Goal: Transaction & Acquisition: Purchase product/service

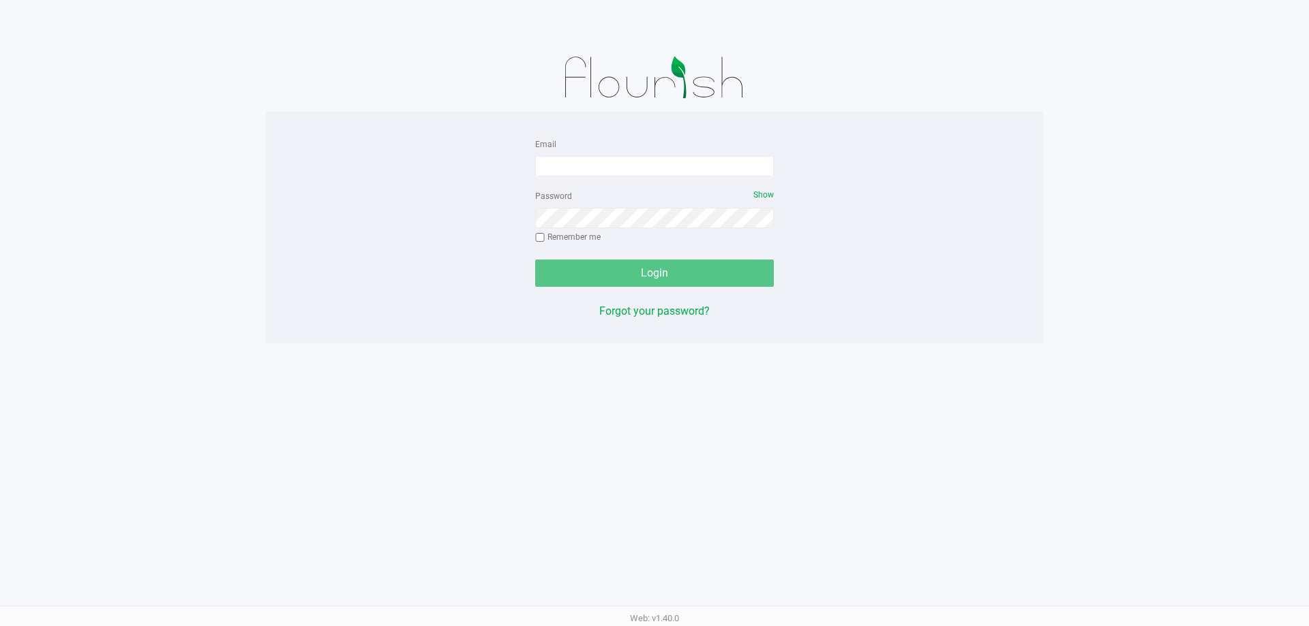
click at [604, 177] on form "Email Password Show Remember me Login" at bounding box center [654, 211] width 239 height 151
click at [609, 151] on div "Email" at bounding box center [654, 156] width 239 height 41
click at [608, 166] on input "Email" at bounding box center [654, 166] width 239 height 20
type input "[EMAIL_ADDRESS][DOMAIN_NAME]"
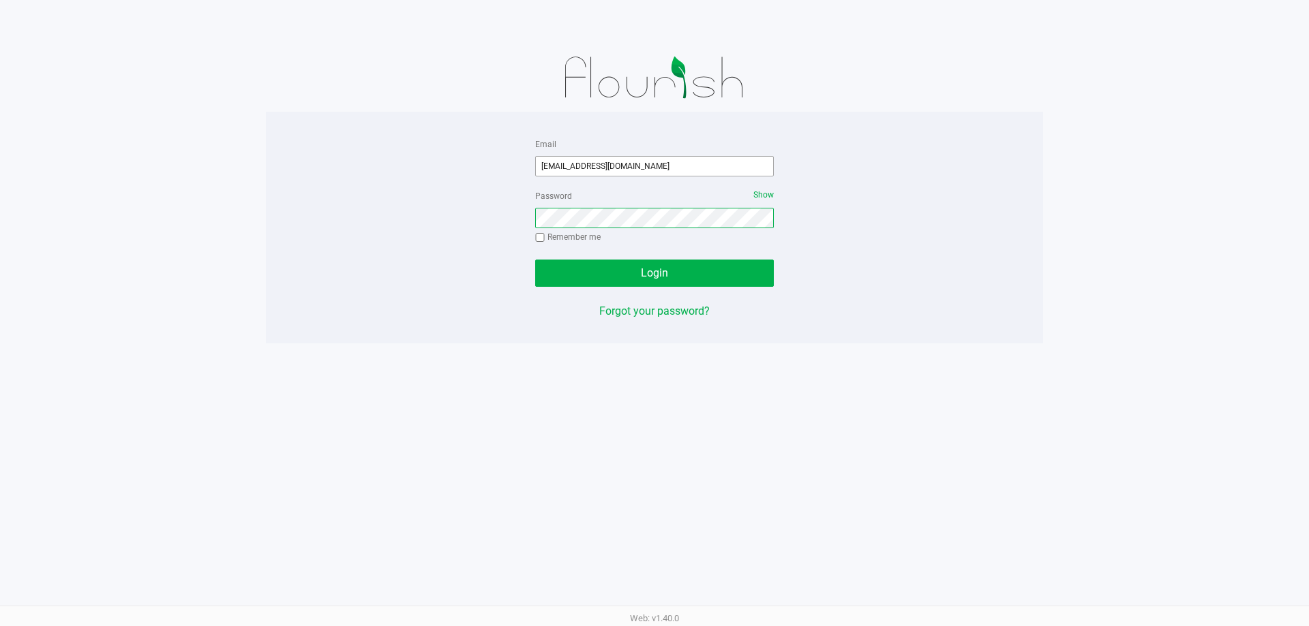
click at [535, 260] on button "Login" at bounding box center [654, 273] width 239 height 27
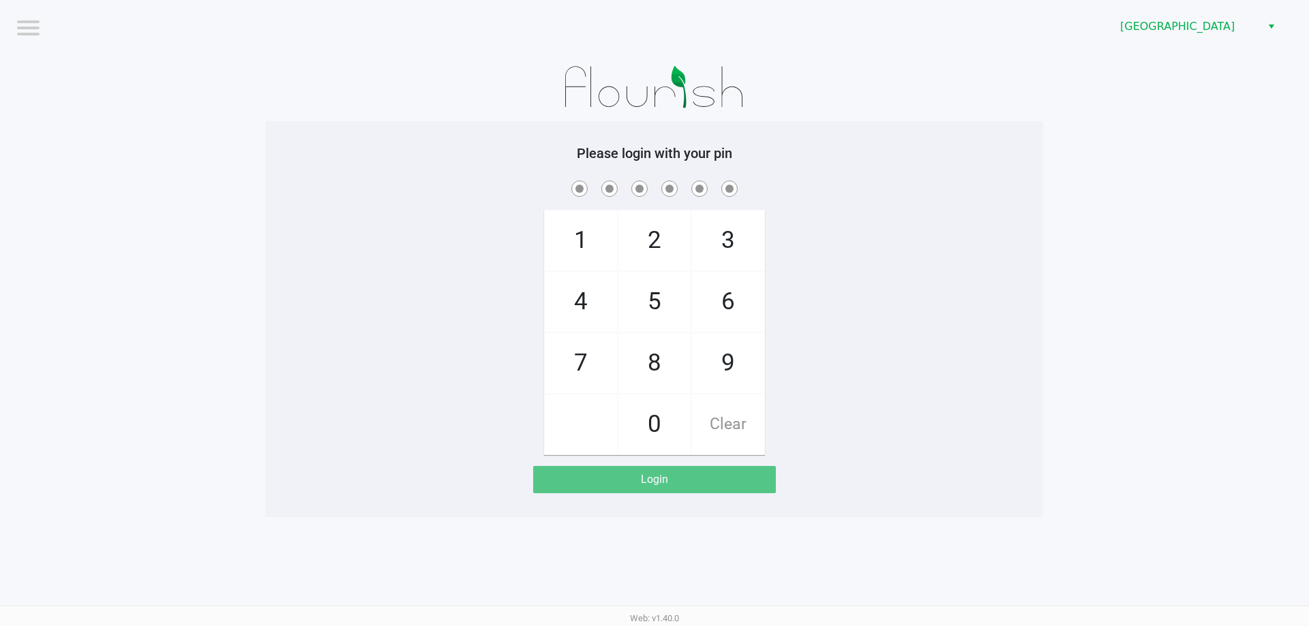
drag, startPoint x: 1155, startPoint y: 252, endPoint x: 1213, endPoint y: 2, distance: 256.3
click at [1155, 226] on app-pos-login-wrapper "Logout [GEOGRAPHIC_DATA] WC Please login with your pin 1 4 7 2 5 8 0 3 6 9 Clea…" at bounding box center [654, 258] width 1309 height 517
click at [1194, 25] on span "[GEOGRAPHIC_DATA]" at bounding box center [1186, 26] width 133 height 16
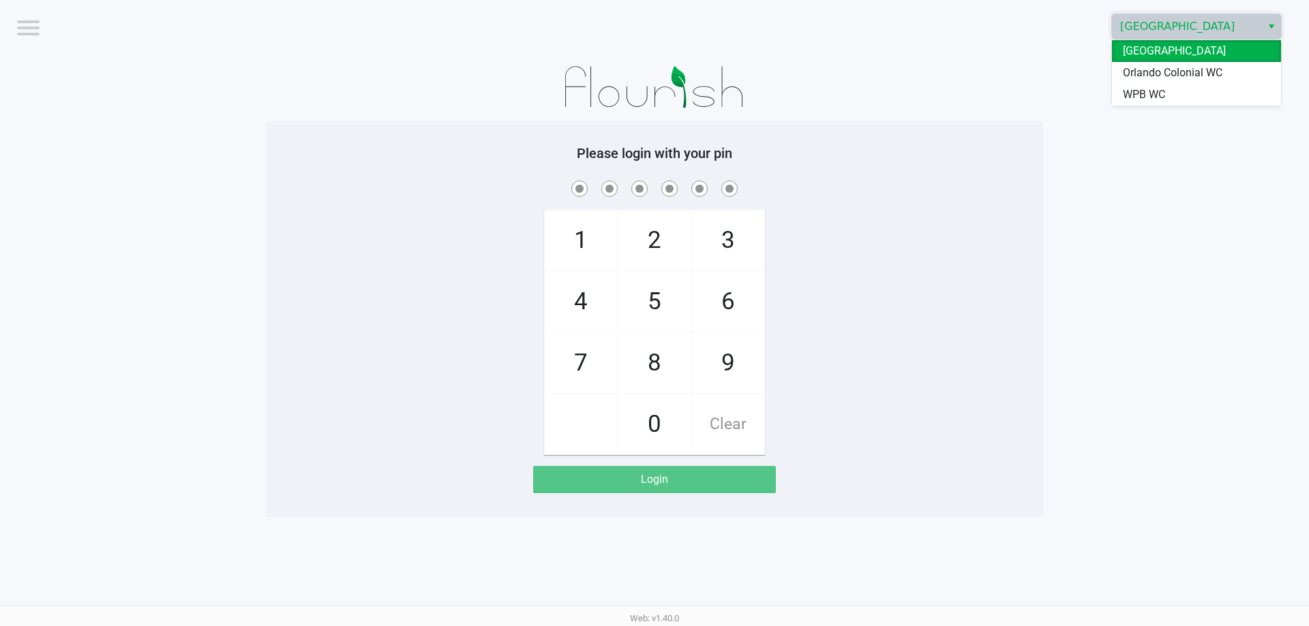
click at [1157, 106] on div "[GEOGRAPHIC_DATA] [PERSON_NAME] Colonial WC WPB WC" at bounding box center [1196, 73] width 170 height 67
click at [1154, 92] on span "WPB WC" at bounding box center [1144, 95] width 42 height 16
click at [1096, 164] on app-pos-login-wrapper "Logout WPB WC Please login with your pin 1 4 7 2 5 8 0 3 6 9 Clear Login" at bounding box center [654, 258] width 1309 height 517
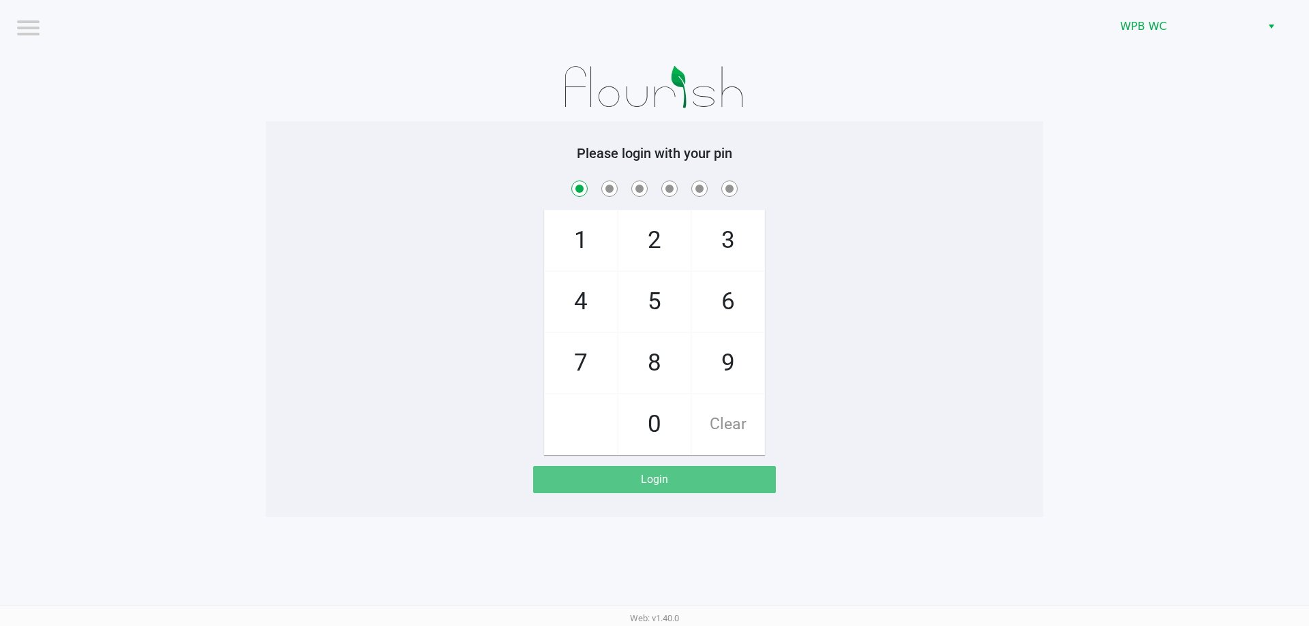
checkbox input "true"
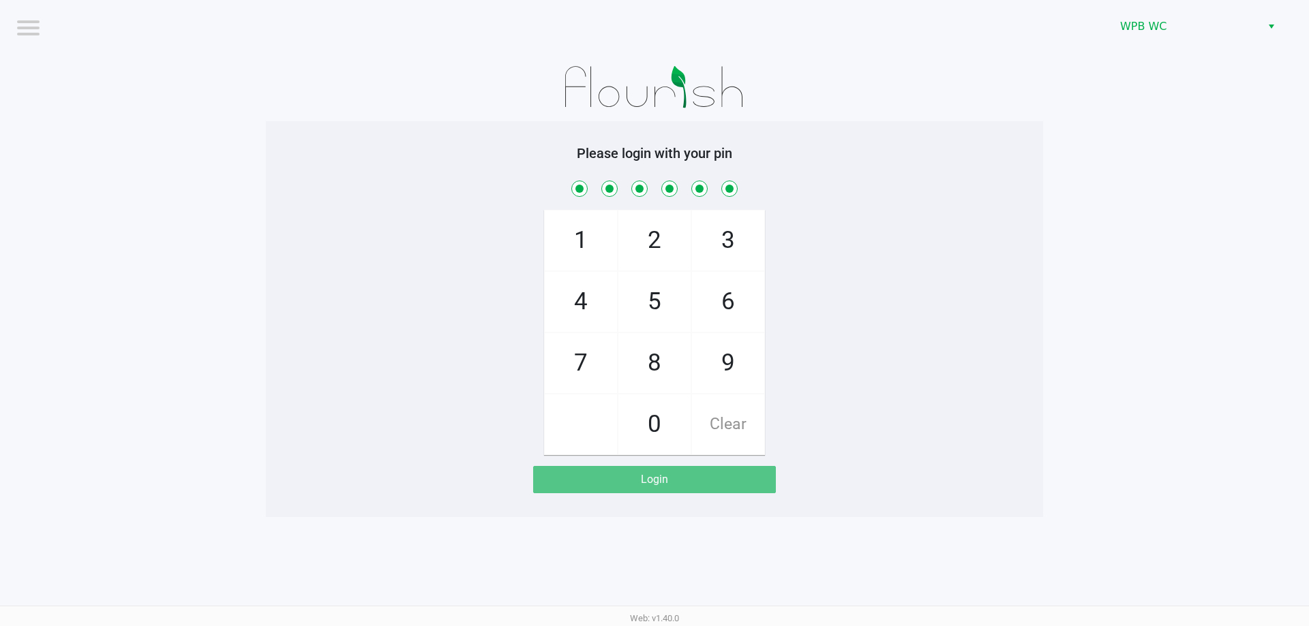
checkbox input "true"
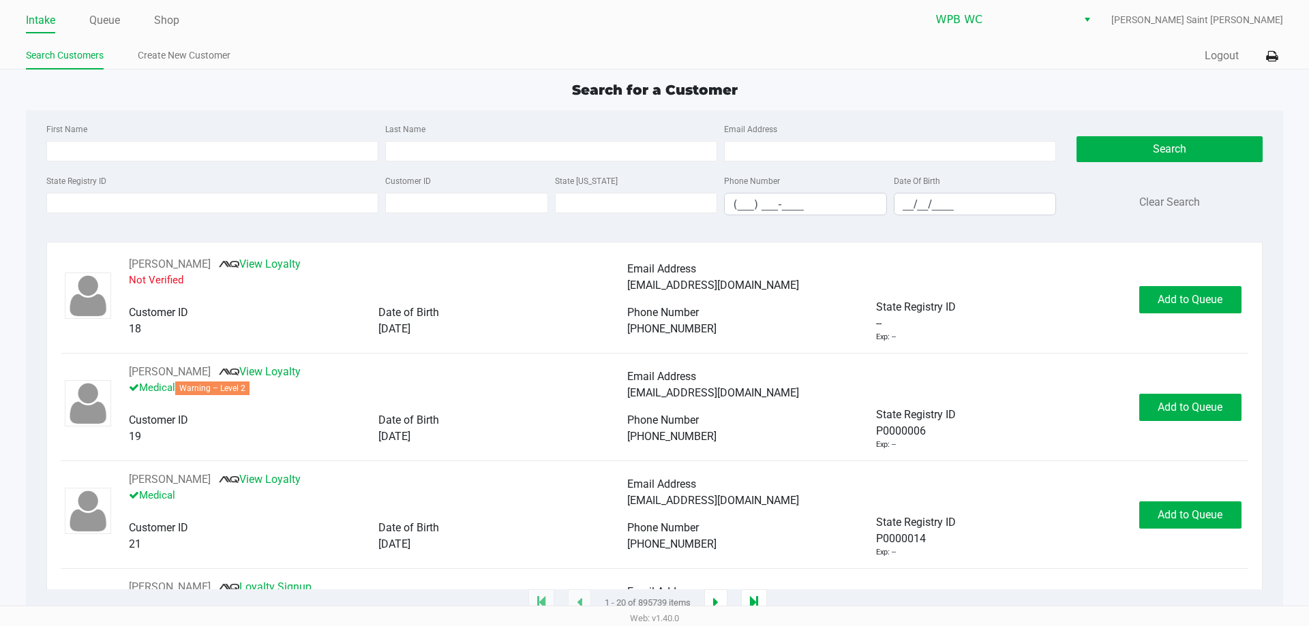
click at [227, 213] on div "State Registry ID" at bounding box center [212, 193] width 339 height 43
click at [224, 206] on input "State Registry ID" at bounding box center [212, 203] width 332 height 20
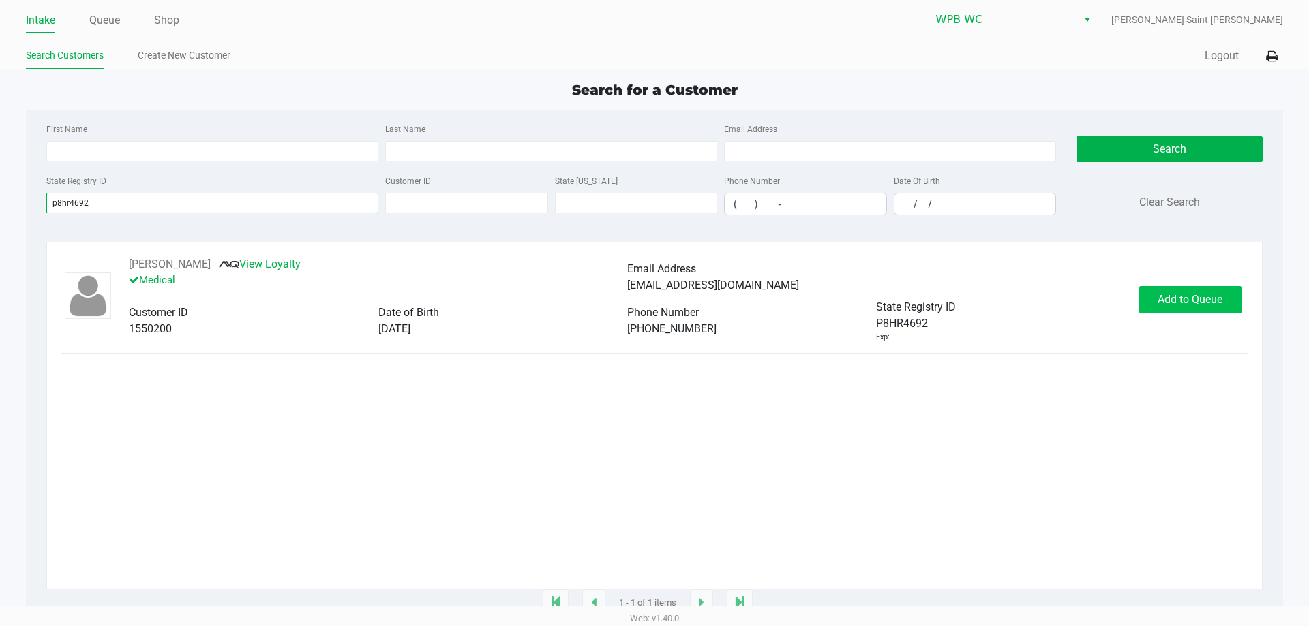
type input "p8hr4692"
click at [1228, 294] on button "Add to Queue" at bounding box center [1190, 299] width 102 height 27
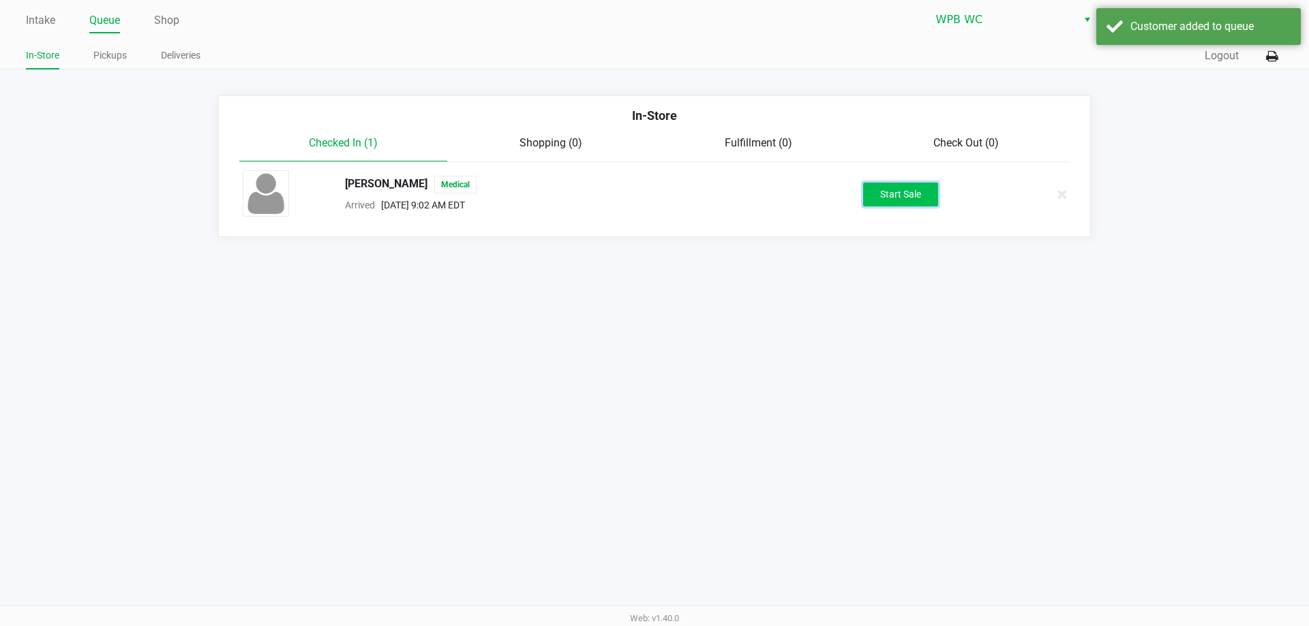
click at [888, 192] on button "Start Sale" at bounding box center [900, 195] width 75 height 24
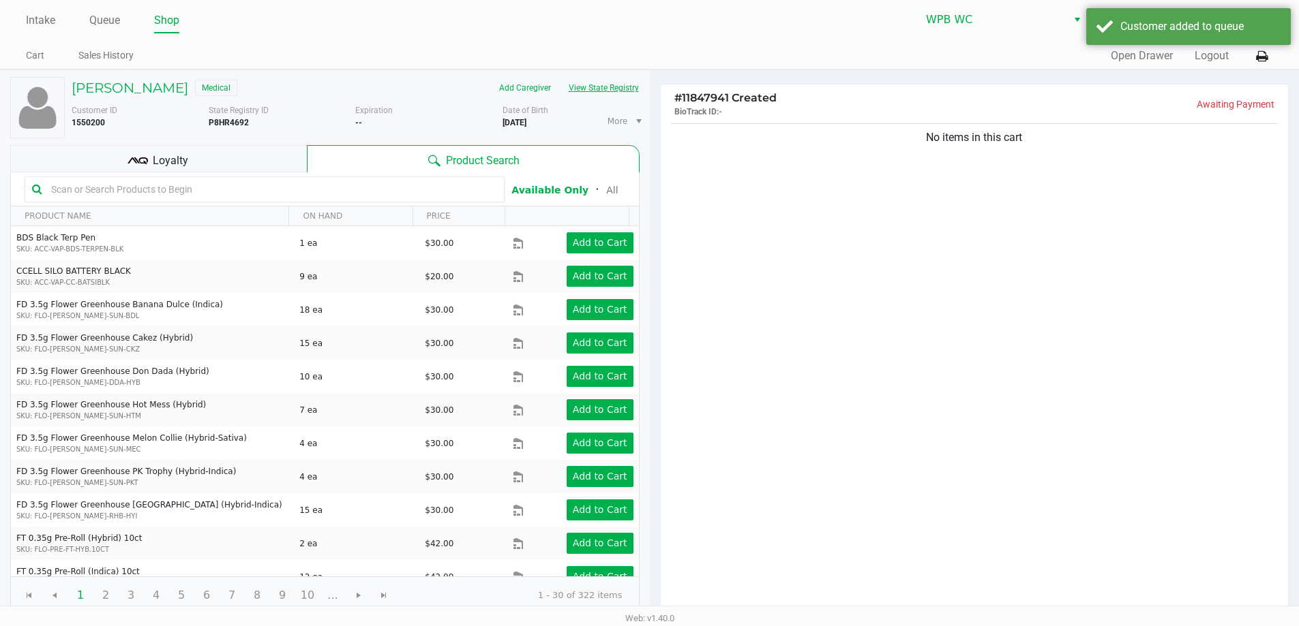
click at [640, 89] on div "Add Caregiver View State Registry" at bounding box center [502, 88] width 294 height 22
click at [622, 89] on button "View State Registry" at bounding box center [600, 88] width 80 height 22
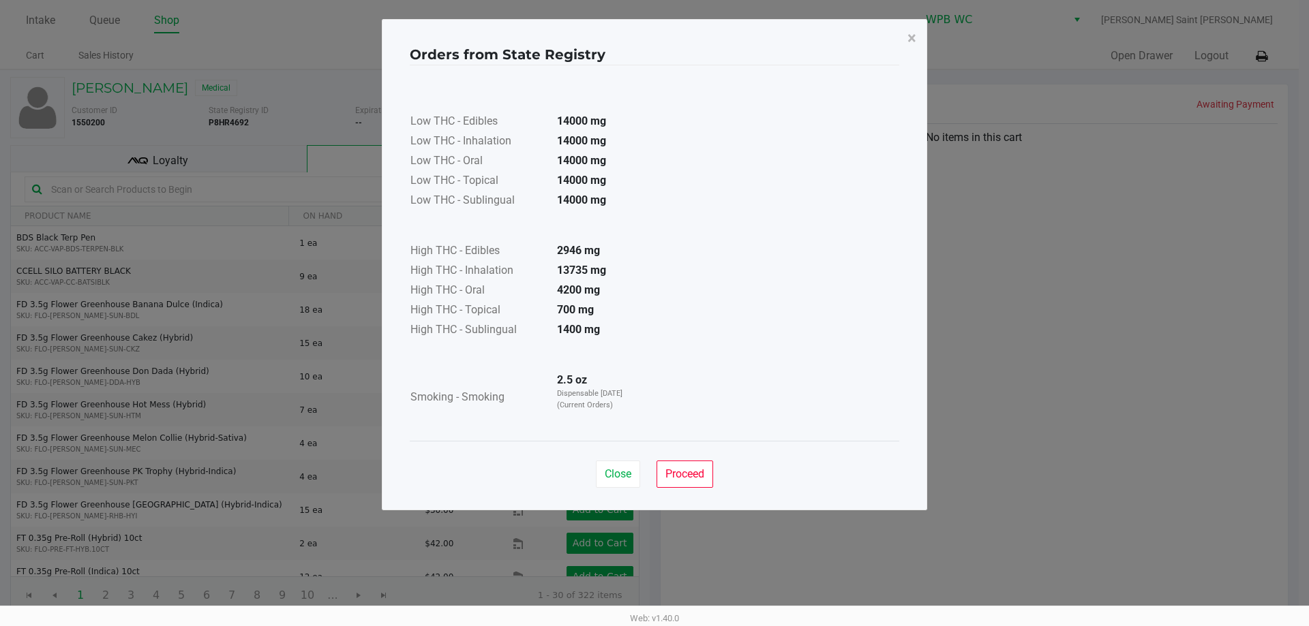
click at [522, 95] on td at bounding box center [526, 97] width 233 height 31
click at [611, 474] on span "Close" at bounding box center [618, 474] width 27 height 13
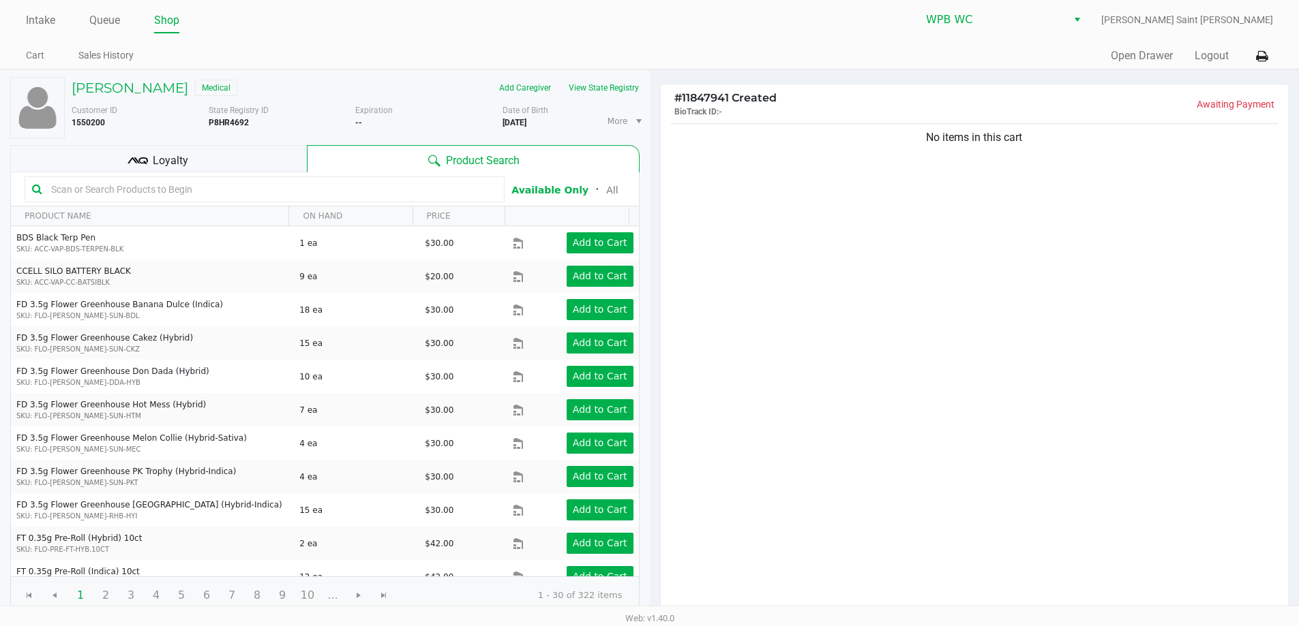
click at [952, 419] on div "No items in this cart" at bounding box center [975, 368] width 628 height 495
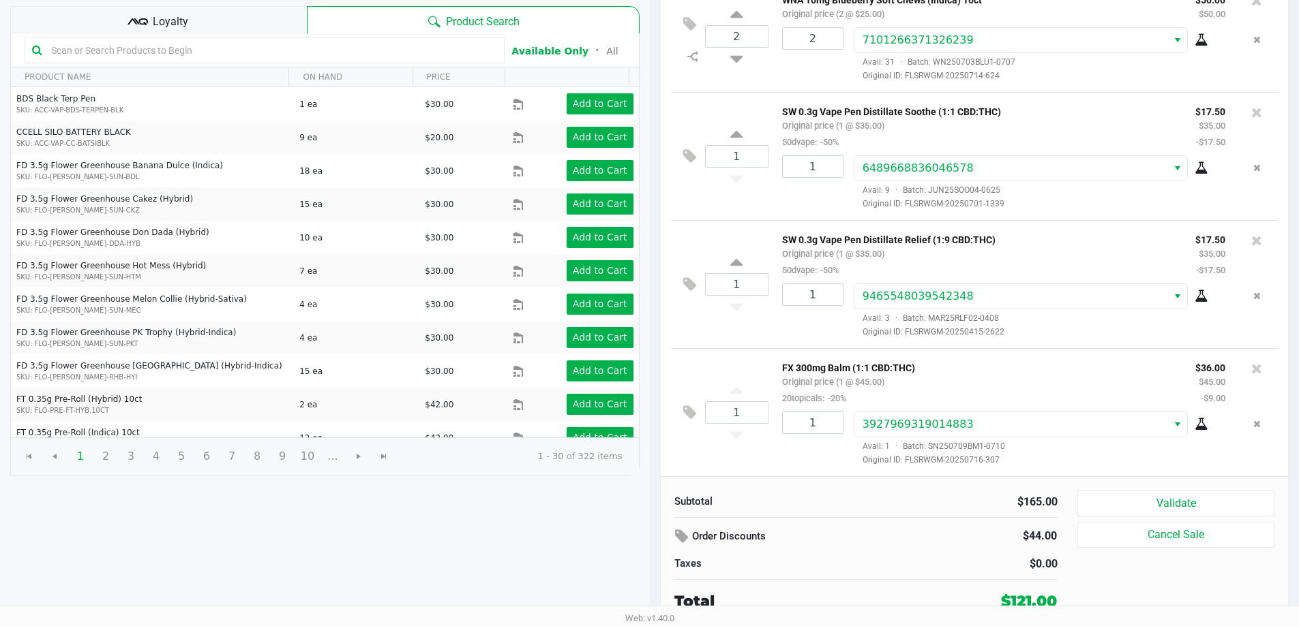
scroll to position [140, 0]
click at [1187, 491] on button "Validate" at bounding box center [1175, 503] width 196 height 26
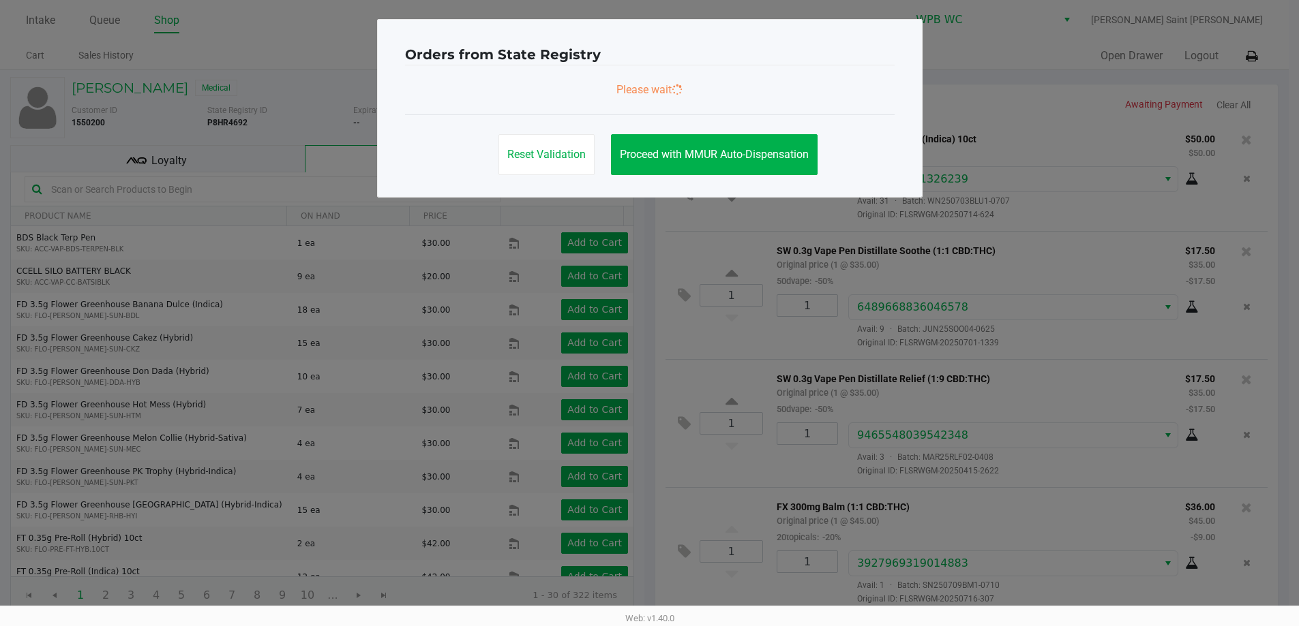
scroll to position [0, 0]
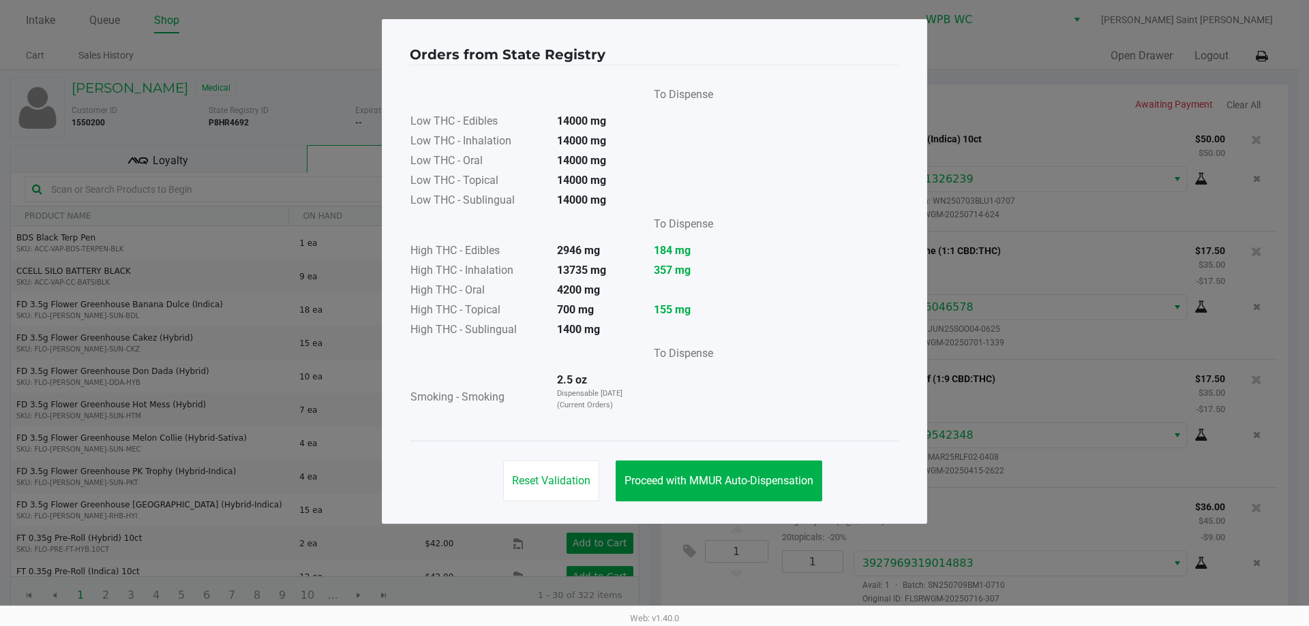
click at [698, 260] on td "184 mg" at bounding box center [678, 252] width 71 height 20
click at [700, 465] on button "Proceed with MMUR Auto-Dispensation" at bounding box center [719, 481] width 207 height 41
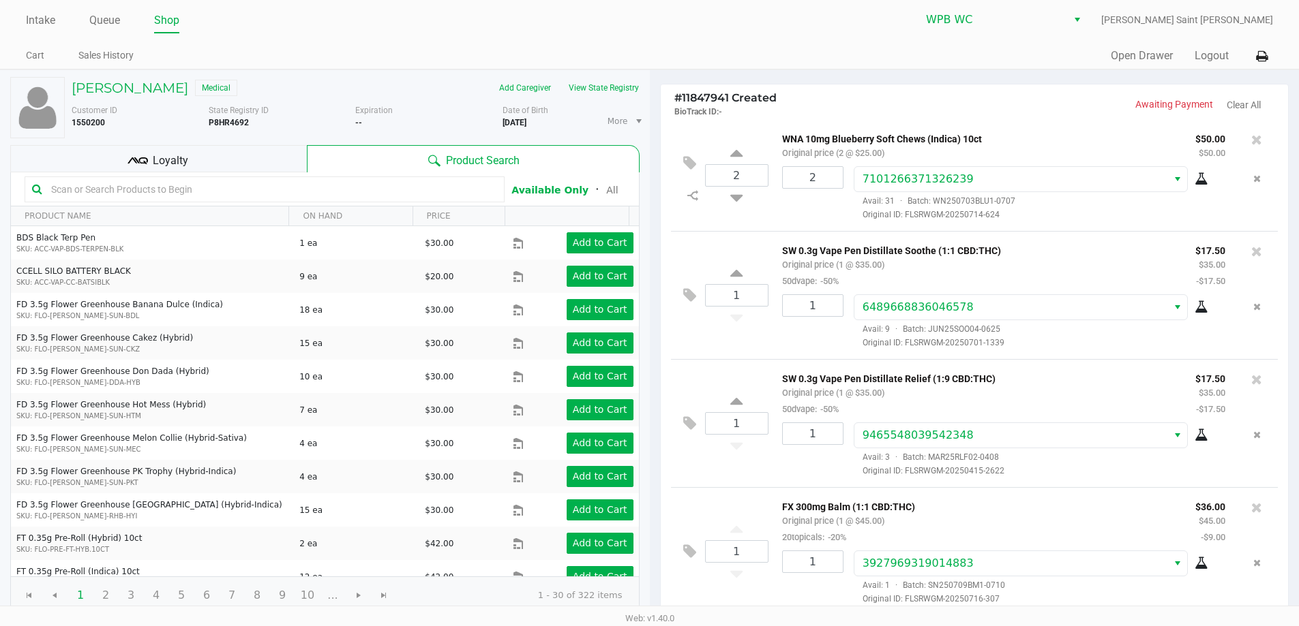
click at [219, 164] on div "Loyalty" at bounding box center [158, 158] width 297 height 27
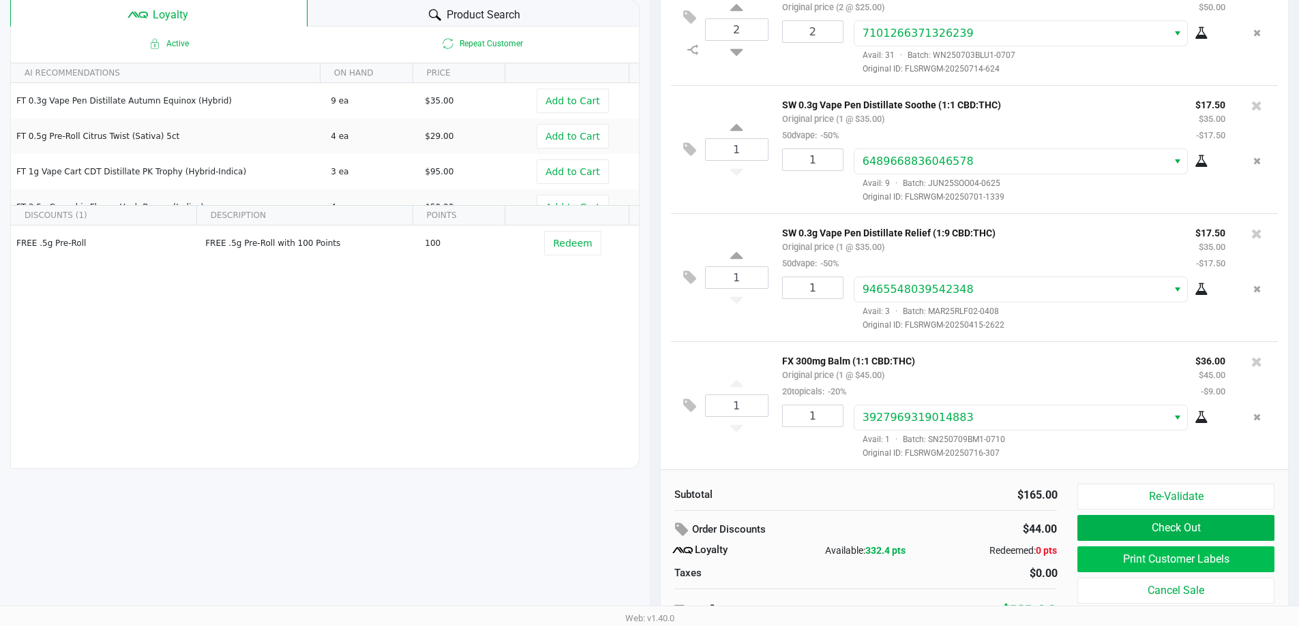
scroll to position [156, 0]
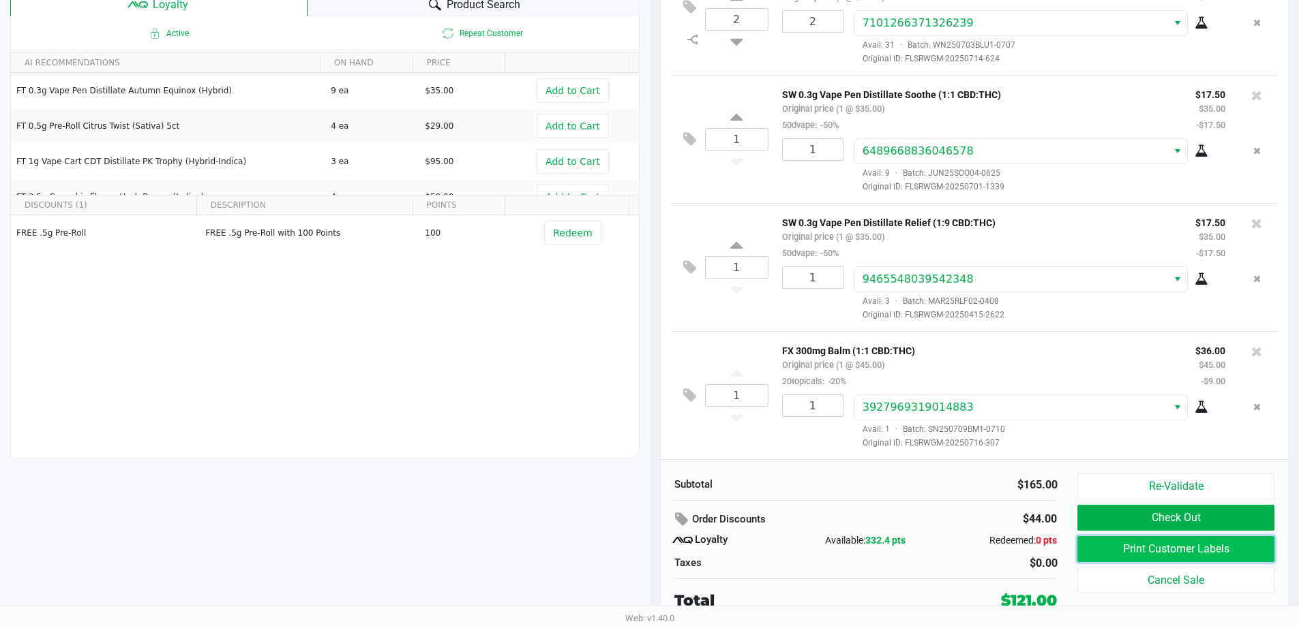
click at [1140, 547] on button "Print Customer Labels" at bounding box center [1175, 549] width 196 height 26
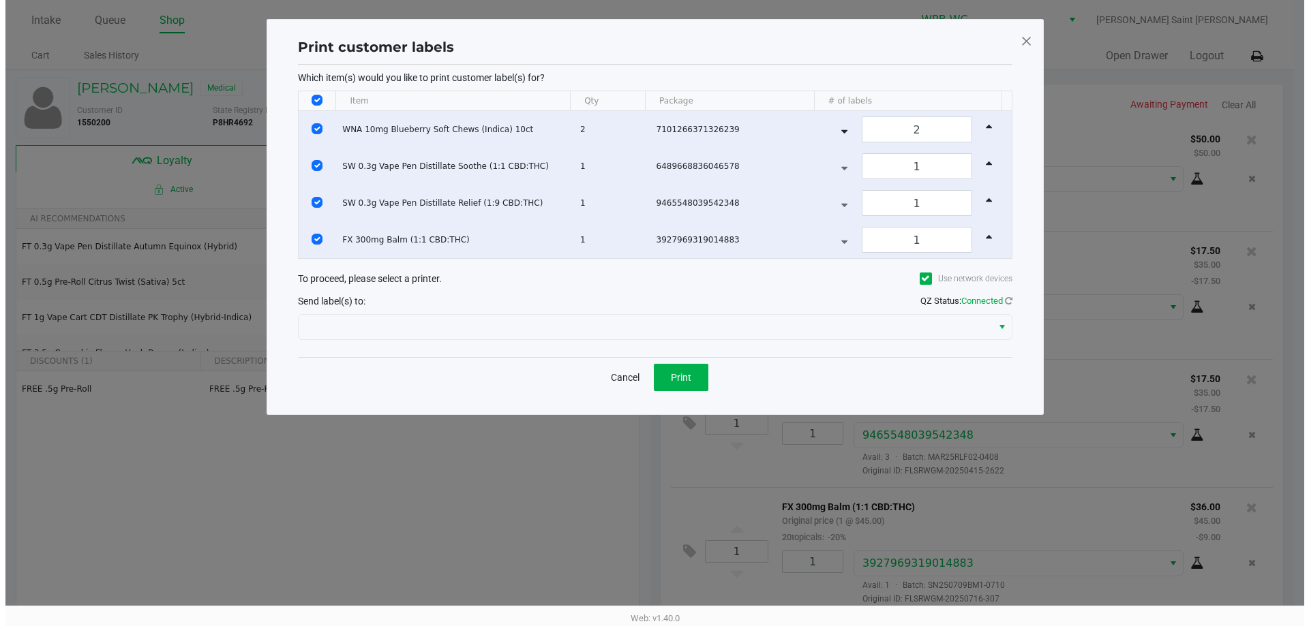
scroll to position [0, 0]
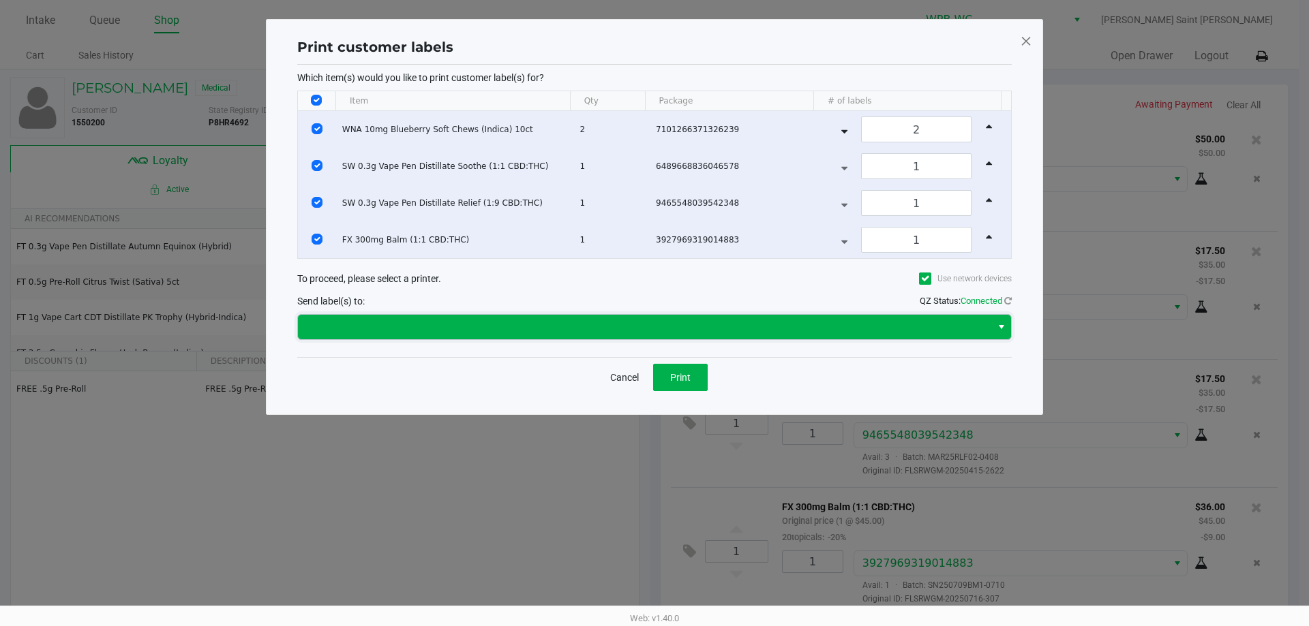
click at [630, 320] on span at bounding box center [644, 327] width 677 height 16
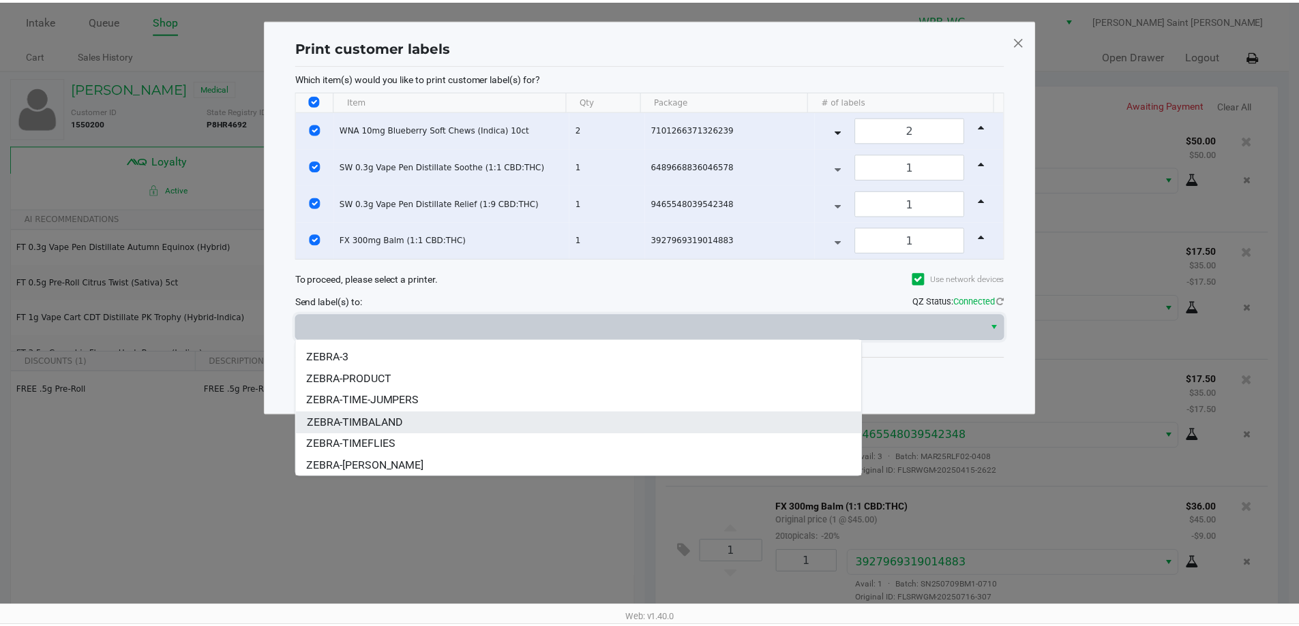
scroll to position [38, 0]
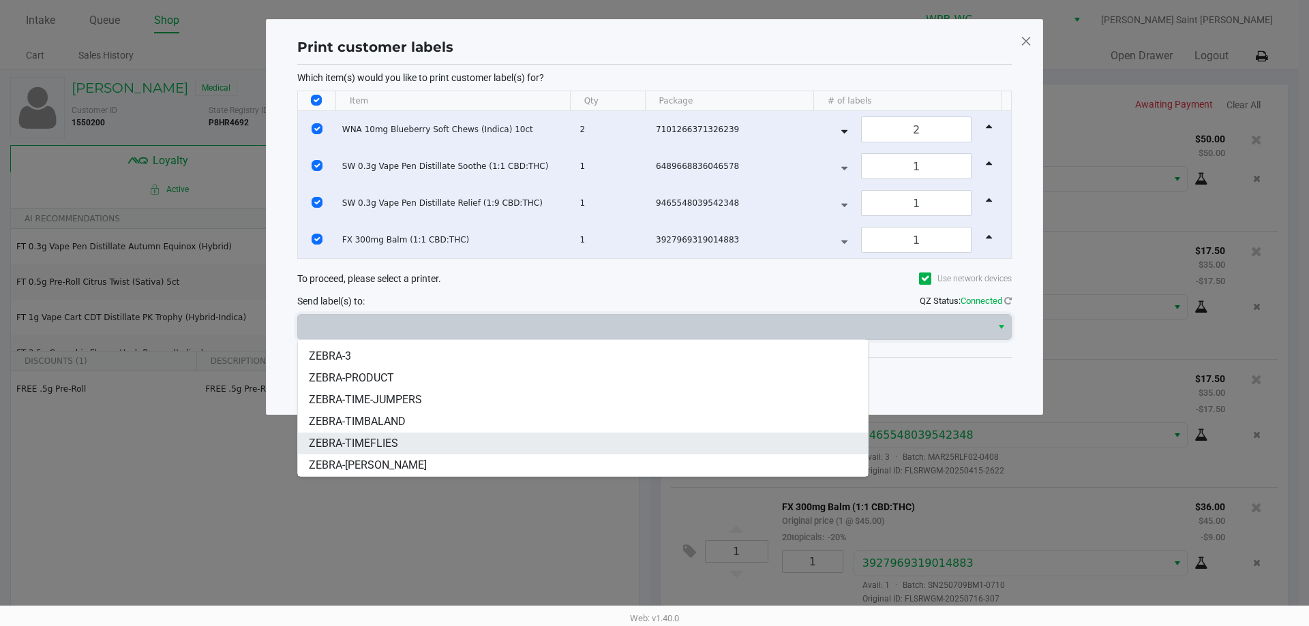
click at [368, 441] on span "ZEBRA-TIMEFLIES" at bounding box center [353, 444] width 89 height 16
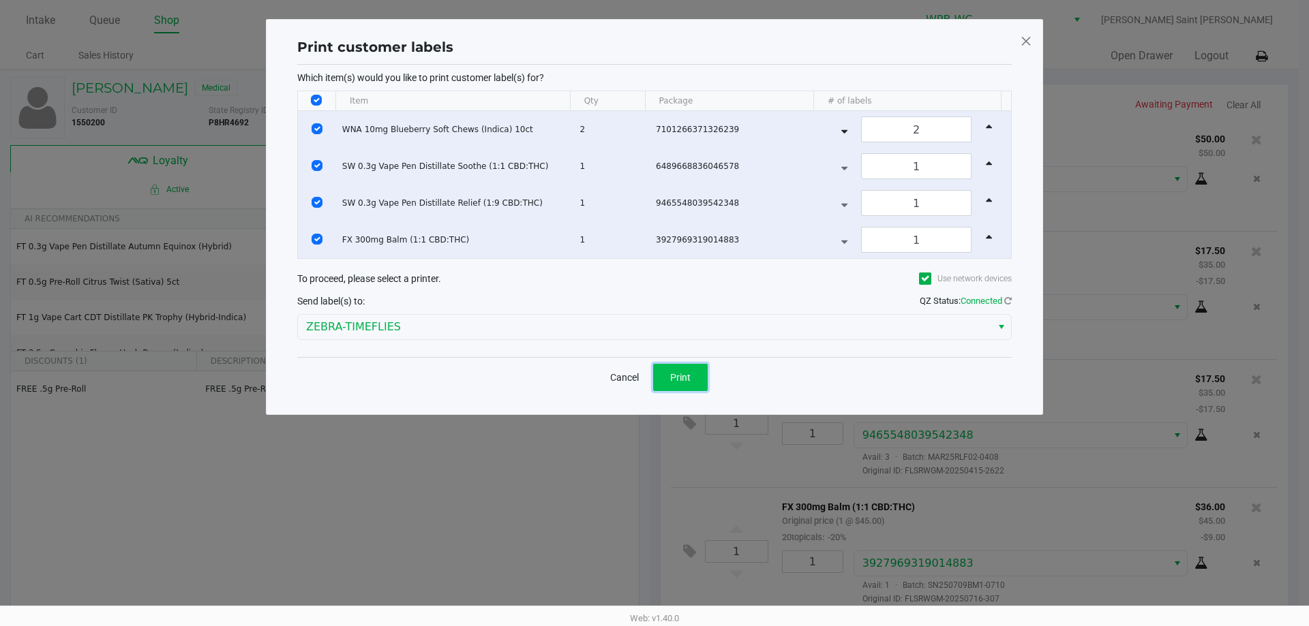
click at [695, 381] on button "Print" at bounding box center [680, 377] width 55 height 27
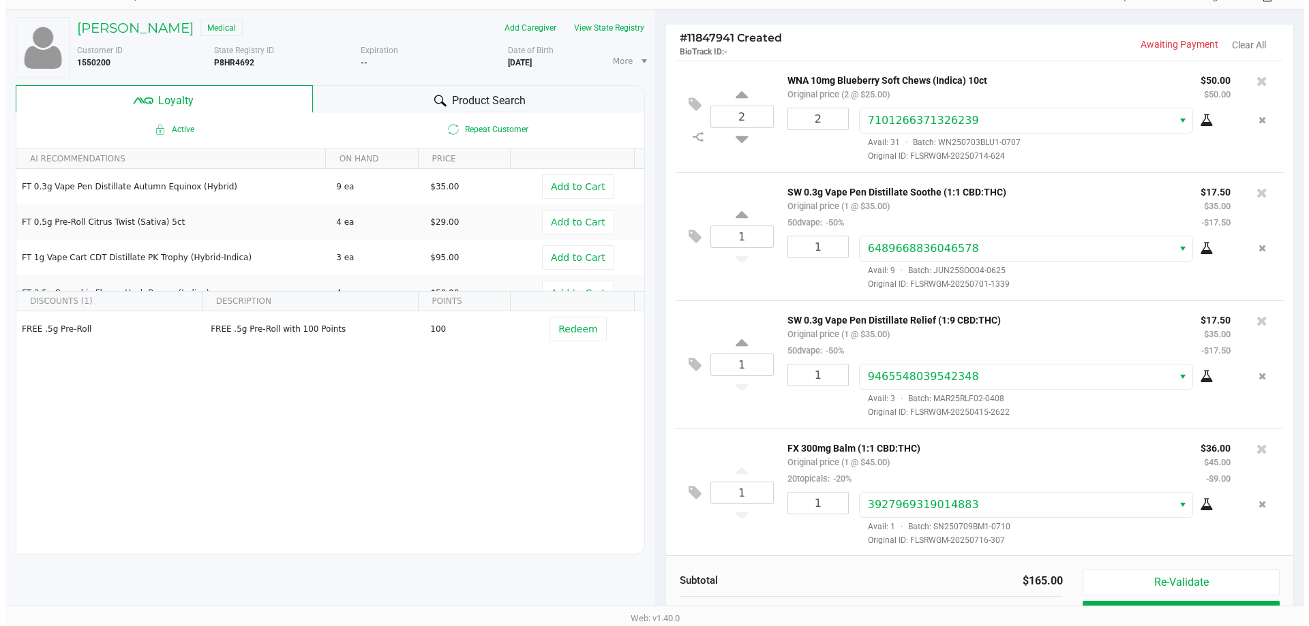
scroll to position [0, 0]
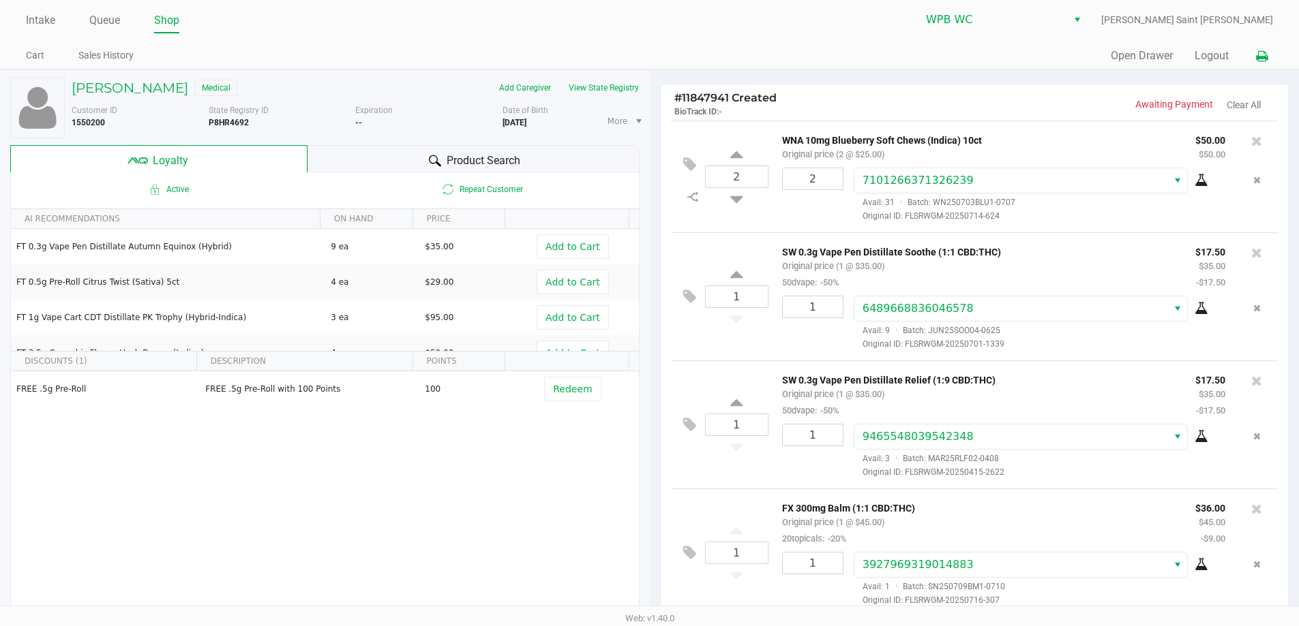
click at [1266, 58] on icon at bounding box center [1262, 57] width 12 height 10
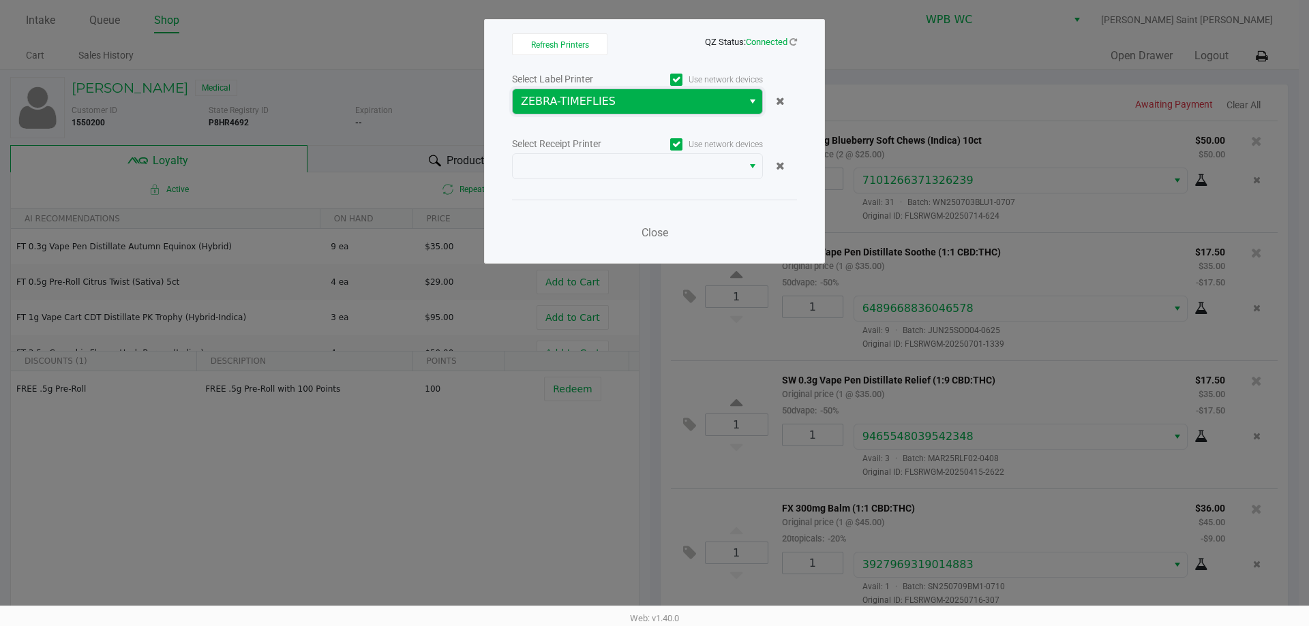
click at [661, 105] on span "ZEBRA-TIMEFLIES" at bounding box center [627, 101] width 213 height 16
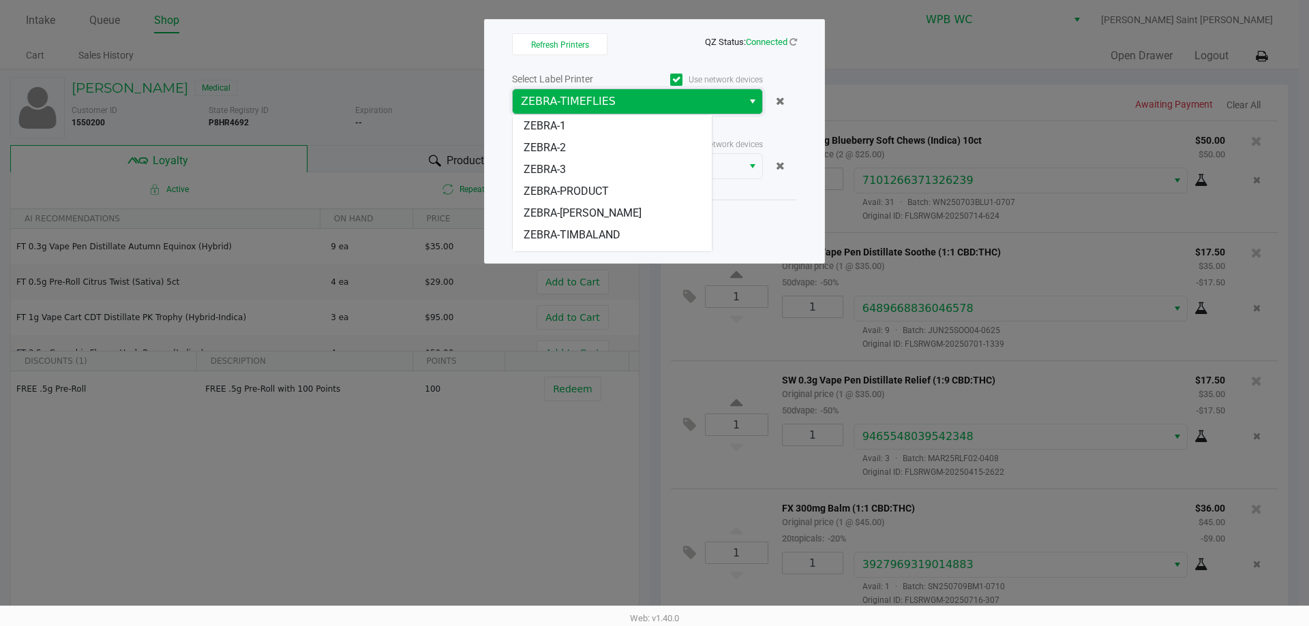
scroll to position [38, 0]
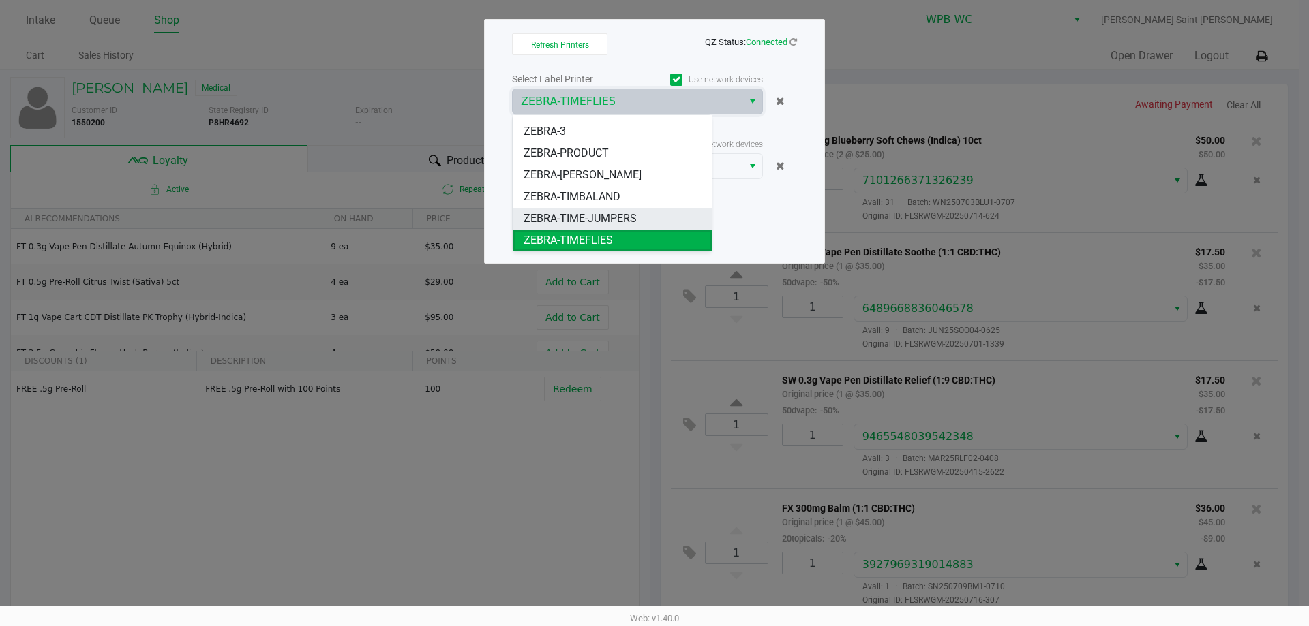
click at [598, 217] on span "ZEBRA-TIME-JUMPERS" at bounding box center [580, 219] width 113 height 16
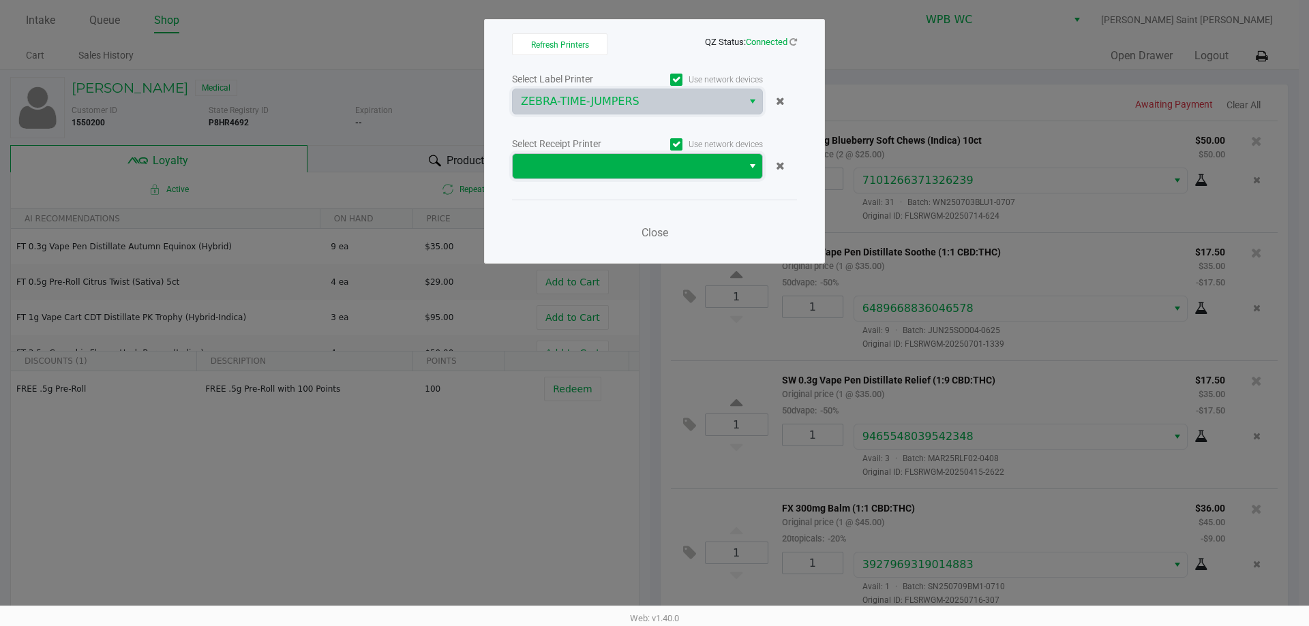
click at [593, 172] on span at bounding box center [627, 166] width 213 height 16
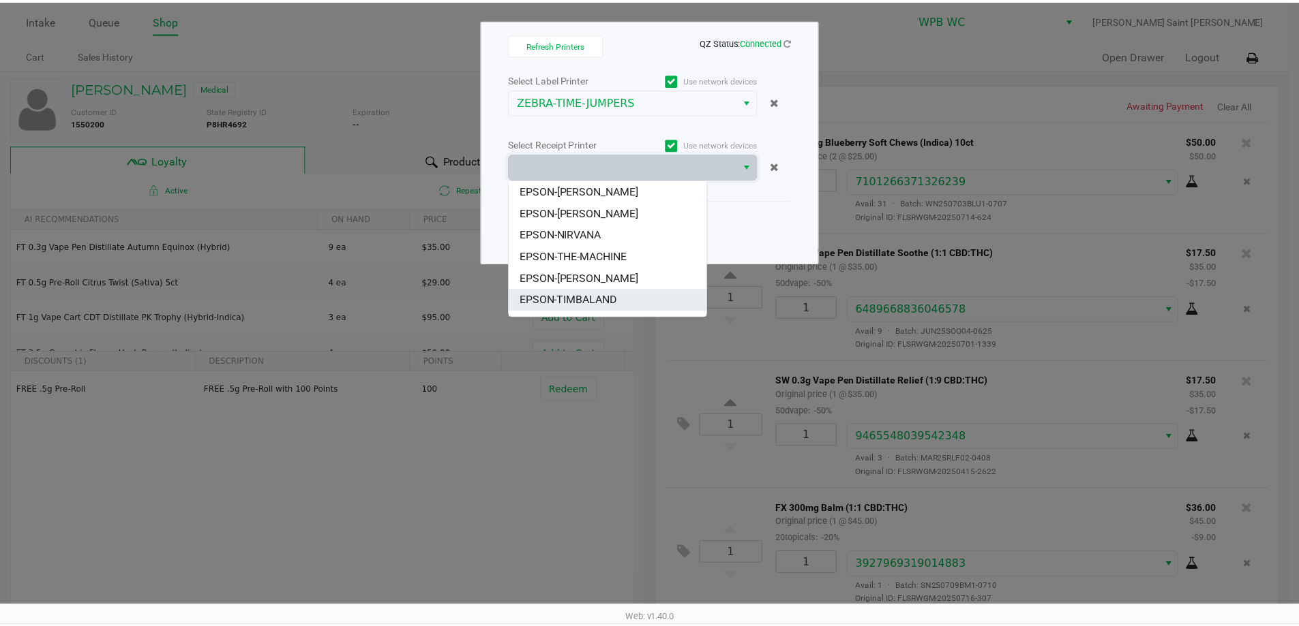
scroll to position [68, 0]
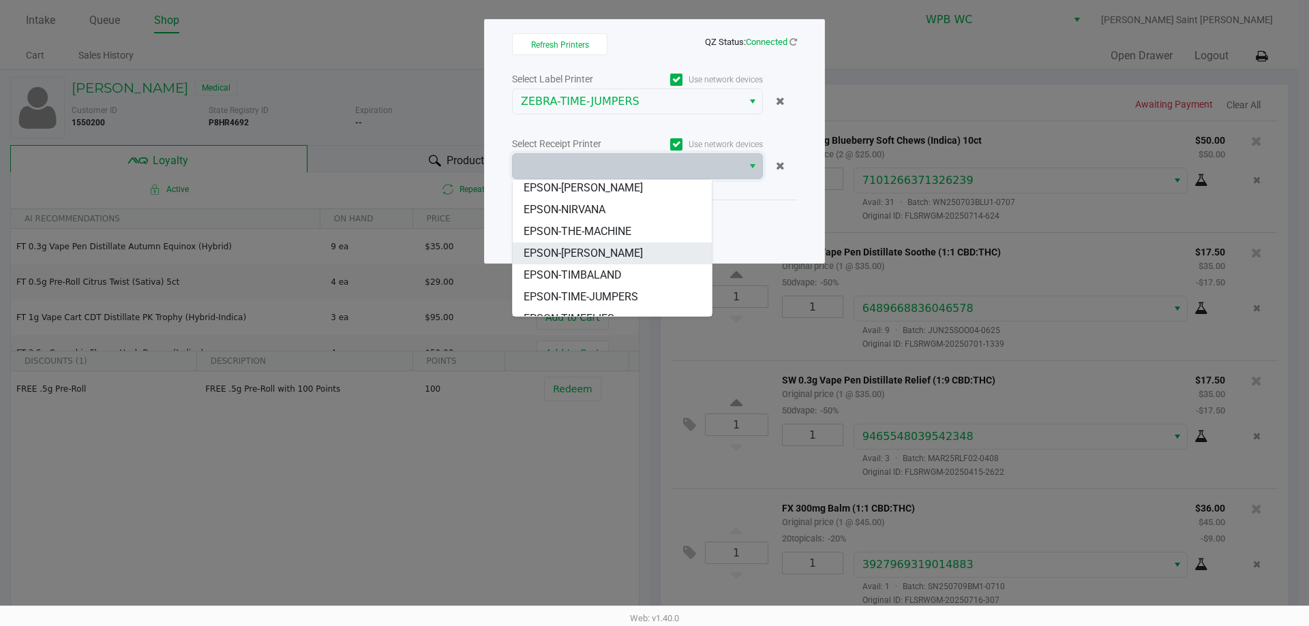
click at [596, 253] on span "EPSON-[PERSON_NAME]" at bounding box center [583, 253] width 119 height 16
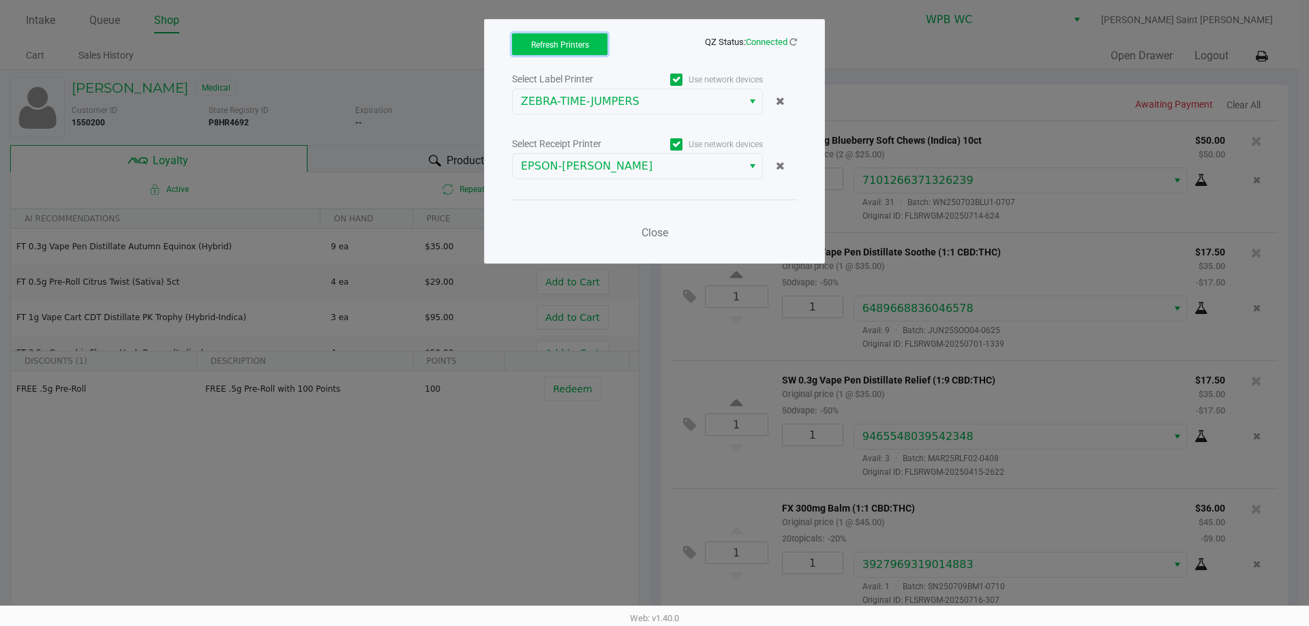
click at [567, 43] on span "Refresh Printers" at bounding box center [560, 45] width 58 height 10
click at [658, 236] on span "Close" at bounding box center [654, 232] width 27 height 13
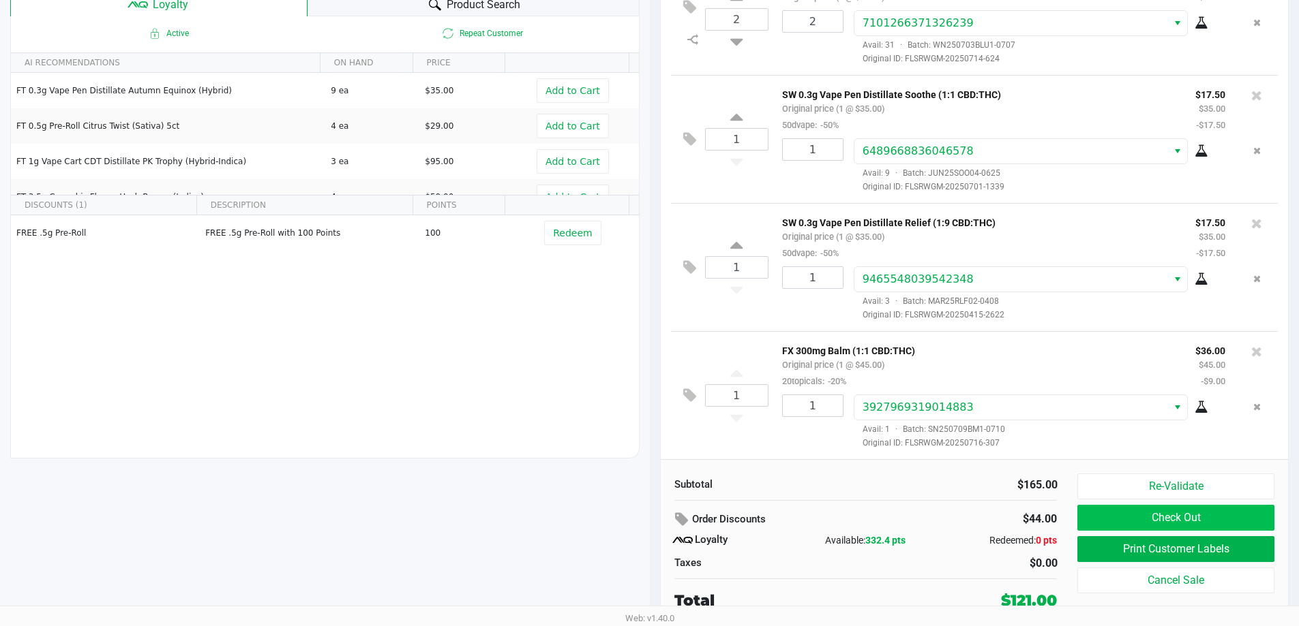
scroll to position [4, 0]
click at [1187, 555] on button "Print Customer Labels" at bounding box center [1175, 549] width 196 height 26
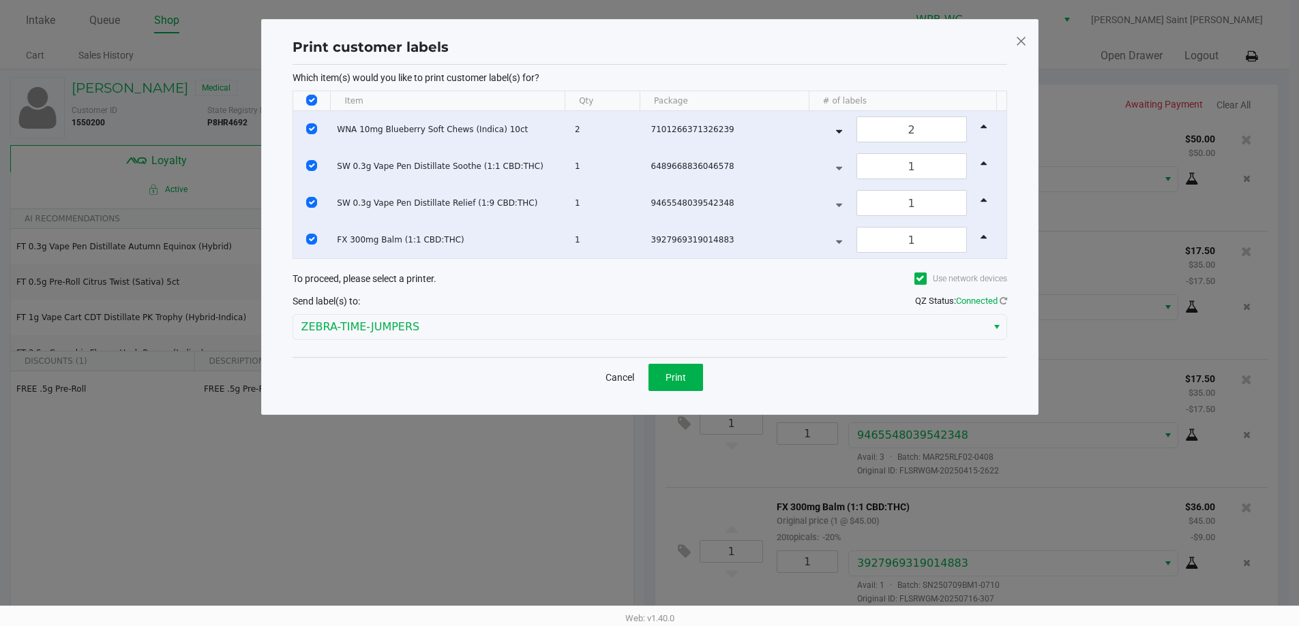
scroll to position [0, 0]
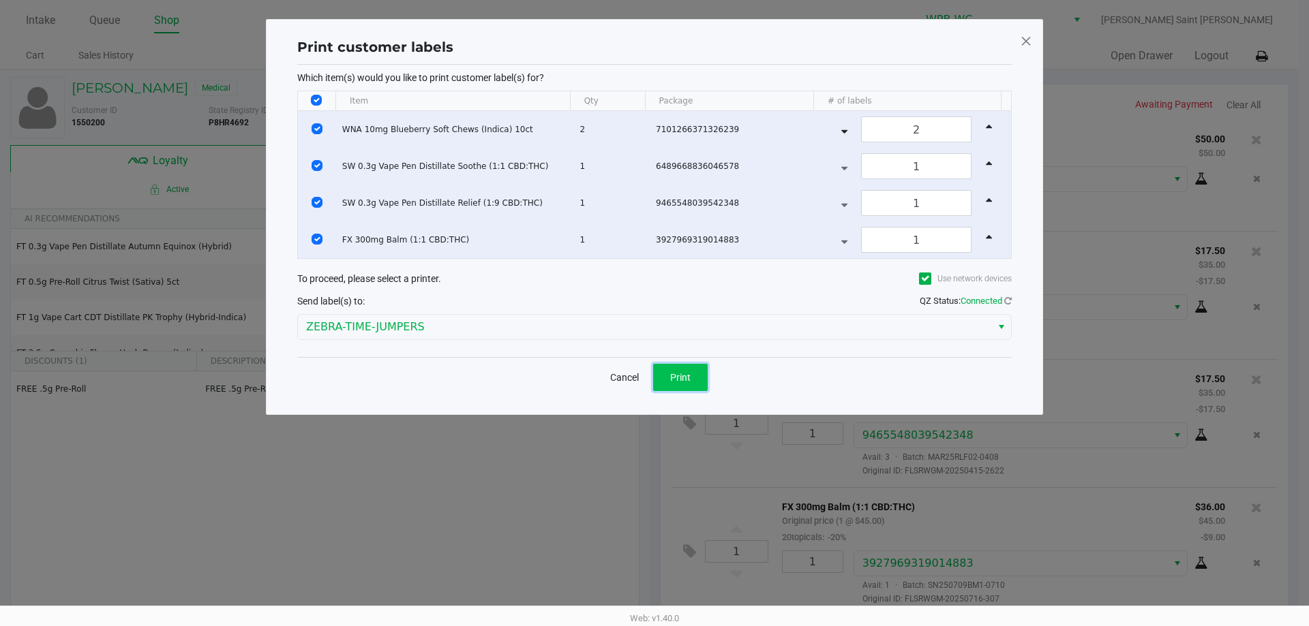
click at [682, 367] on button "Print" at bounding box center [680, 377] width 55 height 27
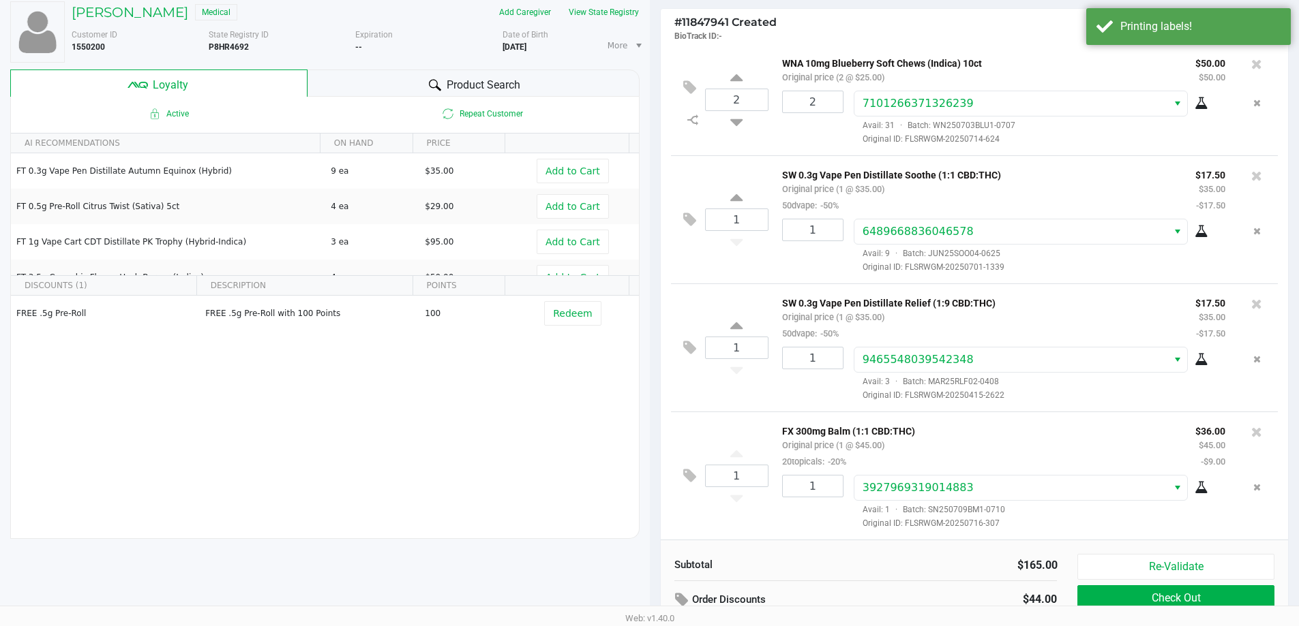
scroll to position [156, 0]
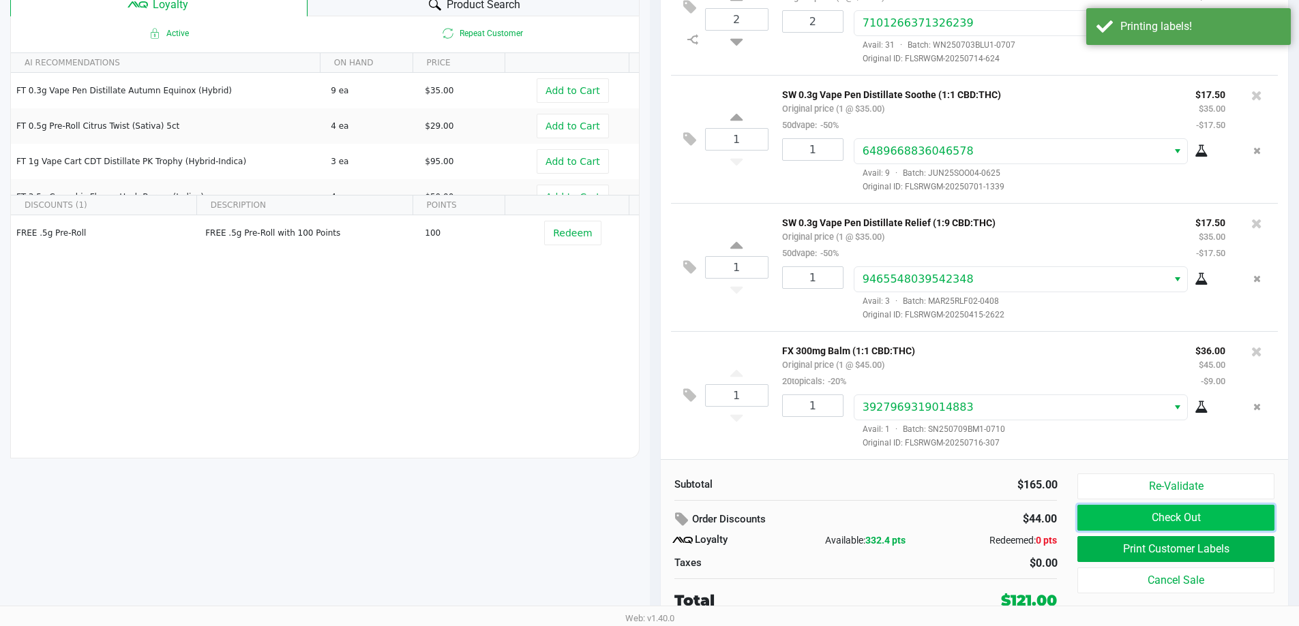
click at [1127, 524] on button "Check Out" at bounding box center [1175, 518] width 196 height 26
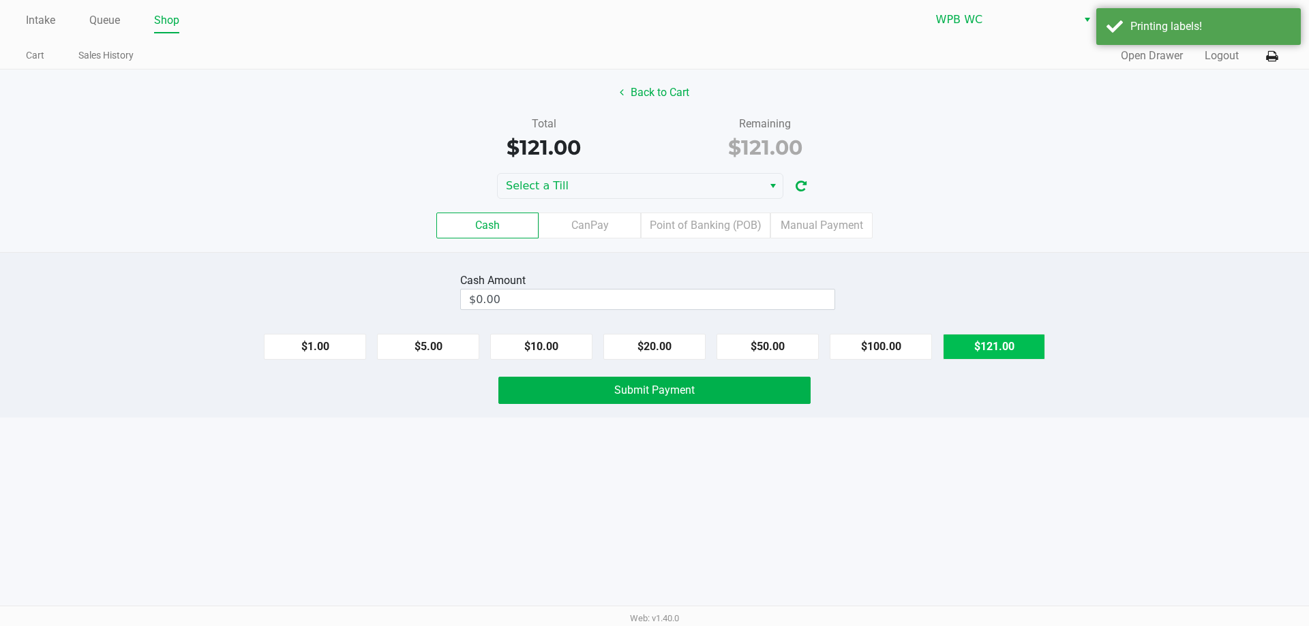
click at [1030, 348] on button "$121.00" at bounding box center [994, 347] width 102 height 26
type input "$121.00"
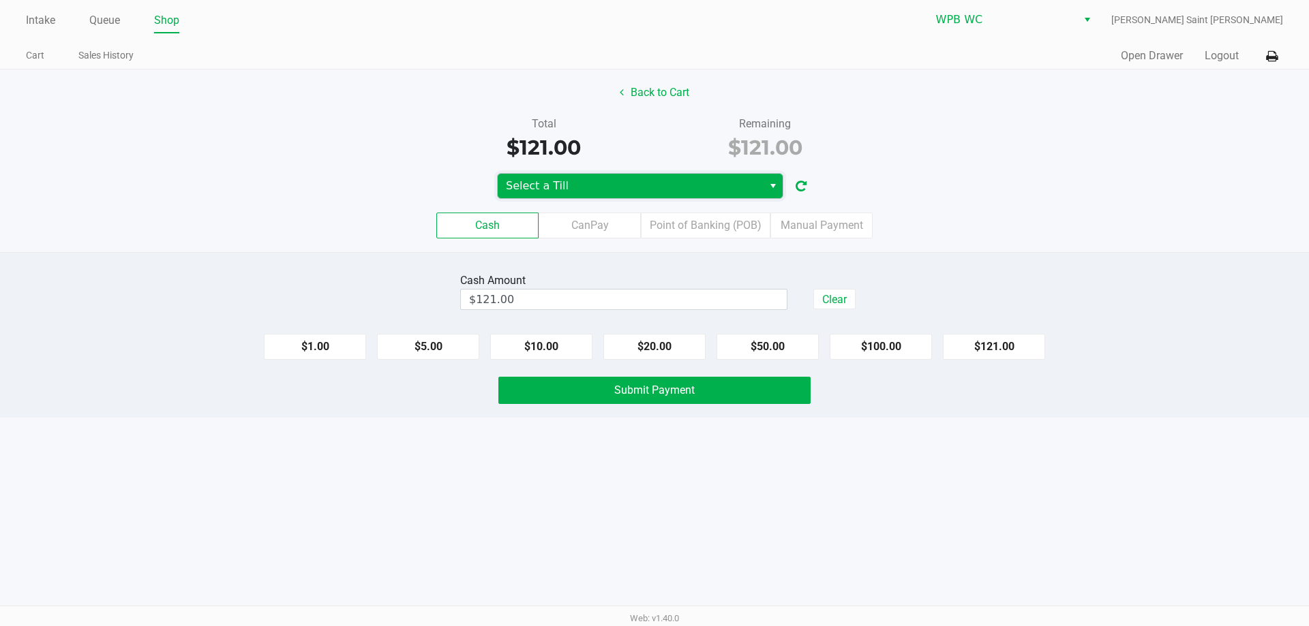
click at [588, 187] on span "Select a Till" at bounding box center [630, 186] width 249 height 16
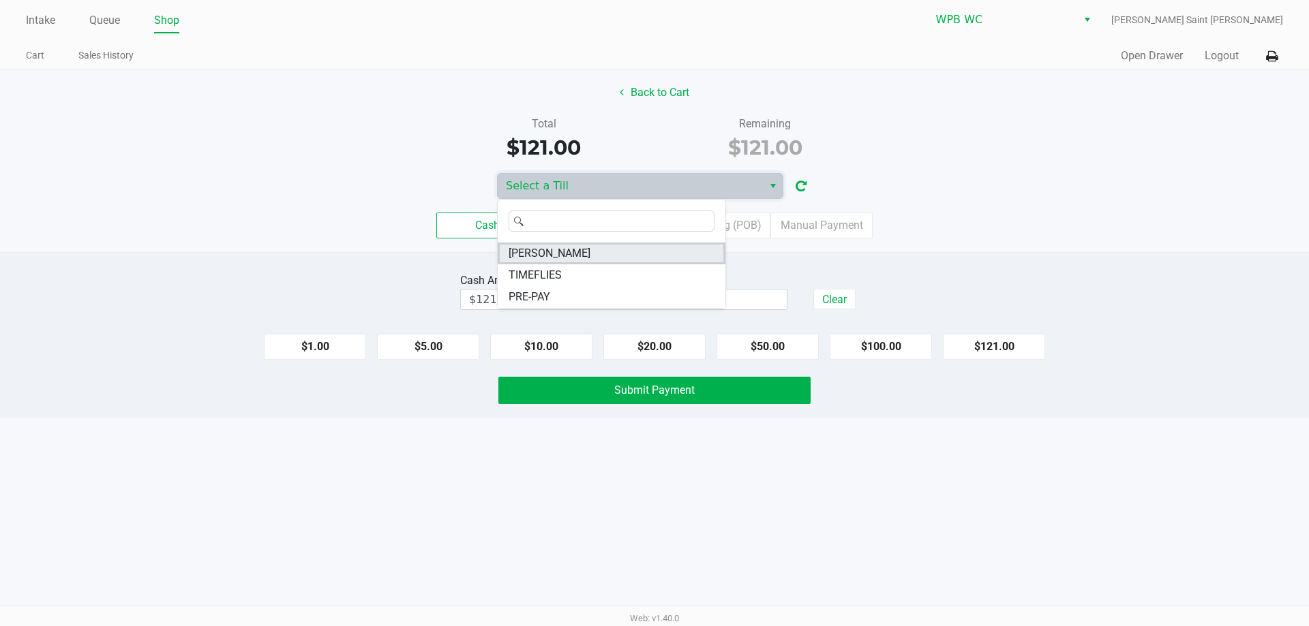
click at [582, 252] on li "[PERSON_NAME]" at bounding box center [612, 254] width 228 height 22
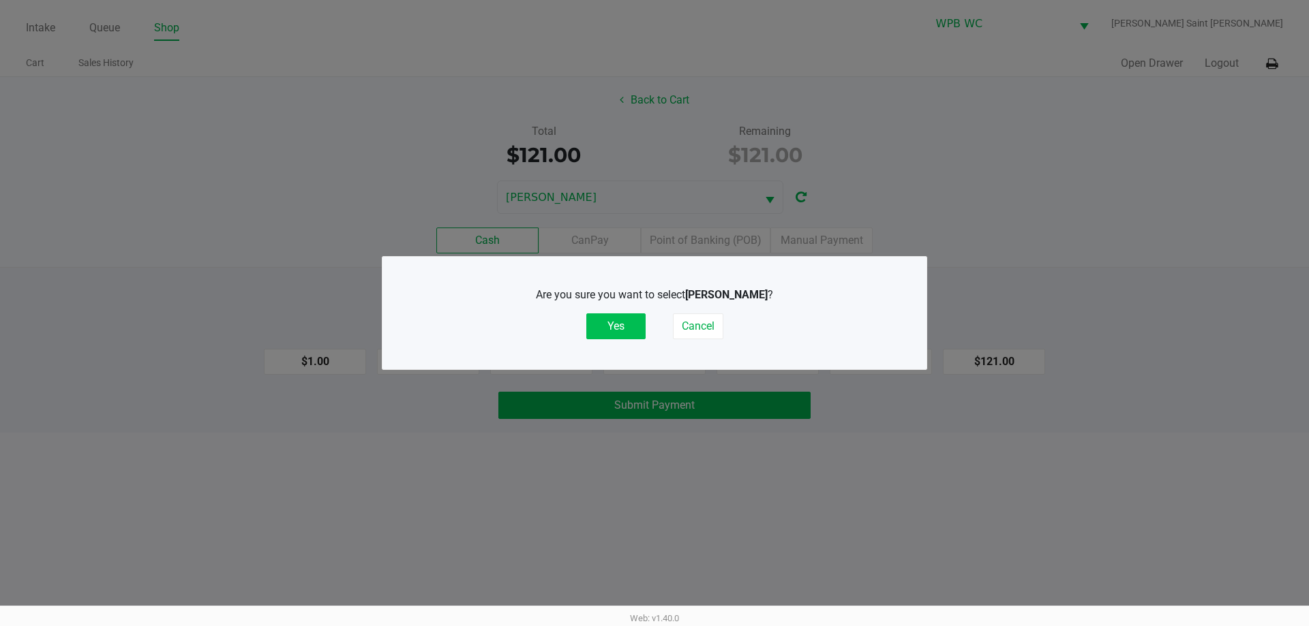
click at [607, 327] on button "Yes" at bounding box center [615, 327] width 59 height 26
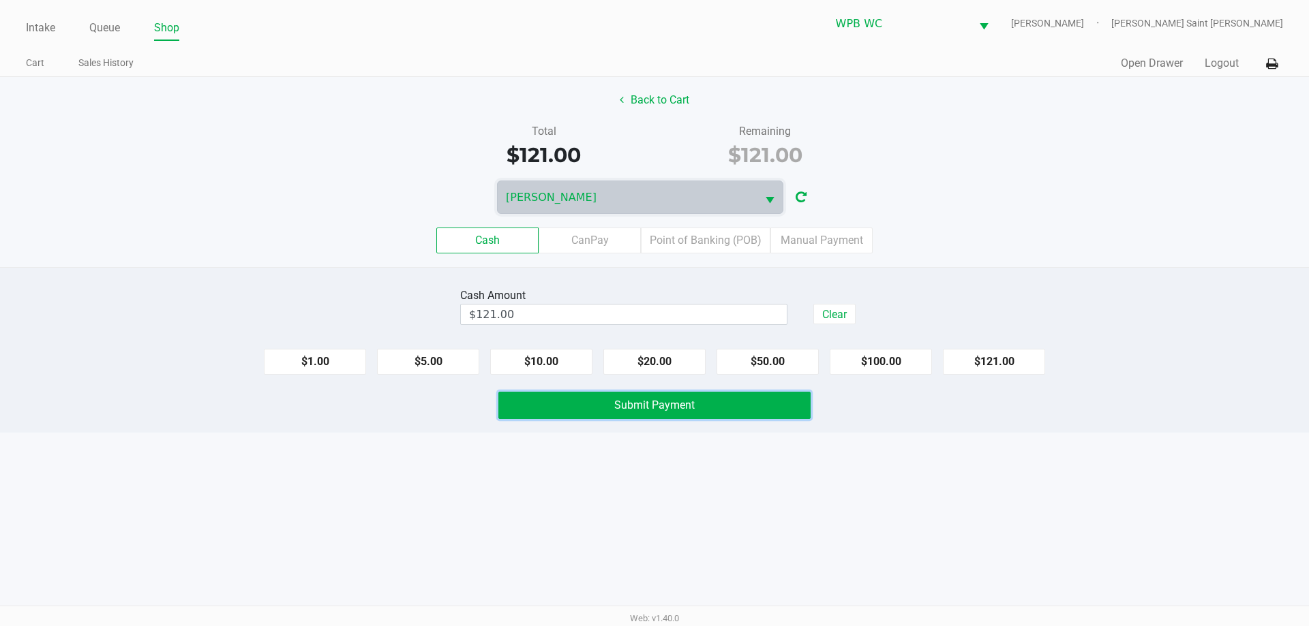
click at [660, 399] on span "Submit Payment" at bounding box center [654, 405] width 80 height 13
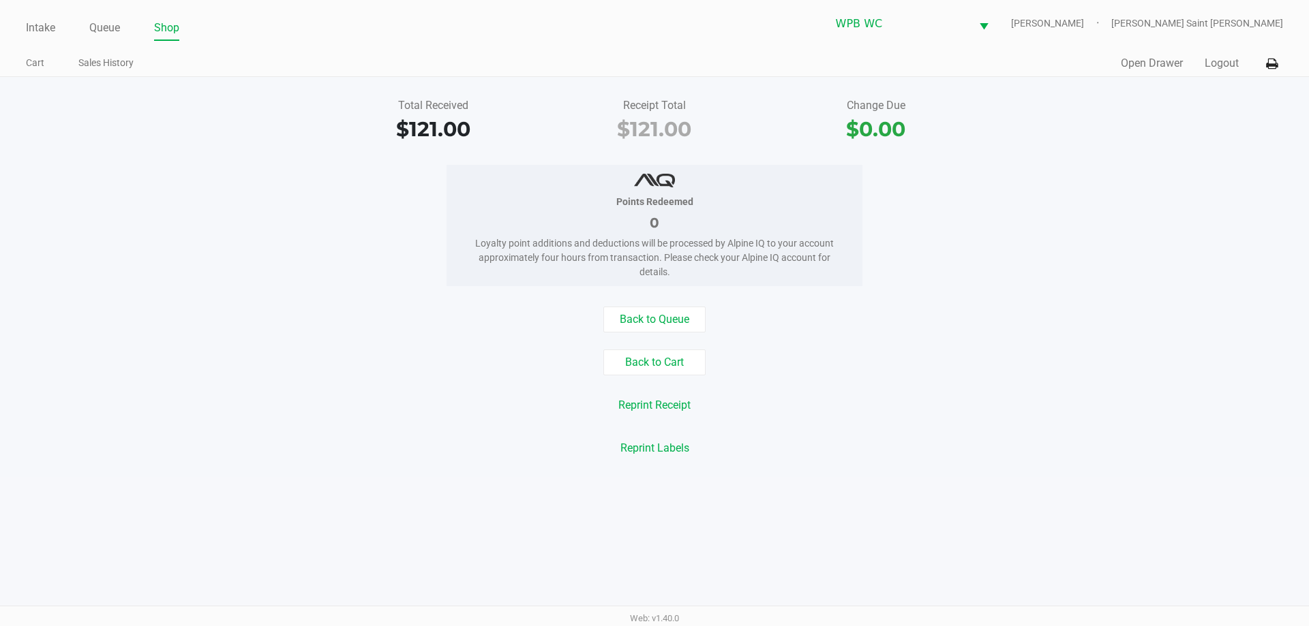
drag, startPoint x: 1182, startPoint y: 190, endPoint x: 1149, endPoint y: 202, distance: 34.7
click at [1181, 192] on div "Points Redeemed 0 Loyalty point additions and deductions will be processed by A…" at bounding box center [654, 225] width 1329 height 121
click at [671, 368] on button "Back to Cart" at bounding box center [654, 363] width 102 height 26
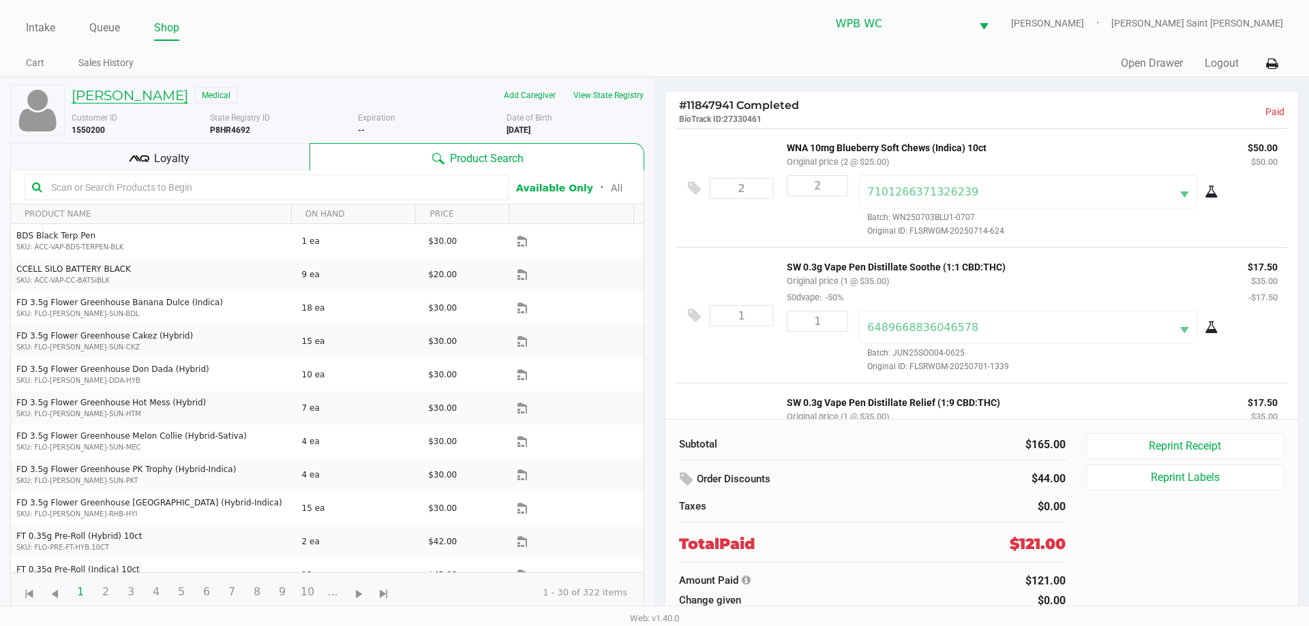
click at [132, 98] on h5 "[PERSON_NAME]" at bounding box center [130, 95] width 117 height 16
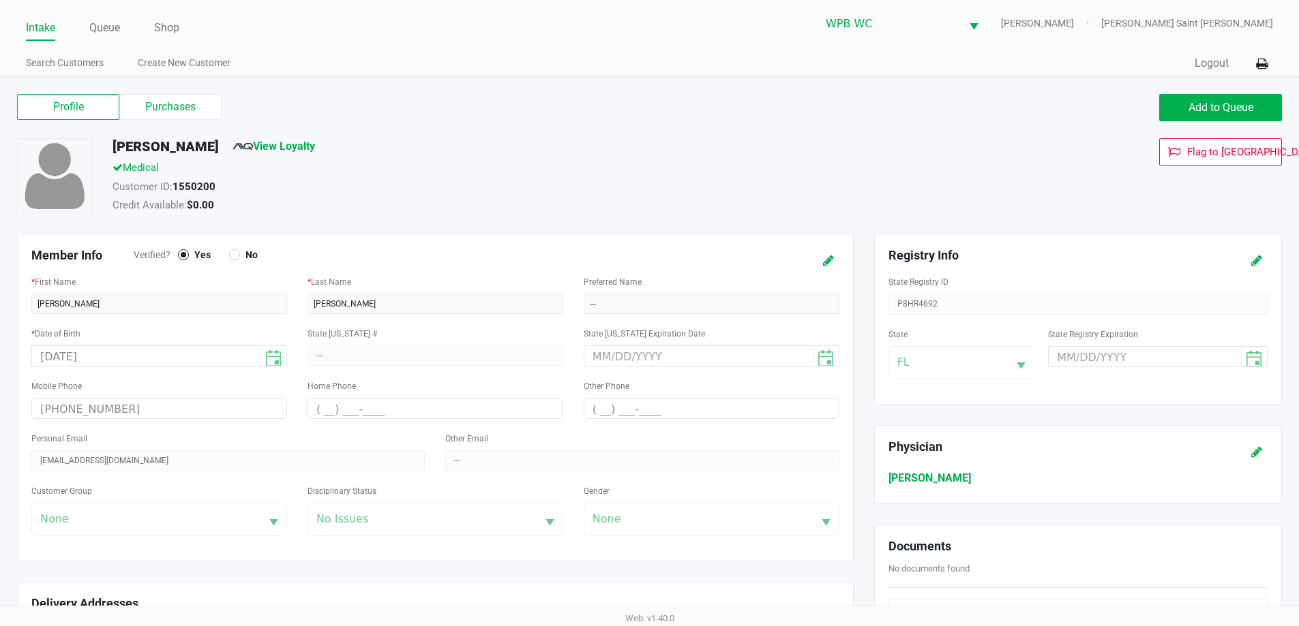
click at [408, 125] on div "Profile Purchases Add to Queue" at bounding box center [649, 115] width 1285 height 48
click at [425, 149] on div "[PERSON_NAME] View Loyalty" at bounding box center [498, 149] width 793 height 22
click at [414, 119] on div "Profile Purchases" at bounding box center [328, 107] width 643 height 27
click at [185, 100] on label "Purchases" at bounding box center [170, 107] width 102 height 26
click at [0, 0] on 1 "Purchases" at bounding box center [0, 0] width 0 height 0
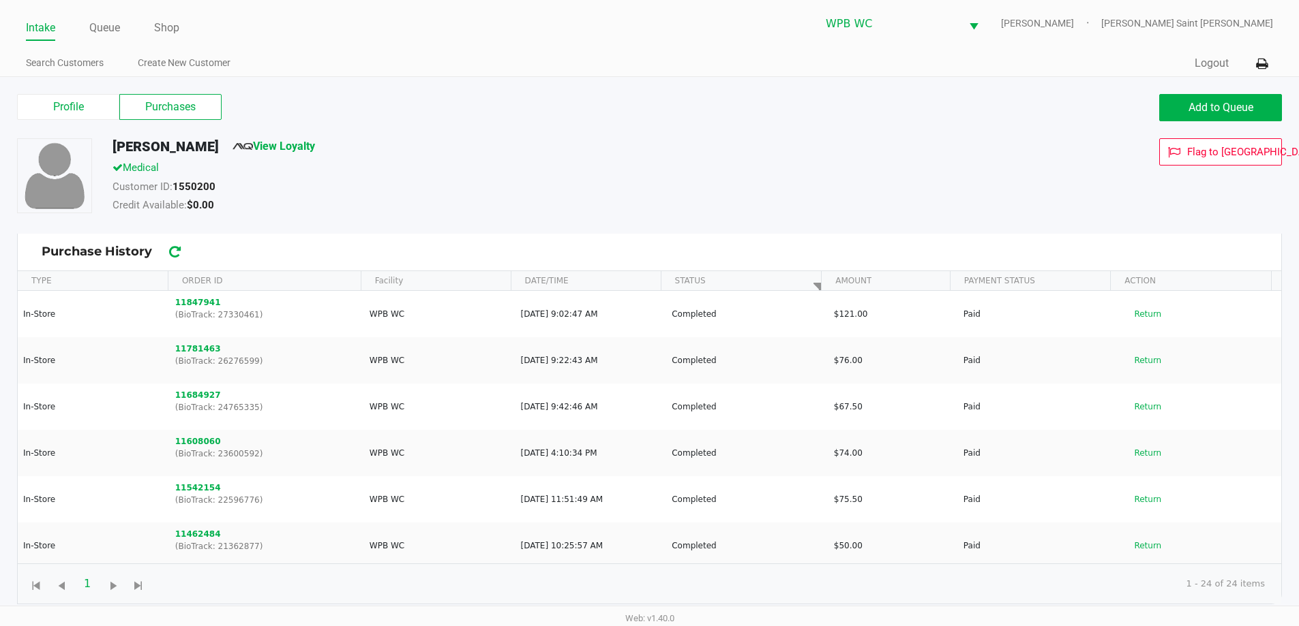
click at [669, 197] on div "Customer ID: 1550200" at bounding box center [498, 188] width 793 height 19
click at [471, 177] on div "Medical" at bounding box center [498, 169] width 793 height 19
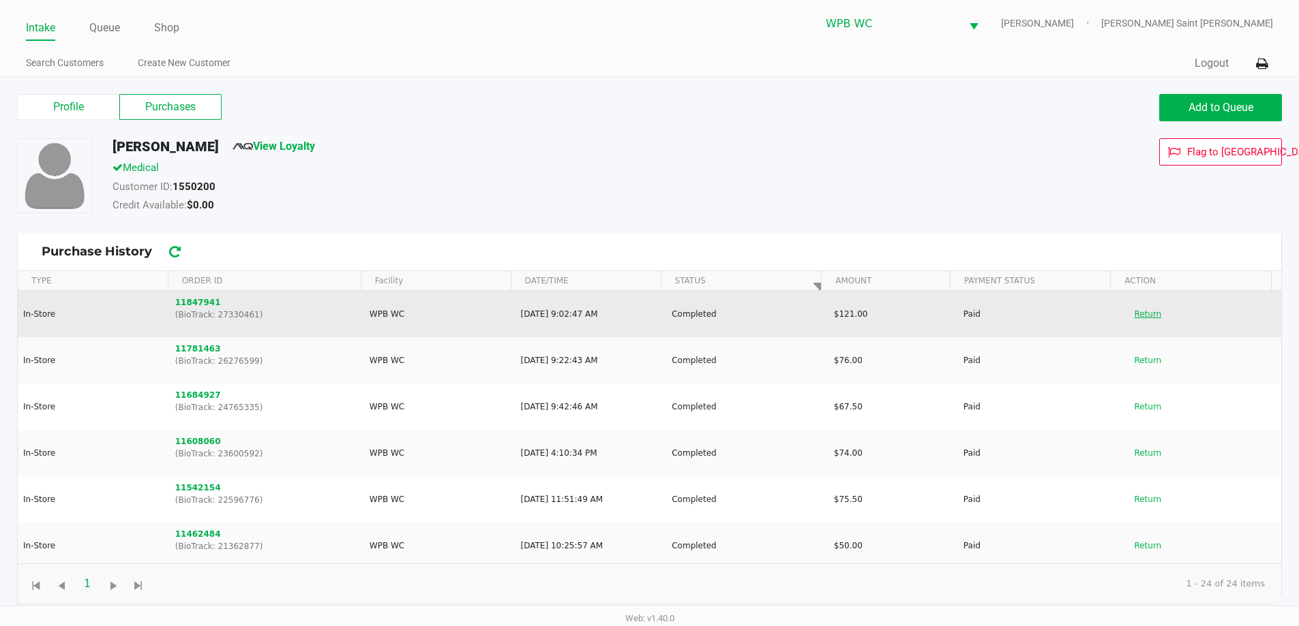
click at [1140, 315] on button "Return" at bounding box center [1147, 314] width 45 height 22
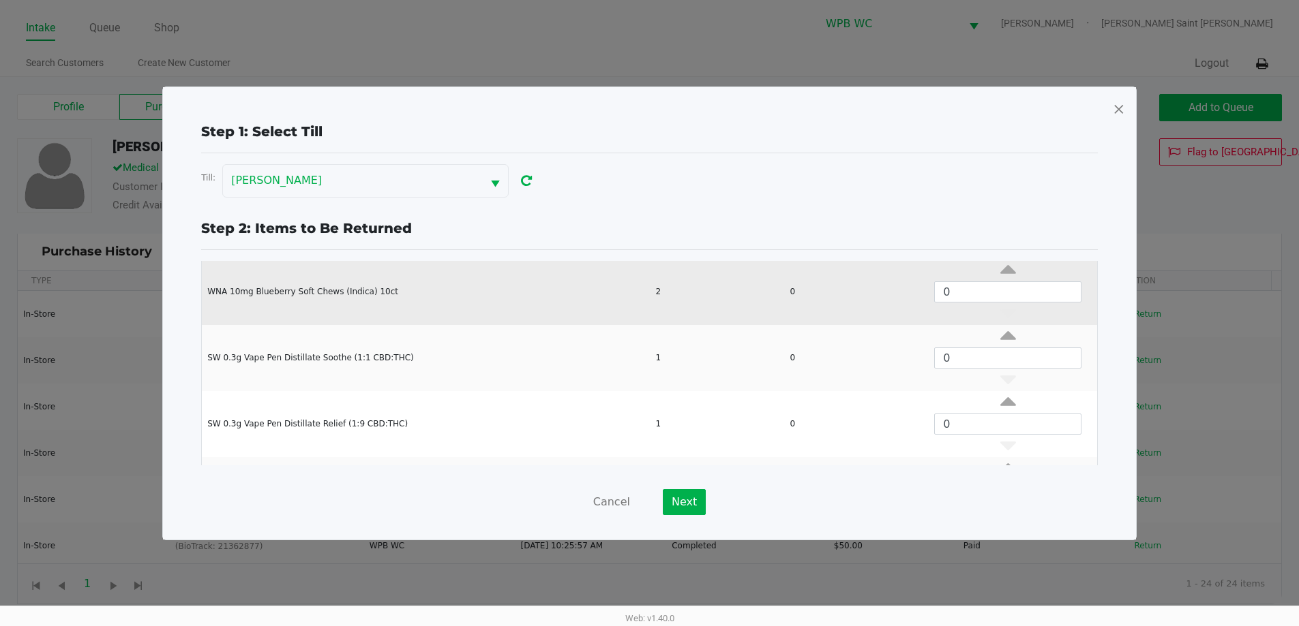
scroll to position [118, 0]
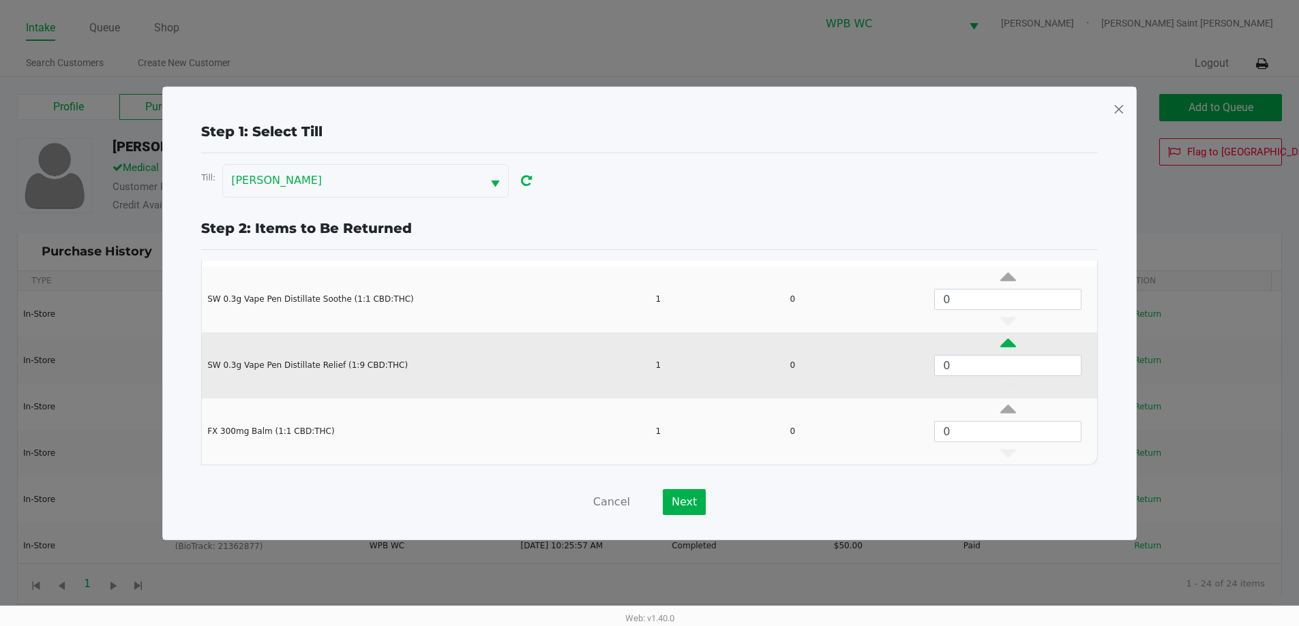
click at [1000, 339] on icon "Data table" at bounding box center [1008, 346] width 16 height 17
type input "1"
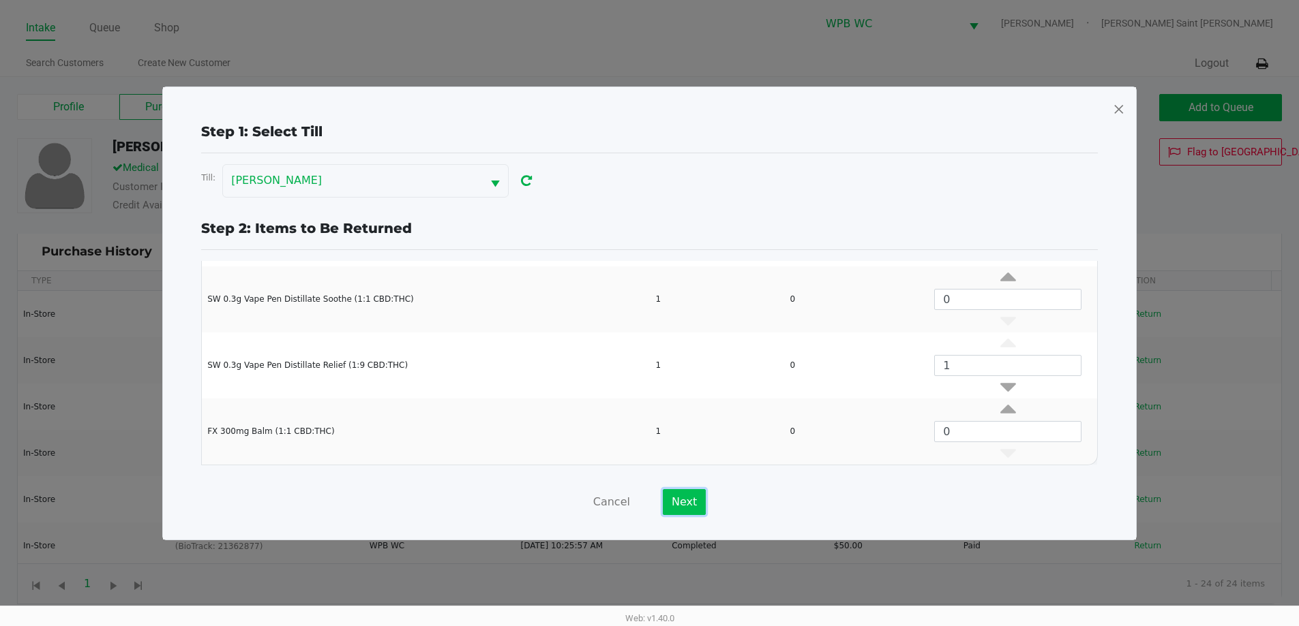
click at [696, 501] on button "Next" at bounding box center [684, 502] width 43 height 26
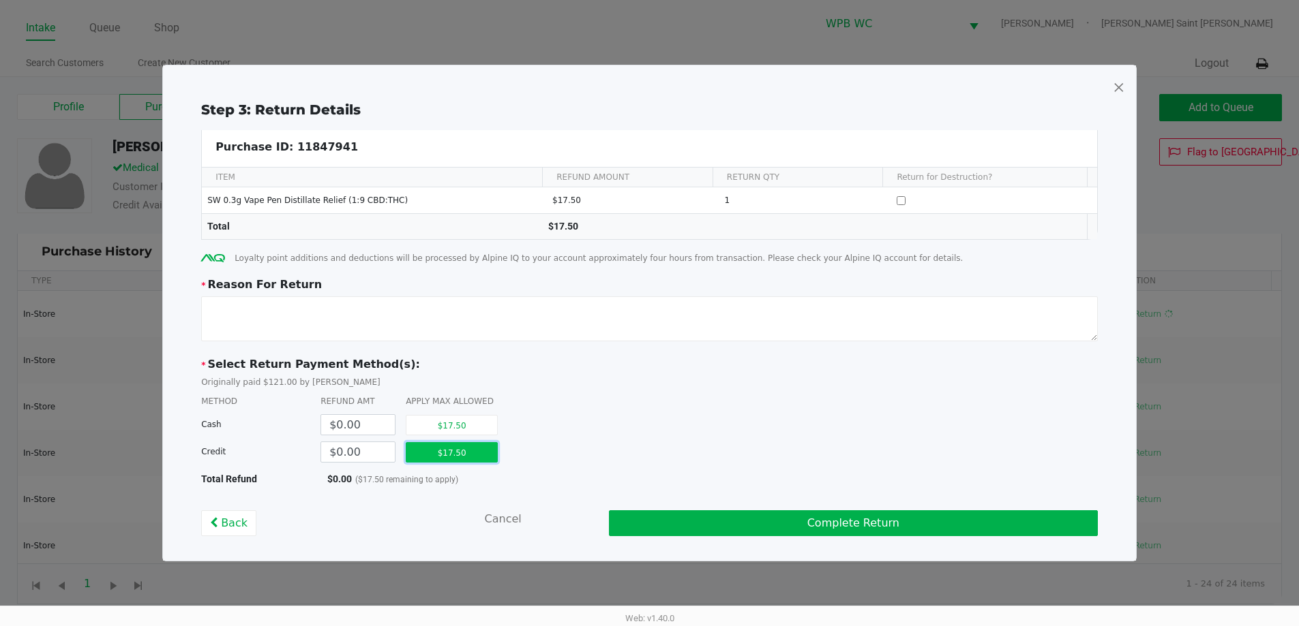
click at [444, 455] on button "$17.50" at bounding box center [452, 452] width 92 height 20
type input "$17.50"
click at [315, 324] on textarea at bounding box center [649, 319] width 896 height 45
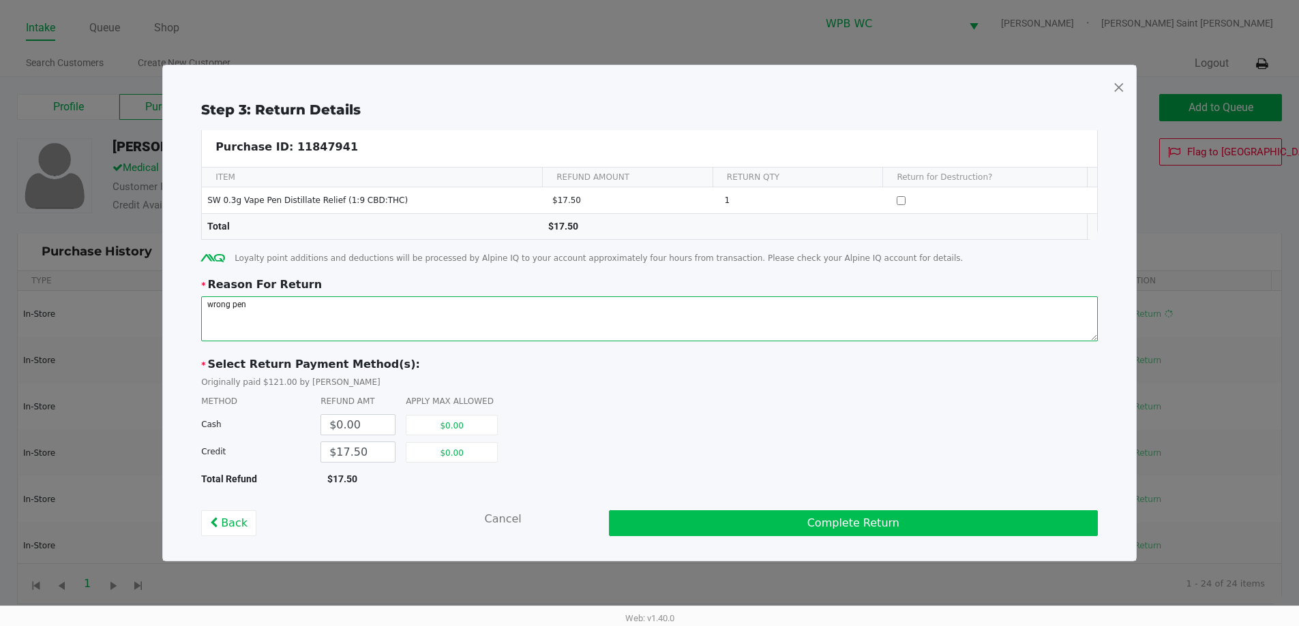
type textarea "wrong pen"
click at [642, 516] on button "Complete Return" at bounding box center [853, 524] width 489 height 26
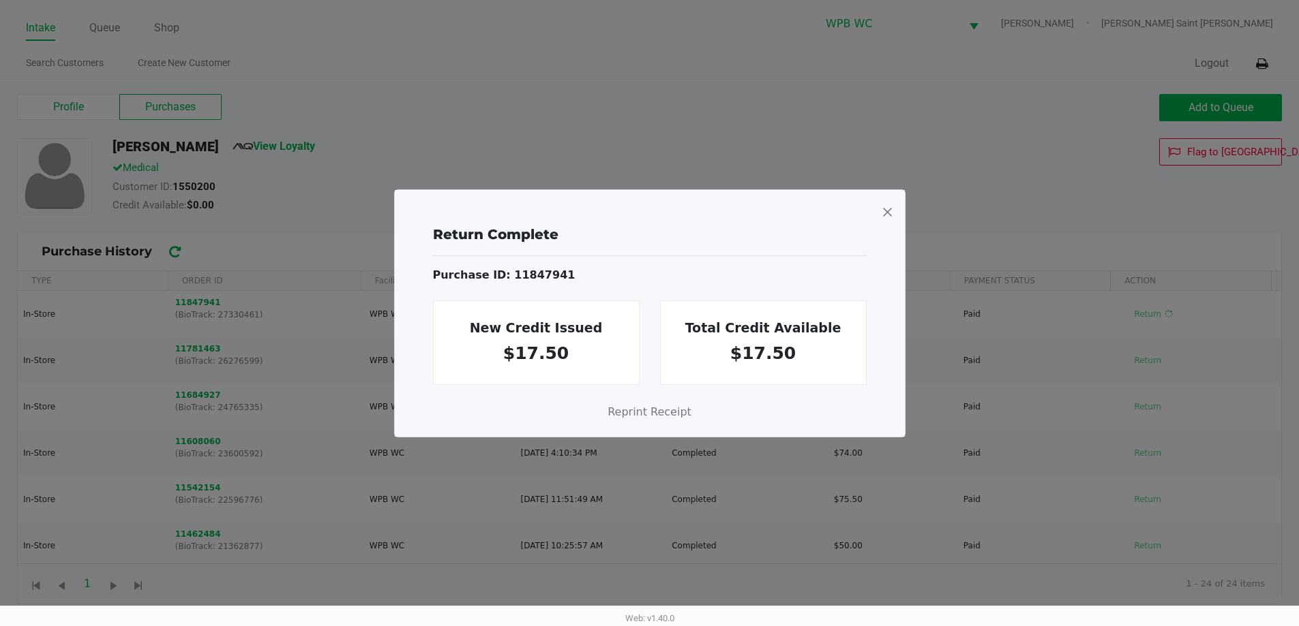
click at [885, 210] on span at bounding box center [887, 212] width 12 height 22
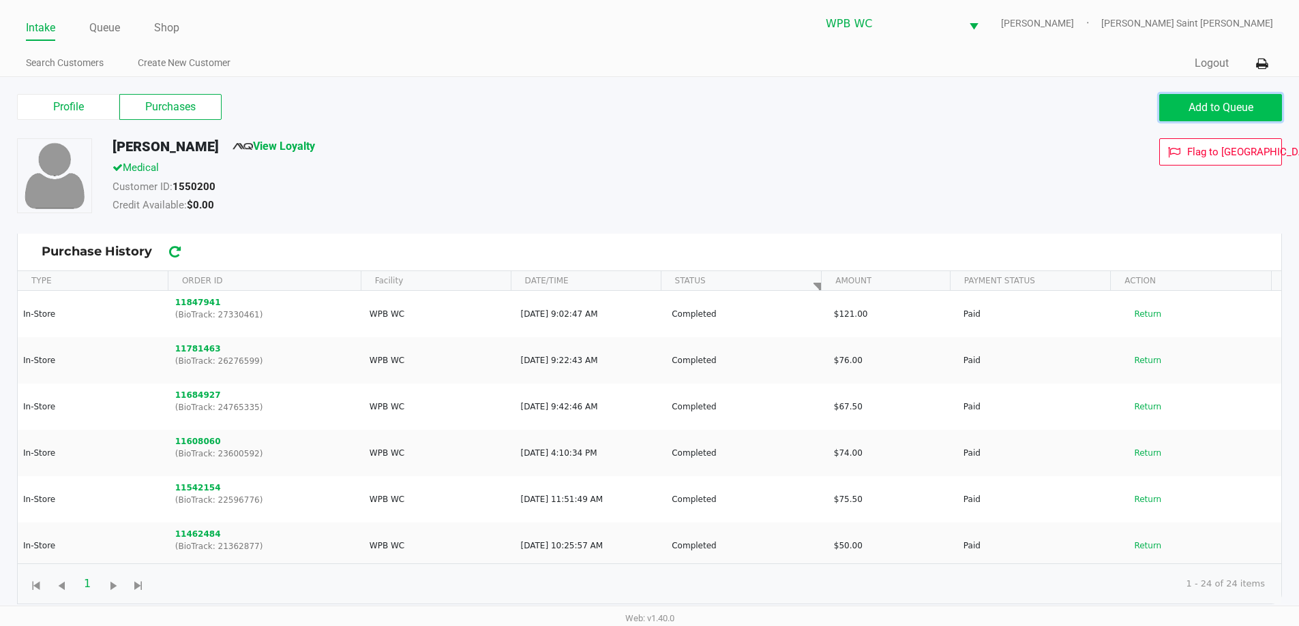
click at [1225, 100] on button "Add to Queue" at bounding box center [1220, 107] width 123 height 27
click at [1200, 107] on span "Add to Queue" at bounding box center [1220, 107] width 65 height 13
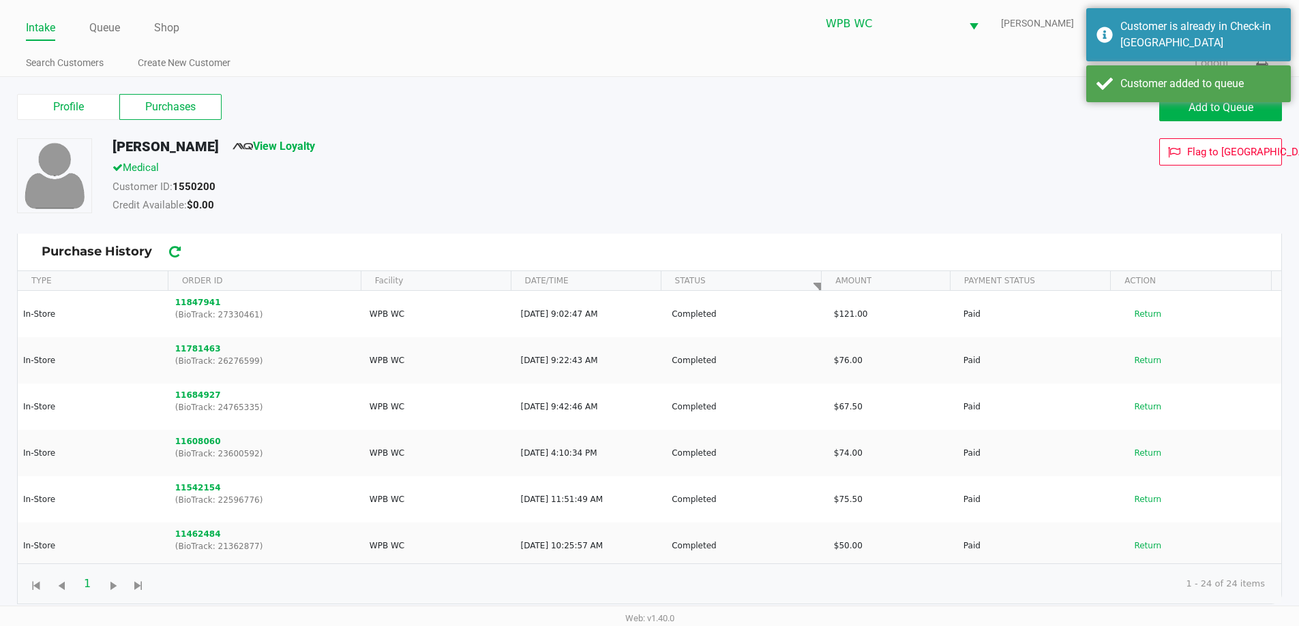
click at [568, 156] on div "[PERSON_NAME] View Loyalty" at bounding box center [498, 149] width 793 height 22
click at [102, 22] on link "Queue" at bounding box center [104, 27] width 31 height 19
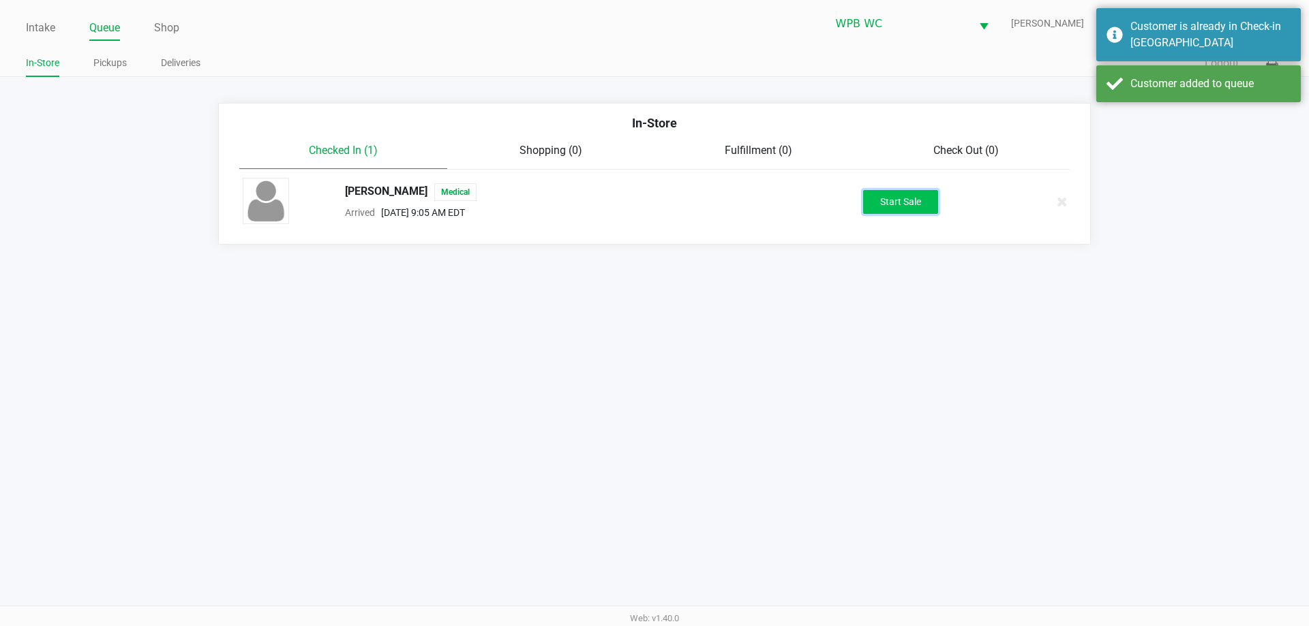
click at [896, 195] on button "Start Sale" at bounding box center [900, 202] width 75 height 24
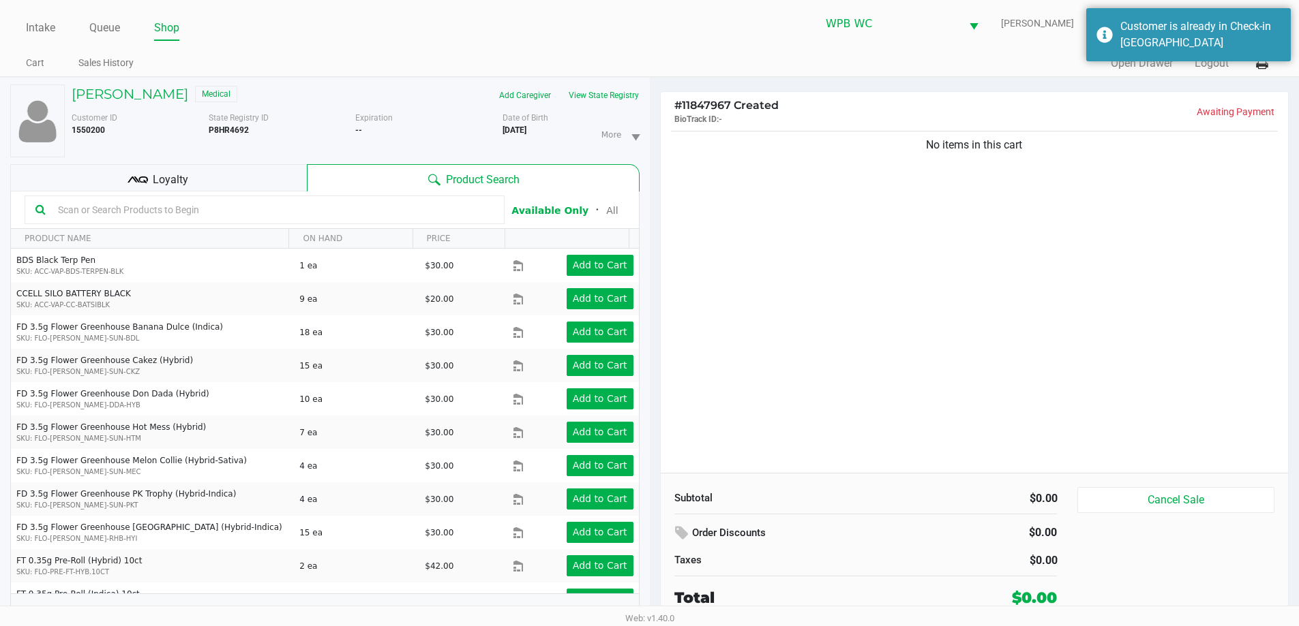
click at [846, 267] on div "No items in this cart" at bounding box center [975, 300] width 628 height 345
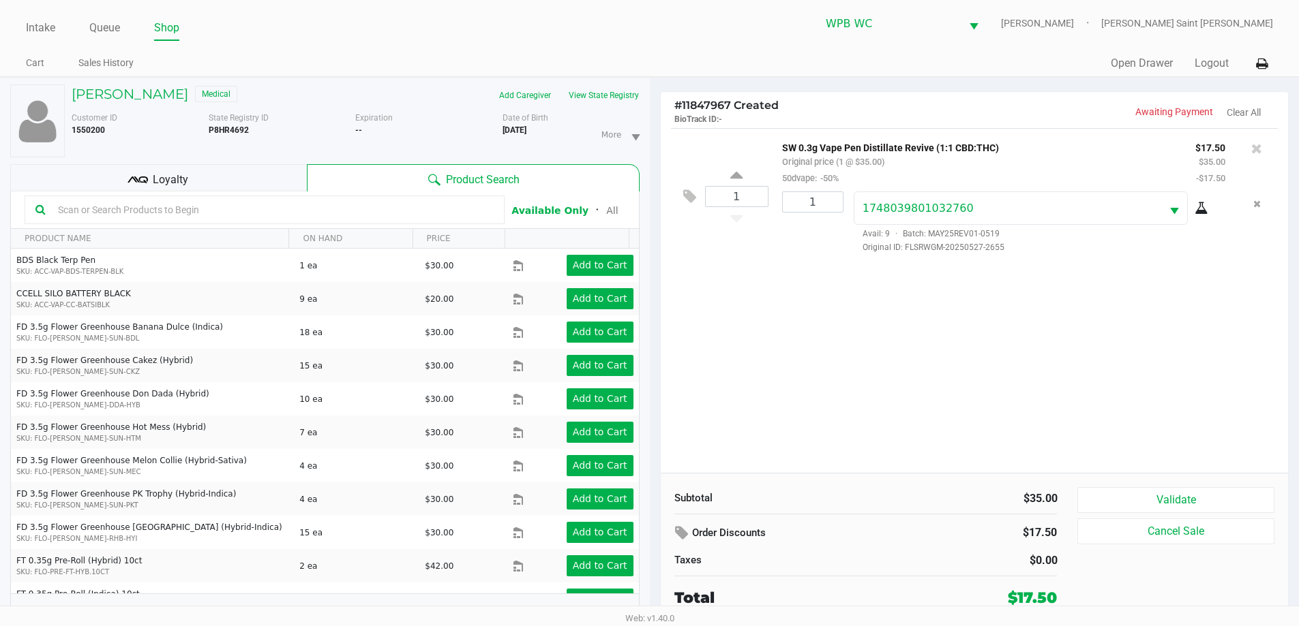
click at [1131, 397] on div "1 SW 0.3g Vape Pen Distillate Revive (1:1 CBD:THC) Original price (1 @ $35.00) …" at bounding box center [975, 300] width 628 height 345
click at [1193, 500] on button "Validate" at bounding box center [1175, 500] width 196 height 26
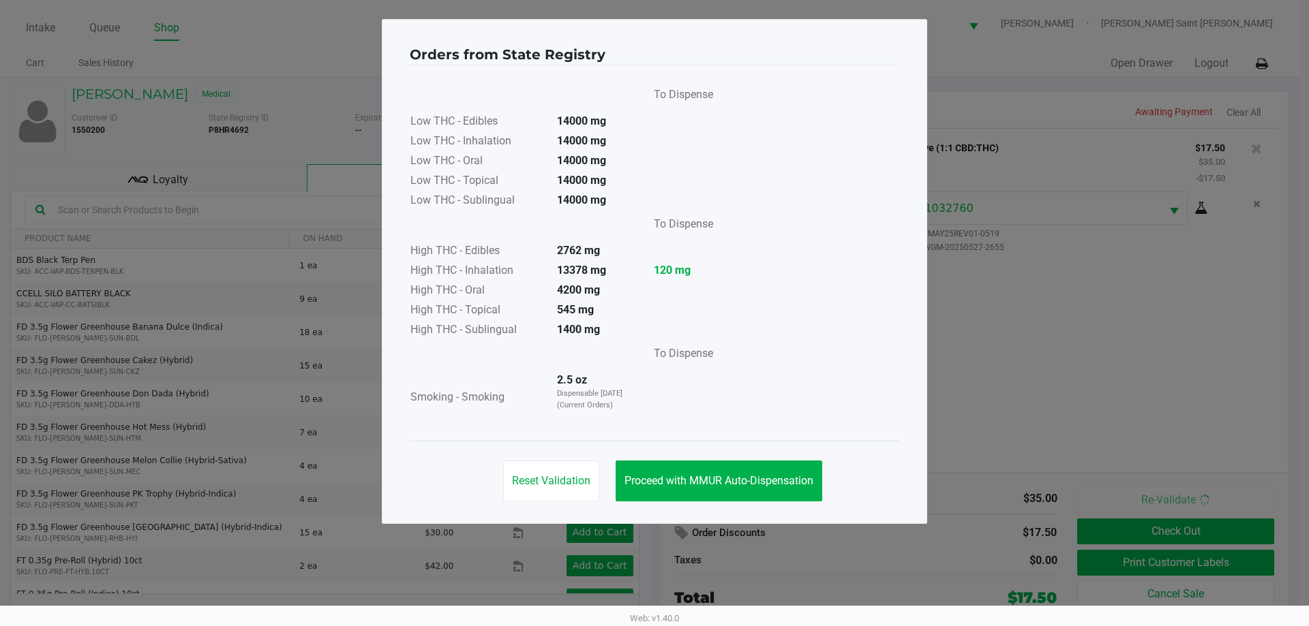
click at [727, 279] on div "To Dispense Low THC - Edibles 14000 mg Low THC - Inhalation 14000 mg Low THC - …" at bounding box center [654, 253] width 489 height 343
click at [709, 532] on ngb-modal-window "Orders from State Registry To Dispense Low THC - Edibles 14000 mg Low THC - Inh…" at bounding box center [654, 313] width 1309 height 626
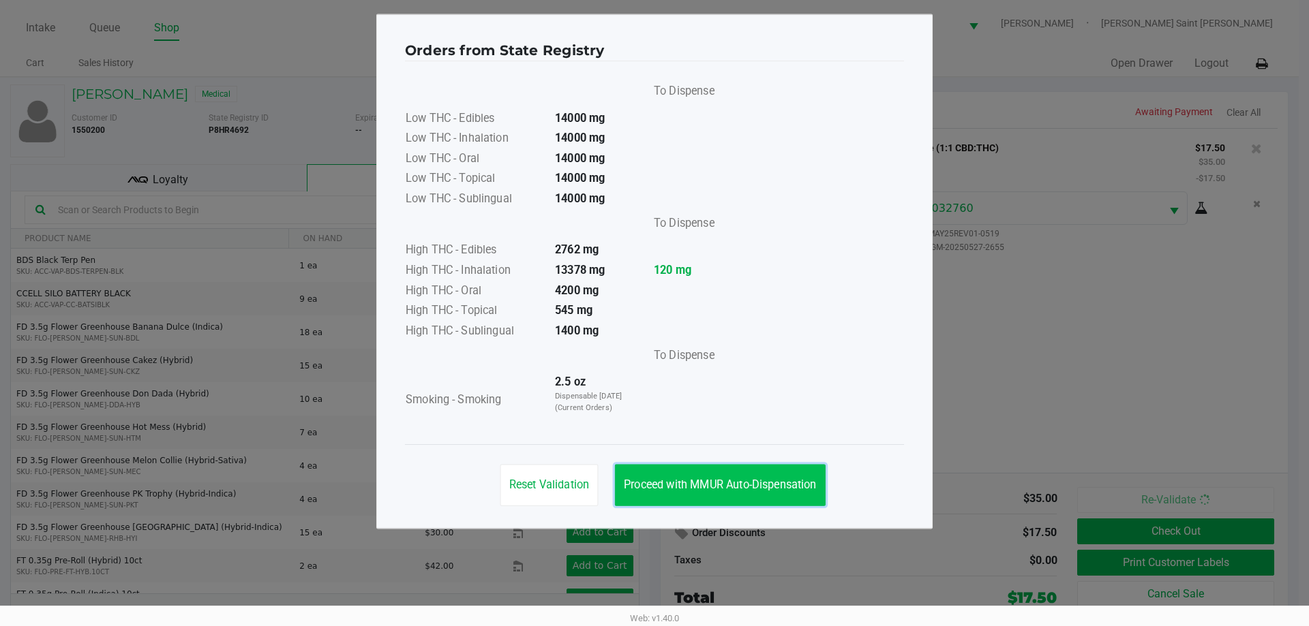
click at [709, 501] on button "Proceed with MMUR Auto-Dispensation" at bounding box center [720, 486] width 211 height 42
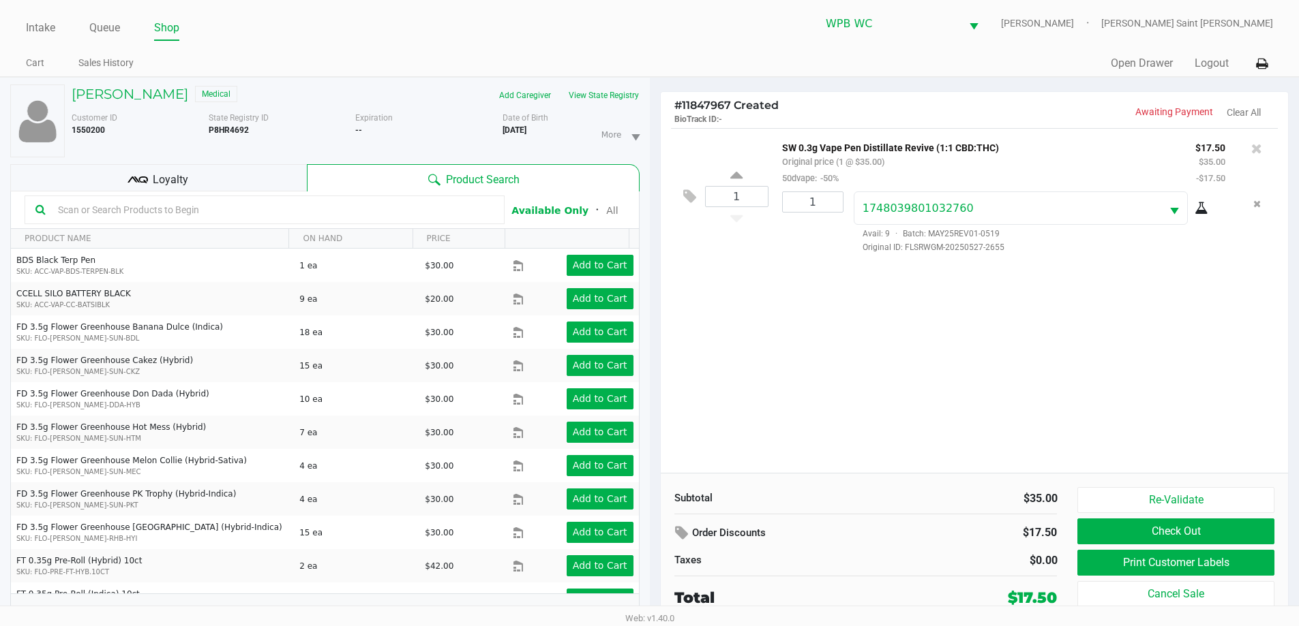
click at [1022, 335] on ngb-modal-window "Orders from State Registry To Dispense Low THC - Edibles 14000 mg Low THC - Inh…" at bounding box center [649, 313] width 1299 height 626
click at [1141, 560] on button "Print Customer Labels" at bounding box center [1175, 563] width 196 height 26
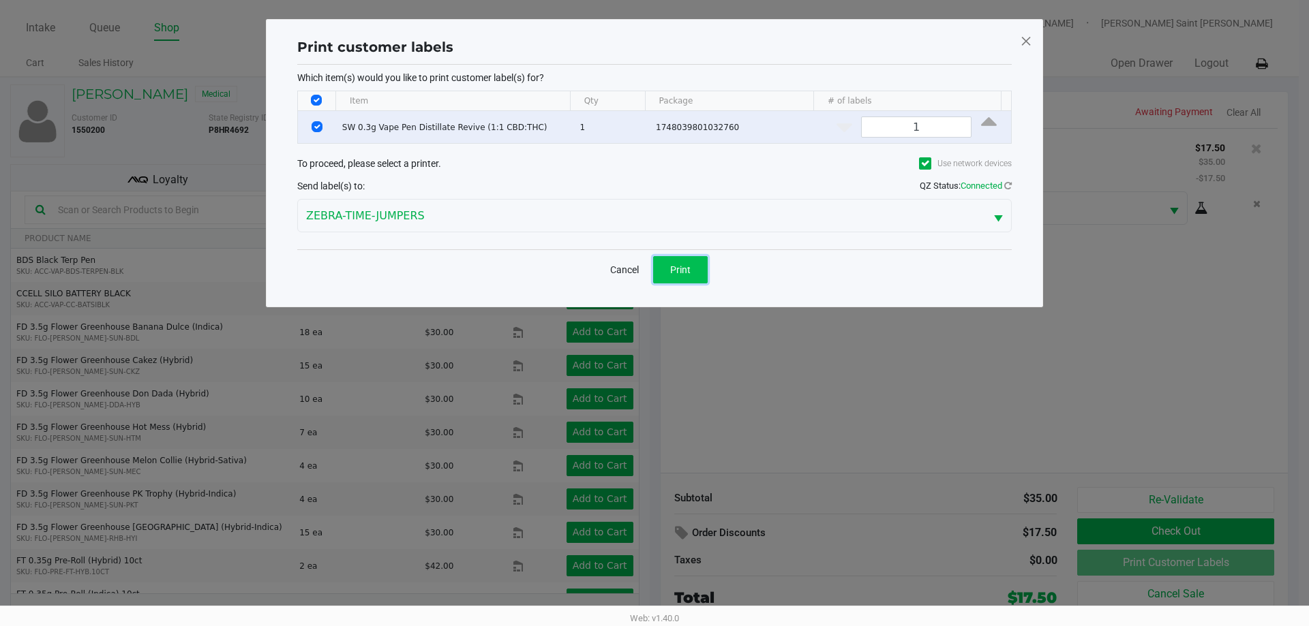
click at [688, 268] on span "Print" at bounding box center [680, 269] width 20 height 11
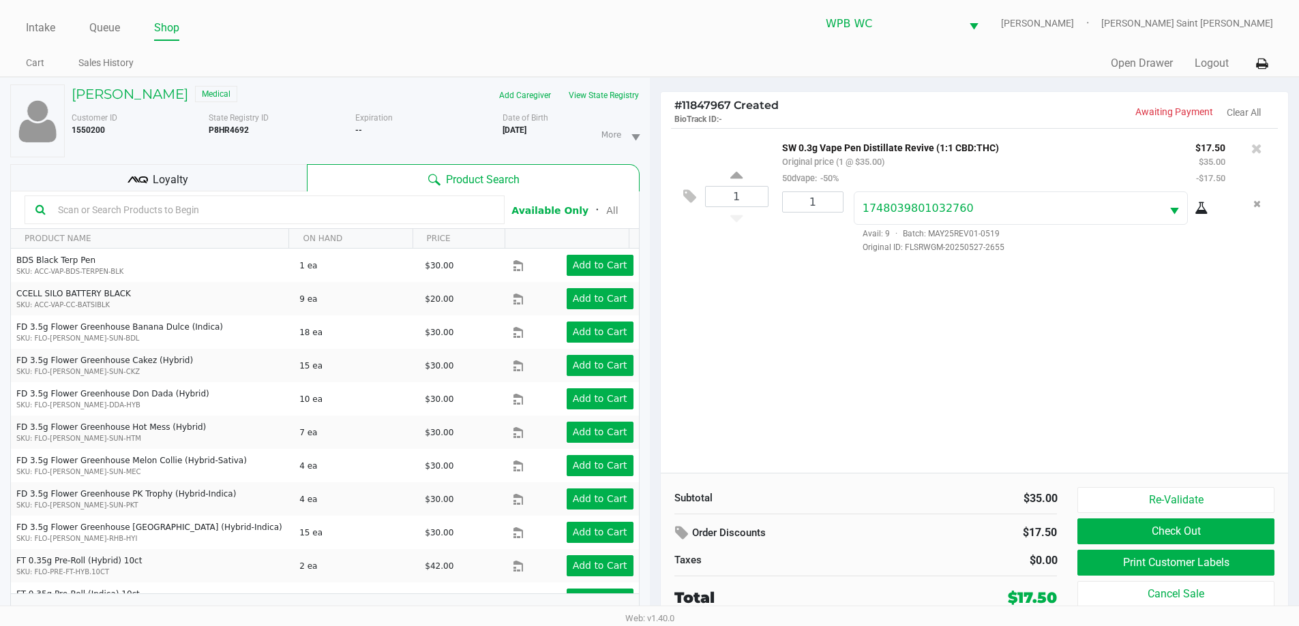
click at [1033, 350] on div "1 SW 0.3g Vape Pen Distillate Revive (1:1 CBD:THC) Original price (1 @ $35.00) …" at bounding box center [975, 300] width 628 height 345
click at [1161, 534] on button "Check Out" at bounding box center [1175, 532] width 196 height 26
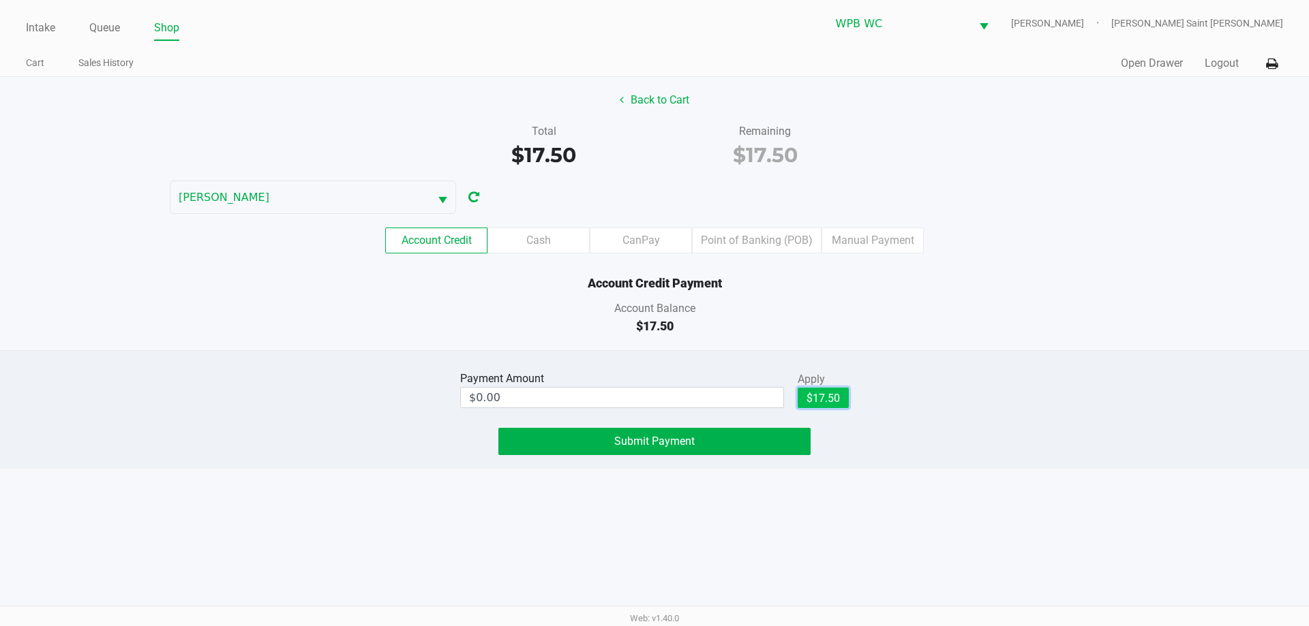
click at [836, 401] on button "$17.50" at bounding box center [823, 398] width 51 height 20
type input "$17.50"
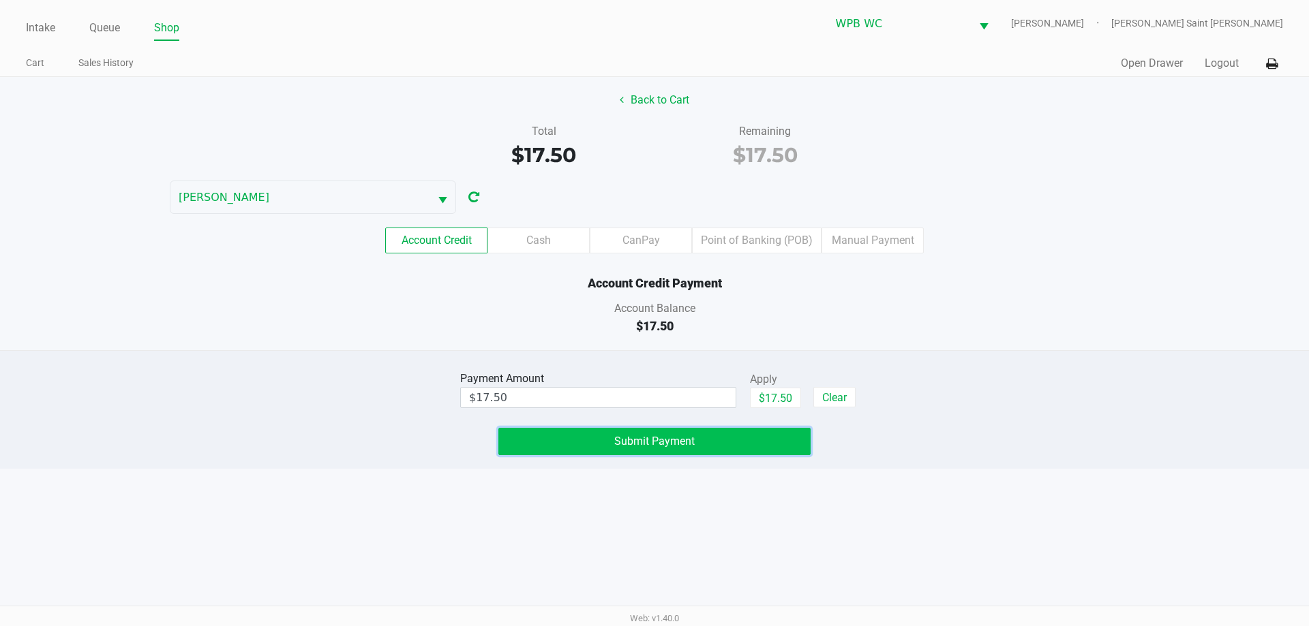
click at [684, 442] on span "Submit Payment" at bounding box center [654, 441] width 80 height 13
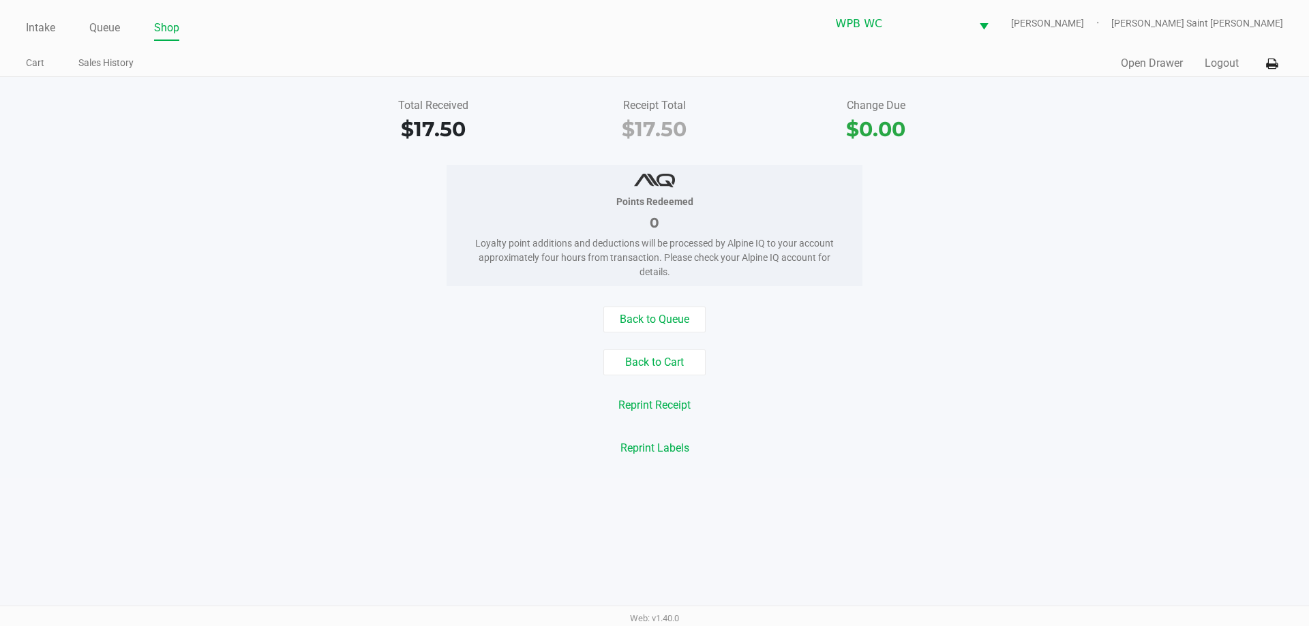
click at [945, 217] on div "Points Redeemed 0 Loyalty point additions and deductions will be processed by A…" at bounding box center [654, 225] width 1329 height 121
click at [1235, 63] on button "Logout" at bounding box center [1221, 63] width 34 height 16
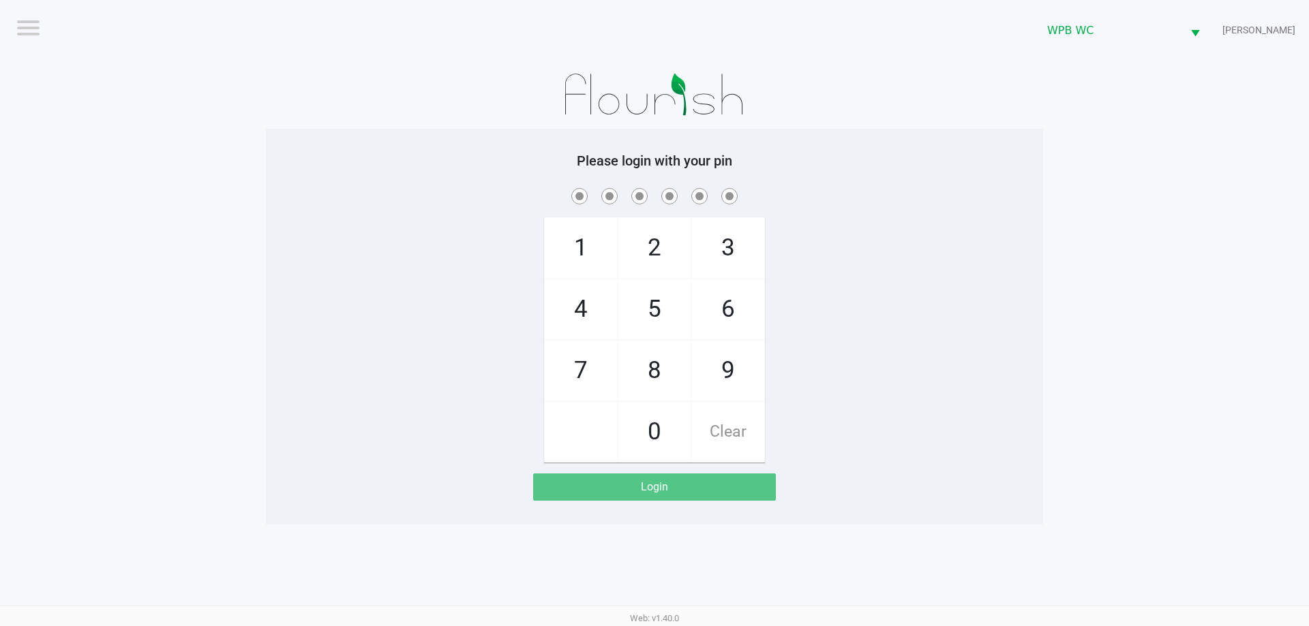
drag, startPoint x: 1198, startPoint y: 257, endPoint x: 1189, endPoint y: 243, distance: 16.6
click at [1199, 257] on app-pos-login-wrapper "Logout WPB WC [PERSON_NAME] Please login with your pin 1 4 7 2 5 8 0 3 6 9 Clea…" at bounding box center [654, 262] width 1309 height 525
click at [1166, 272] on app-pos-login-wrapper "Logout WPB WC [PERSON_NAME] Please login with your pin 1 4 7 2 5 8 0 3 6 9 Clea…" at bounding box center [654, 262] width 1309 height 525
click at [973, 283] on div "1 4 7 2 5 8 0 3 6 9 Clear" at bounding box center [654, 323] width 777 height 277
click at [1023, 301] on div "1 4 7 2 5 8 0 3 6 9 Clear" at bounding box center [654, 323] width 777 height 277
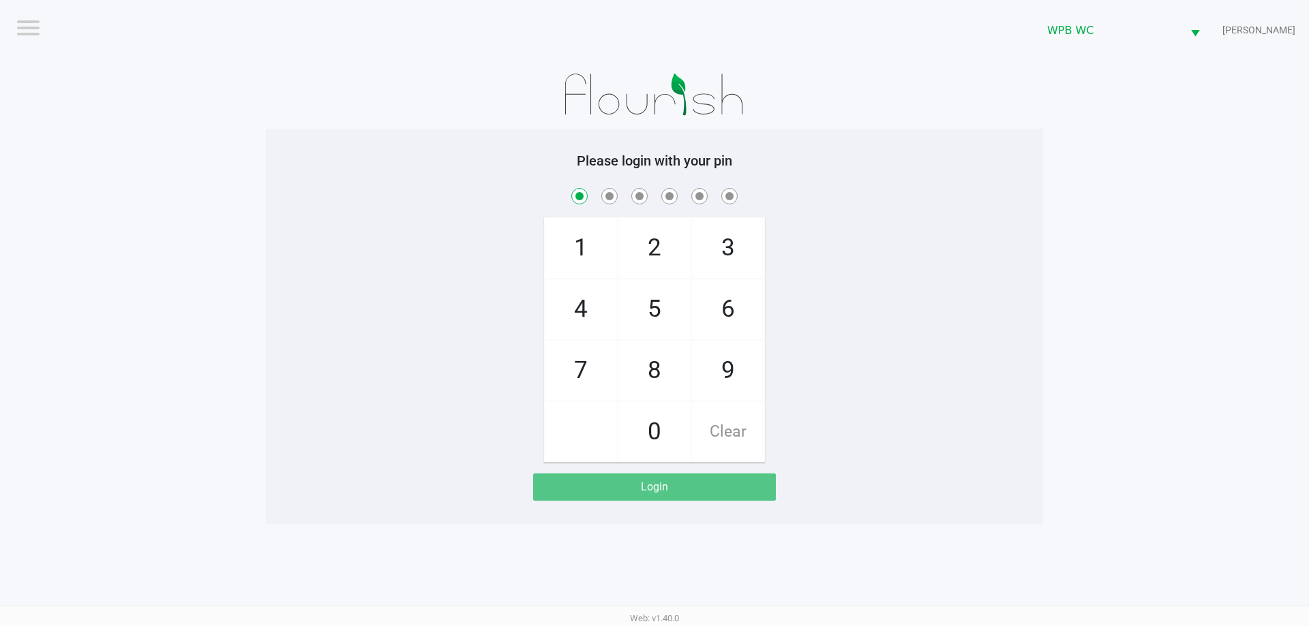
checkbox input "true"
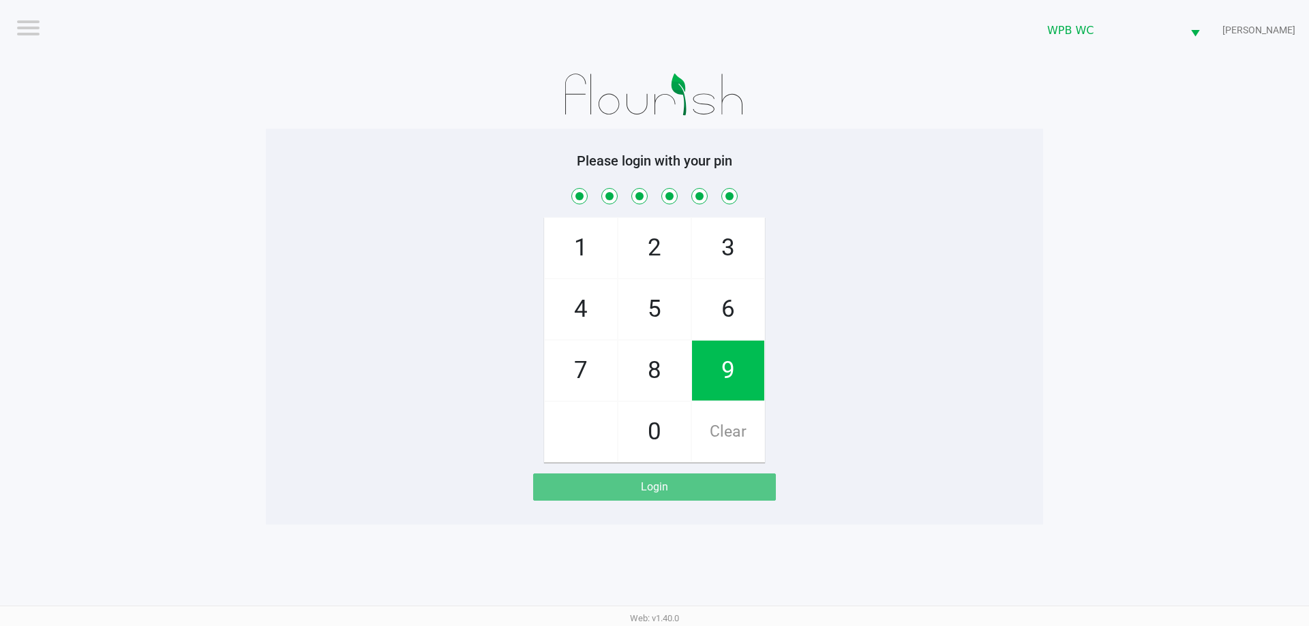
checkbox input "true"
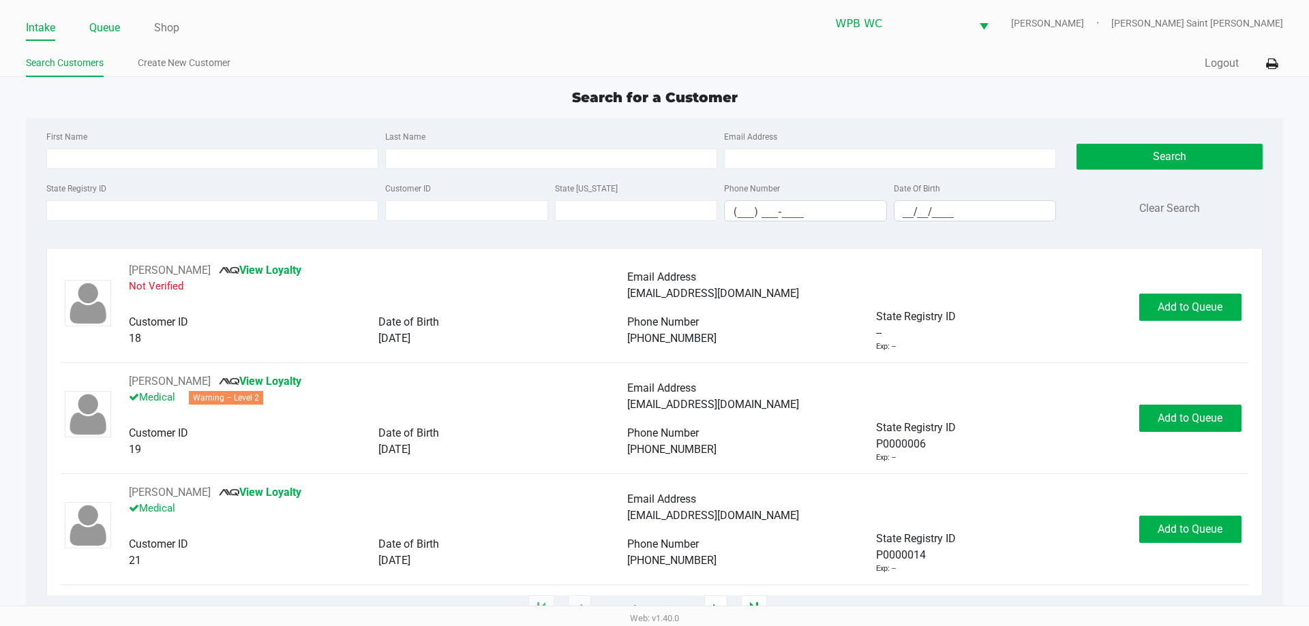
click at [112, 33] on link "Queue" at bounding box center [104, 27] width 31 height 19
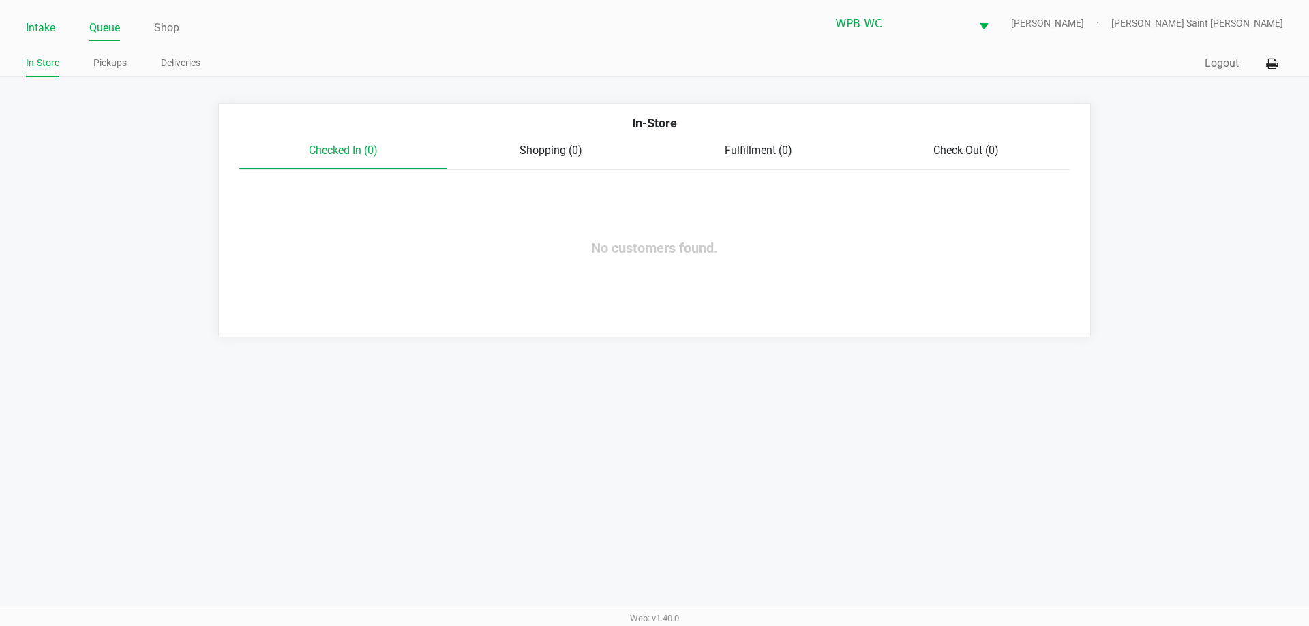
click at [44, 17] on div "Intake Queue Shop" at bounding box center [340, 27] width 628 height 25
click at [39, 23] on link "Intake" at bounding box center [40, 27] width 29 height 19
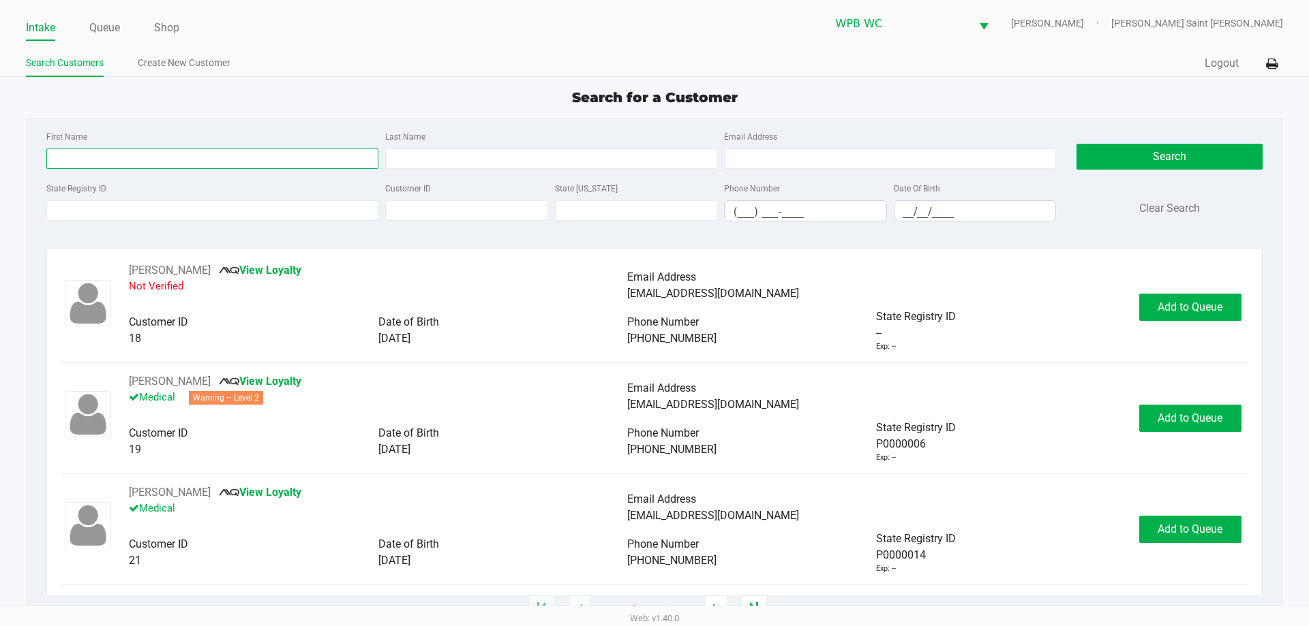
click at [269, 153] on input "First Name" at bounding box center [212, 159] width 332 height 20
type input "austin"
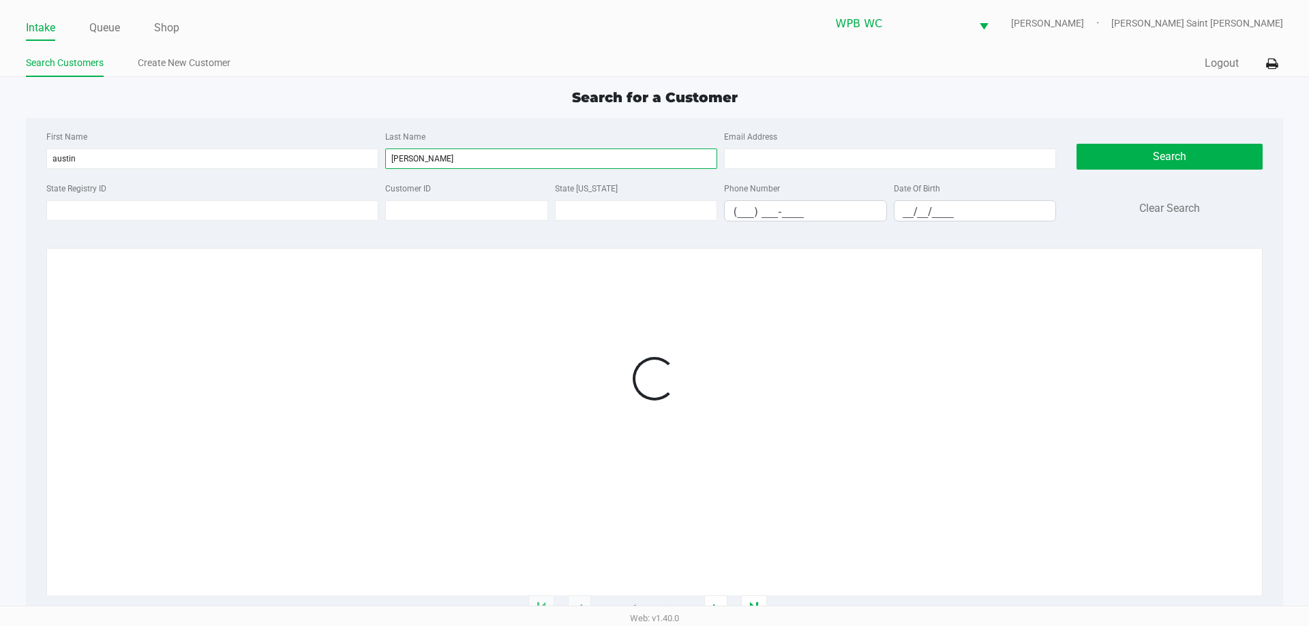
type input "[PERSON_NAME]"
click at [497, 108] on div "Search for a Customer First Name [PERSON_NAME] Last Name [PERSON_NAME] Email Ad…" at bounding box center [654, 348] width 1256 height 523
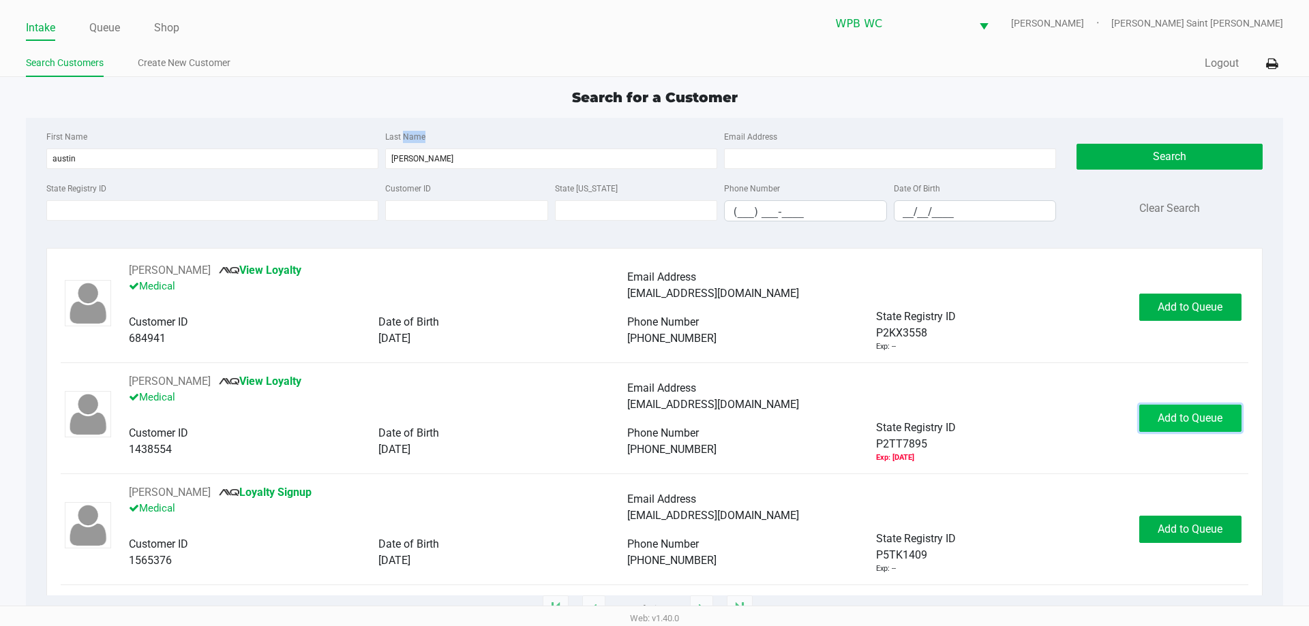
click at [1144, 427] on button "Add to Queue" at bounding box center [1190, 418] width 102 height 27
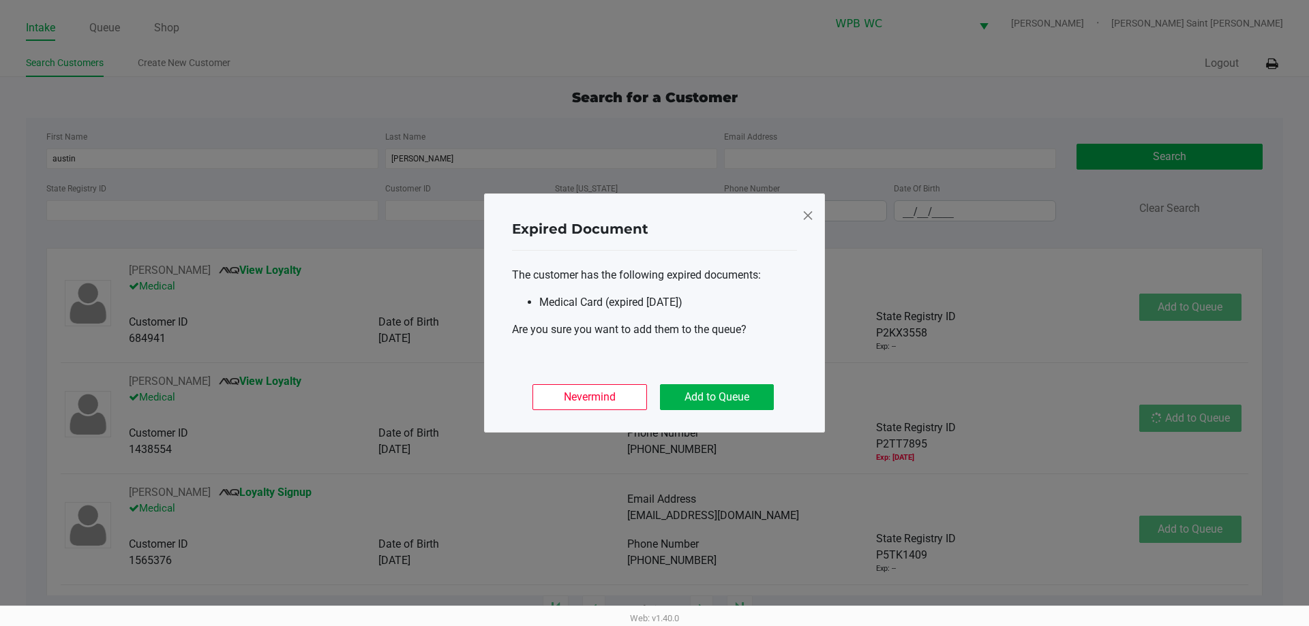
click at [746, 381] on div "Nevermind Add to Queue" at bounding box center [654, 391] width 285 height 53
click at [750, 389] on button "Add to Queue" at bounding box center [717, 397] width 114 height 26
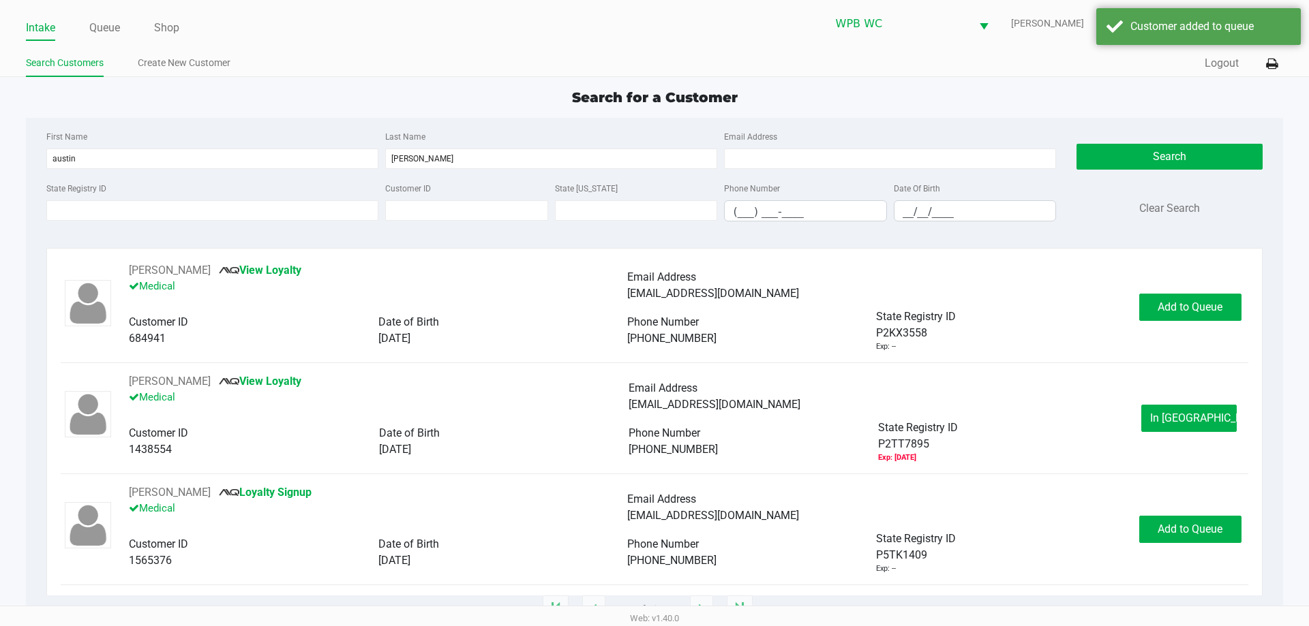
click at [1136, 406] on div "[PERSON_NAME] View Loyalty Medical Email Address [EMAIL_ADDRESS][DOMAIN_NAME] C…" at bounding box center [628, 419] width 1026 height 90
click at [1156, 407] on button "In [GEOGRAPHIC_DATA]" at bounding box center [1188, 418] width 95 height 27
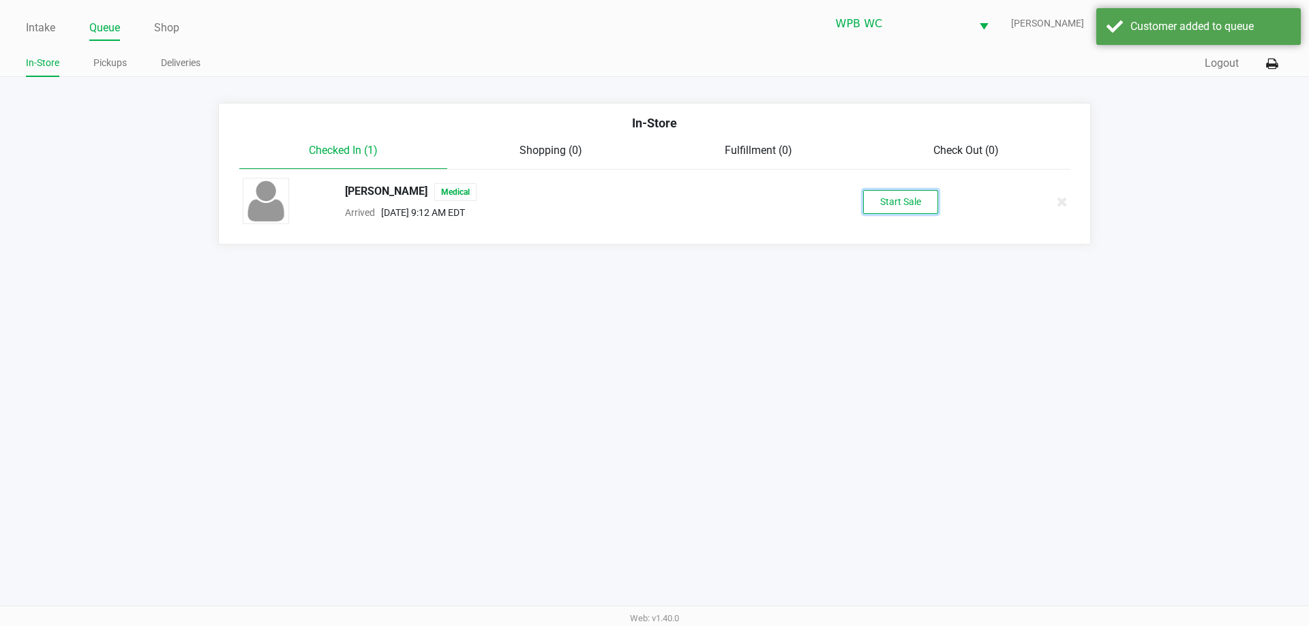
click at [906, 207] on button "Start Sale" at bounding box center [900, 202] width 75 height 24
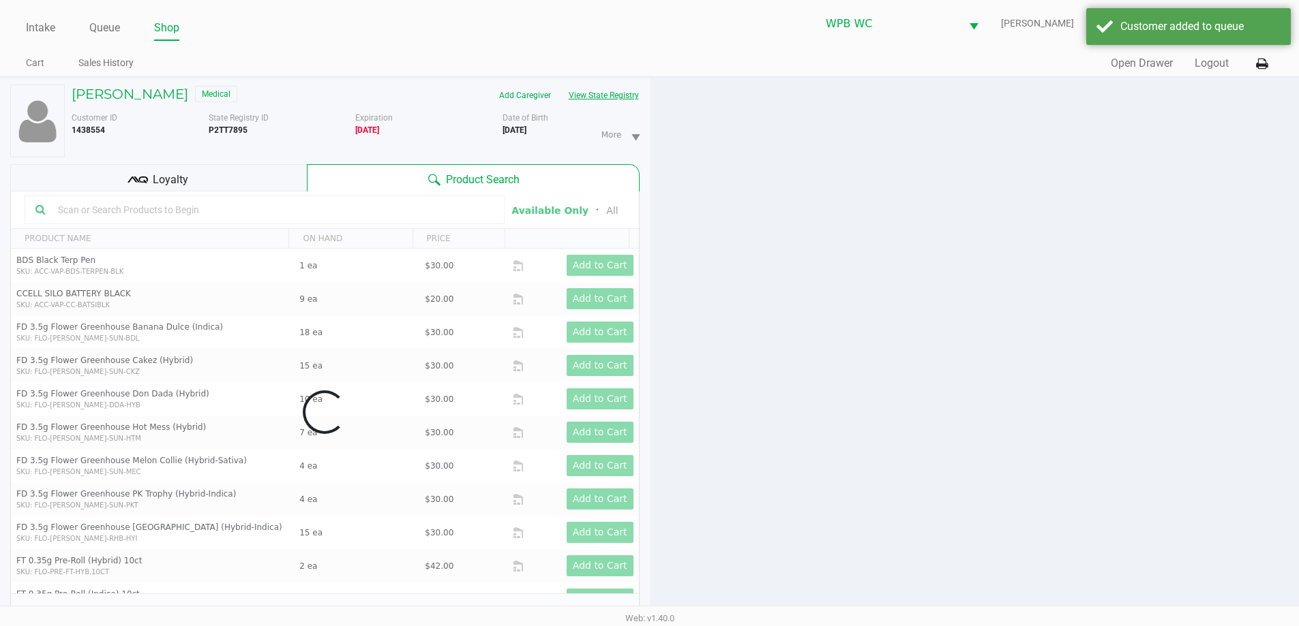
click at [598, 85] on button "View State Registry" at bounding box center [600, 96] width 80 height 22
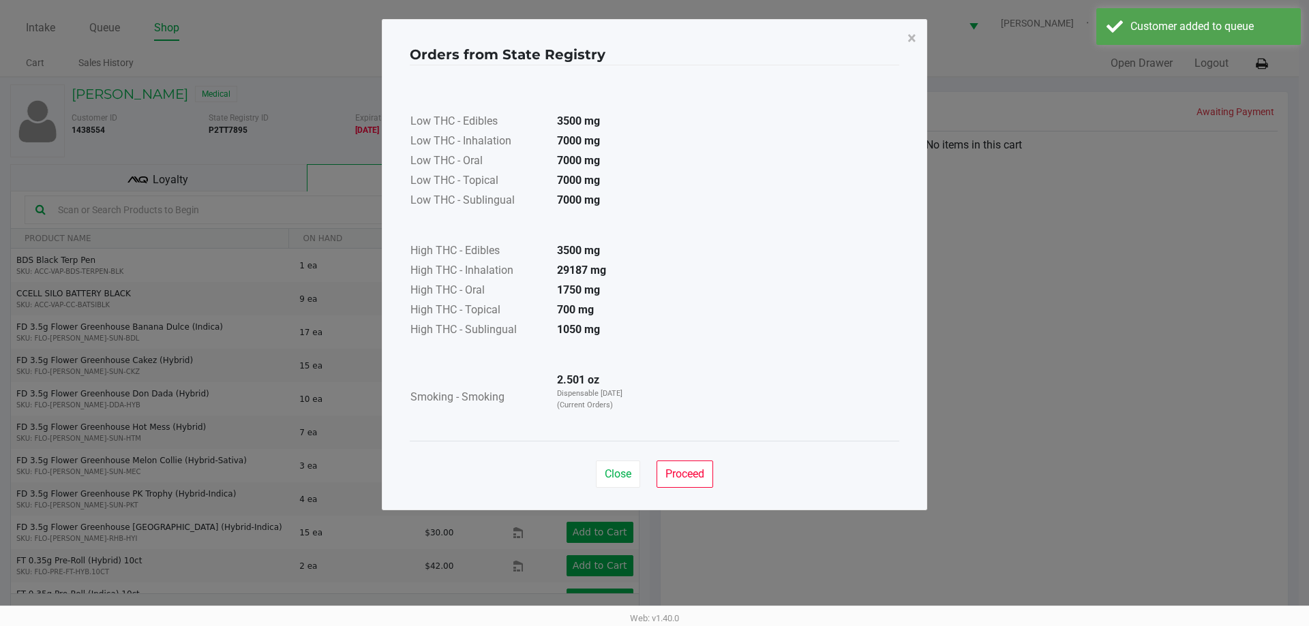
click at [590, 133] on td "7000 mg" at bounding box center [593, 142] width 95 height 20
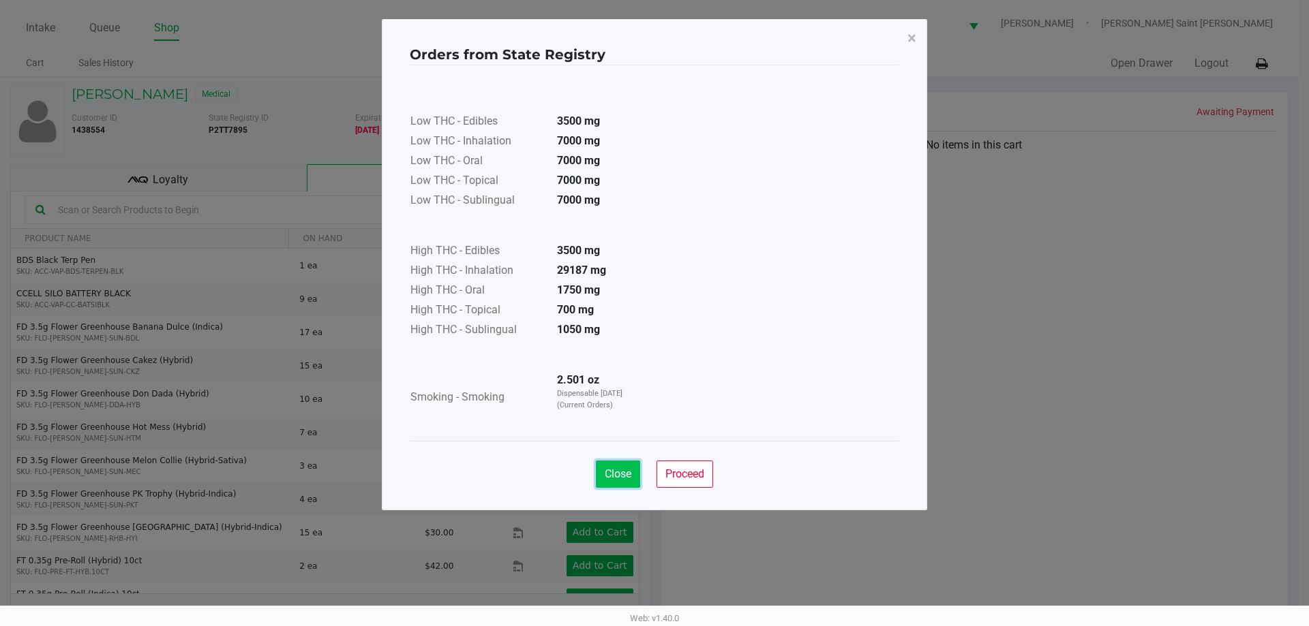
click at [619, 476] on span "Close" at bounding box center [618, 474] width 27 height 13
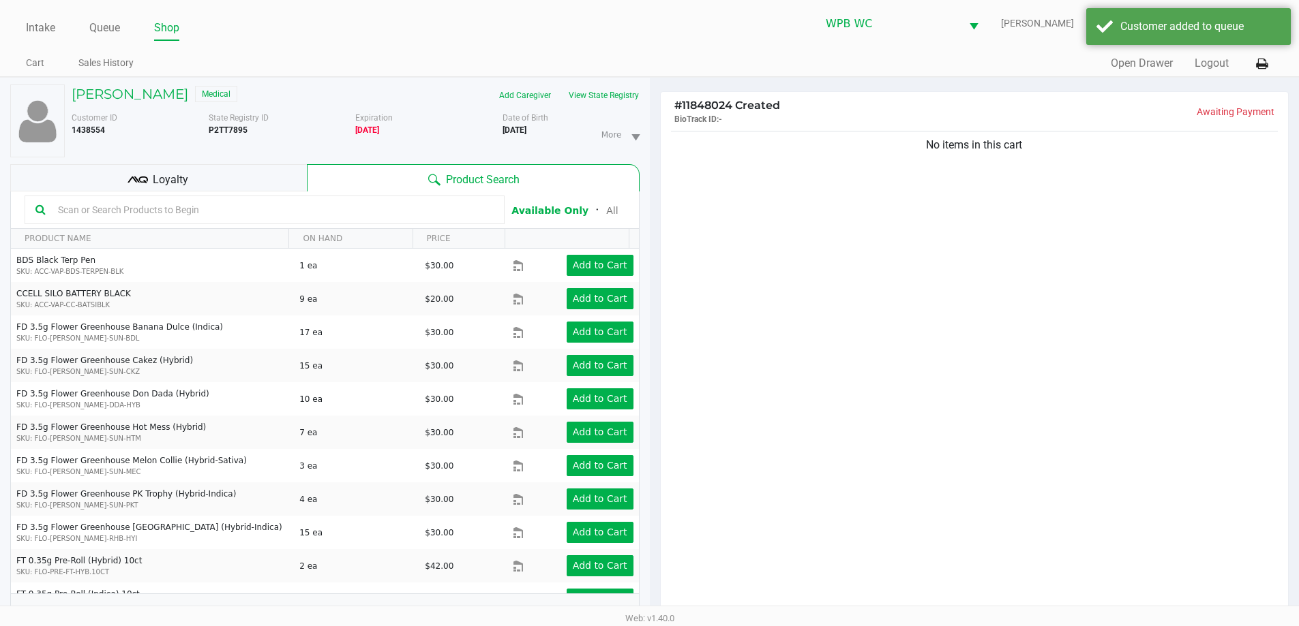
click at [885, 357] on div "Low THC - Edibles 3500 mg Low THC - Inhalation 7000 mg Low THC - Oral 7000 mg L…" at bounding box center [649, 219] width 489 height 343
click at [815, 303] on div "No items in this cart" at bounding box center [975, 375] width 628 height 495
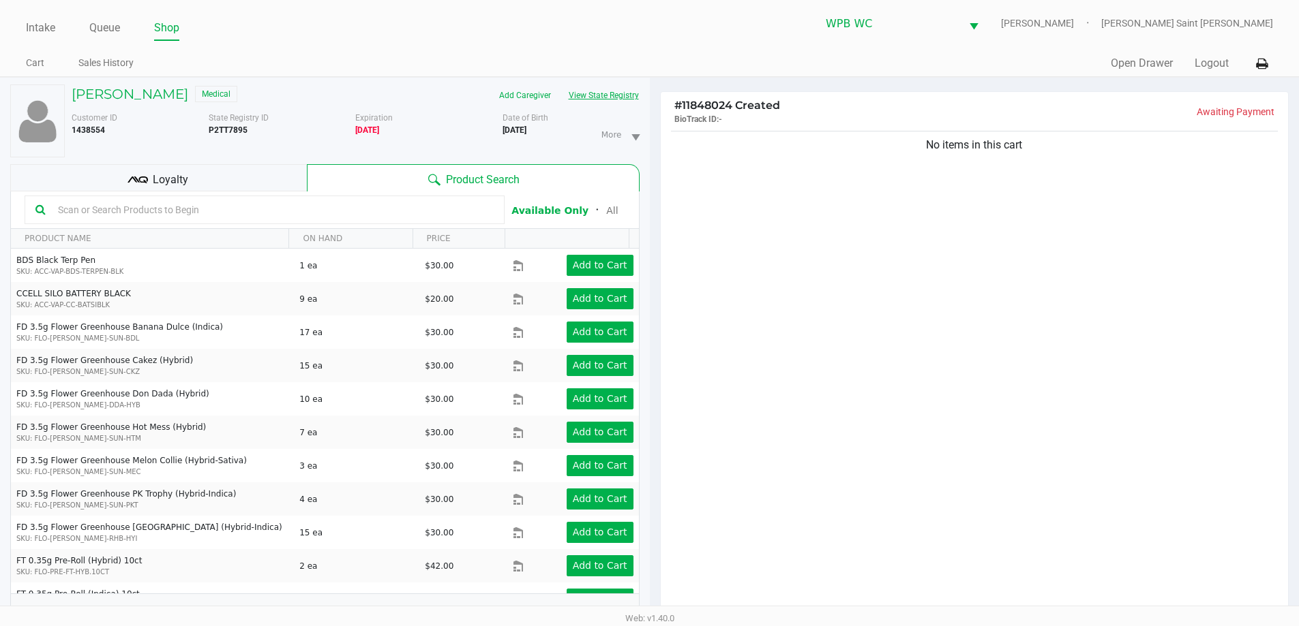
click at [612, 97] on button "View State Registry" at bounding box center [600, 96] width 80 height 22
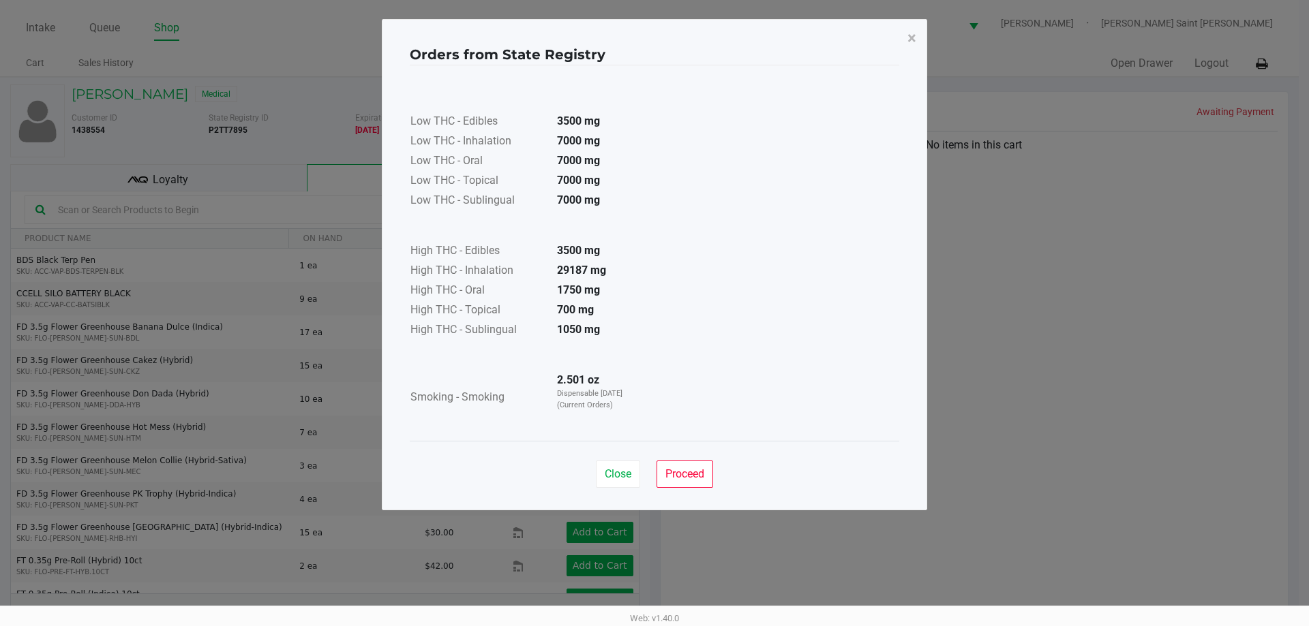
click at [575, 168] on td "7000 mg" at bounding box center [593, 162] width 95 height 20
drag, startPoint x: 606, startPoint y: 475, endPoint x: 701, endPoint y: 408, distance: 116.9
click at [607, 475] on span "Close" at bounding box center [618, 474] width 27 height 13
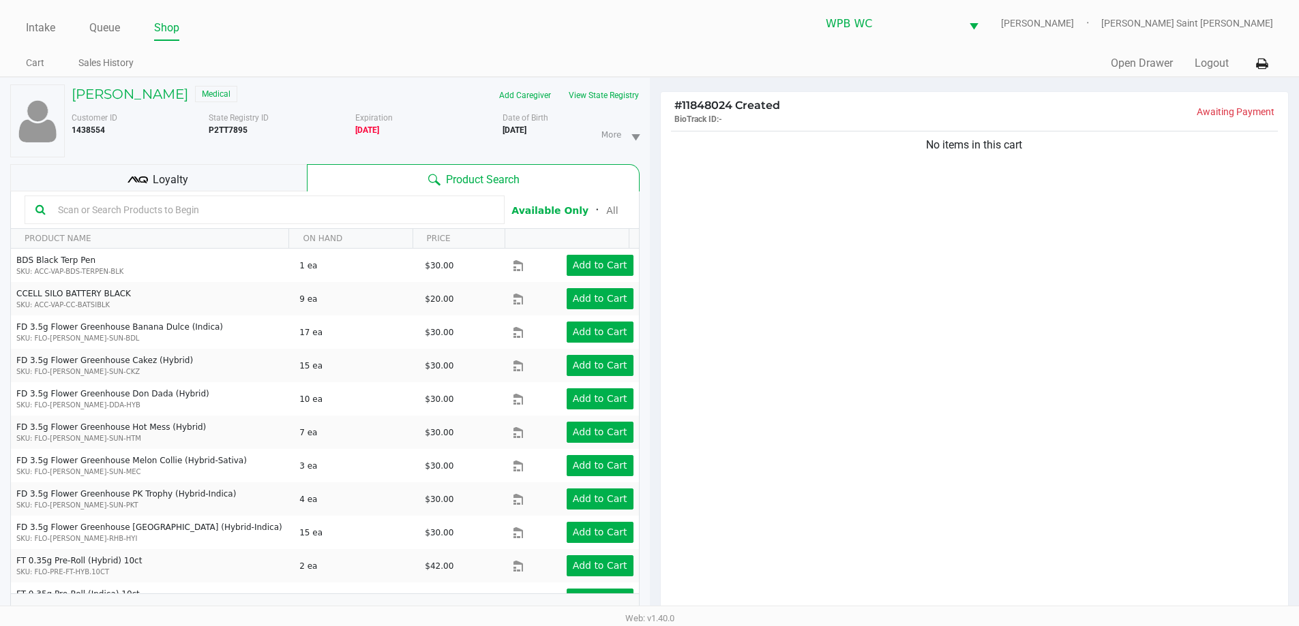
click at [795, 367] on div "Low THC - Edibles 3500 mg Low THC - Inhalation 7000 mg Low THC - Oral 7000 mg L…" at bounding box center [649, 219] width 489 height 343
click at [946, 273] on div "No items in this cart" at bounding box center [975, 375] width 628 height 495
click at [596, 100] on button "View State Registry" at bounding box center [600, 96] width 80 height 22
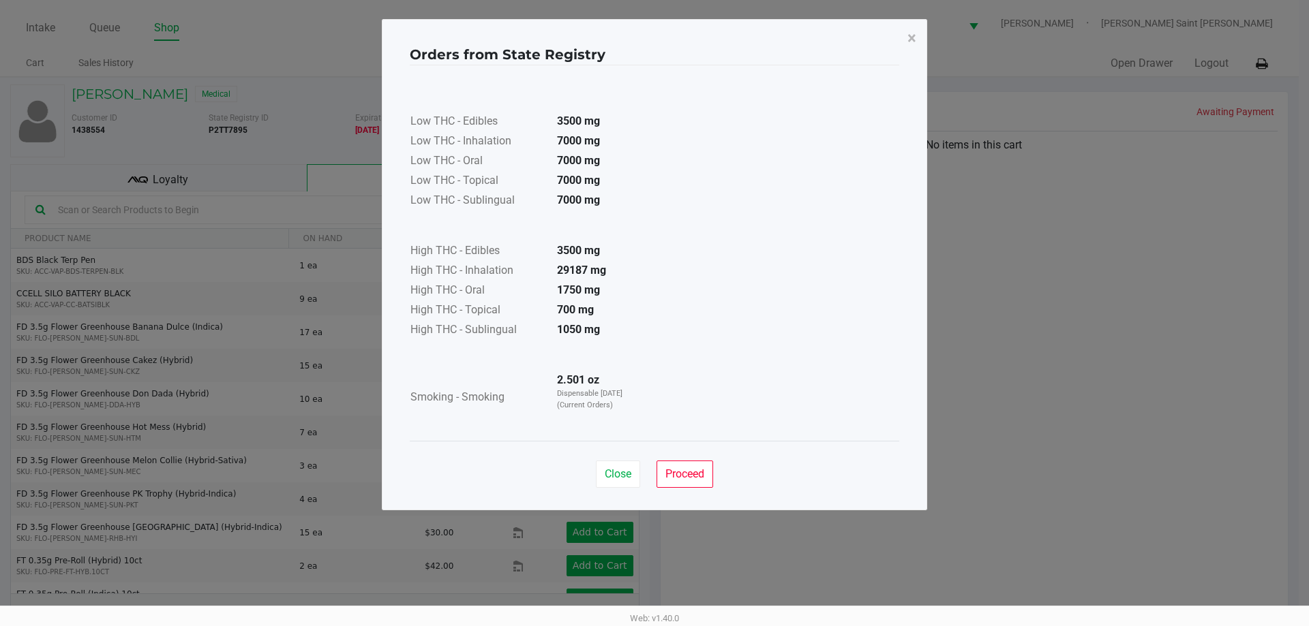
click at [604, 127] on td "3500 mg" at bounding box center [593, 122] width 95 height 20
click at [624, 467] on button "Close" at bounding box center [618, 474] width 44 height 27
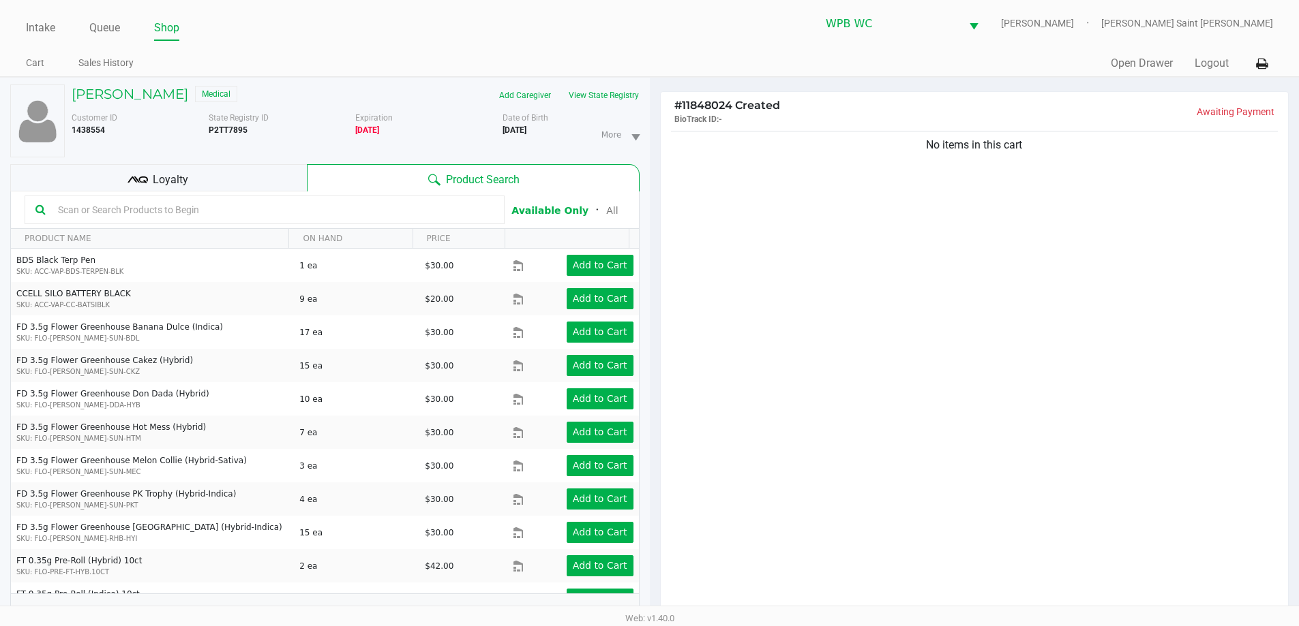
click at [724, 412] on app-state-registry "Orders from State Registry × Low THC - Edibles 3500 mg Low THC - Inhalation 700…" at bounding box center [649, 230] width 489 height 463
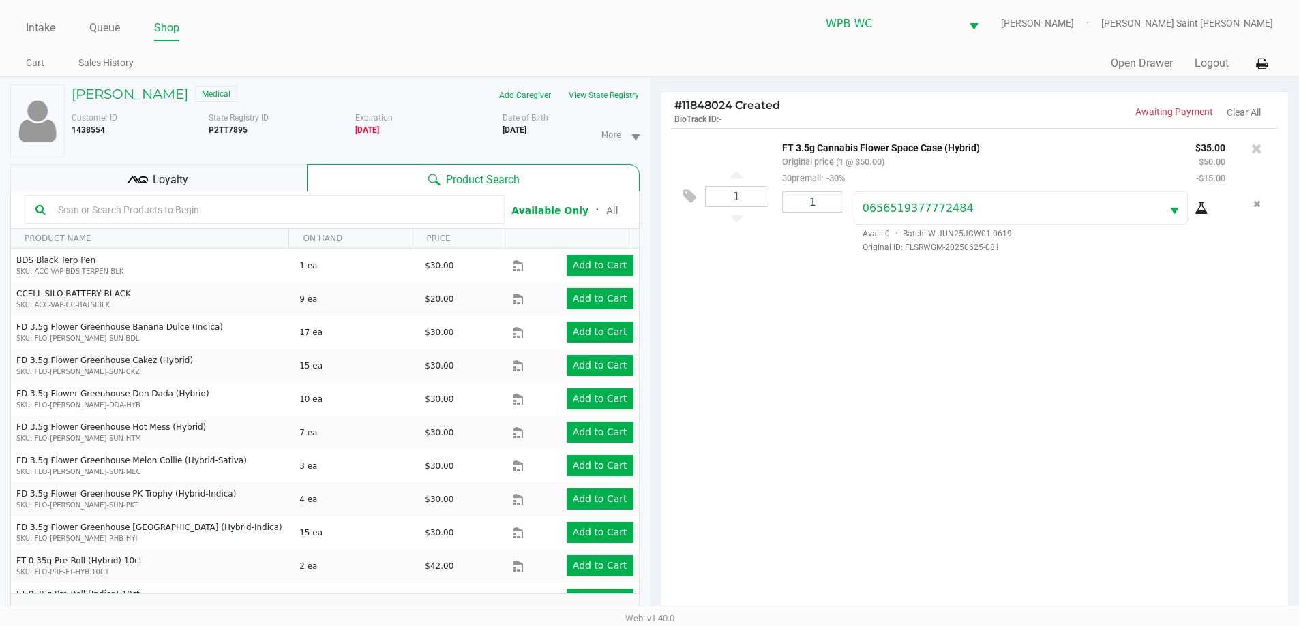
click at [1196, 213] on icon at bounding box center [1201, 208] width 14 height 11
click at [1260, 149] on icon at bounding box center [1256, 149] width 11 height 14
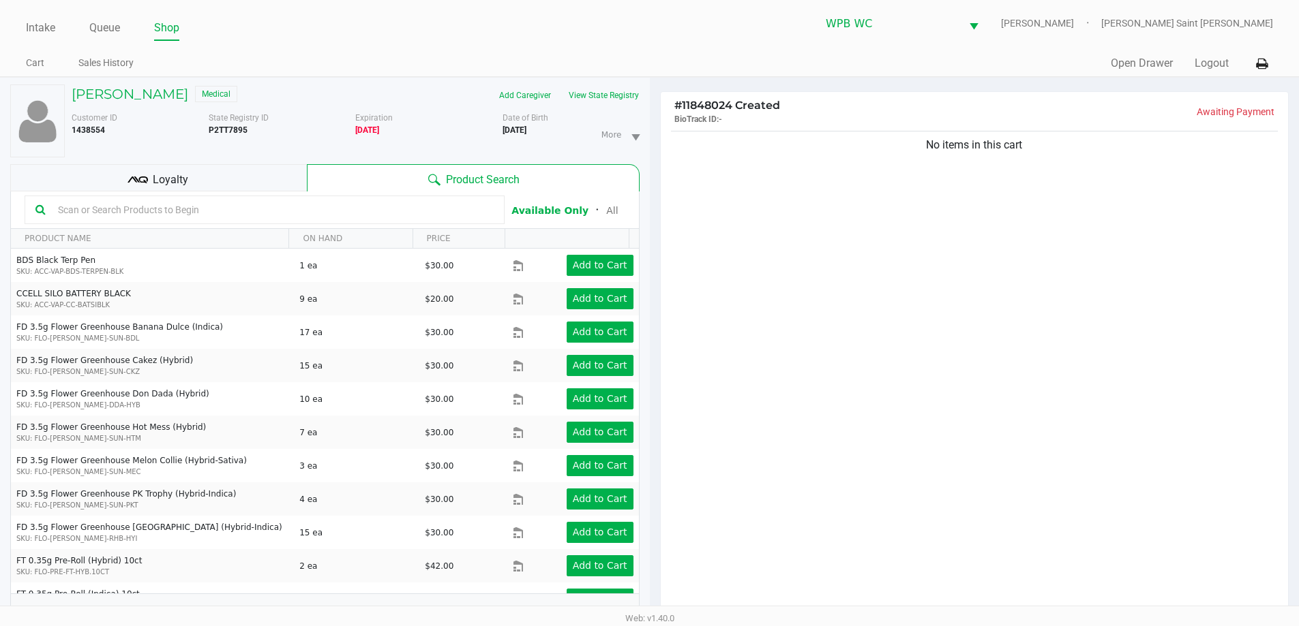
click at [1041, 393] on div "No items in this cart" at bounding box center [975, 375] width 628 height 495
click at [613, 87] on button "View State Registry" at bounding box center [600, 96] width 80 height 22
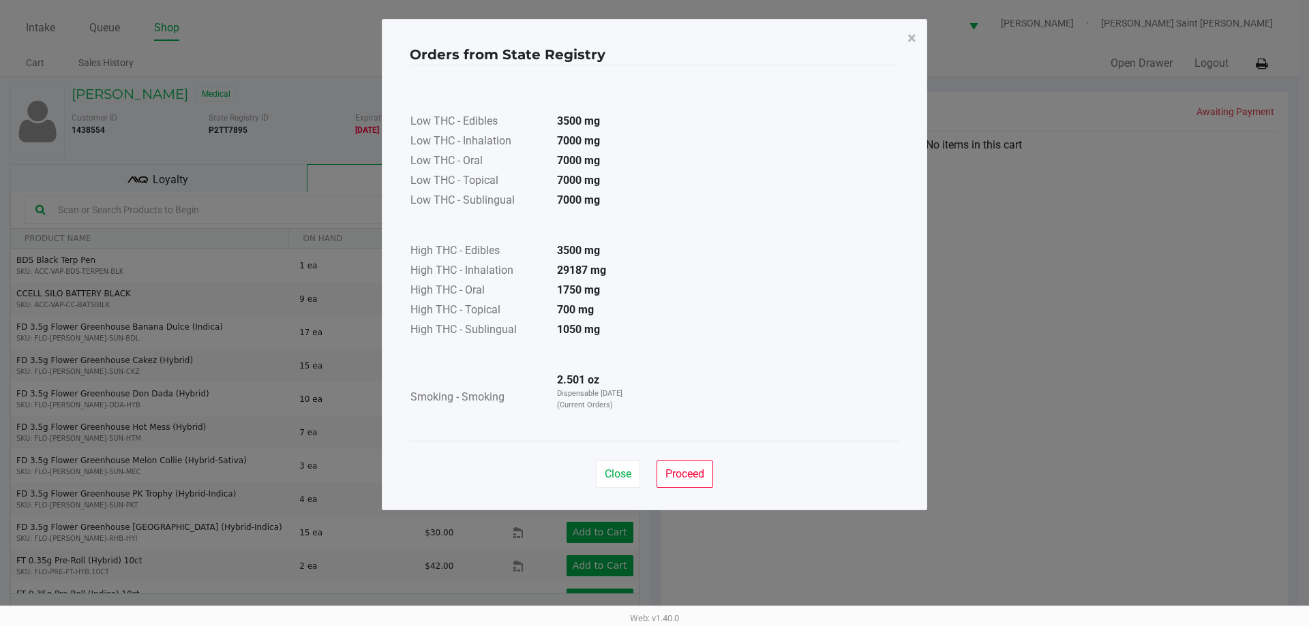
drag, startPoint x: 623, startPoint y: 185, endPoint x: 624, endPoint y: 198, distance: 13.7
click at [624, 185] on td "7000 mg" at bounding box center [593, 182] width 95 height 20
click at [624, 469] on span "Close" at bounding box center [618, 474] width 27 height 13
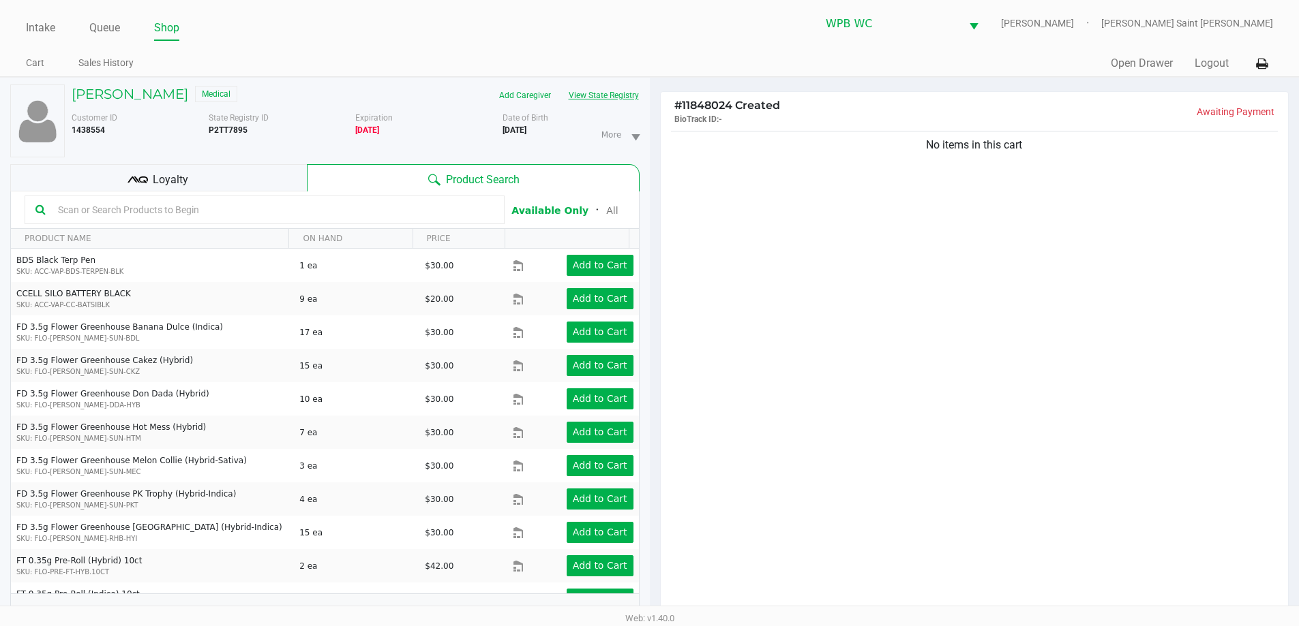
click at [611, 90] on button "View State Registry" at bounding box center [600, 96] width 80 height 22
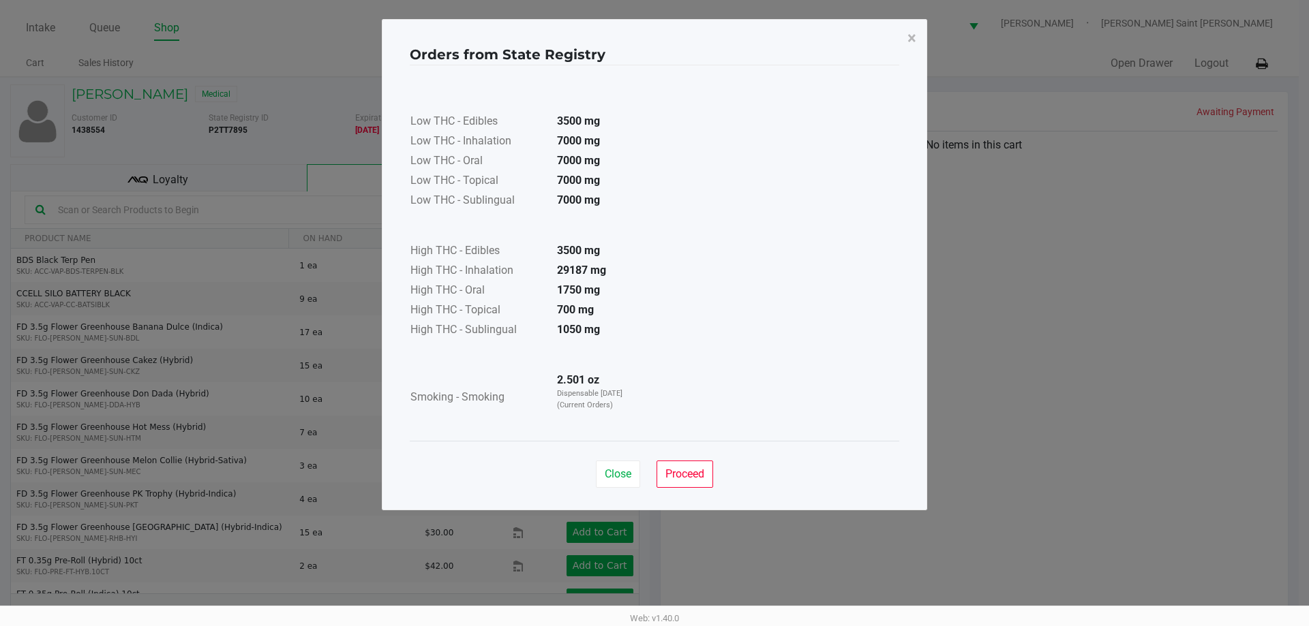
click at [667, 148] on div "Low THC - Edibles 3500 mg Low THC - Inhalation 7000 mg Low THC - Oral 7000 mg L…" at bounding box center [654, 253] width 489 height 343
click at [624, 471] on span "Close" at bounding box center [618, 474] width 27 height 13
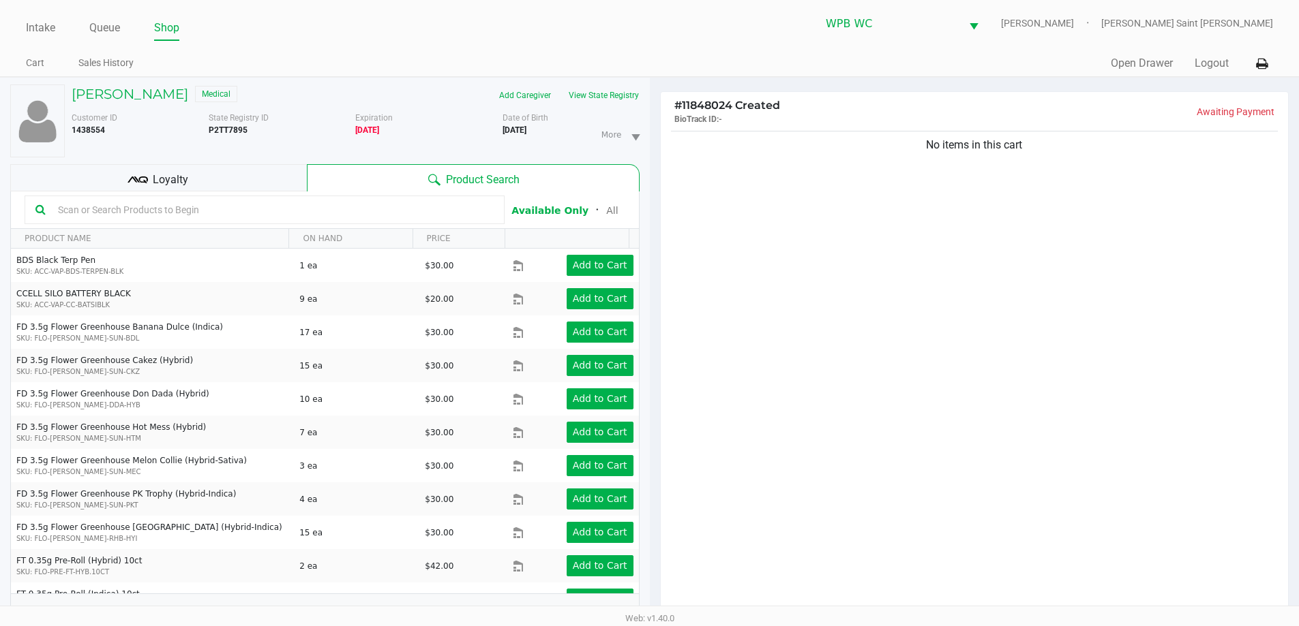
drag, startPoint x: 962, startPoint y: 318, endPoint x: 974, endPoint y: 259, distance: 59.8
click at [965, 290] on ngb-modal-window "Orders from State Registry × Low THC - Edibles 3500 mg Low THC - Inhalation 700…" at bounding box center [649, 313] width 1299 height 626
click at [630, 103] on button "View State Registry" at bounding box center [600, 96] width 80 height 22
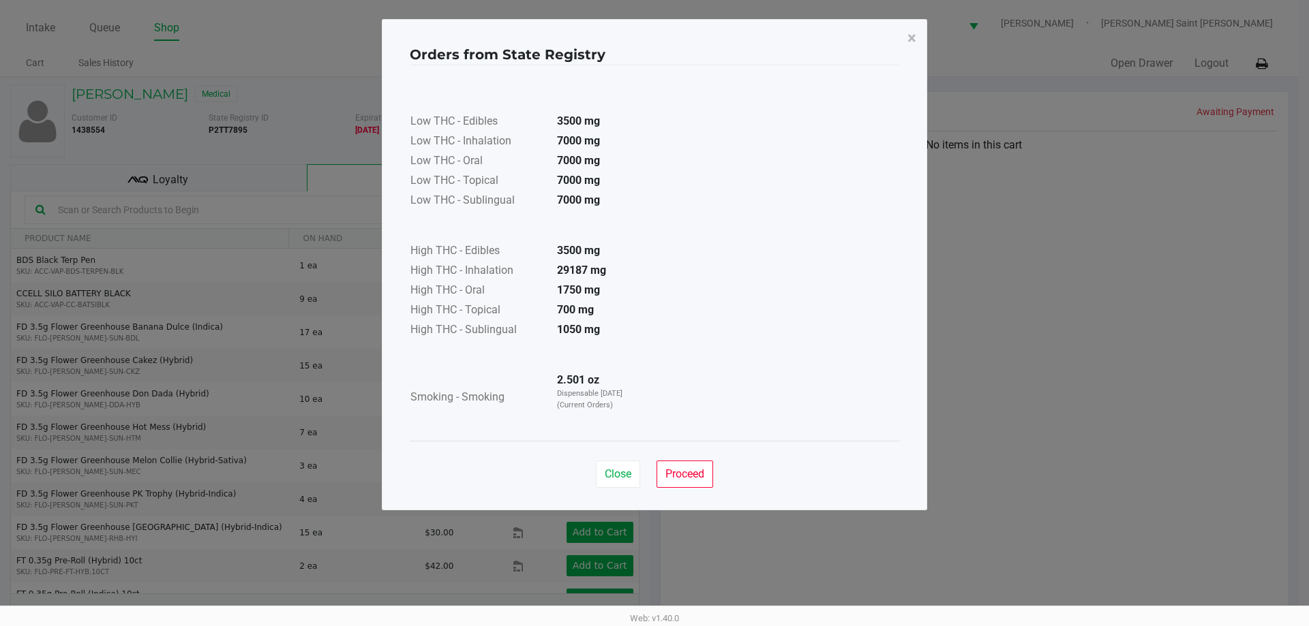
drag, startPoint x: 688, startPoint y: 213, endPoint x: 686, endPoint y: 269, distance: 56.6
click at [688, 225] on div "Low THC - Edibles 3500 mg Low THC - Inhalation 7000 mg Low THC - Oral 7000 mg L…" at bounding box center [654, 253] width 489 height 343
click at [622, 478] on span "Close" at bounding box center [618, 474] width 27 height 13
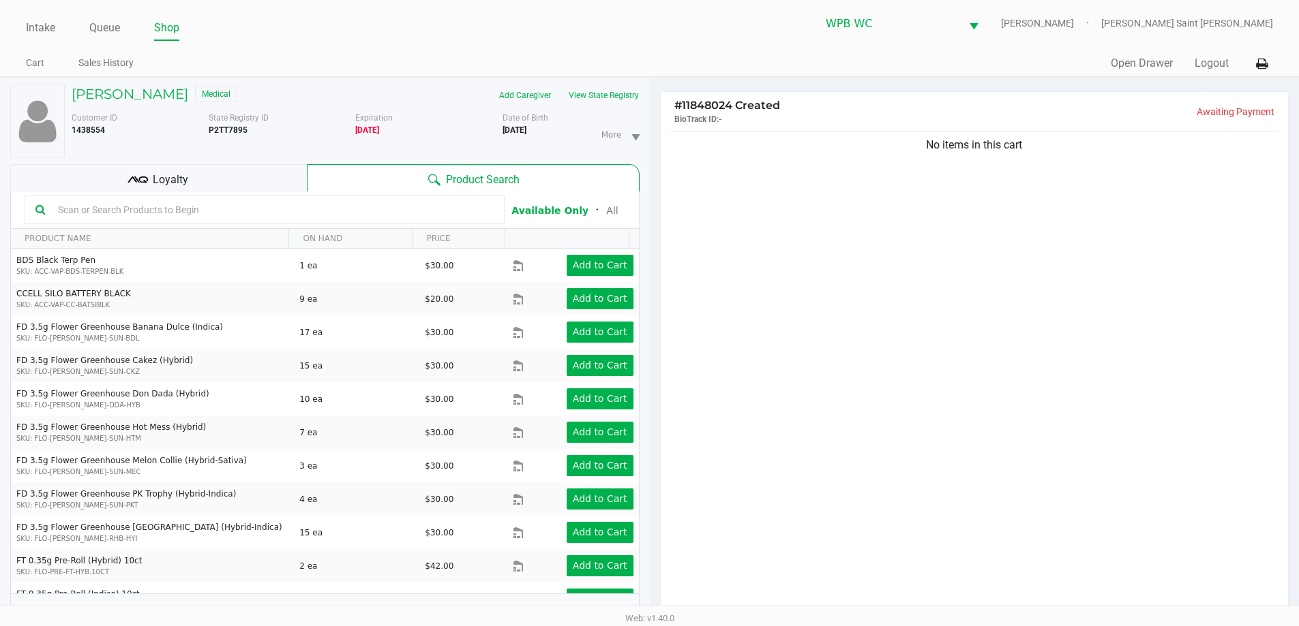
drag, startPoint x: 783, startPoint y: 436, endPoint x: 808, endPoint y: 420, distance: 29.7
click at [805, 423] on div "Close Proceed" at bounding box center [649, 434] width 489 height 55
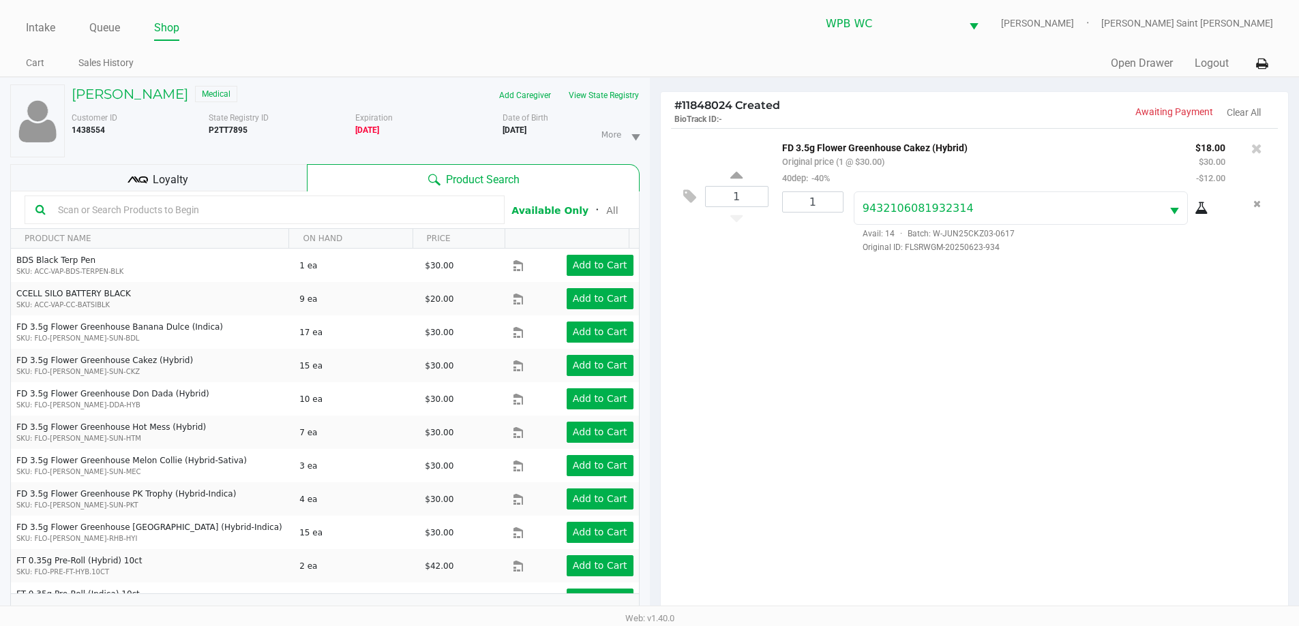
click at [1073, 319] on div "1 FD 3.5g Flower Greenhouse Cakez (Hybrid) Original price (1 @ $30.00) 40dep: -…" at bounding box center [975, 375] width 628 height 495
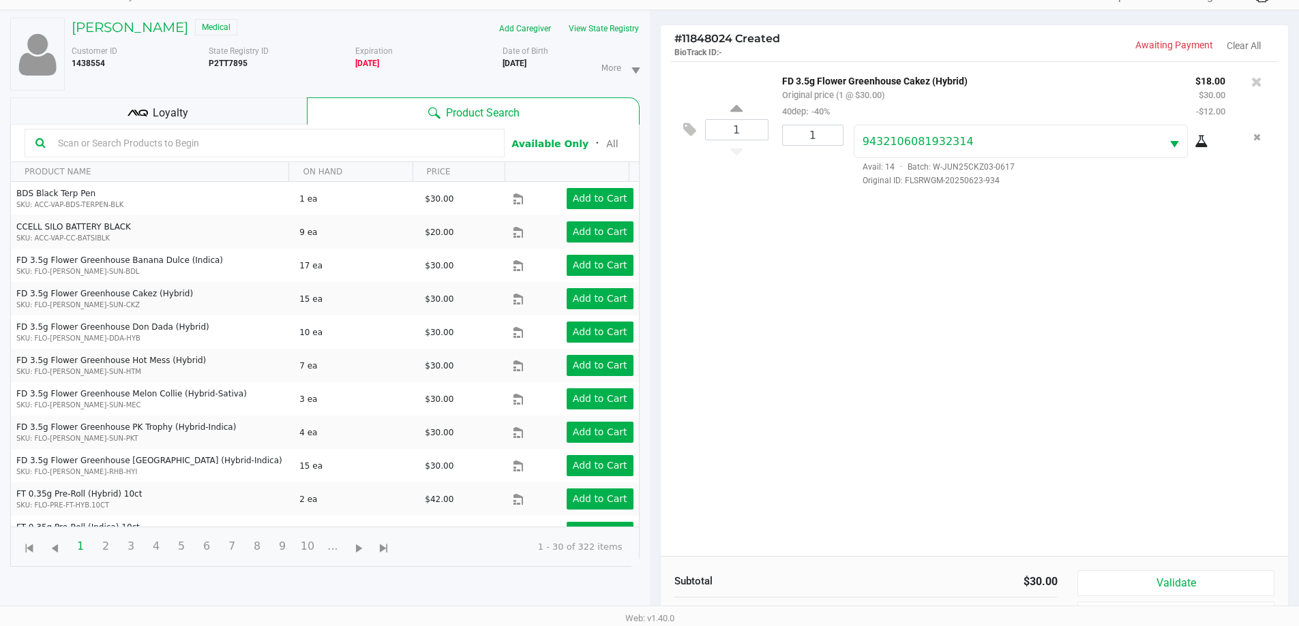
scroll to position [147, 0]
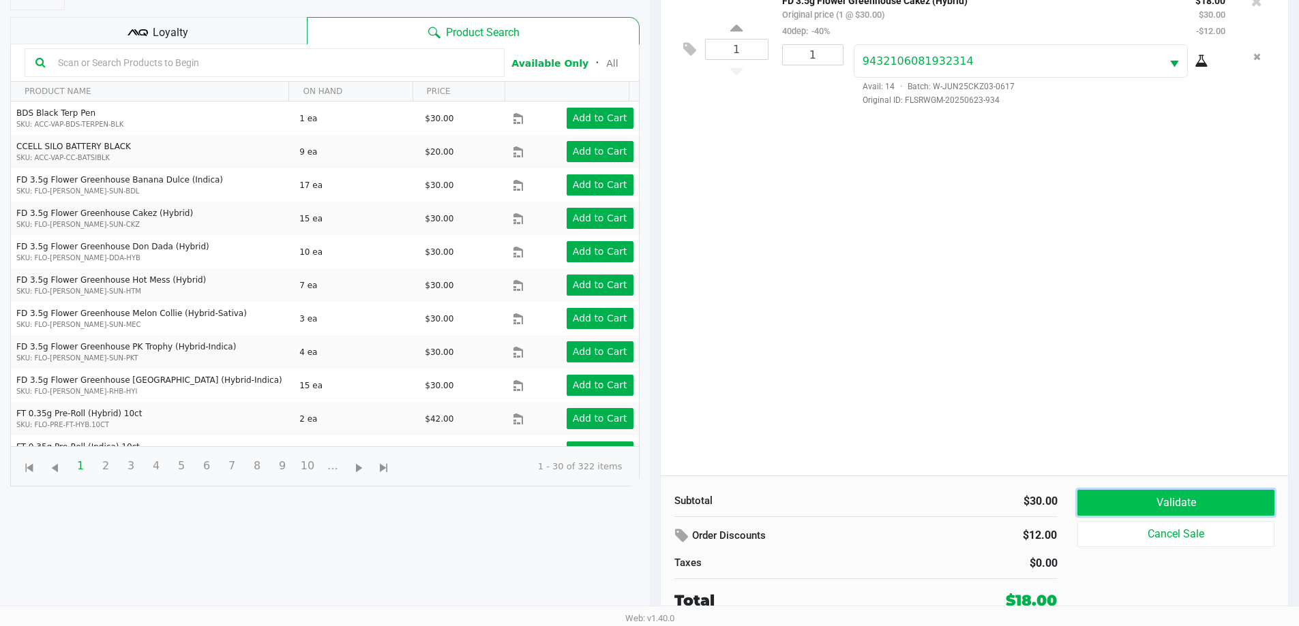
click at [1214, 509] on button "Validate" at bounding box center [1175, 503] width 196 height 26
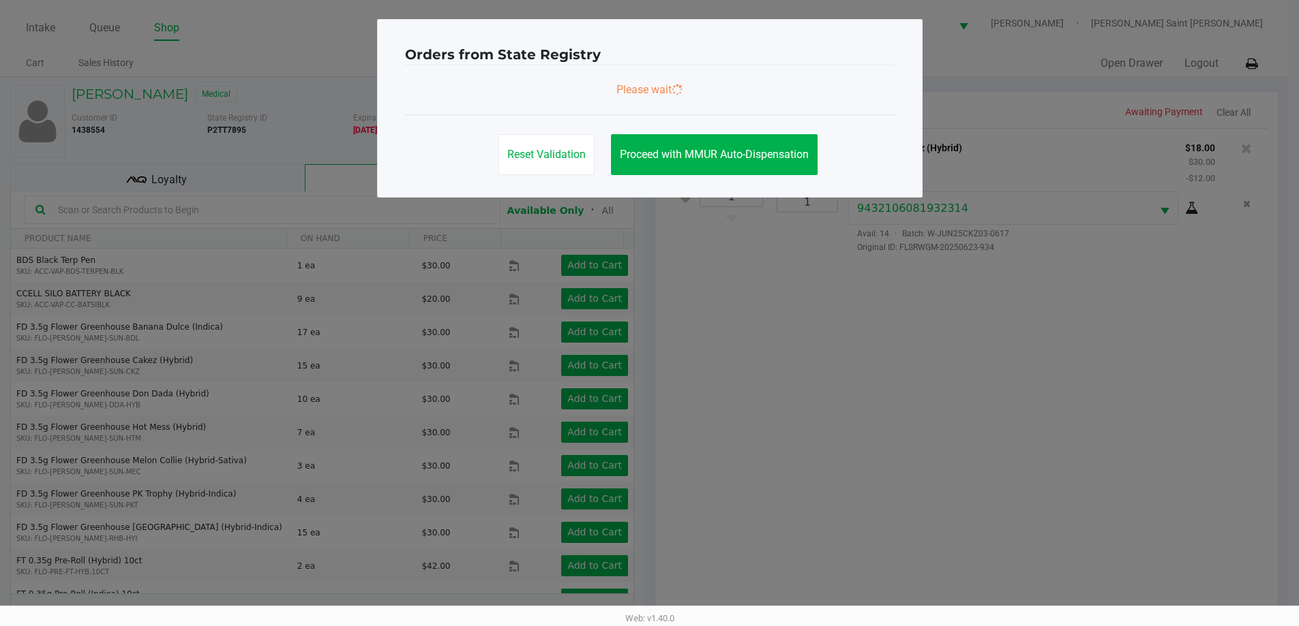
scroll to position [0, 0]
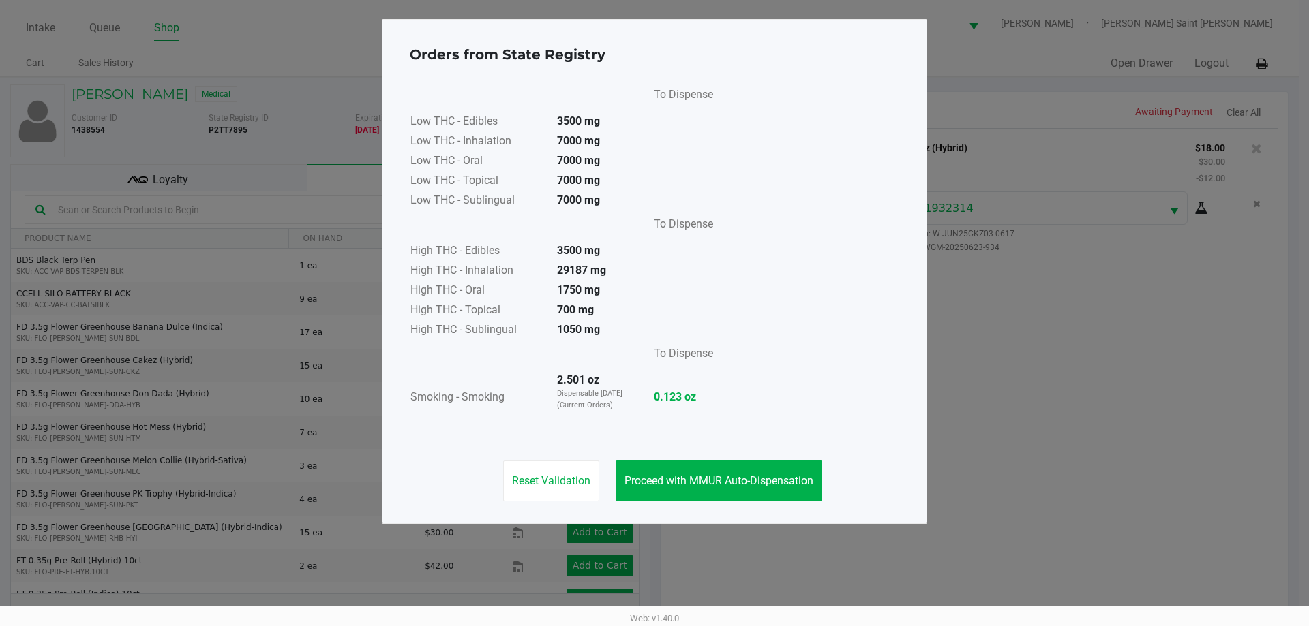
click at [795, 274] on div "To Dispense Low THC - Edibles 3500 mg Low THC - Inhalation 7000 mg Low THC - Or…" at bounding box center [654, 253] width 489 height 343
click at [738, 506] on div "Reset Validation Proceed with MMUR Auto-Dispensation" at bounding box center [654, 475] width 489 height 69
click at [779, 489] on button "Proceed with MMUR Auto-Dispensation" at bounding box center [719, 481] width 207 height 41
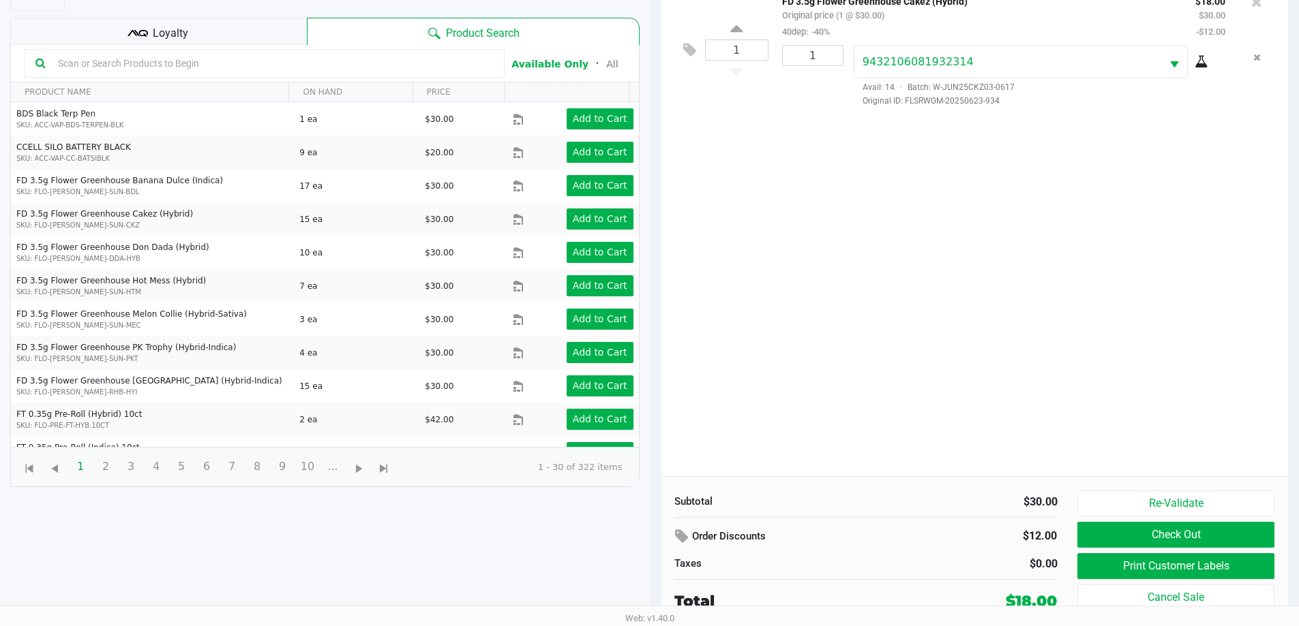
scroll to position [147, 0]
click at [980, 351] on div "1 FD 3.5g Flower Greenhouse Cakez (Hybrid) Original price (1 @ $30.00) 40dep: -…" at bounding box center [975, 228] width 628 height 495
click at [1153, 560] on button "Print Customer Labels" at bounding box center [1175, 566] width 196 height 26
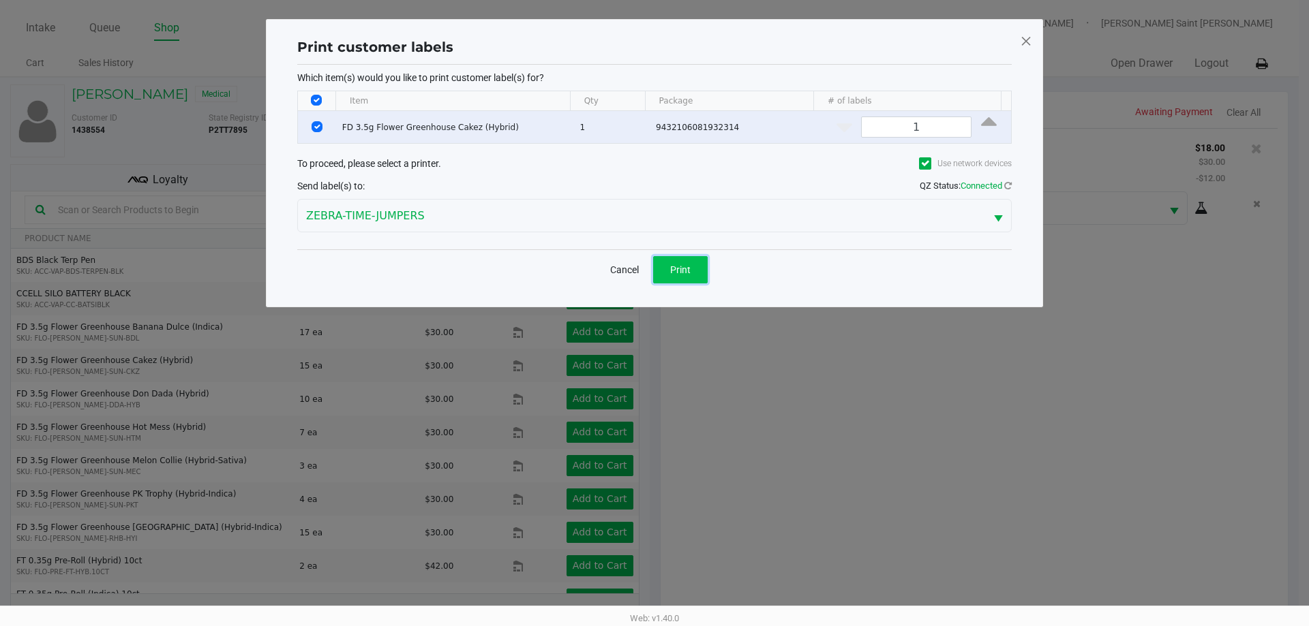
click at [697, 276] on button "Print" at bounding box center [680, 269] width 55 height 27
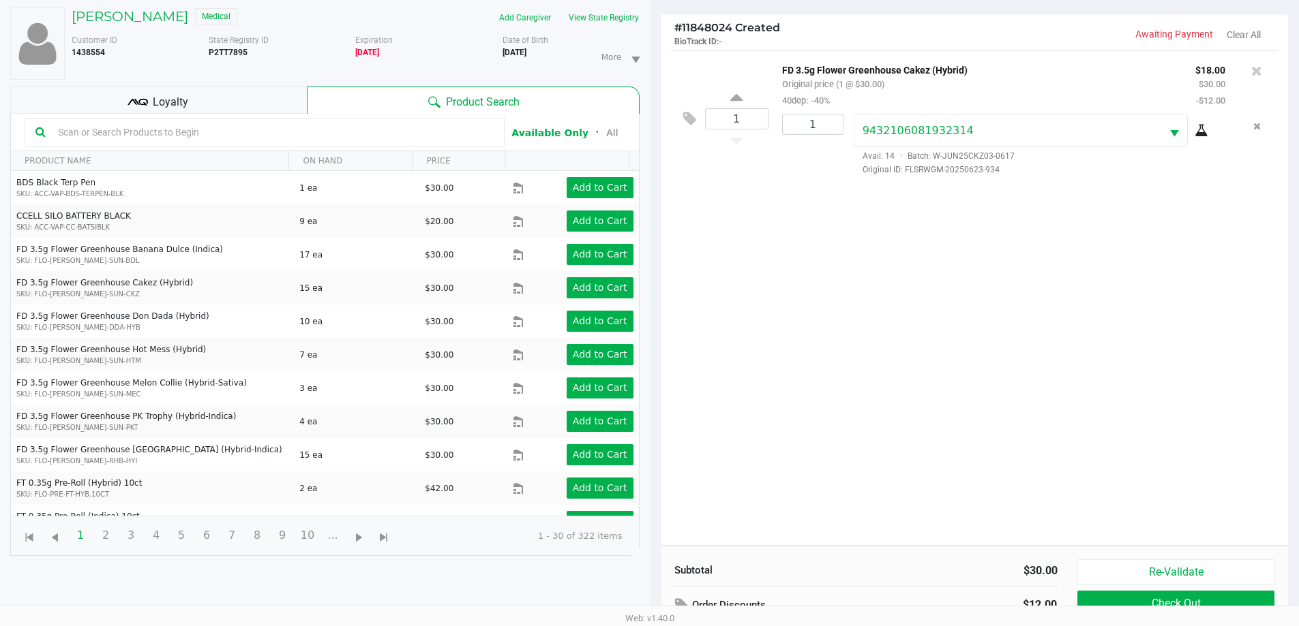
scroll to position [147, 0]
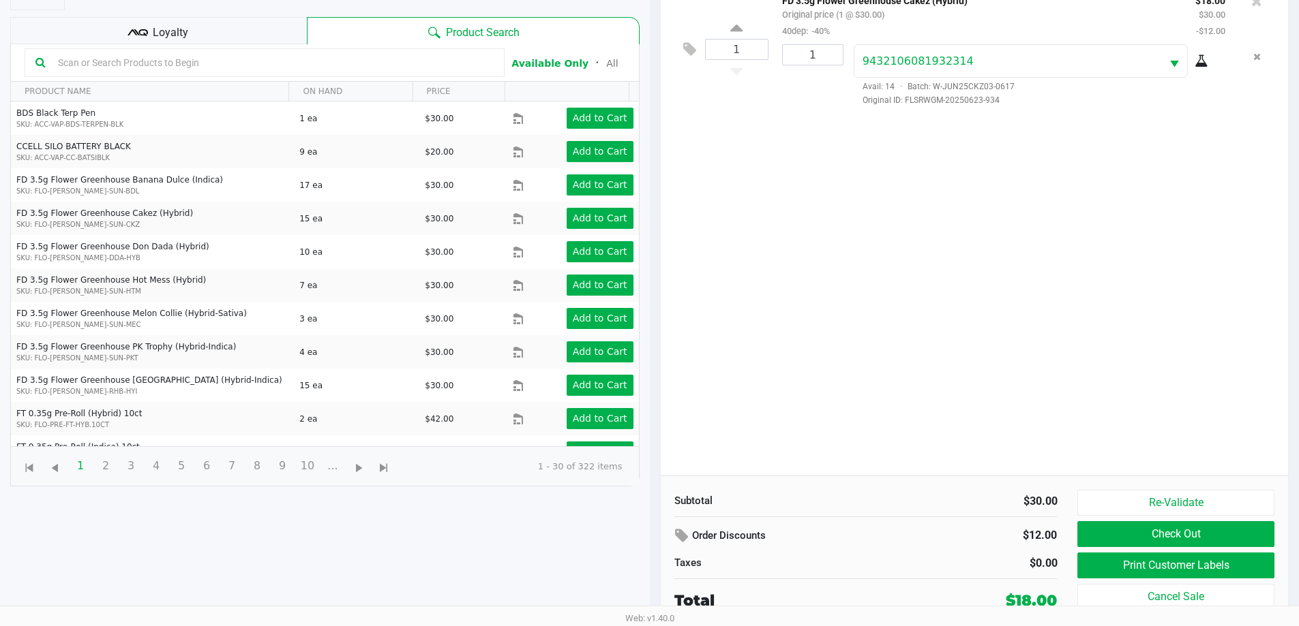
drag, startPoint x: 1048, startPoint y: 344, endPoint x: 1102, endPoint y: 398, distance: 77.1
click at [1047, 342] on div "1 FD 3.5g Flower Greenhouse Cakez (Hybrid) Original price (1 @ $30.00) 40dep: -…" at bounding box center [975, 228] width 628 height 495
click at [1146, 340] on div "1 FD 3.5g Flower Greenhouse Cakez (Hybrid) Original price (1 @ $30.00) 40dep: -…" at bounding box center [975, 228] width 628 height 495
click at [1097, 348] on div "1 FD 3.5g Flower Greenhouse Cakez (Hybrid) Original price (1 @ $30.00) 40dep: -…" at bounding box center [975, 228] width 628 height 495
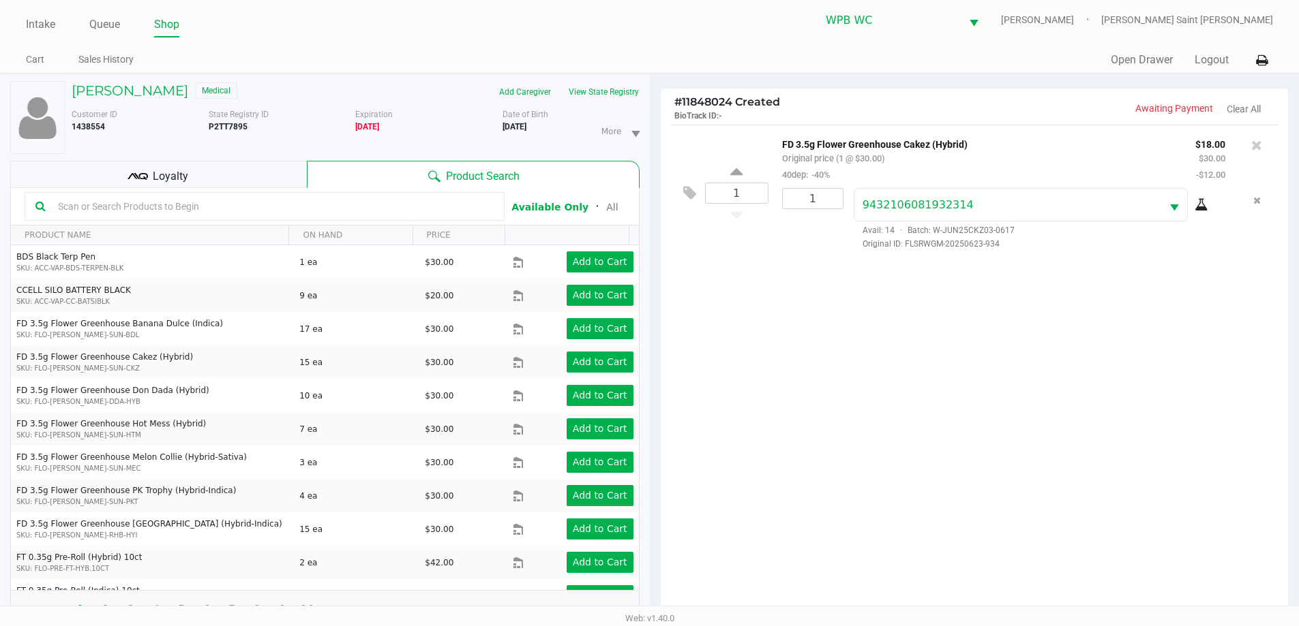
scroll to position [0, 0]
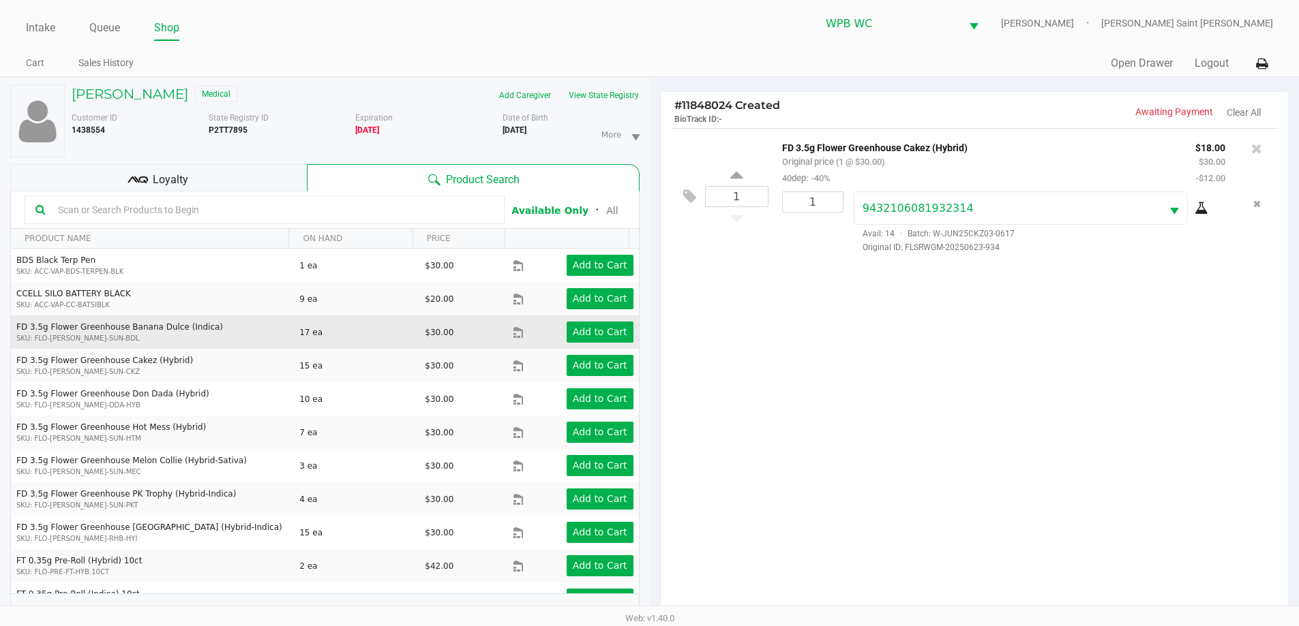
drag, startPoint x: 981, startPoint y: 459, endPoint x: 384, endPoint y: 322, distance: 612.1
click at [971, 454] on div "1 FD 3.5g Flower Greenhouse Cakez (Hybrid) Original price (1 @ $30.00) 40dep: -…" at bounding box center [975, 375] width 628 height 495
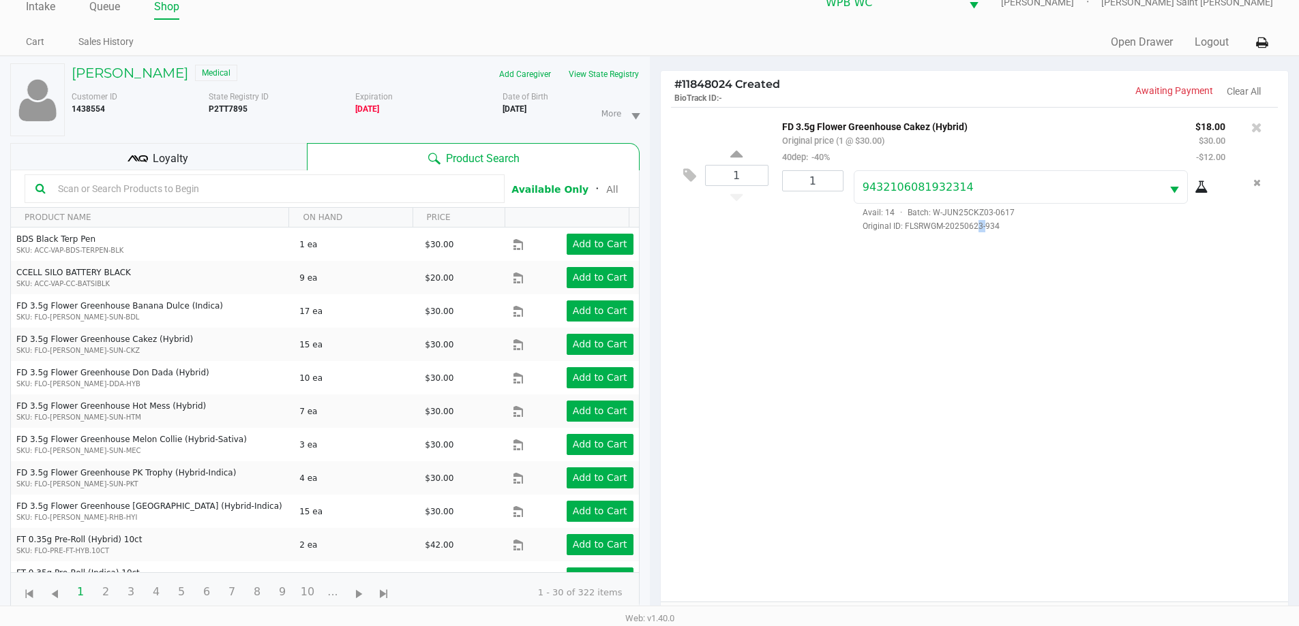
scroll to position [147, 0]
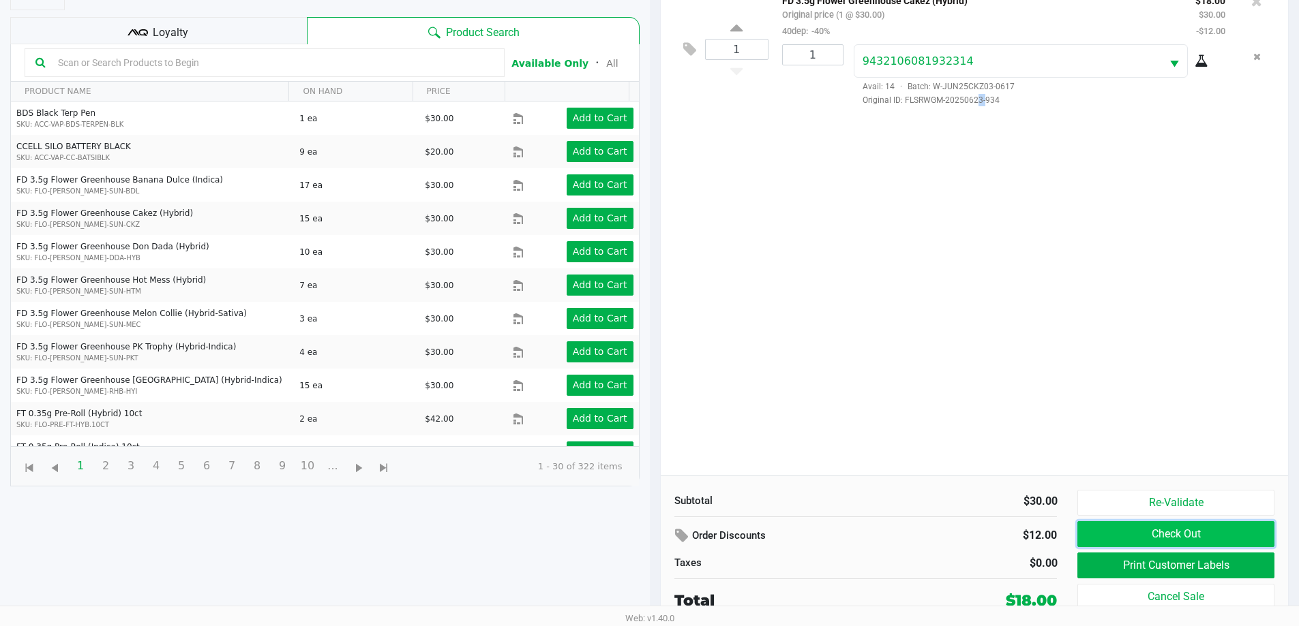
click at [1151, 535] on button "Check Out" at bounding box center [1175, 534] width 196 height 26
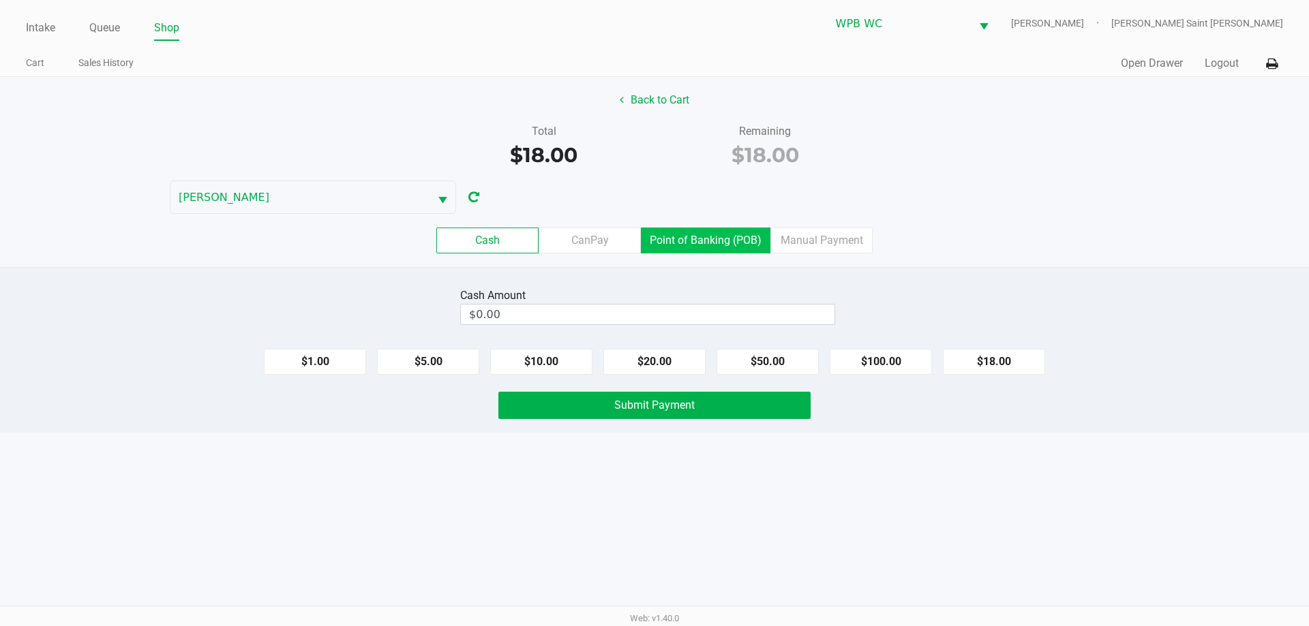
click at [712, 247] on label "Point of Banking (POB)" at bounding box center [706, 241] width 130 height 26
click at [0, 0] on 7 "Point of Banking (POB)" at bounding box center [0, 0] width 0 height 0
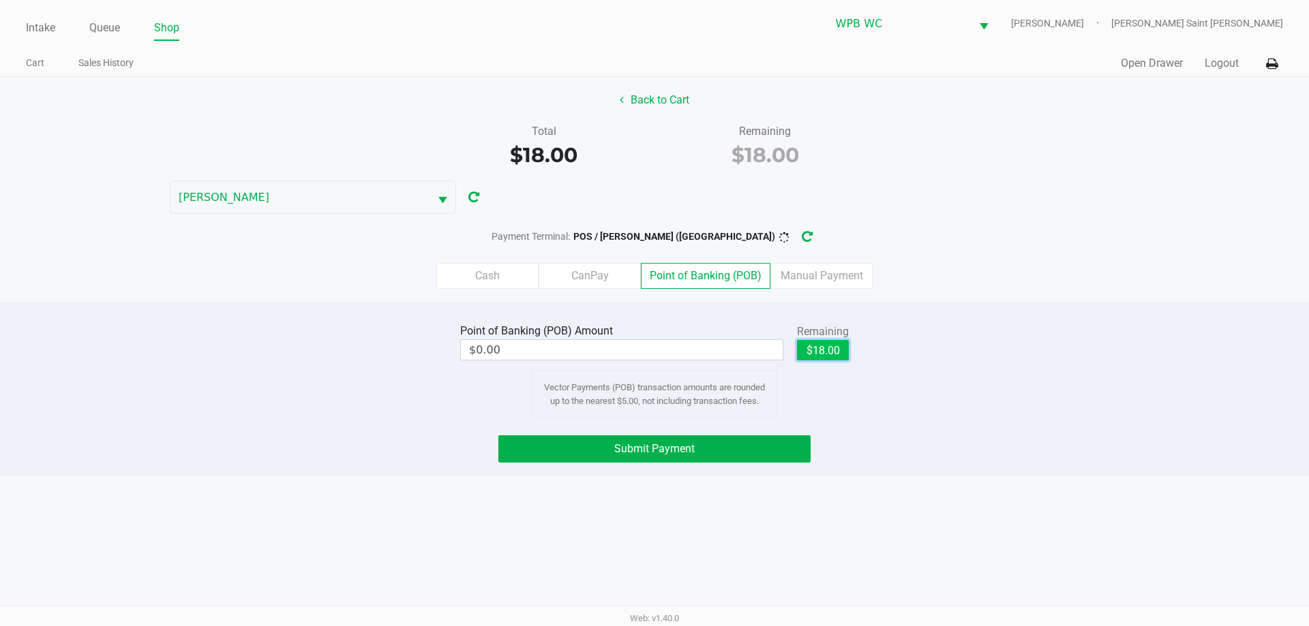
click at [805, 354] on button "$18.00" at bounding box center [823, 350] width 52 height 20
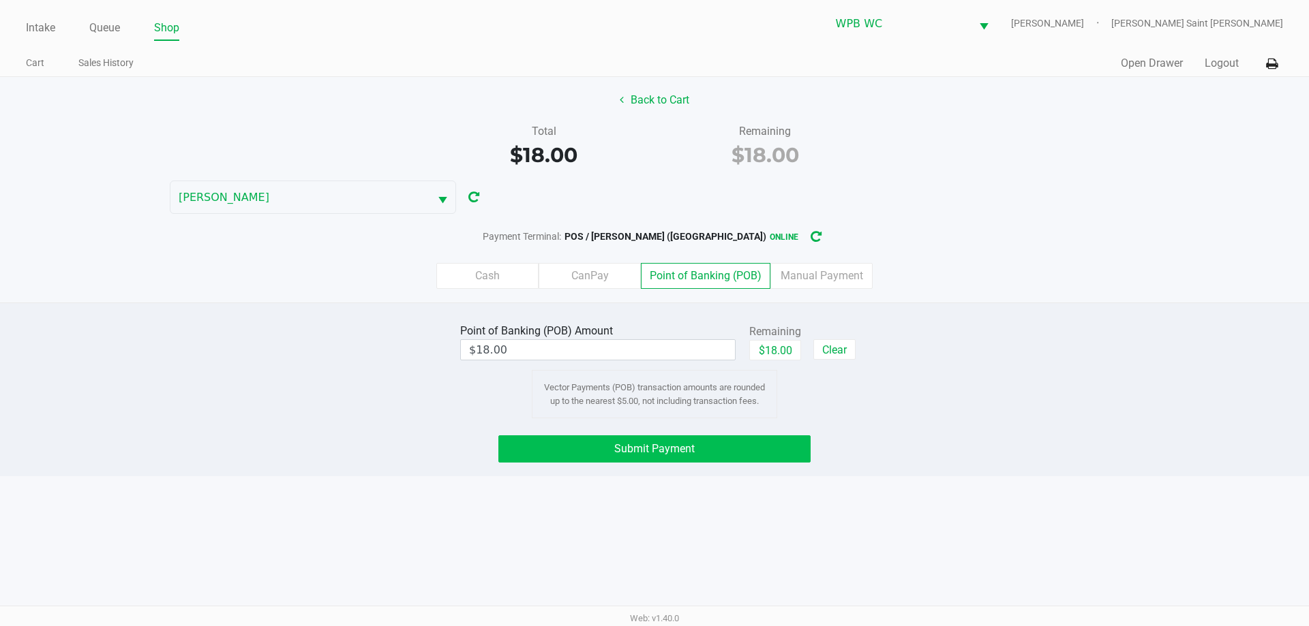
drag, startPoint x: 654, startPoint y: 434, endPoint x: 653, endPoint y: 441, distance: 6.9
click at [653, 435] on div "Point of Banking (POB) Amount $18.00 Remaining $18.00 Clear Vector Payments (PO…" at bounding box center [654, 390] width 1309 height 174
click at [653, 451] on span "Submit Payment" at bounding box center [654, 448] width 80 height 13
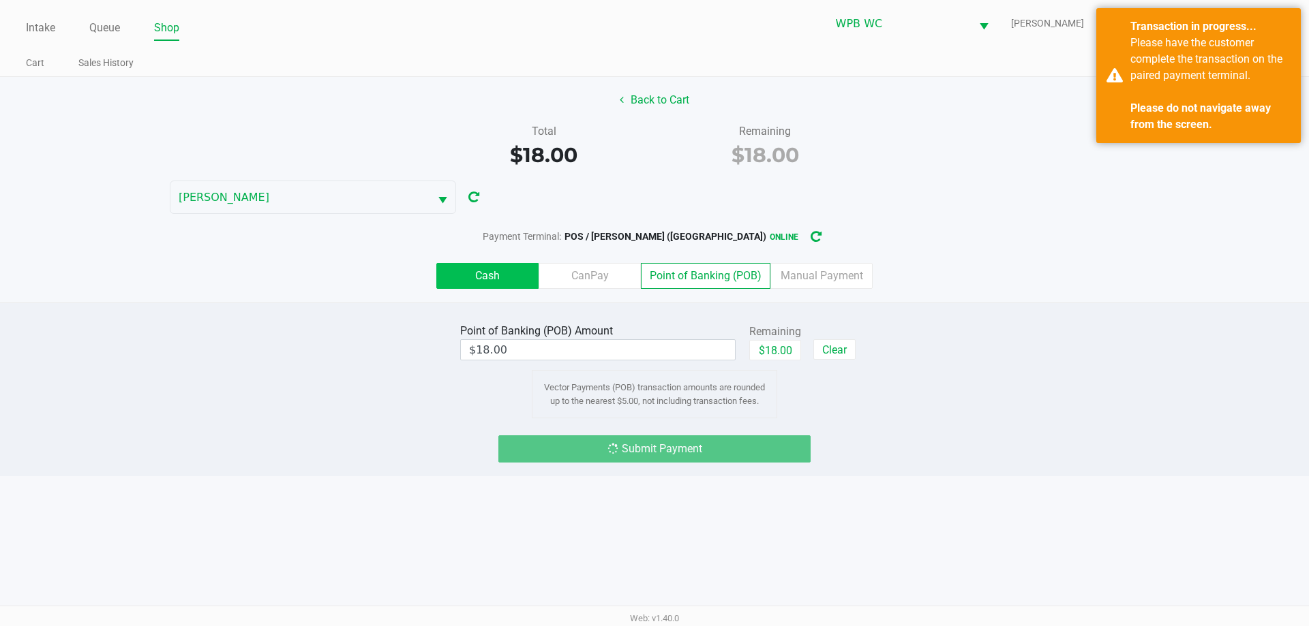
click at [527, 270] on label "Cash" at bounding box center [487, 276] width 102 height 26
click at [0, 0] on 0 "Cash" at bounding box center [0, 0] width 0 height 0
type input "$0.00"
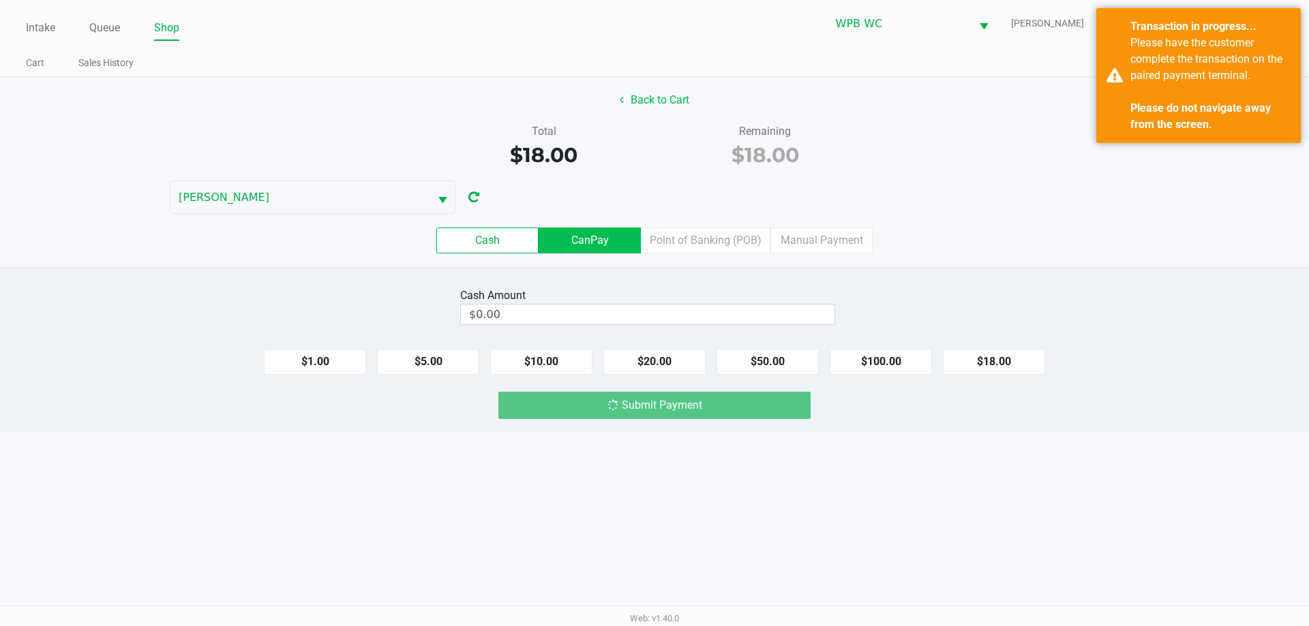
click at [597, 243] on label "CanPay" at bounding box center [589, 241] width 102 height 26
click at [0, 0] on 2 "CanPay" at bounding box center [0, 0] width 0 height 0
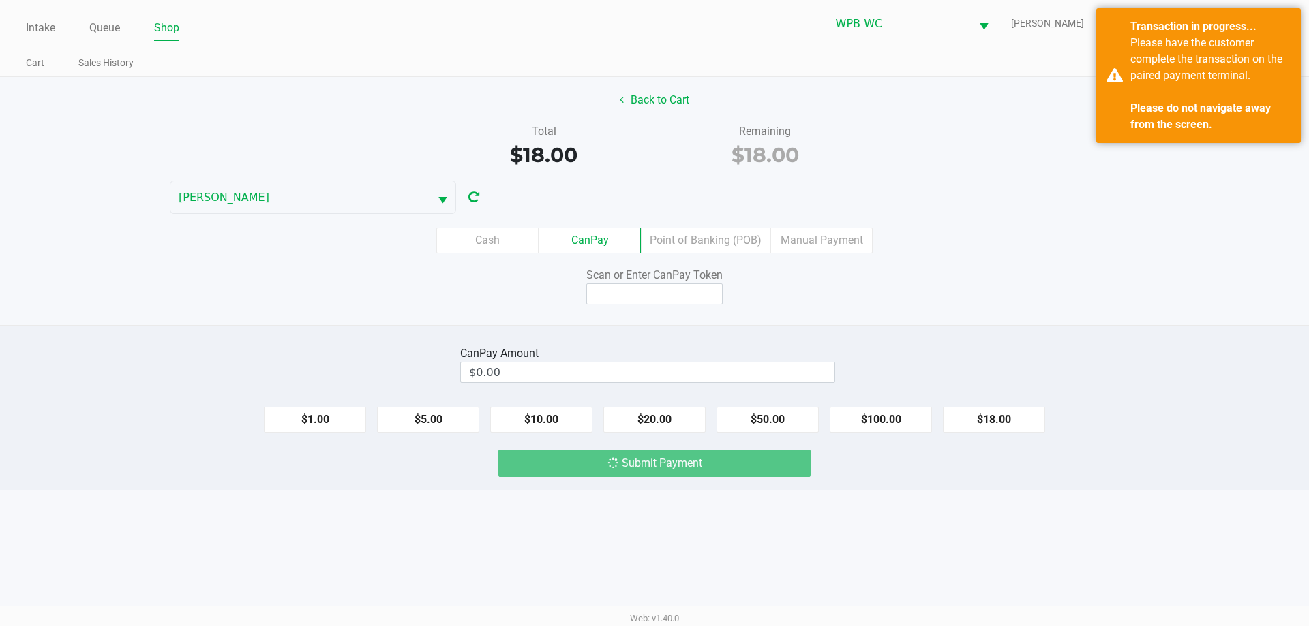
click at [754, 253] on label "Point of Banking (POB)" at bounding box center [706, 241] width 130 height 26
click at [0, 0] on 7 "Point of Banking (POB)" at bounding box center [0, 0] width 0 height 0
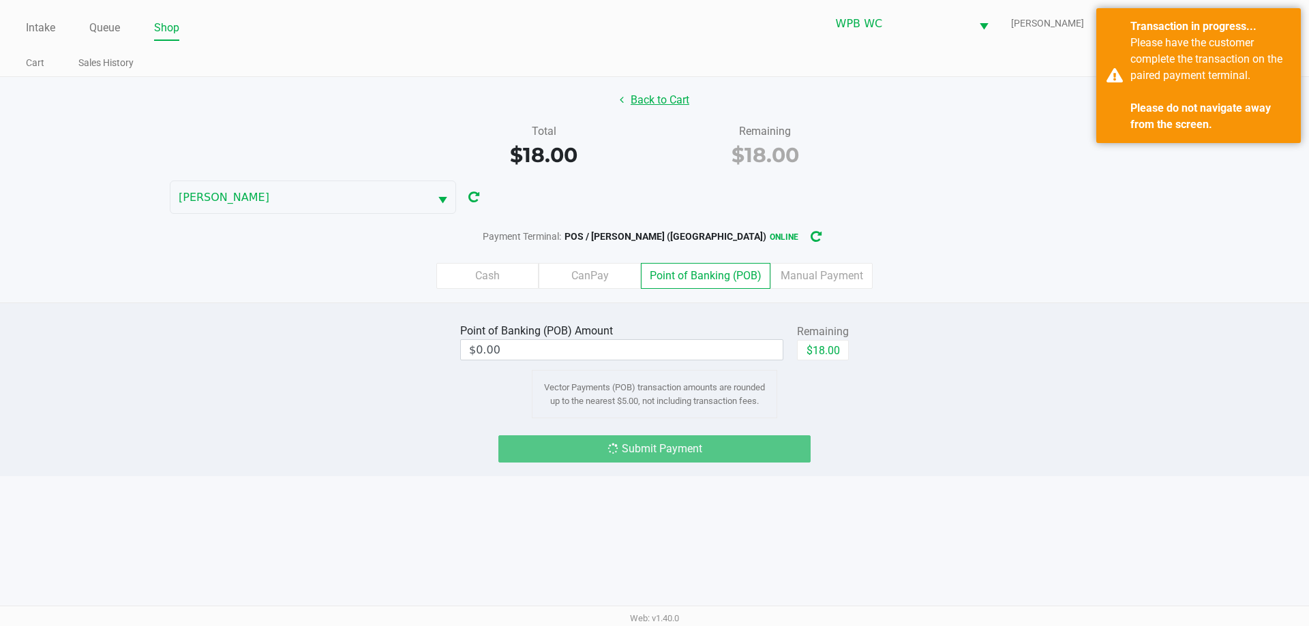
click at [668, 101] on button "Back to Cart" at bounding box center [654, 100] width 87 height 26
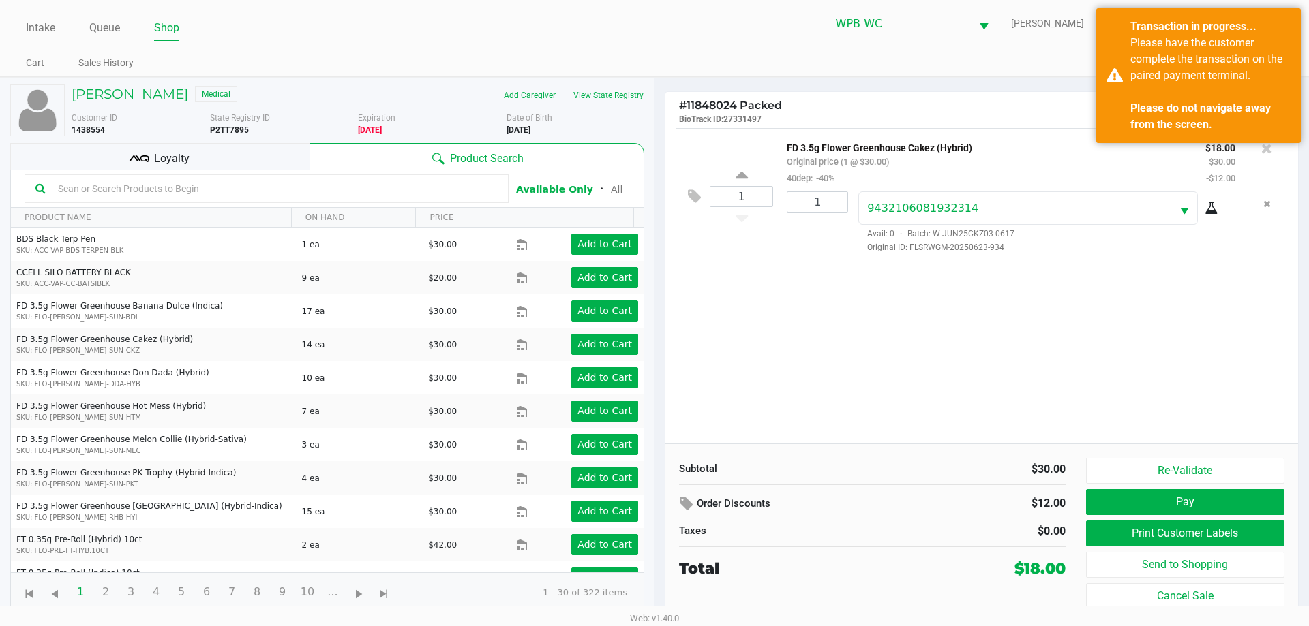
click at [1025, 277] on div "1 FD 3.5g Flower Greenhouse Cakez (Hybrid) Original price (1 @ $30.00) 40dep: -…" at bounding box center [981, 286] width 633 height 316
click at [1150, 498] on button "Pay" at bounding box center [1185, 502] width 198 height 26
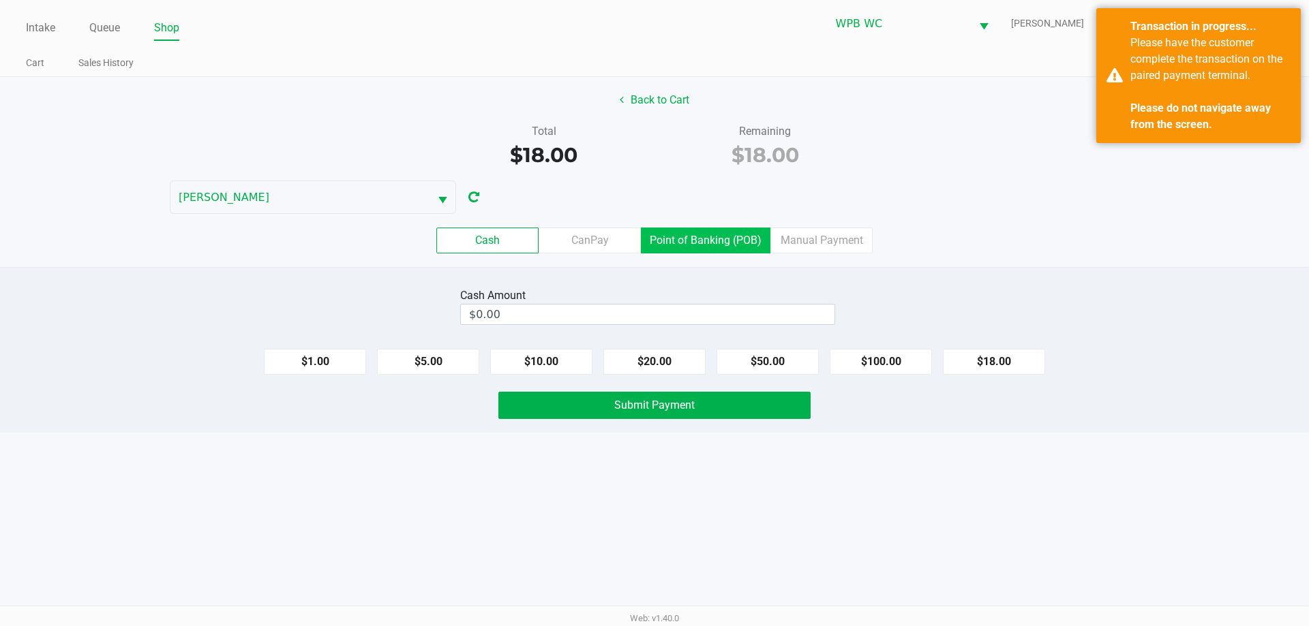
click at [729, 245] on label "Point of Banking (POB)" at bounding box center [706, 241] width 130 height 26
click at [0, 0] on 7 "Point of Banking (POB)" at bounding box center [0, 0] width 0 height 0
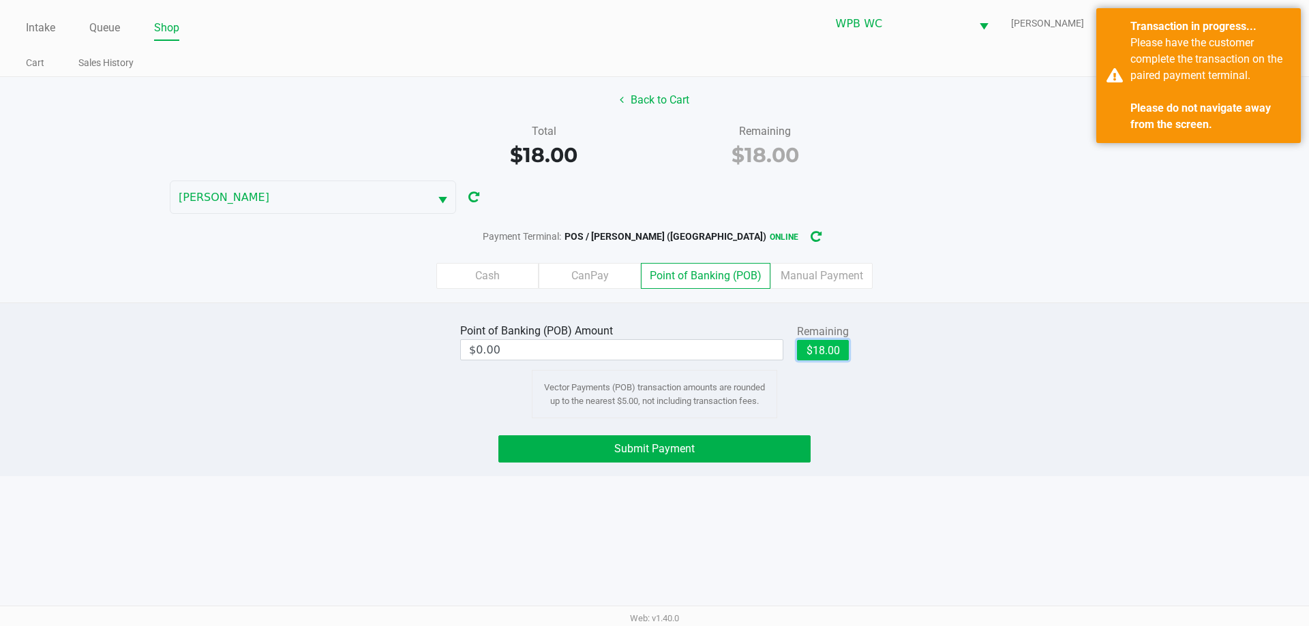
click at [819, 347] on button "$18.00" at bounding box center [823, 350] width 52 height 20
type input "$18.00"
click at [655, 453] on span "Submit Payment" at bounding box center [654, 448] width 80 height 13
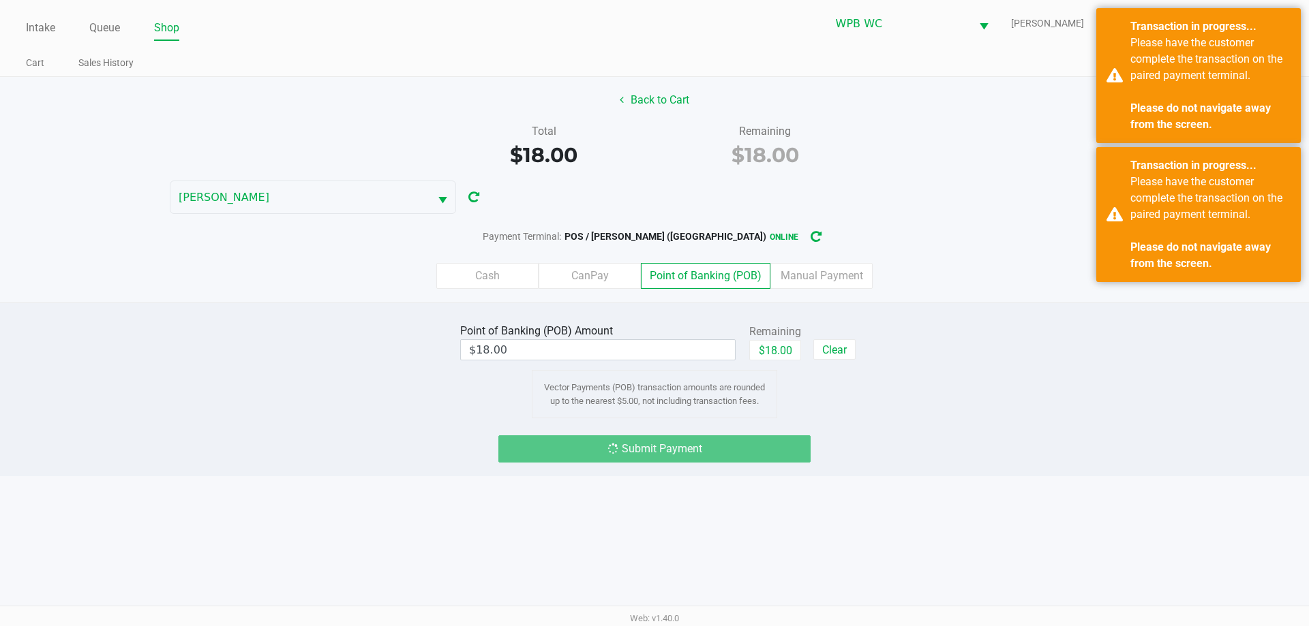
click at [1039, 384] on div "Point of Banking (POB) Amount $18.00 Remaining $18.00 Clear Vector Payments (PO…" at bounding box center [654, 369] width 1329 height 98
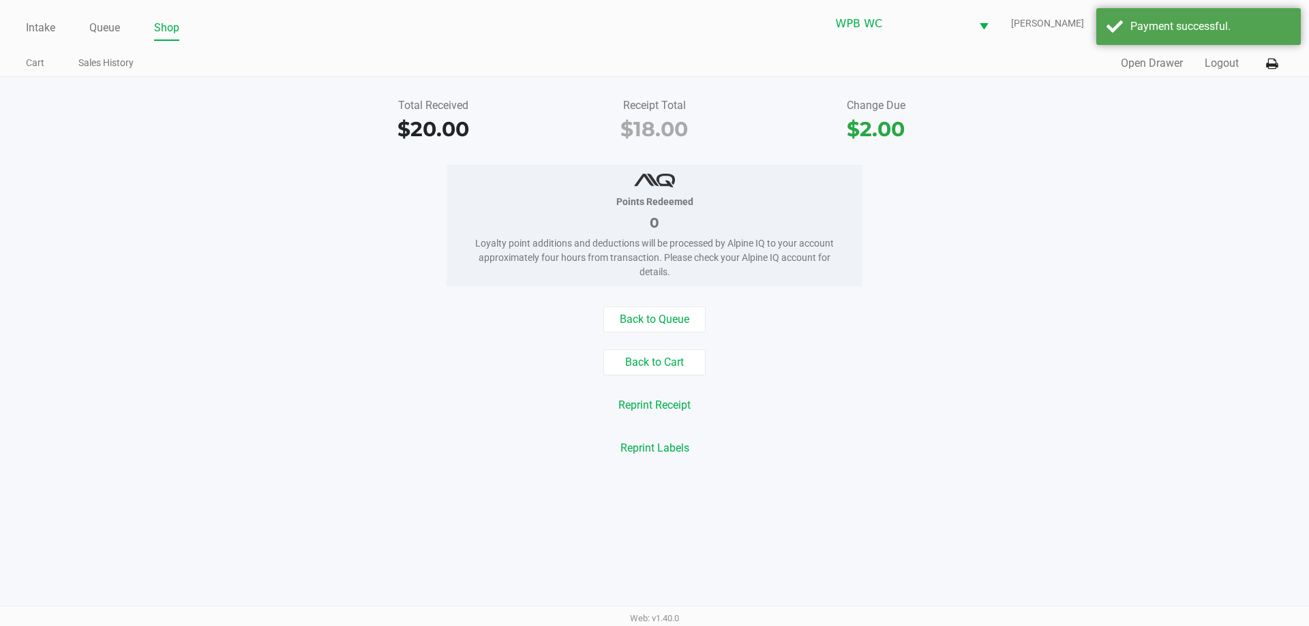
click at [1059, 339] on div "Back to Queue Back to Cart Reprint Receipt Reprint Labels" at bounding box center [654, 384] width 1329 height 155
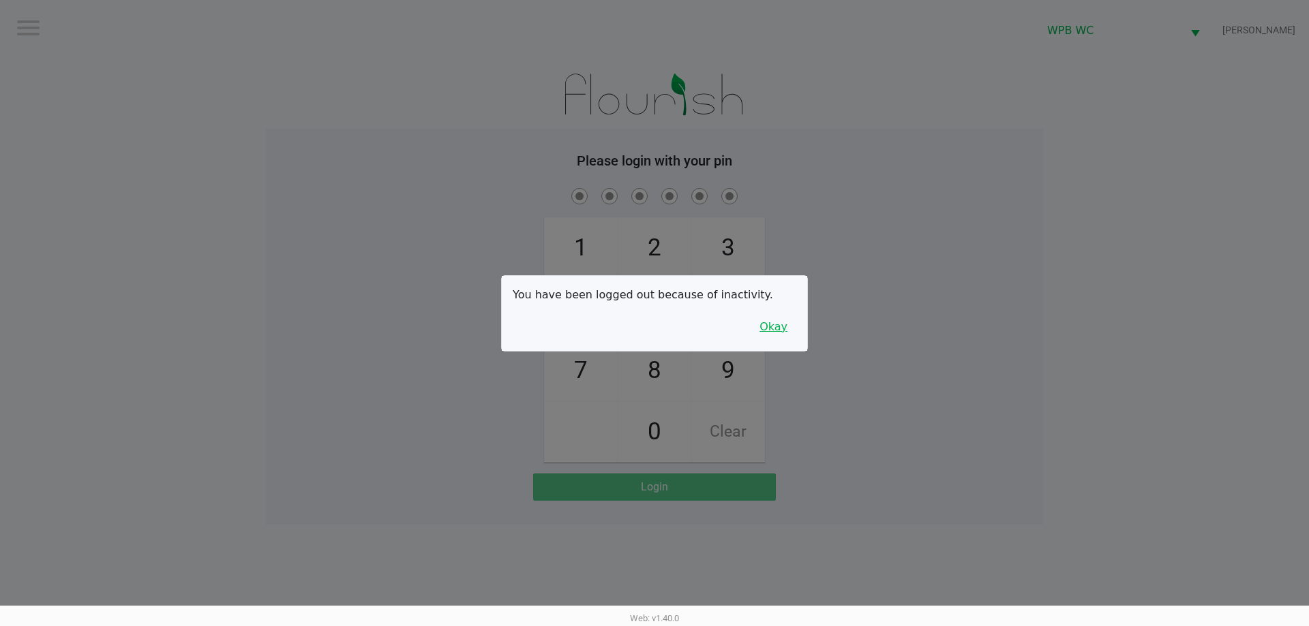
click at [772, 322] on button "Okay" at bounding box center [773, 327] width 46 height 26
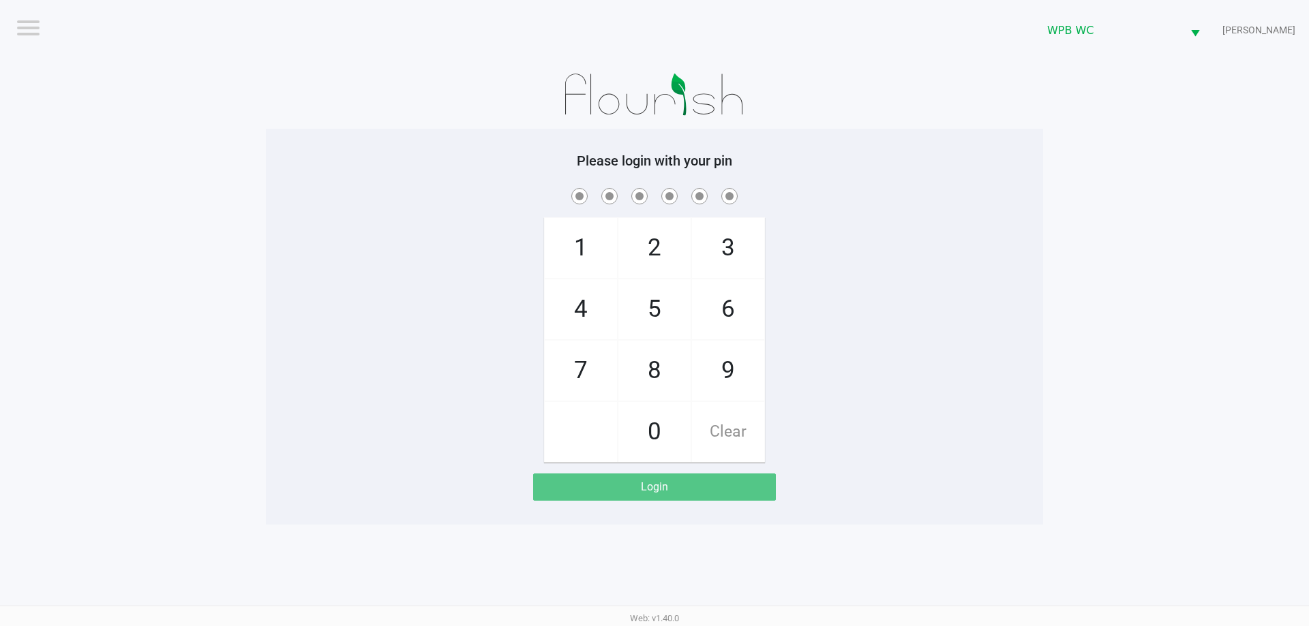
drag, startPoint x: 805, startPoint y: 311, endPoint x: 747, endPoint y: 296, distance: 59.8
click at [813, 309] on div "1 4 7 2 5 8 0 3 6 9 Clear" at bounding box center [654, 323] width 777 height 277
checkbox input "true"
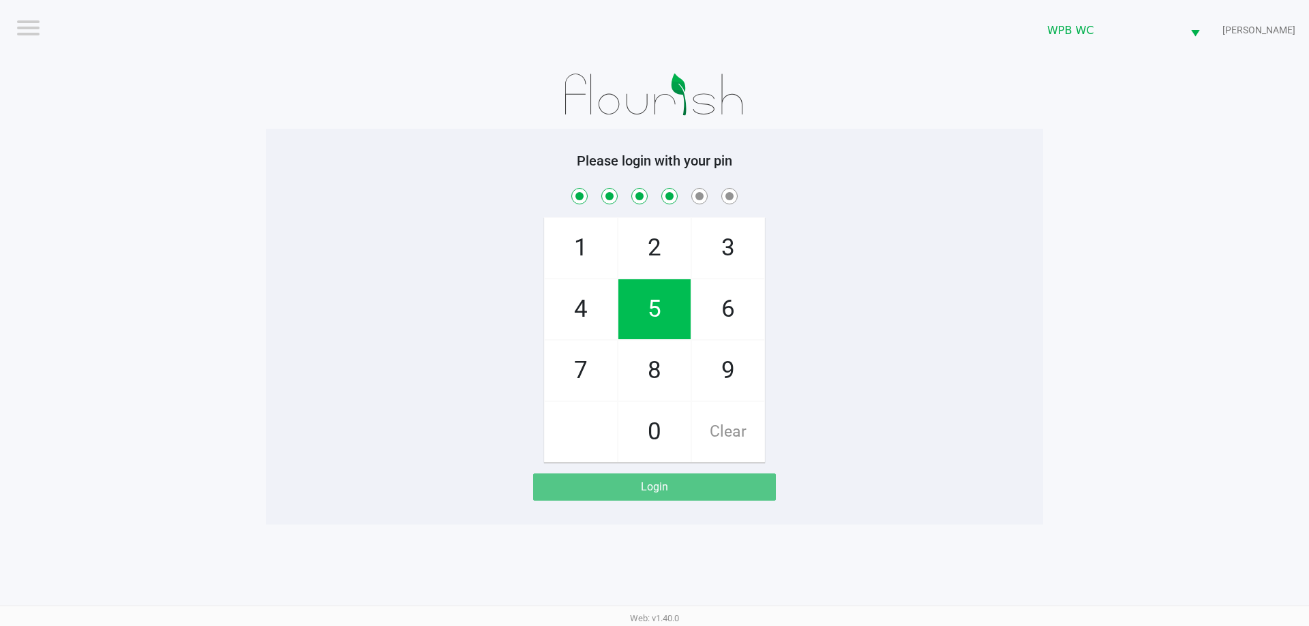
checkbox input "true"
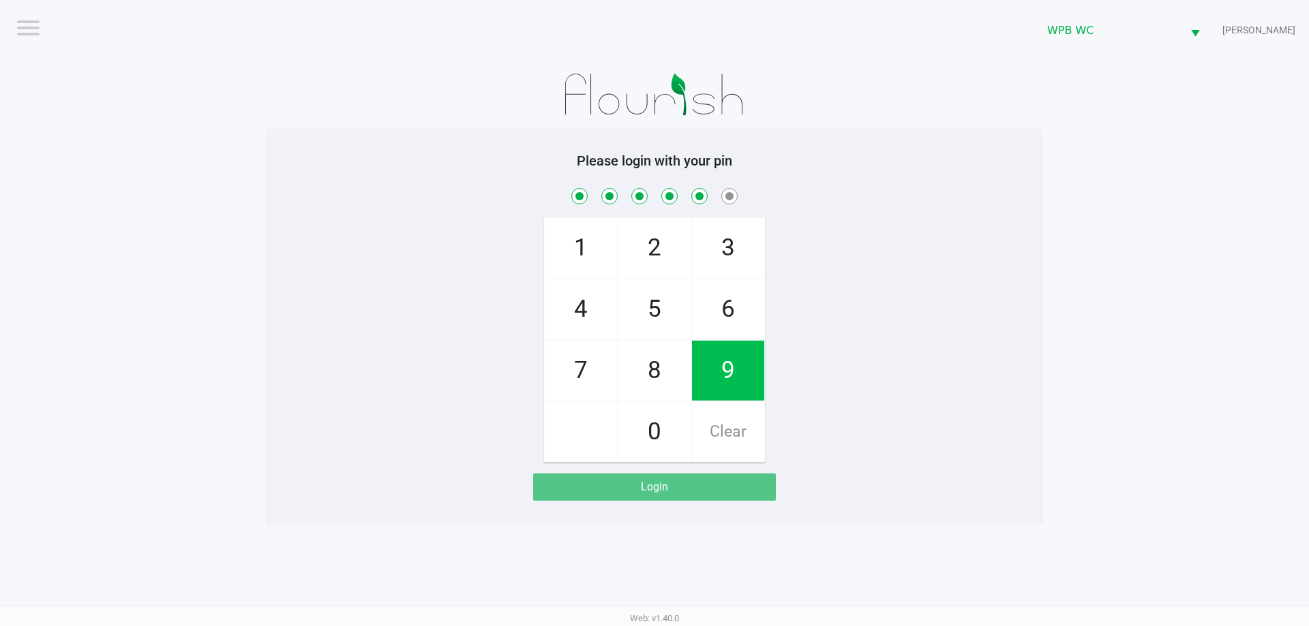
checkbox input "true"
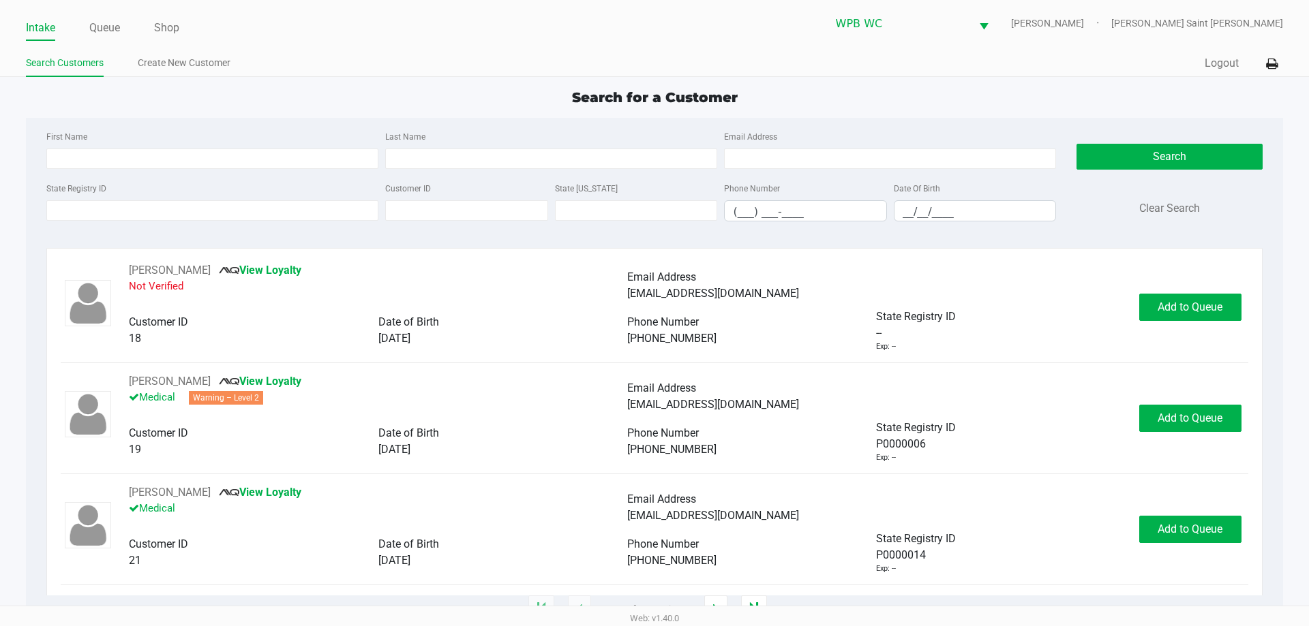
click at [121, 224] on div "State Registry ID Customer ID State [US_STATE] Phone Number (___) ___-____ Date…" at bounding box center [551, 206] width 1016 height 52
click at [121, 214] on input "State Registry ID" at bounding box center [212, 210] width 332 height 20
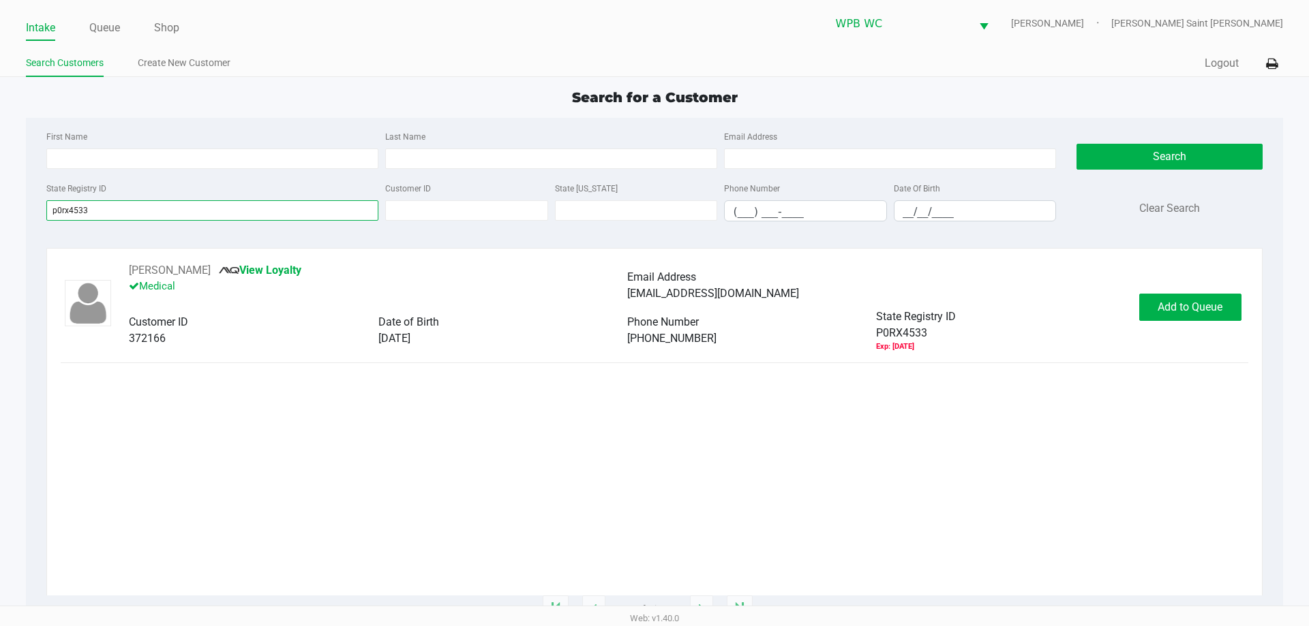
type input "p0rx4533"
click at [410, 417] on div "[PERSON_NAME] View Loyalty Medical Email Address [EMAIL_ADDRESS][DOMAIN_NAME] C…" at bounding box center [654, 428] width 1187 height 333
click at [1194, 314] on button "Add to Queue" at bounding box center [1190, 307] width 102 height 27
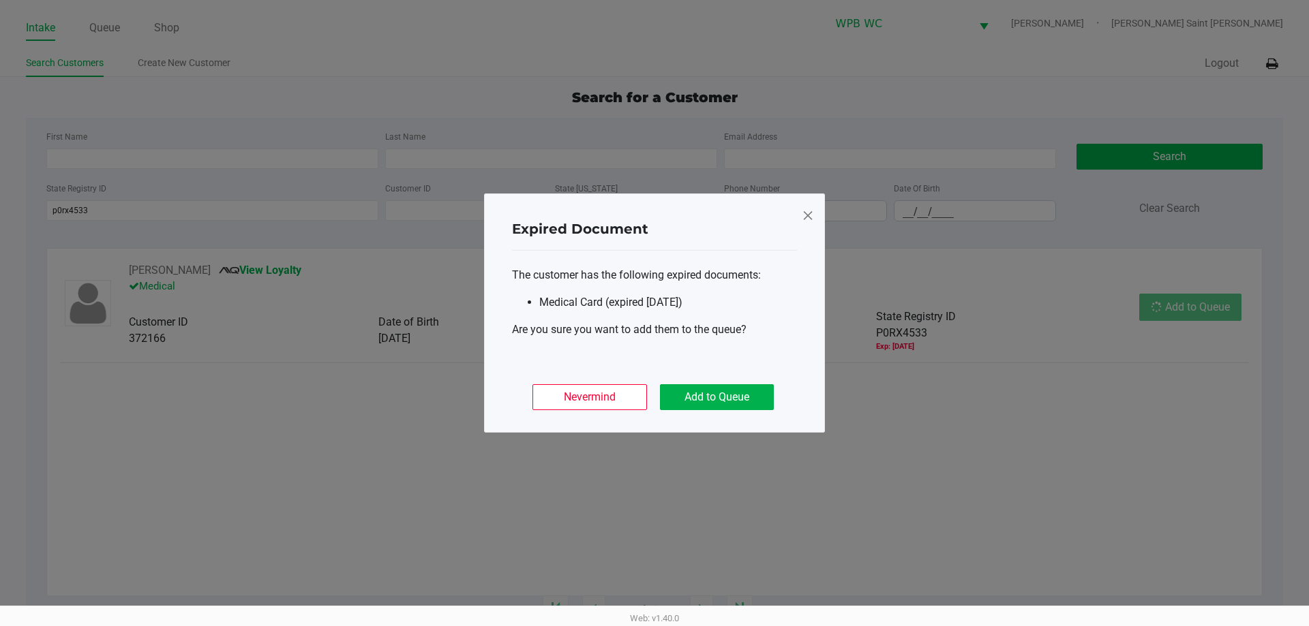
click at [726, 418] on div "Nevermind Add to Queue" at bounding box center [654, 391] width 285 height 53
click at [732, 395] on button "Add to Queue" at bounding box center [717, 397] width 114 height 26
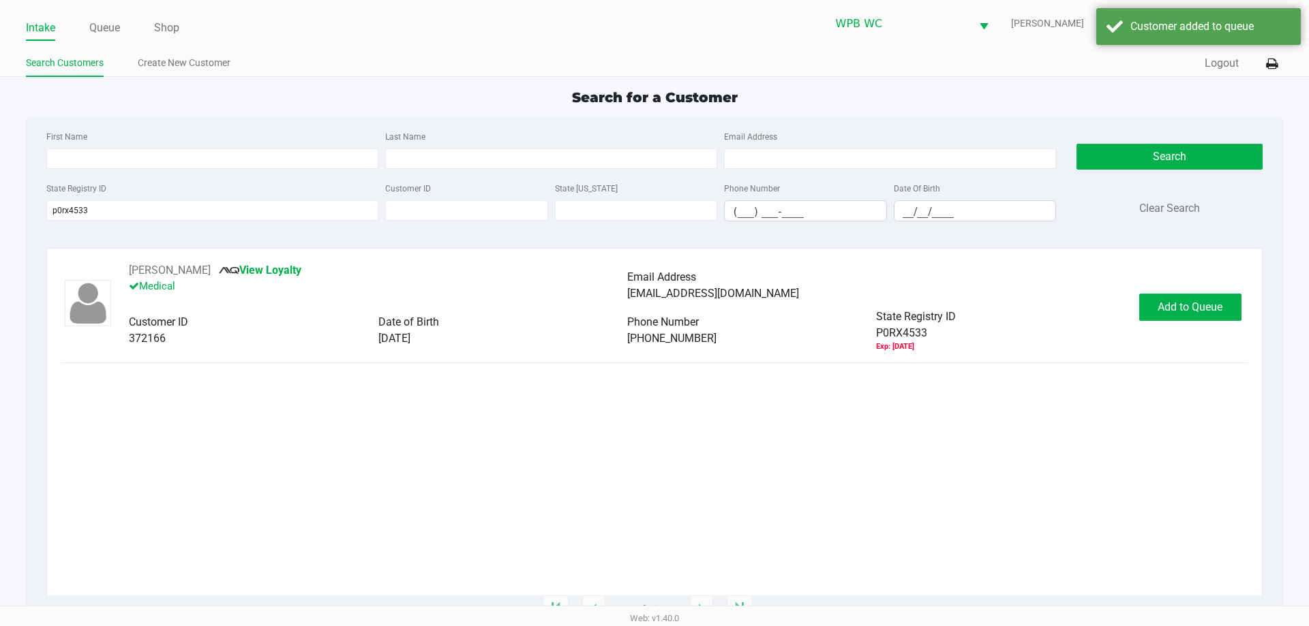
drag, startPoint x: 816, startPoint y: 449, endPoint x: 1056, endPoint y: 350, distance: 259.8
click at [826, 449] on ngb-modal-window "Expired Document The customer has the following expired documents: Medical Card…" at bounding box center [654, 313] width 1309 height 626
click at [1162, 326] on div "[PERSON_NAME] View Loyalty Medical Email Address [EMAIL_ADDRESS][DOMAIN_NAME] C…" at bounding box center [654, 307] width 1187 height 90
click at [1179, 303] on span "In [GEOGRAPHIC_DATA]" at bounding box center [1207, 307] width 115 height 13
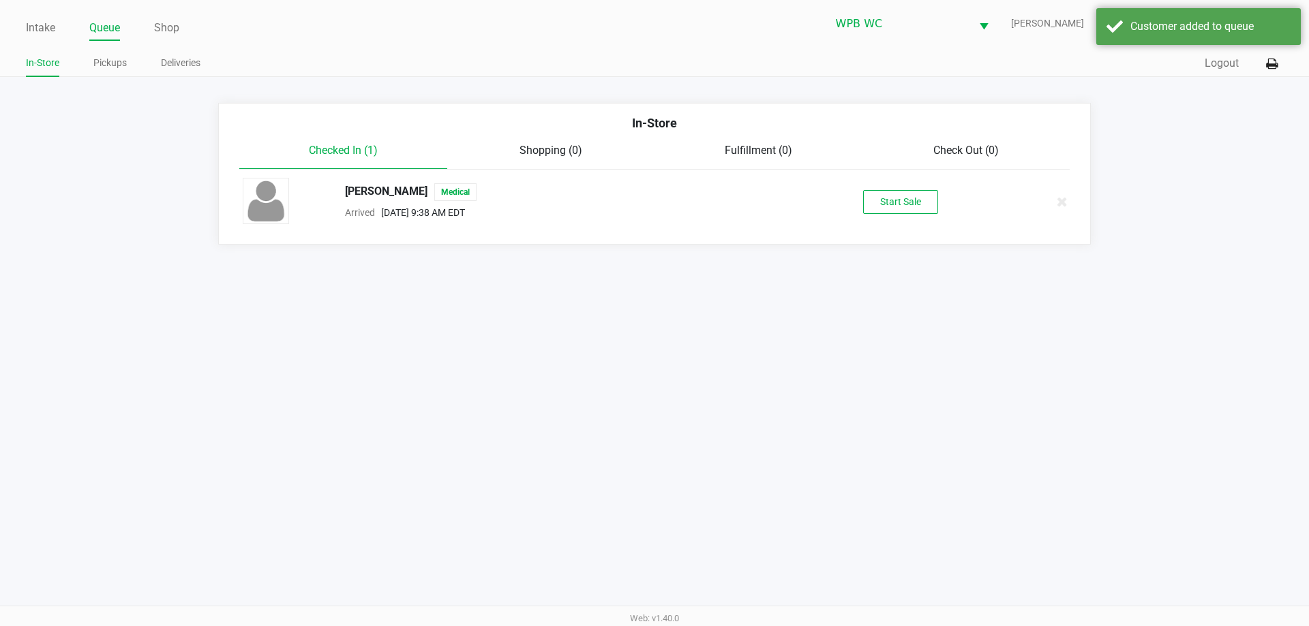
click at [858, 211] on div "Start Sale" at bounding box center [900, 202] width 211 height 24
click at [898, 195] on button "Start Sale" at bounding box center [900, 202] width 75 height 24
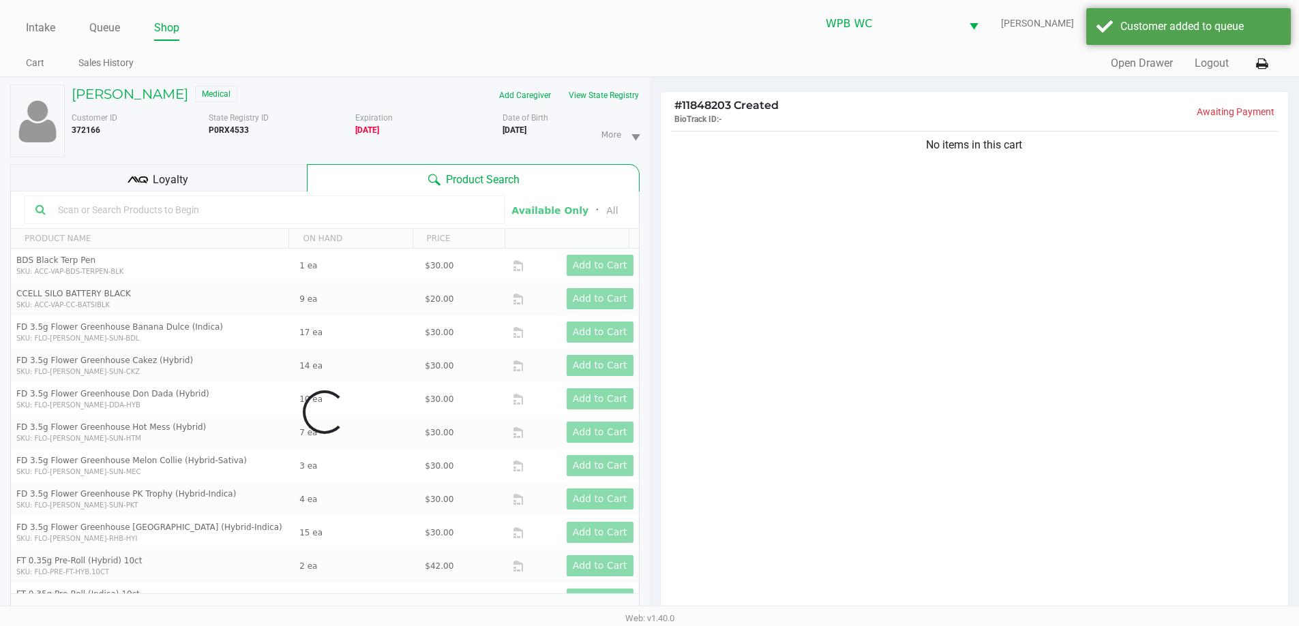
click at [622, 82] on div "[PERSON_NAME] Medical Add Caregiver View State Registry Customer ID 372166 Stat…" at bounding box center [324, 359] width 629 height 563
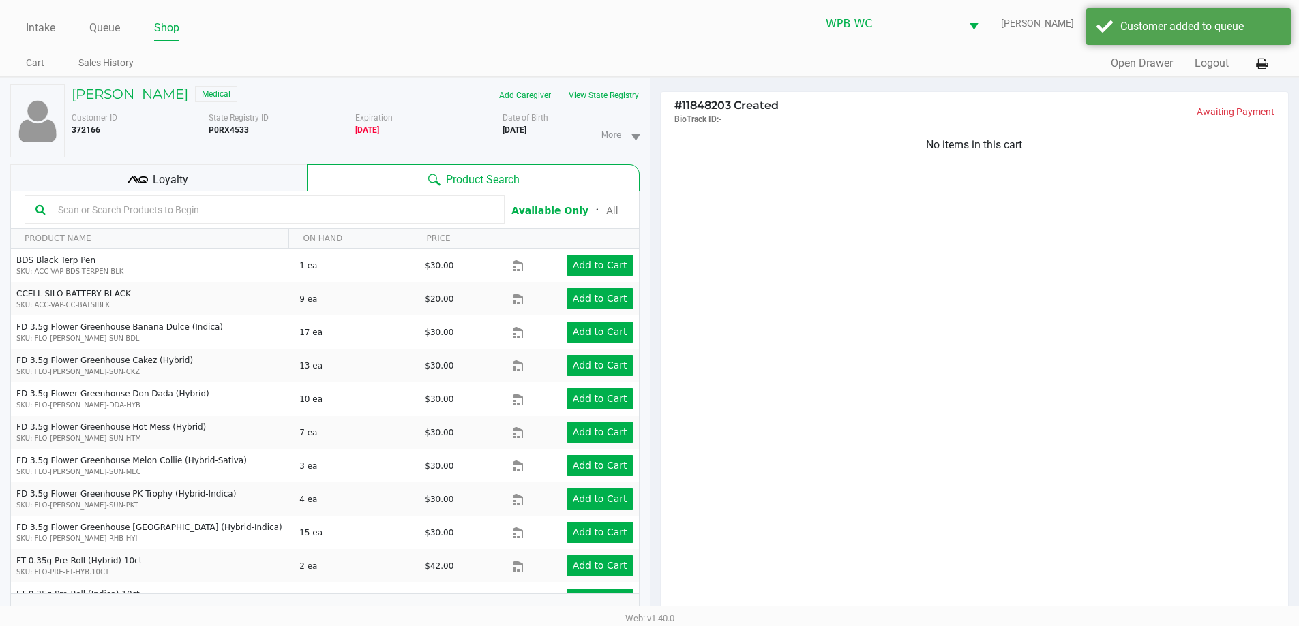
click at [618, 86] on button "View State Registry" at bounding box center [600, 96] width 80 height 22
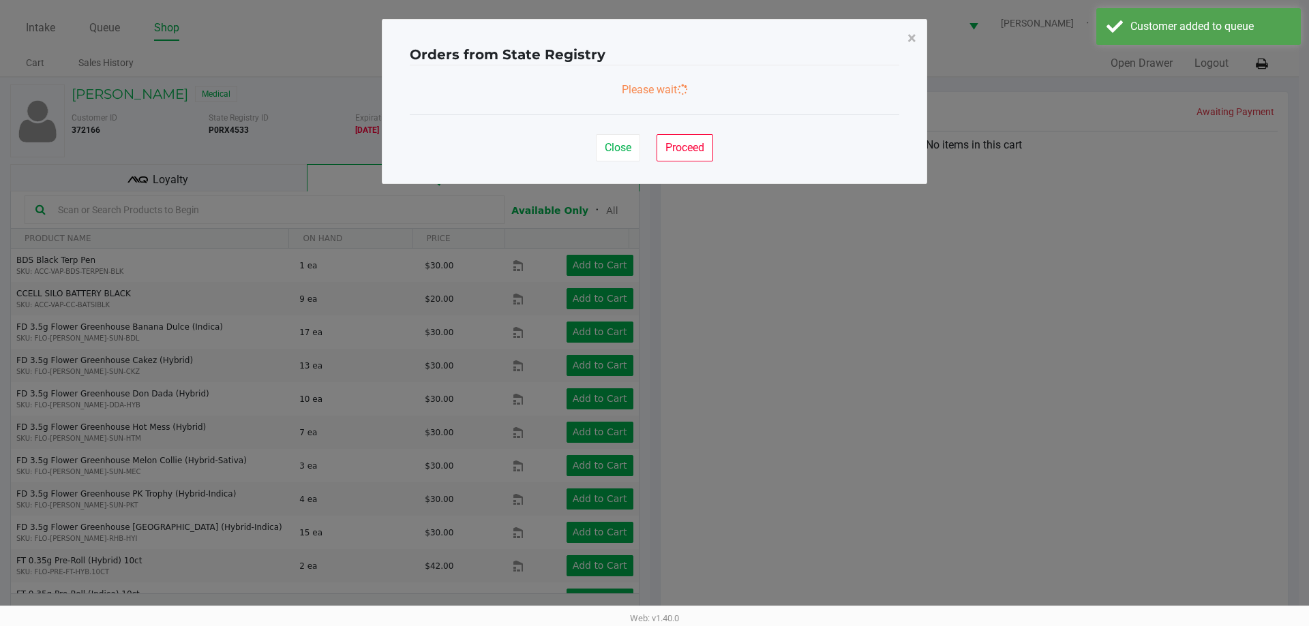
click at [615, 97] on div "Please wait" at bounding box center [654, 90] width 489 height 16
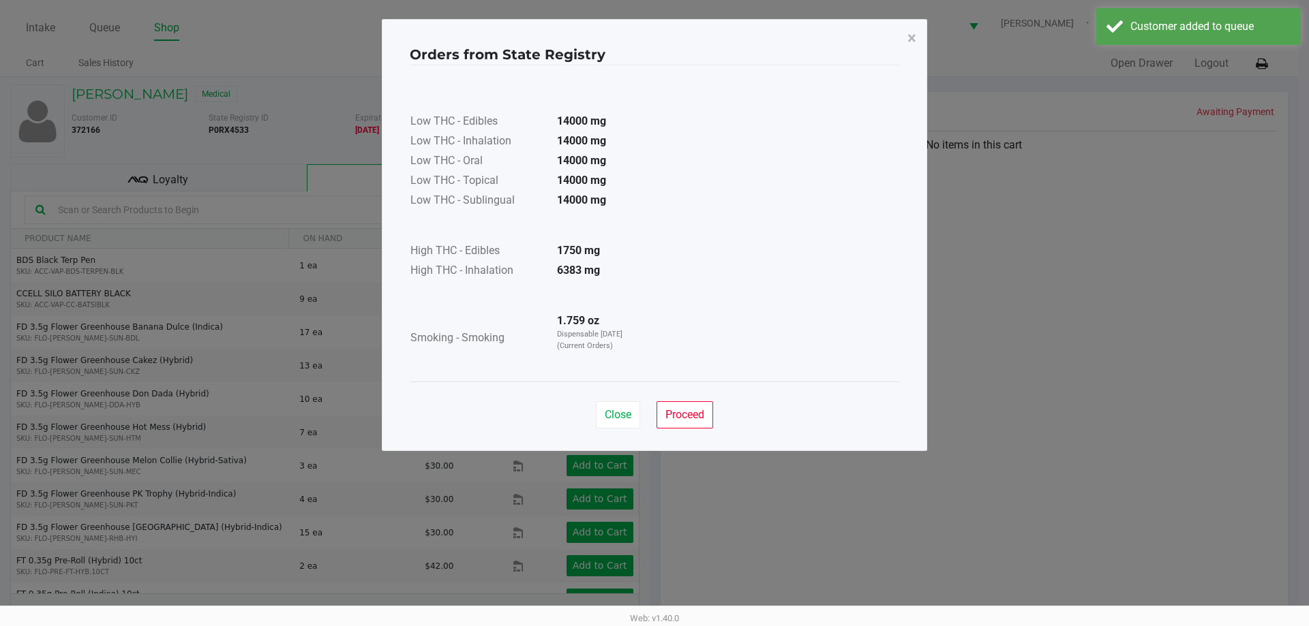
click at [596, 122] on strong "14000 mg" at bounding box center [581, 121] width 49 height 13
click at [613, 411] on span "Close" at bounding box center [618, 414] width 27 height 13
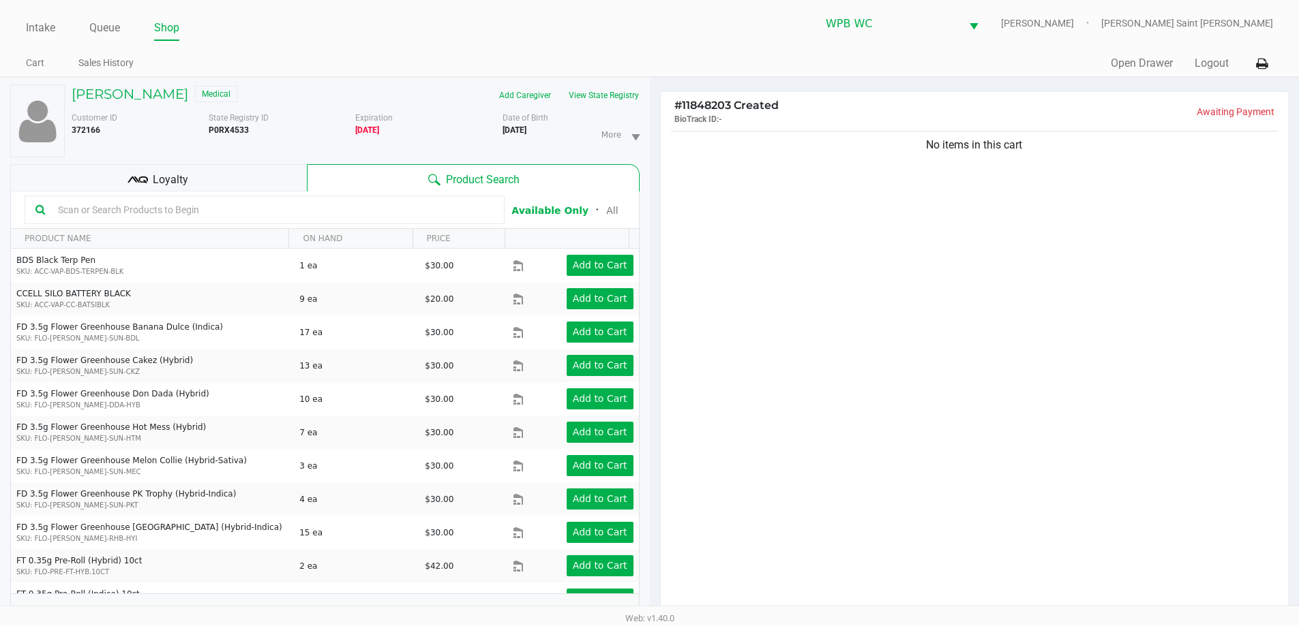
drag, startPoint x: 851, startPoint y: 311, endPoint x: 832, endPoint y: 308, distance: 19.3
click at [852, 311] on div "Low THC - Edibles 14000 mg Low THC - Inhalation 14000 mg Low THC - Oral 14000 m…" at bounding box center [649, 190] width 489 height 284
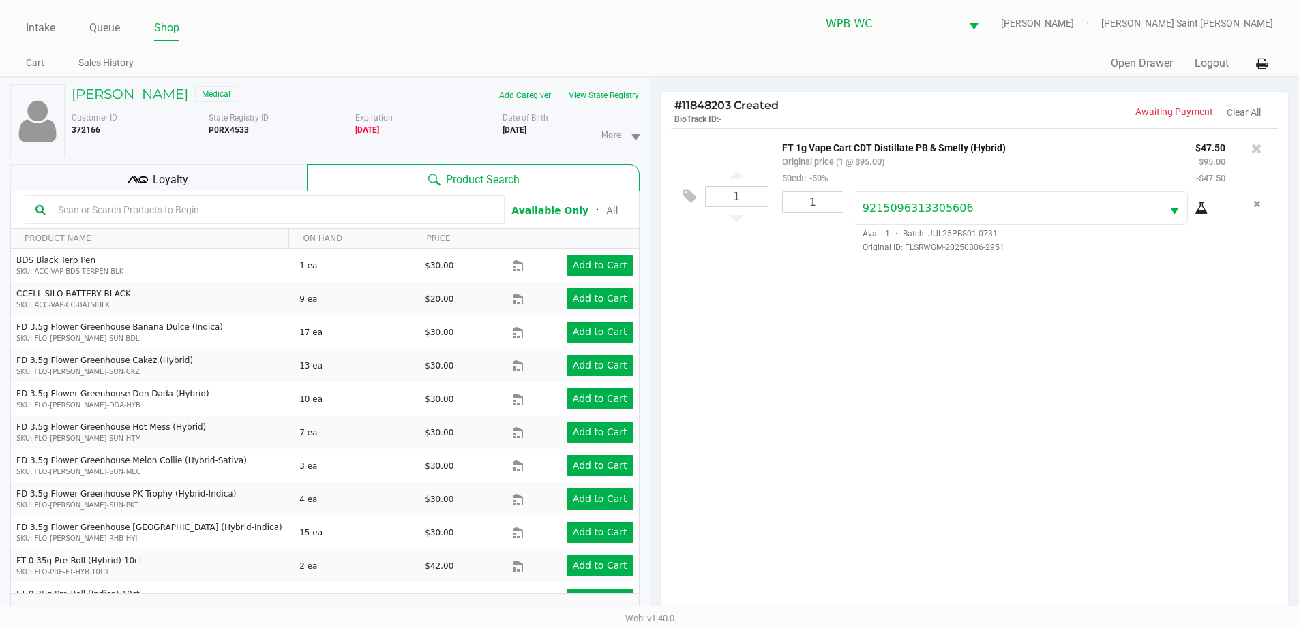
click at [1080, 385] on div "1 FT 1g Vape Cart CDT Distillate PB & Smelly (Hybrid) Original price (1 @ $95.0…" at bounding box center [975, 375] width 628 height 495
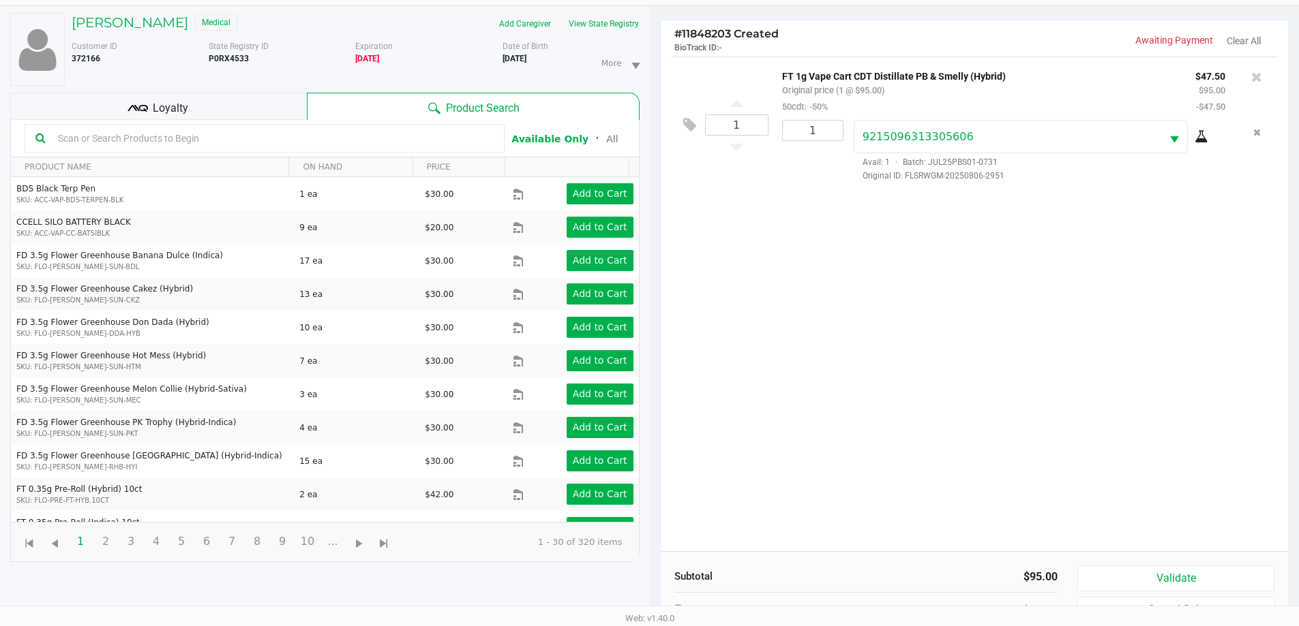
scroll to position [147, 0]
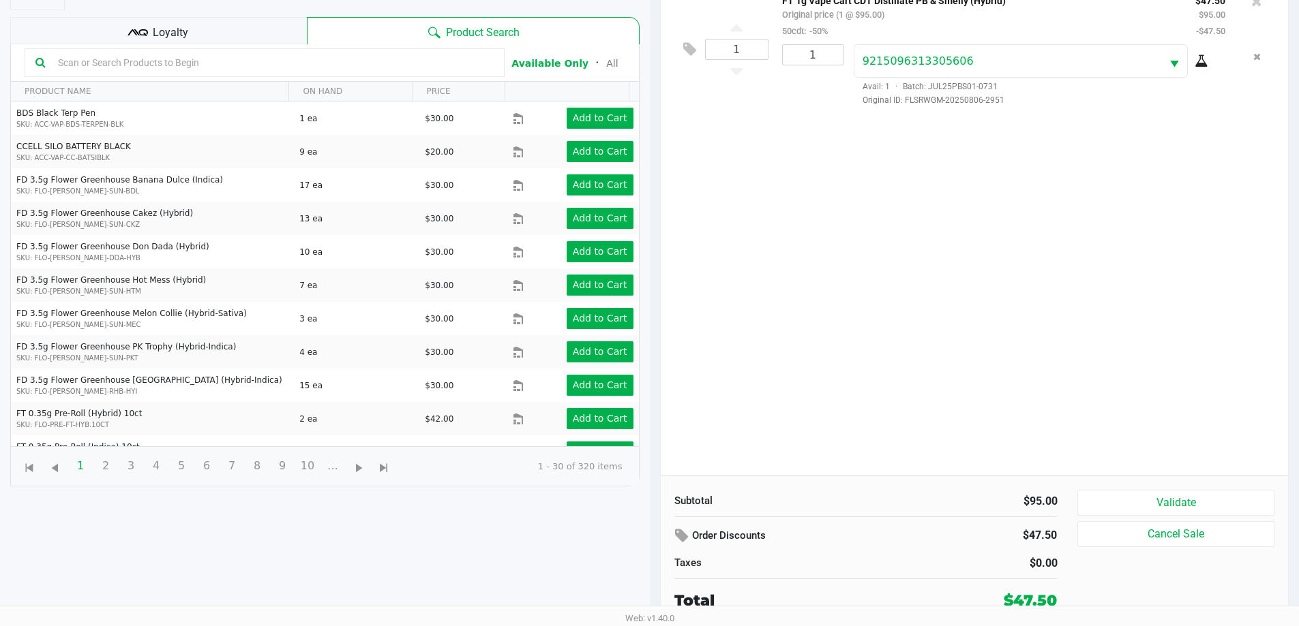
click at [1060, 374] on div "1 FT 1g Vape Cart CDT Distillate PB & Smelly (Hybrid) Original price (1 @ $95.0…" at bounding box center [975, 228] width 628 height 495
click at [1220, 509] on button "Validate" at bounding box center [1175, 503] width 196 height 26
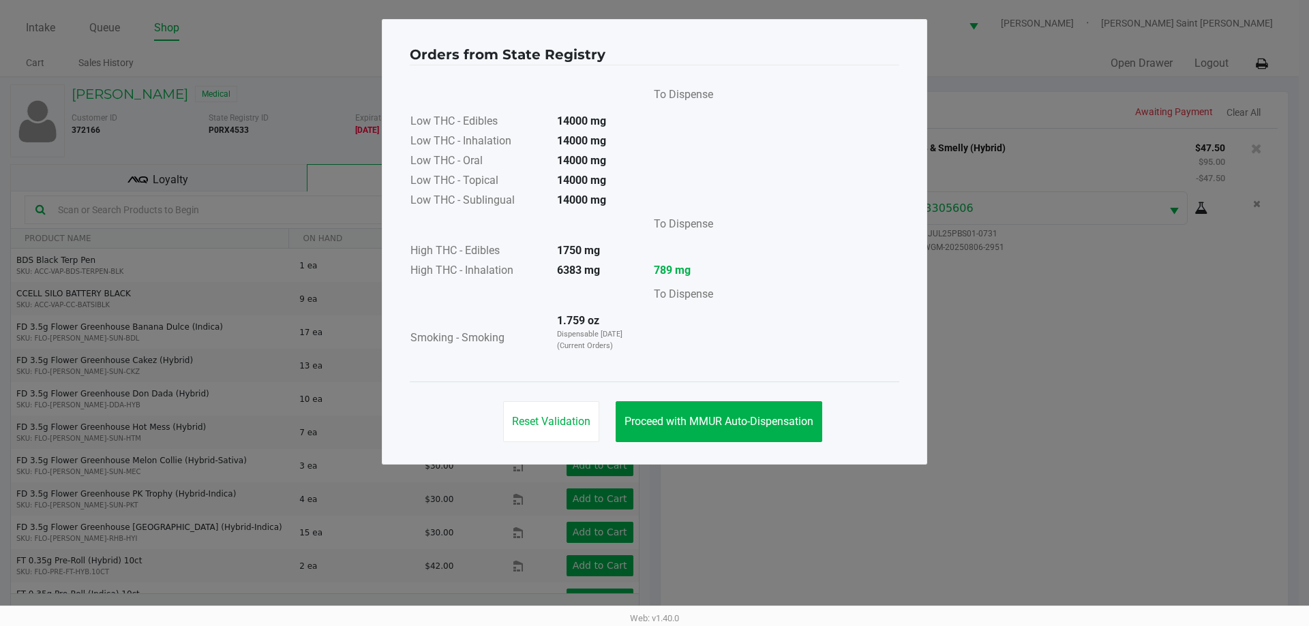
drag, startPoint x: 836, startPoint y: 193, endPoint x: 756, endPoint y: 494, distance: 311.8
click at [836, 194] on div "To Dispense Low THC - Edibles 14000 mg Low THC - Inhalation 14000 mg Low THC - …" at bounding box center [654, 224] width 489 height 284
drag, startPoint x: 758, startPoint y: 494, endPoint x: 766, endPoint y: 446, distance: 47.7
click at [759, 493] on ngb-modal-window "Orders from State Registry To Dispense Low THC - Edibles 14000 mg Low THC - Inh…" at bounding box center [654, 313] width 1309 height 626
click at [775, 396] on div "Reset Validation Proceed with MMUR Auto-Dispensation" at bounding box center [654, 416] width 489 height 69
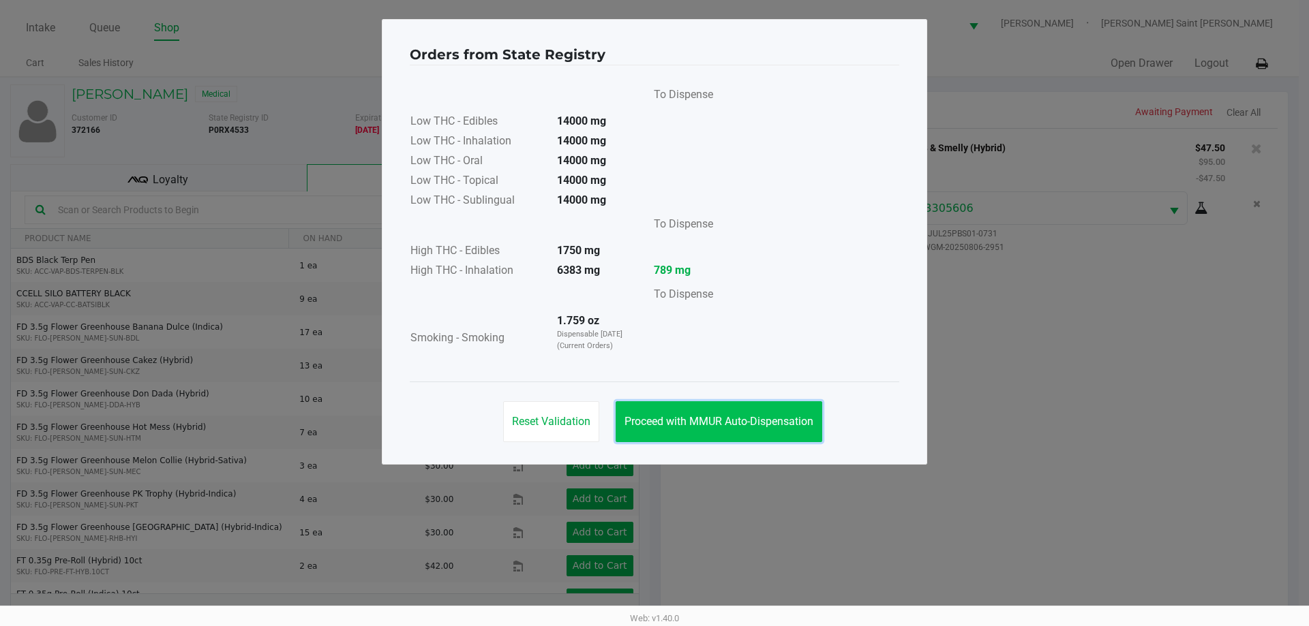
click at [770, 422] on span "Proceed with MMUR Auto-Dispensation" at bounding box center [718, 421] width 189 height 13
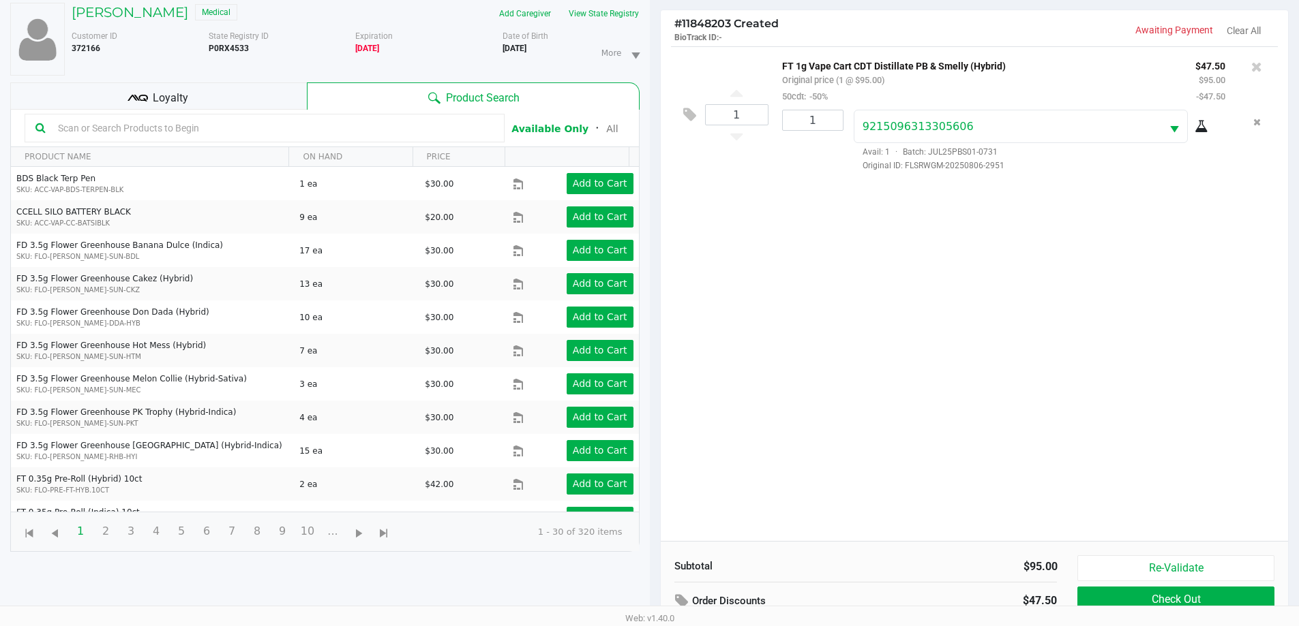
scroll to position [147, 0]
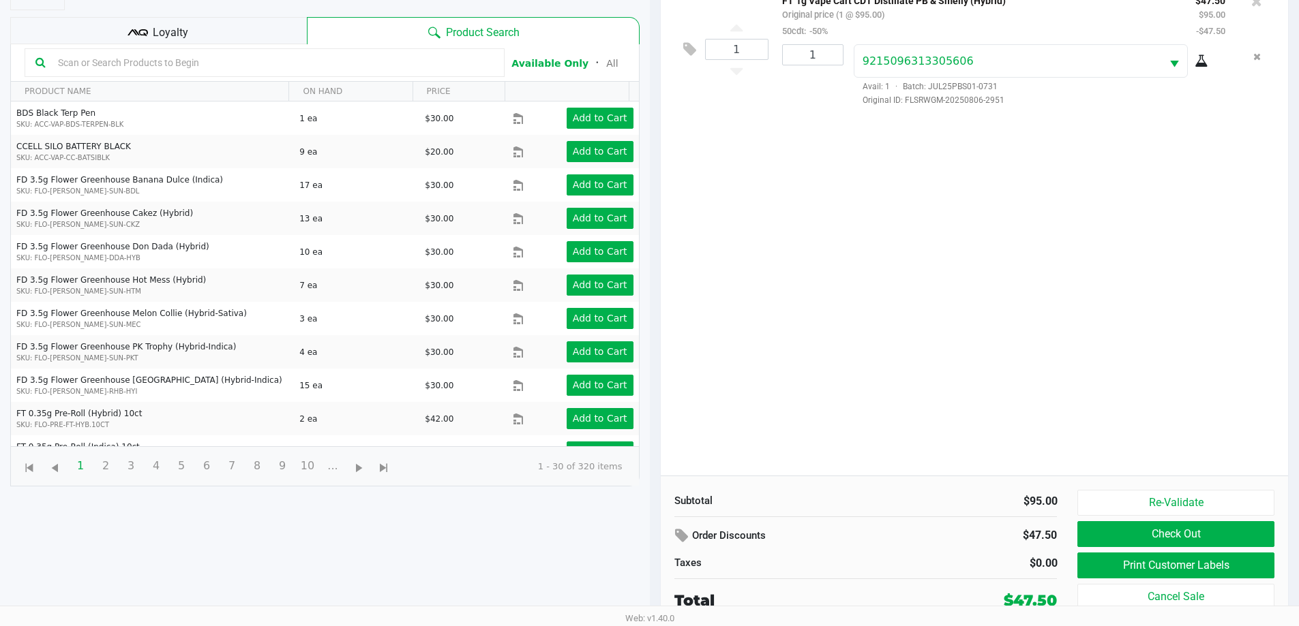
click at [852, 415] on div "1 FT 1g Vape Cart CDT Distillate PB & Smelly (Hybrid) Original price (1 @ $95.0…" at bounding box center [975, 228] width 628 height 495
click at [1119, 560] on button "Print Customer Labels" at bounding box center [1175, 566] width 196 height 26
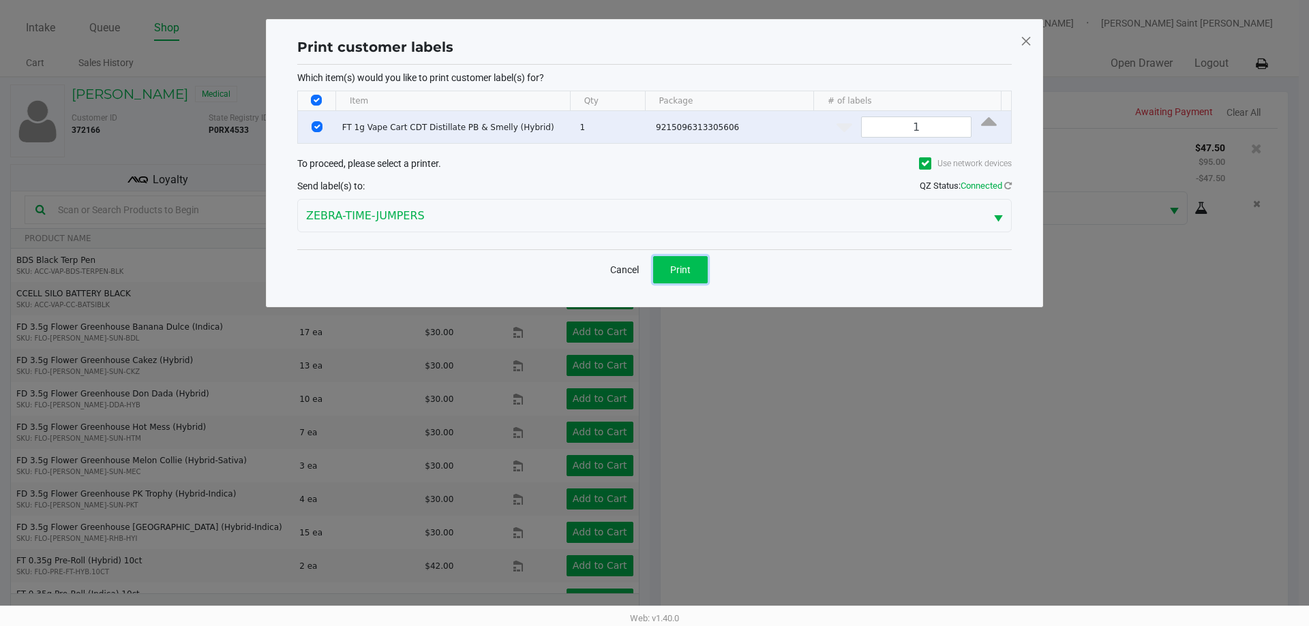
click at [682, 264] on span "Print" at bounding box center [680, 269] width 20 height 11
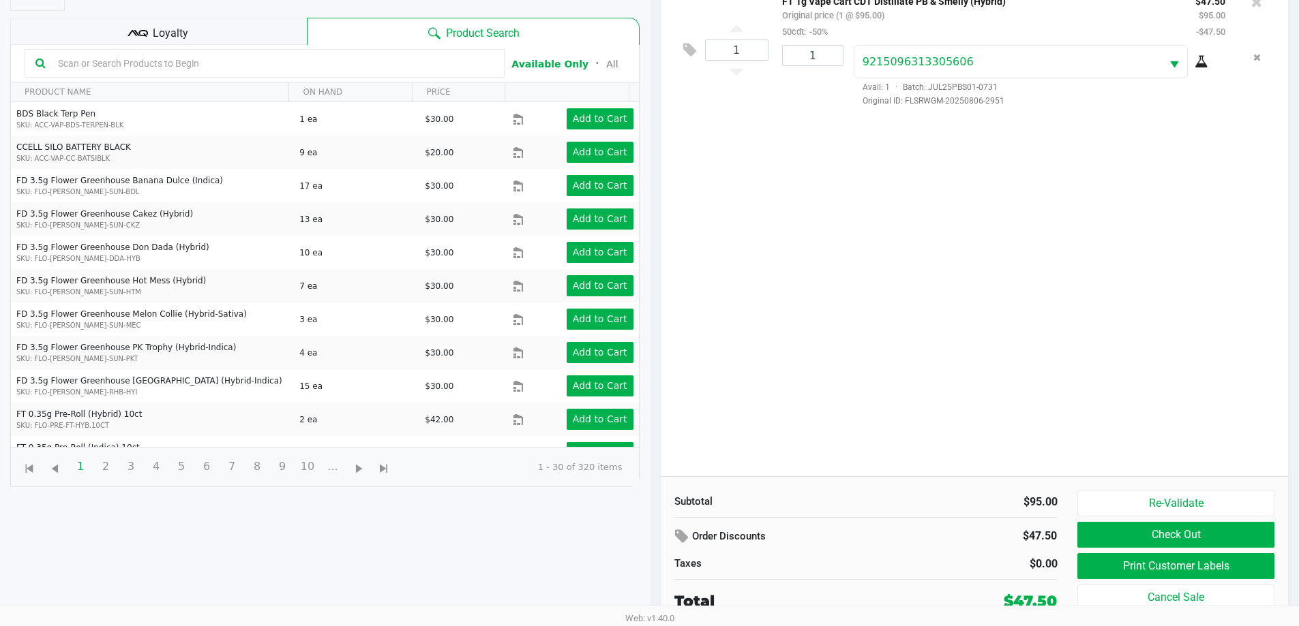
scroll to position [147, 0]
click at [1181, 533] on button "Check Out" at bounding box center [1175, 534] width 196 height 26
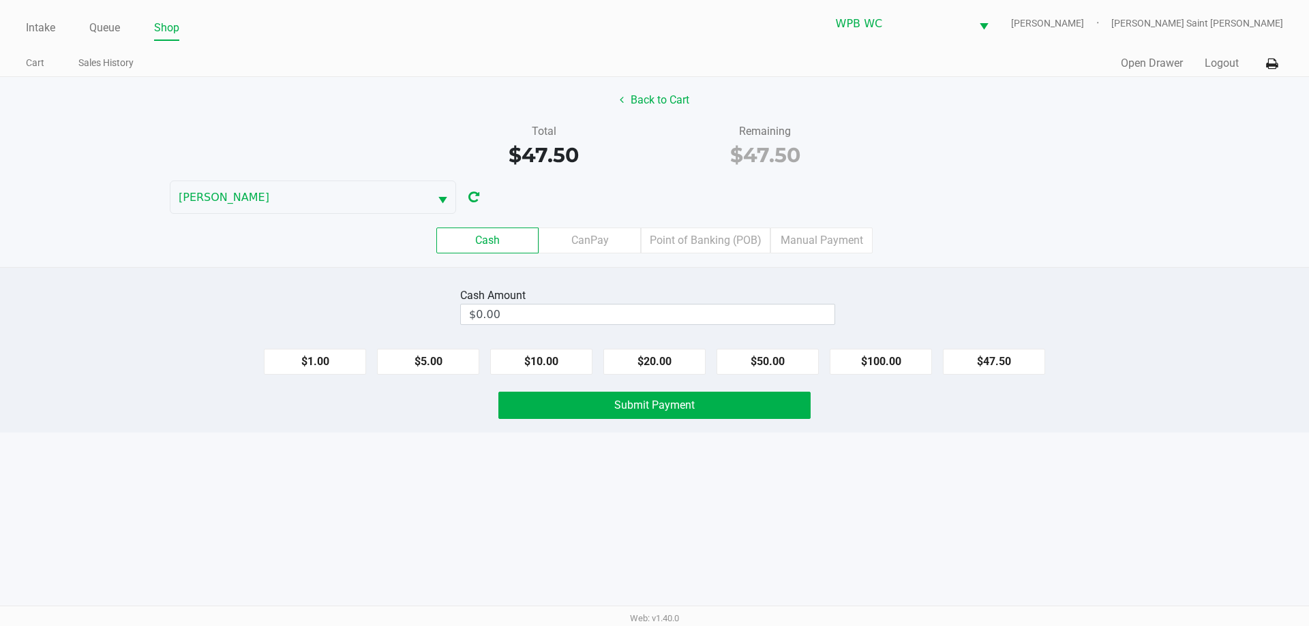
click at [727, 293] on div "Cash Amount" at bounding box center [647, 296] width 375 height 16
click at [680, 305] on input "$0.00" at bounding box center [648, 315] width 374 height 20
type input "$48.00"
click at [667, 525] on div "Intake Queue Shop WPB WC [PERSON_NAME] Saint [PERSON_NAME] Cart Sales History Q…" at bounding box center [654, 313] width 1309 height 626
click at [648, 405] on span "Submit Payment" at bounding box center [654, 405] width 80 height 13
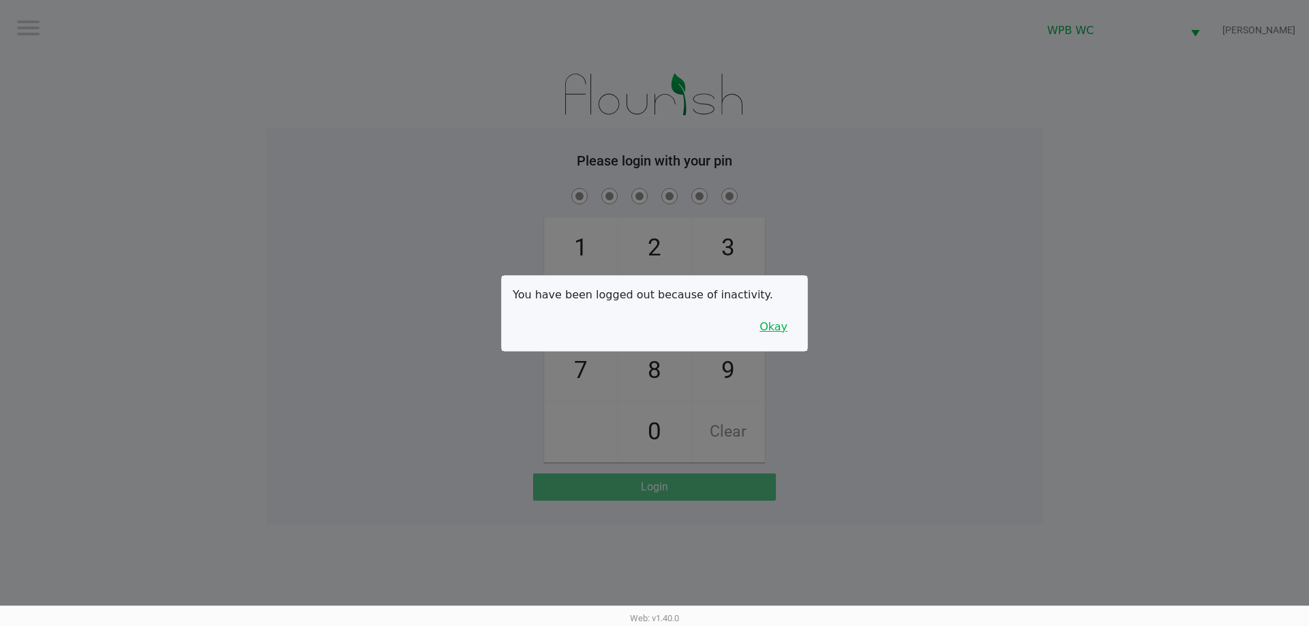
click at [768, 337] on button "Okay" at bounding box center [773, 327] width 46 height 26
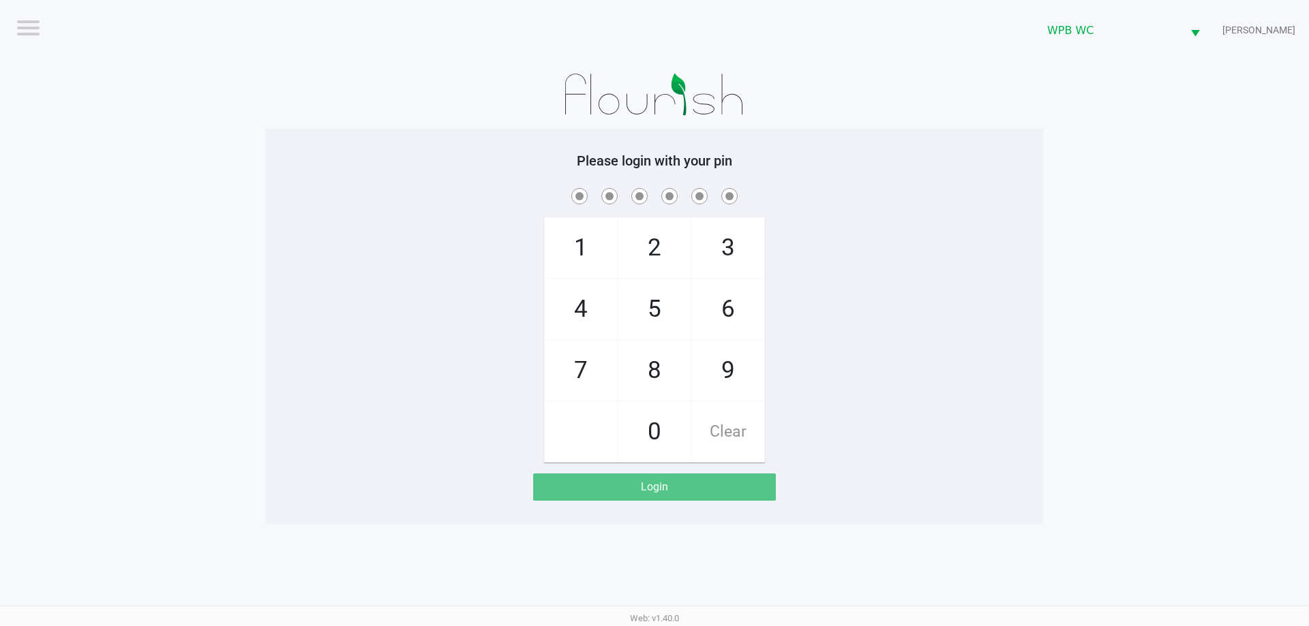
click at [842, 286] on div "1 4 7 2 5 8 0 3 6 9 Clear" at bounding box center [654, 323] width 777 height 277
click at [941, 297] on div "1 4 7 2 5 8 0 3 6 9 Clear" at bounding box center [654, 323] width 777 height 277
checkbox input "true"
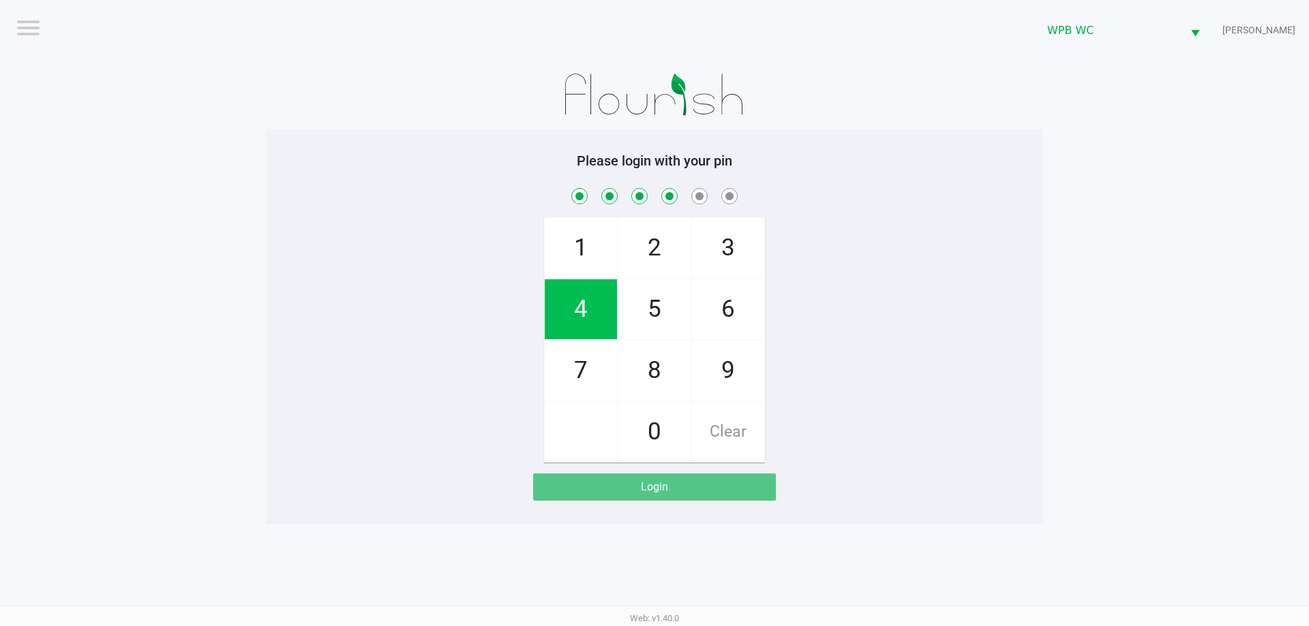
checkbox input "true"
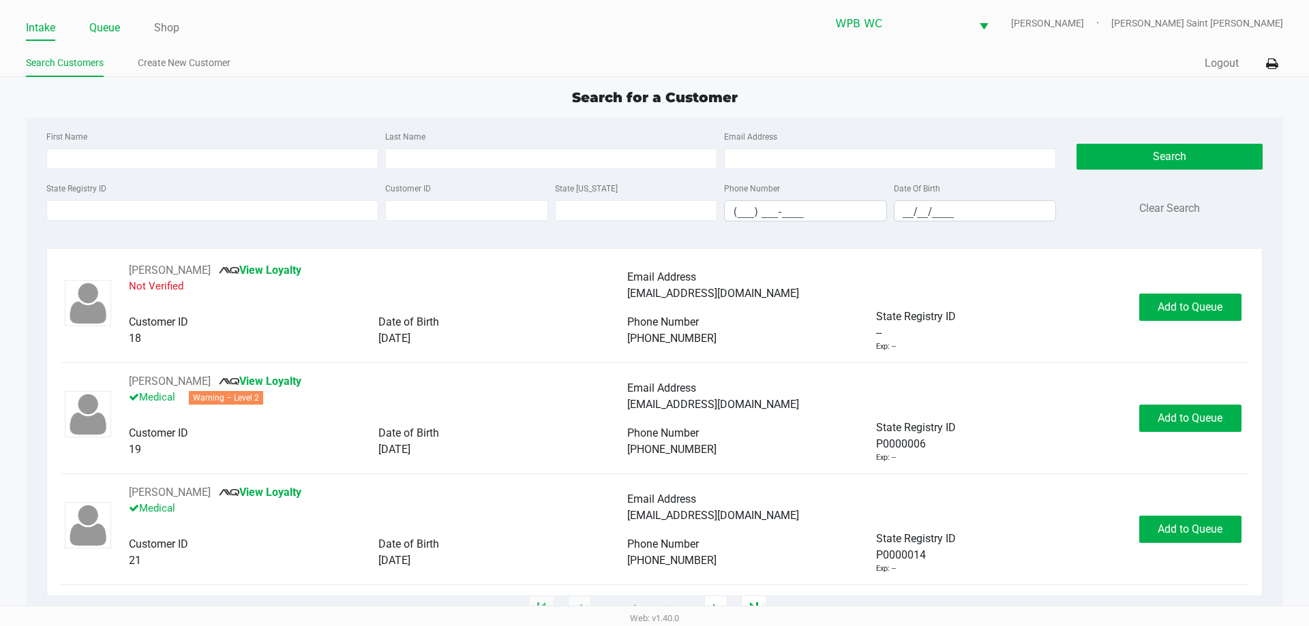
click at [115, 26] on link "Queue" at bounding box center [104, 27] width 31 height 19
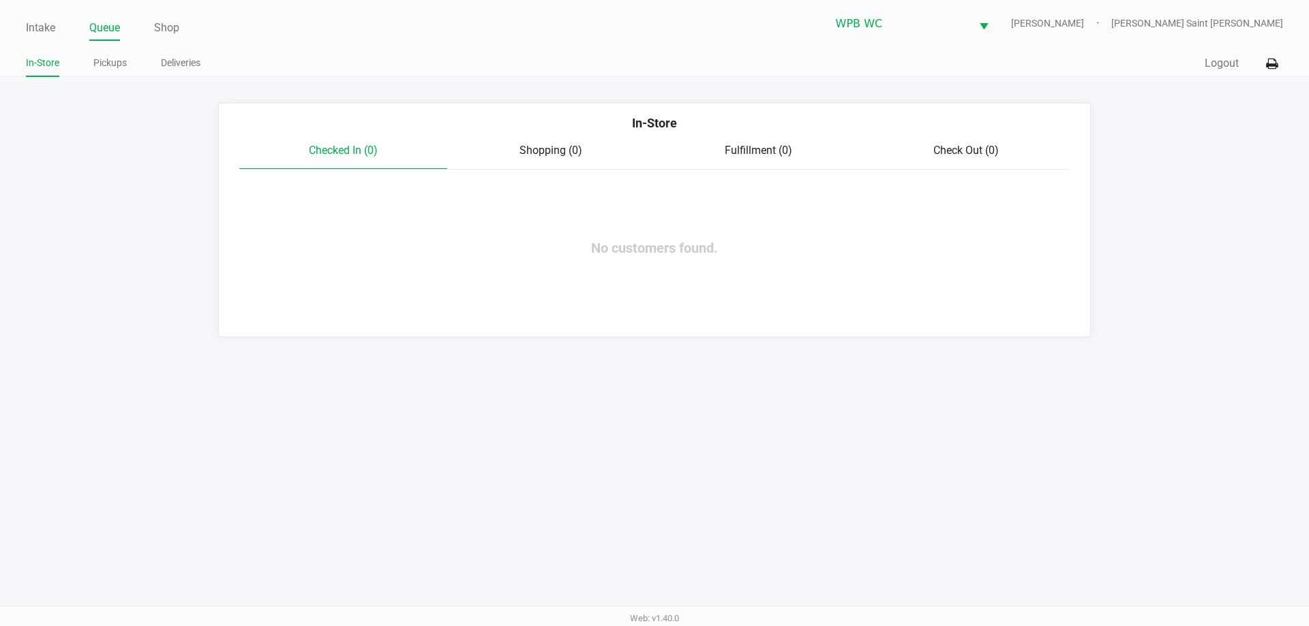
click at [555, 160] on div "Checked In (0) Shopping (0) Fulfillment (0) Check Out (0)" at bounding box center [654, 155] width 830 height 27
drag, startPoint x: 102, startPoint y: 56, endPoint x: 118, endPoint y: 76, distance: 26.2
click at [102, 56] on link "Pickups" at bounding box center [109, 63] width 33 height 17
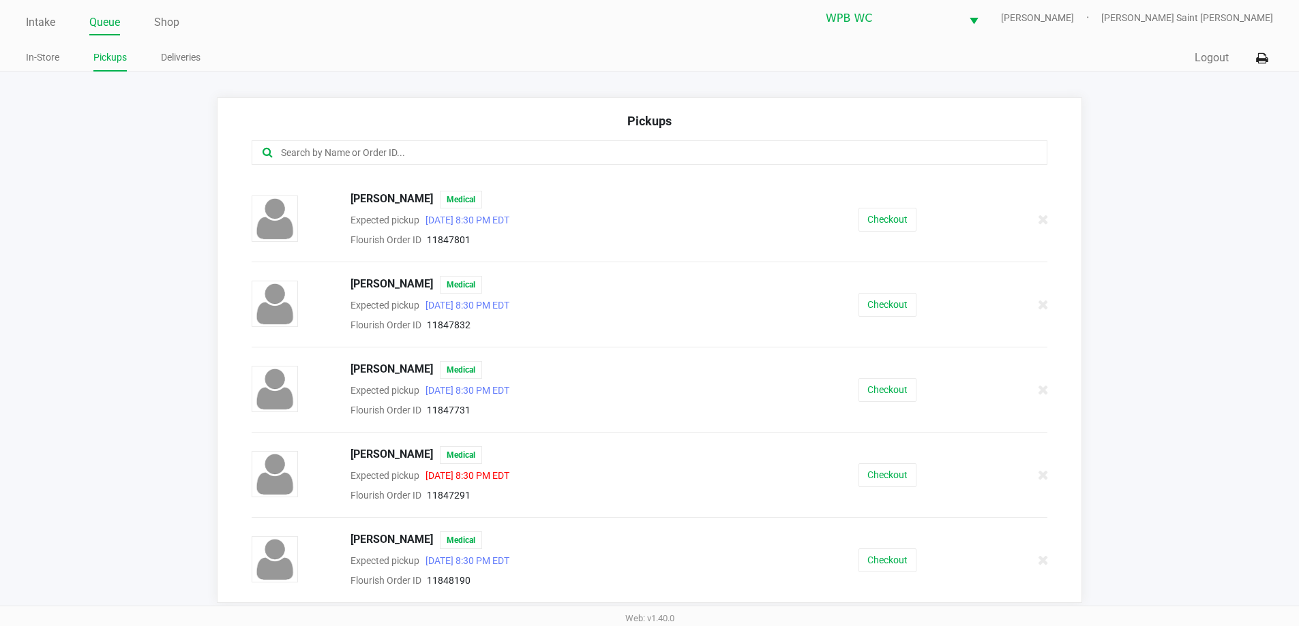
scroll to position [9, 0]
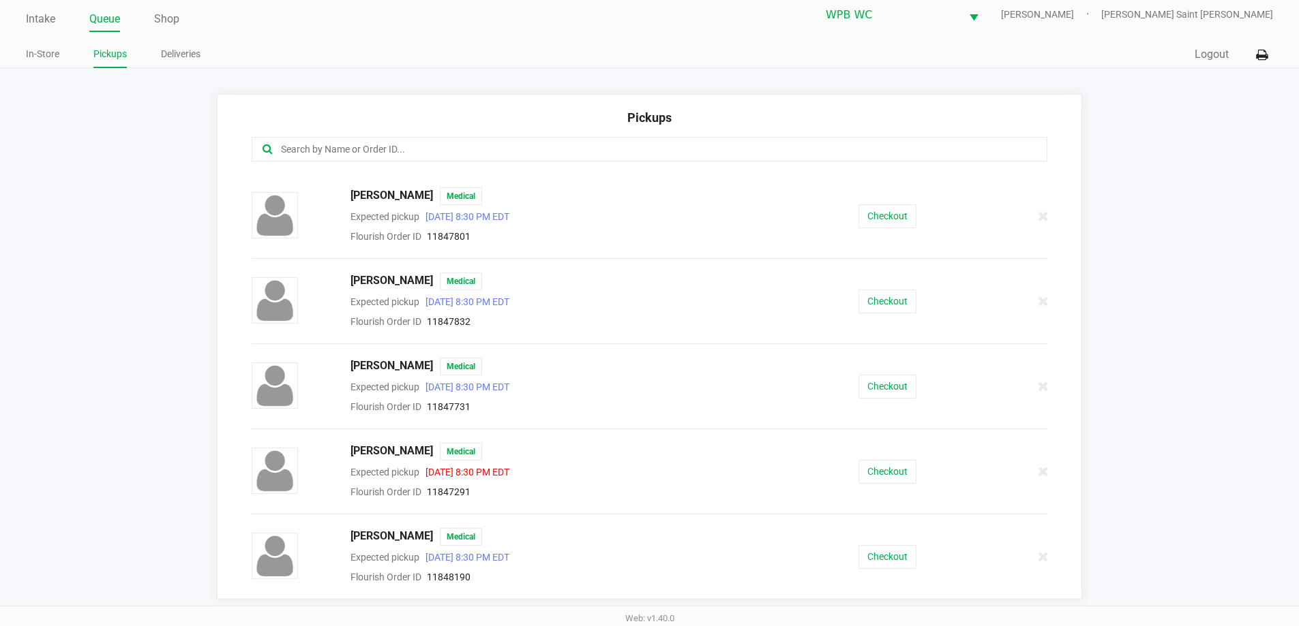
click at [890, 399] on div "[PERSON_NAME] Medical Expected pickup [DATE] 8:30 PM EDT Flourish Order ID 1184…" at bounding box center [649, 386] width 817 height 57
click at [890, 386] on button "Checkout" at bounding box center [887, 387] width 58 height 24
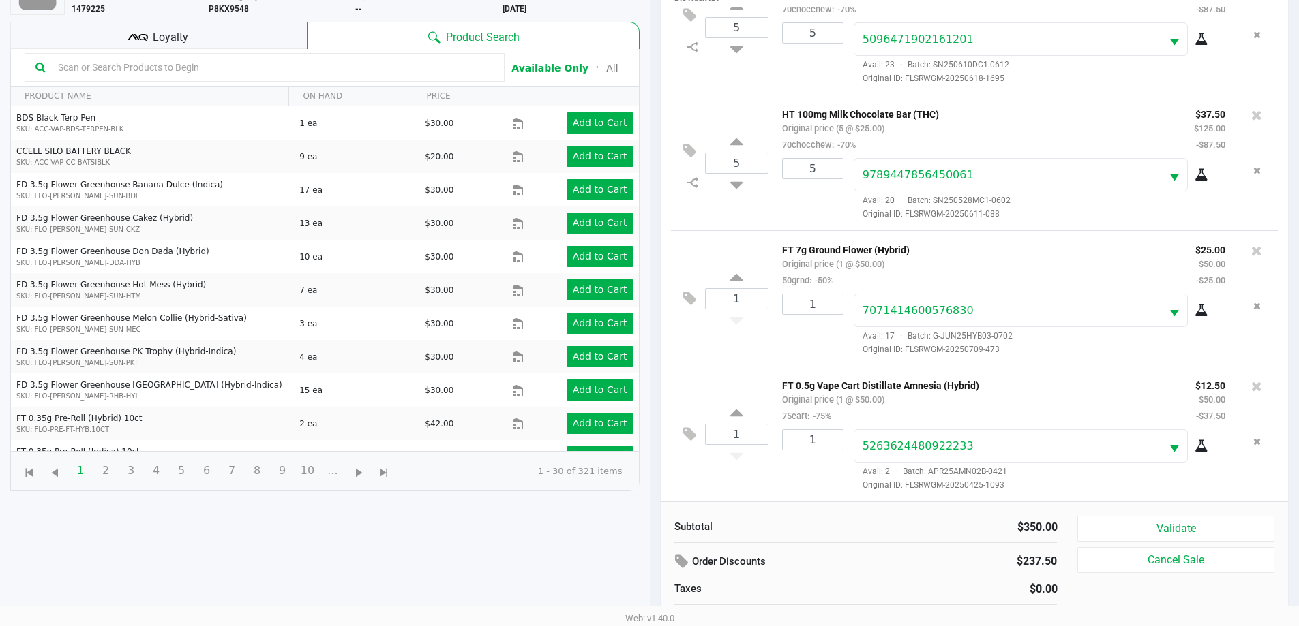
scroll to position [147, 0]
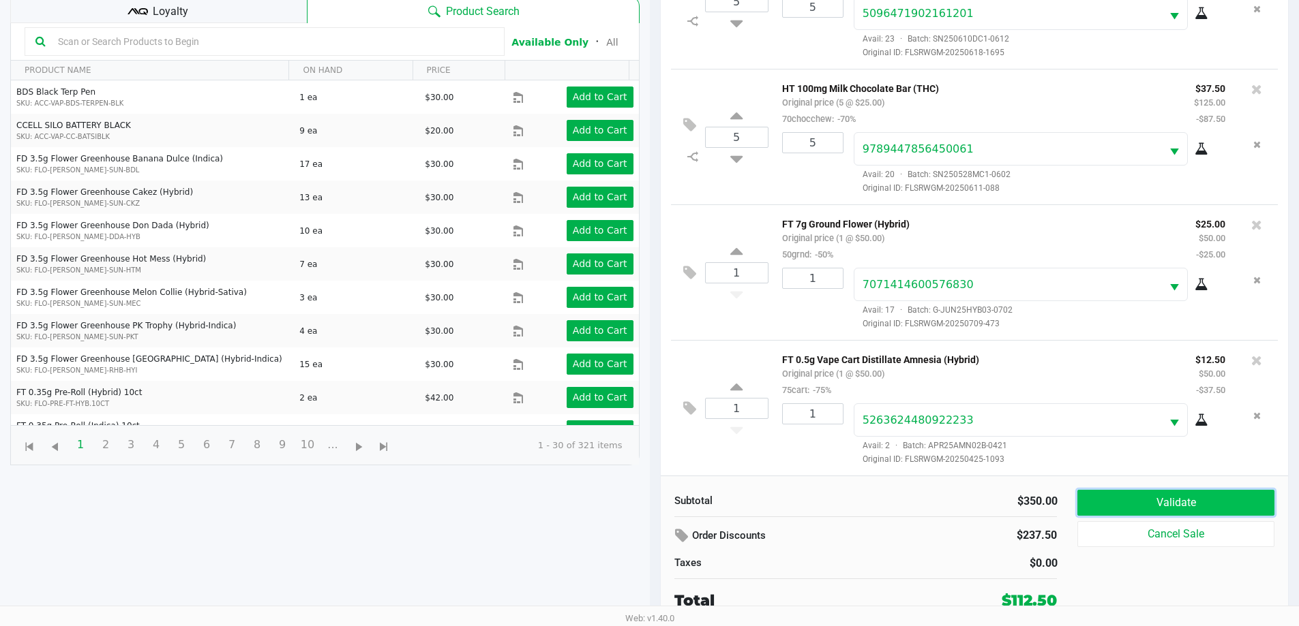
click at [1153, 504] on button "Validate" at bounding box center [1175, 503] width 196 height 26
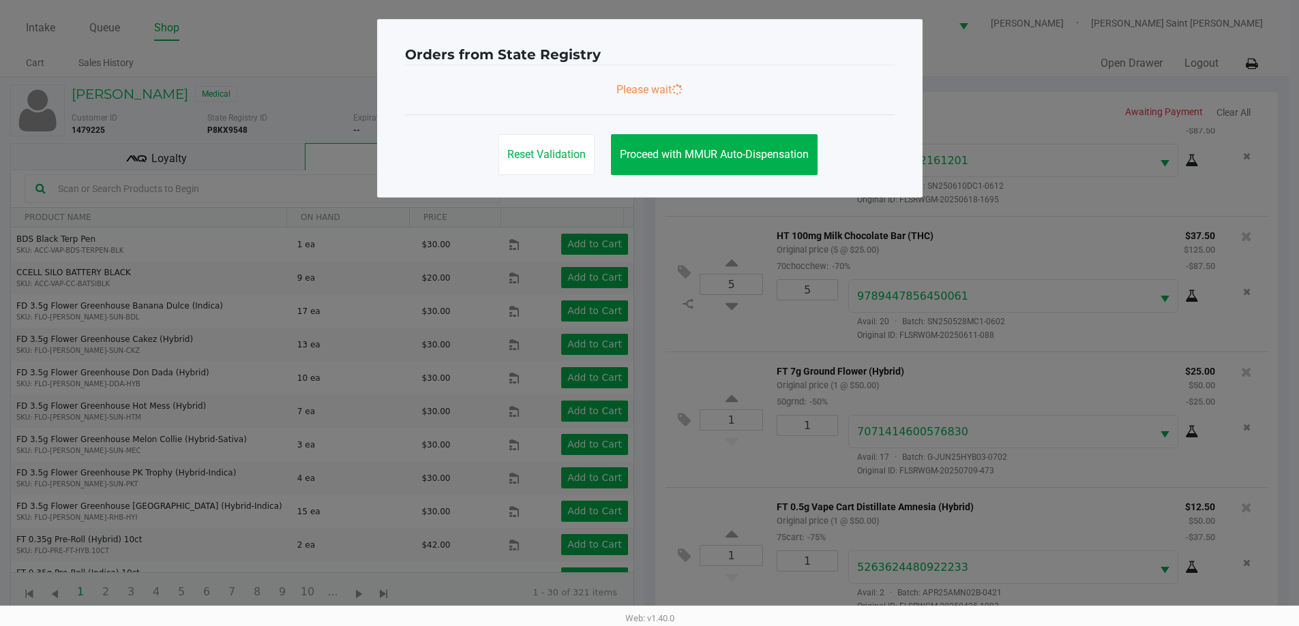
scroll to position [0, 0]
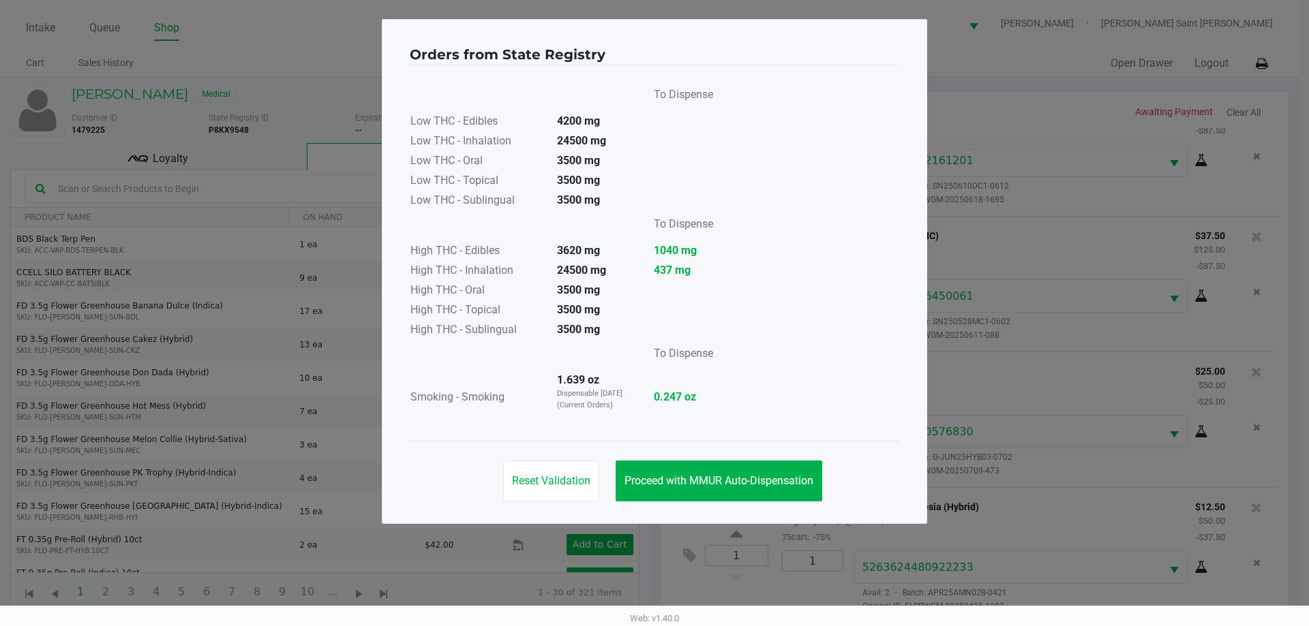
drag, startPoint x: 594, startPoint y: 240, endPoint x: 632, endPoint y: 327, distance: 95.0
click at [596, 241] on td at bounding box center [526, 226] width 233 height 31
click at [708, 457] on div "Reset Validation Proceed with MMUR Auto-Dispensation" at bounding box center [654, 475] width 489 height 69
click at [712, 471] on button "Proceed with MMUR Auto-Dispensation" at bounding box center [719, 481] width 207 height 41
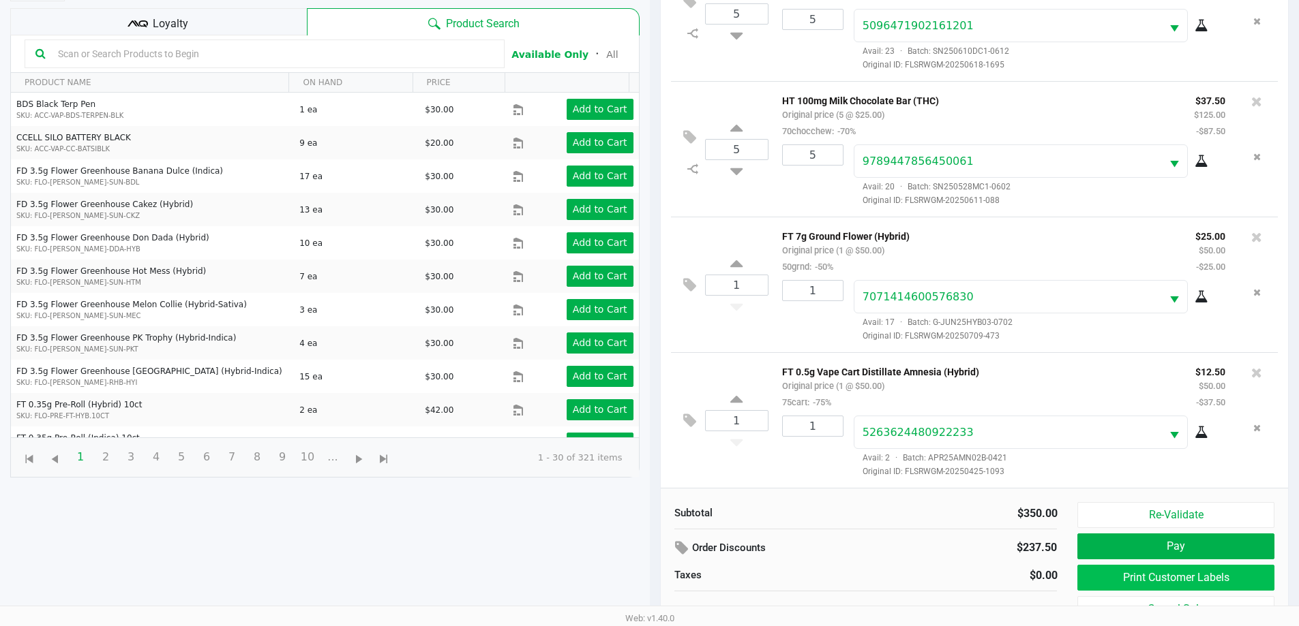
scroll to position [147, 0]
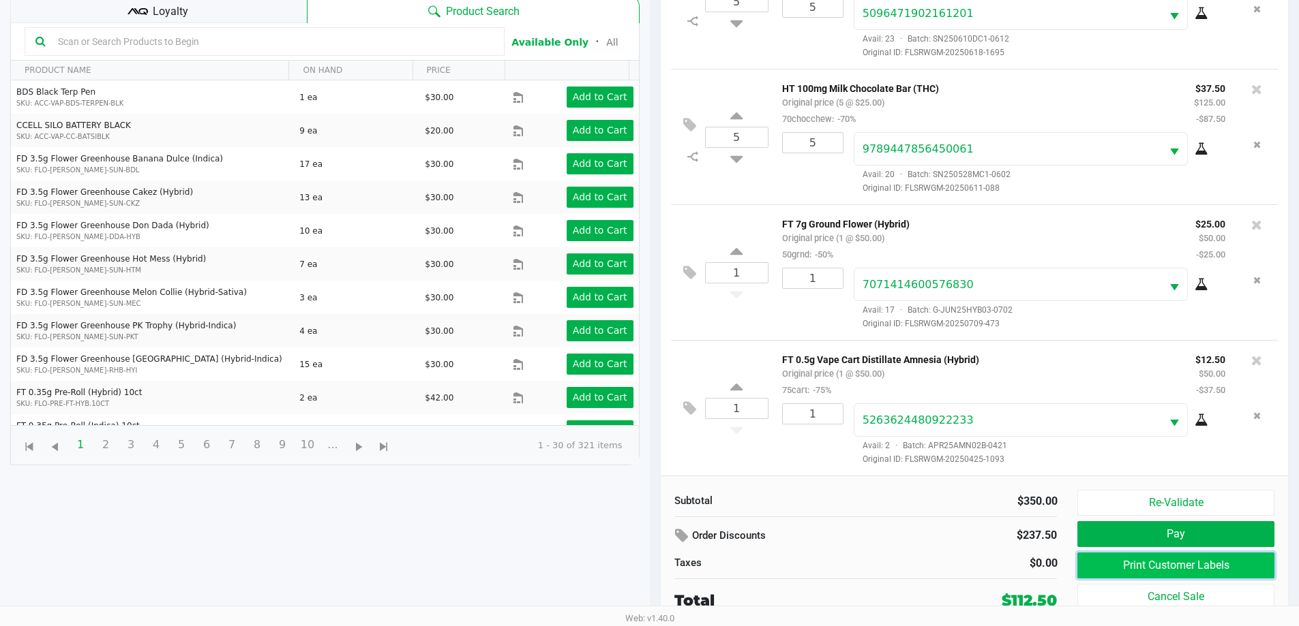
click at [1153, 558] on button "Print Customer Labels" at bounding box center [1175, 566] width 196 height 26
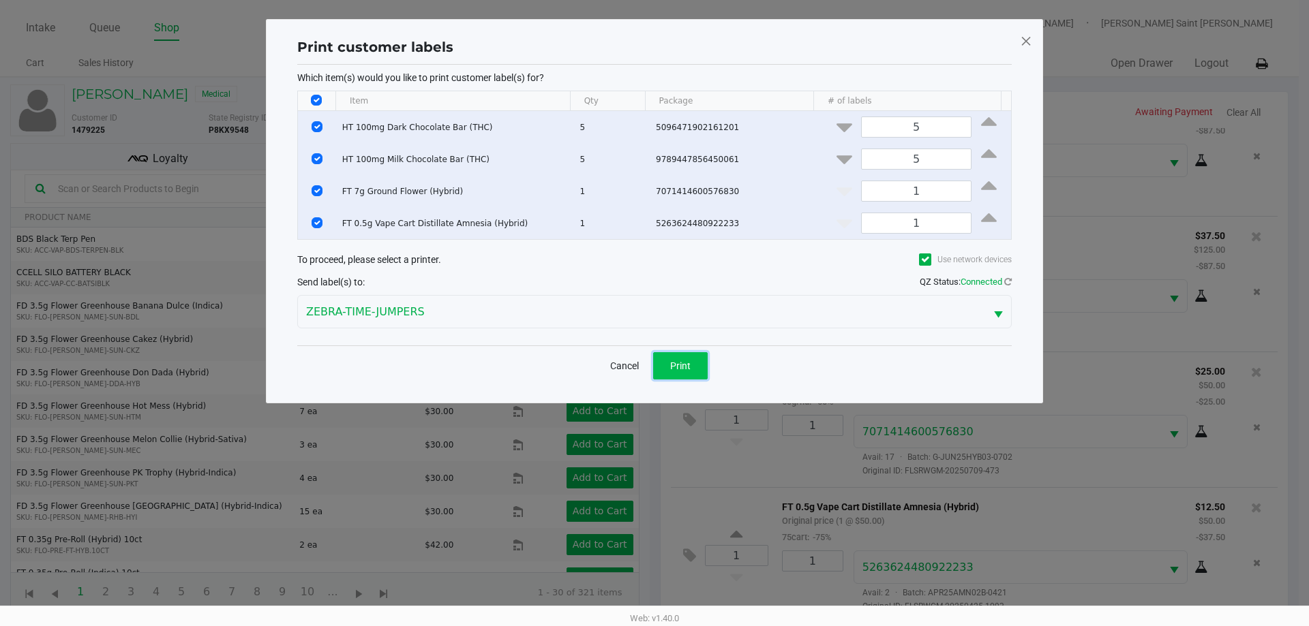
click at [694, 375] on button "Print" at bounding box center [680, 365] width 55 height 27
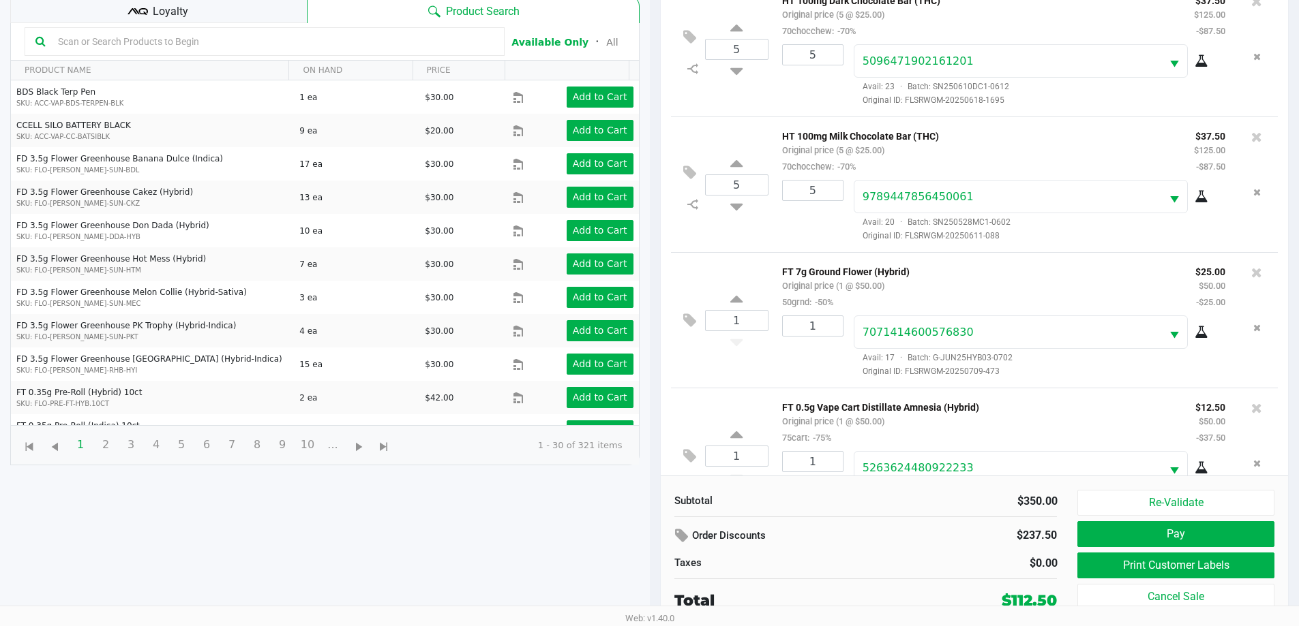
click at [275, 20] on div "Loyalty" at bounding box center [158, 9] width 297 height 27
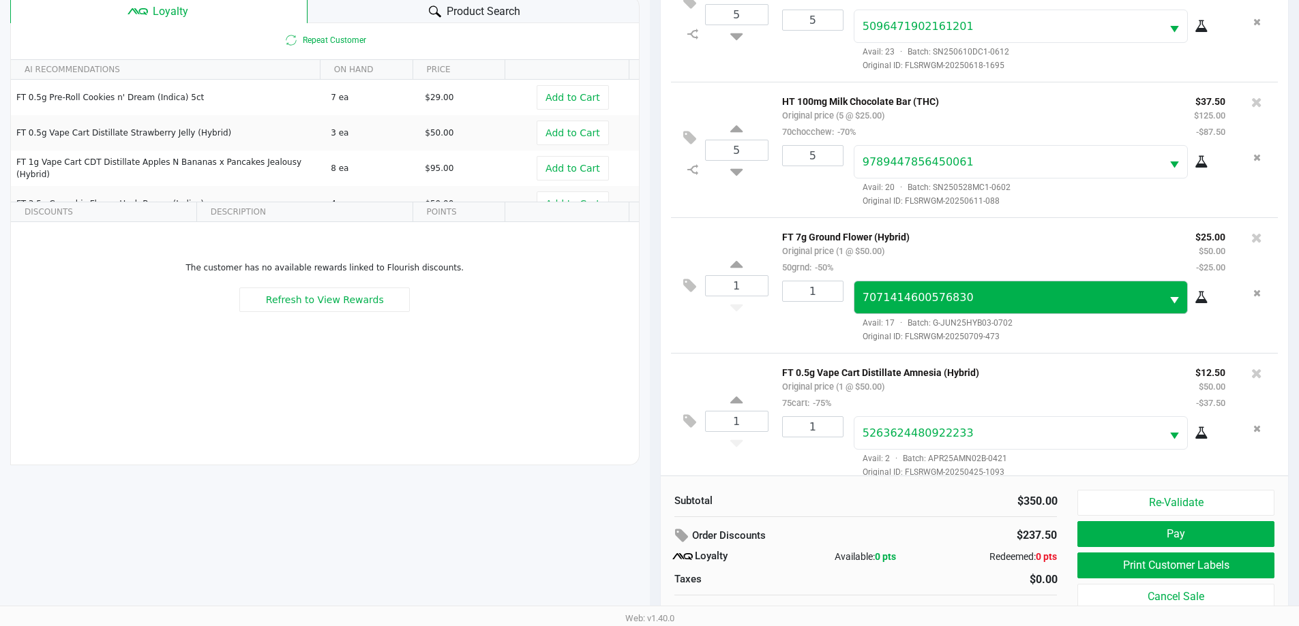
scroll to position [50, 0]
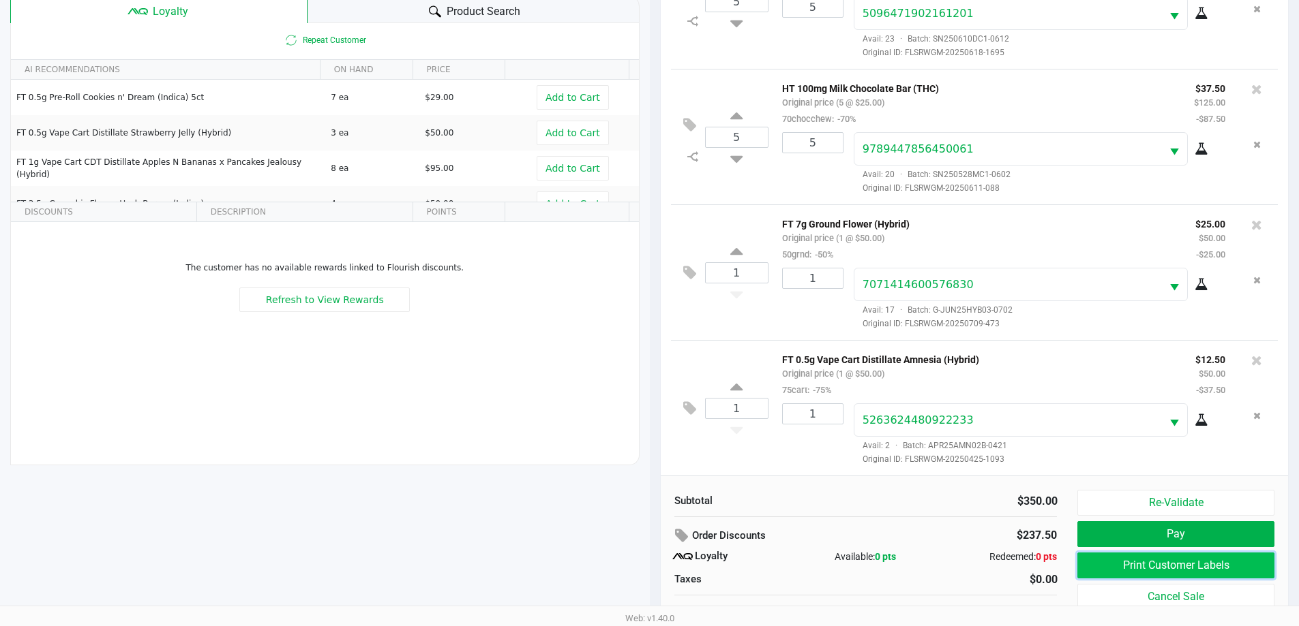
click at [1211, 566] on button "Print Customer Labels" at bounding box center [1175, 566] width 196 height 26
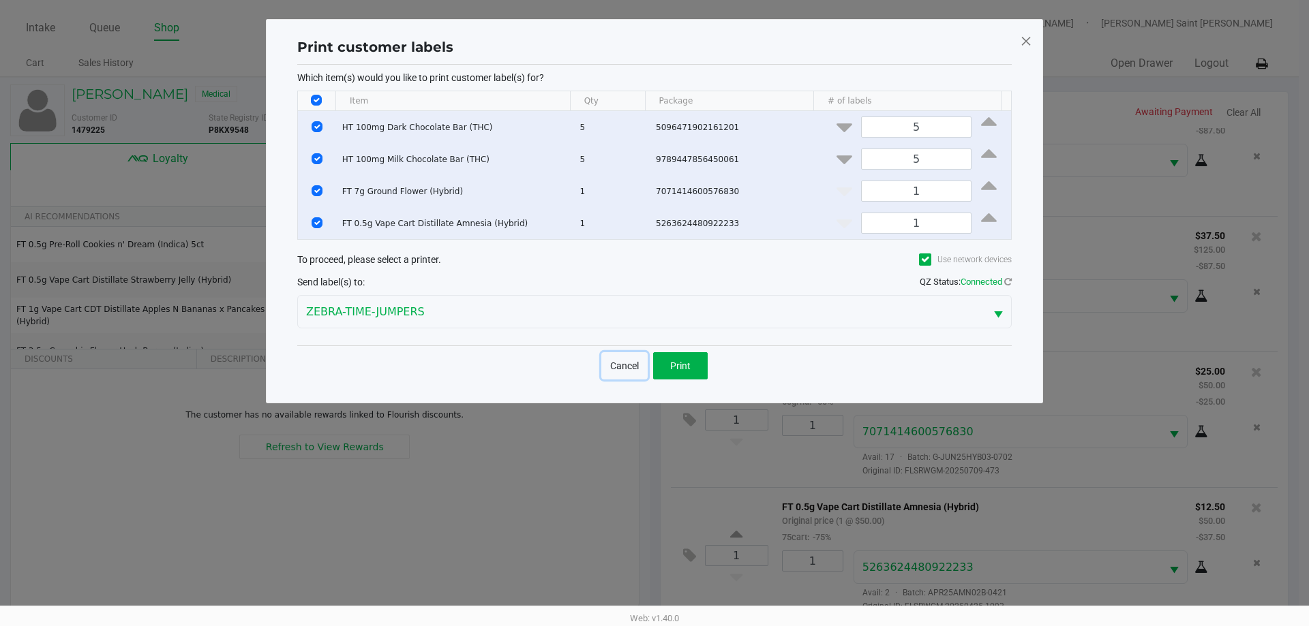
click at [637, 376] on button "Cancel" at bounding box center [624, 365] width 46 height 27
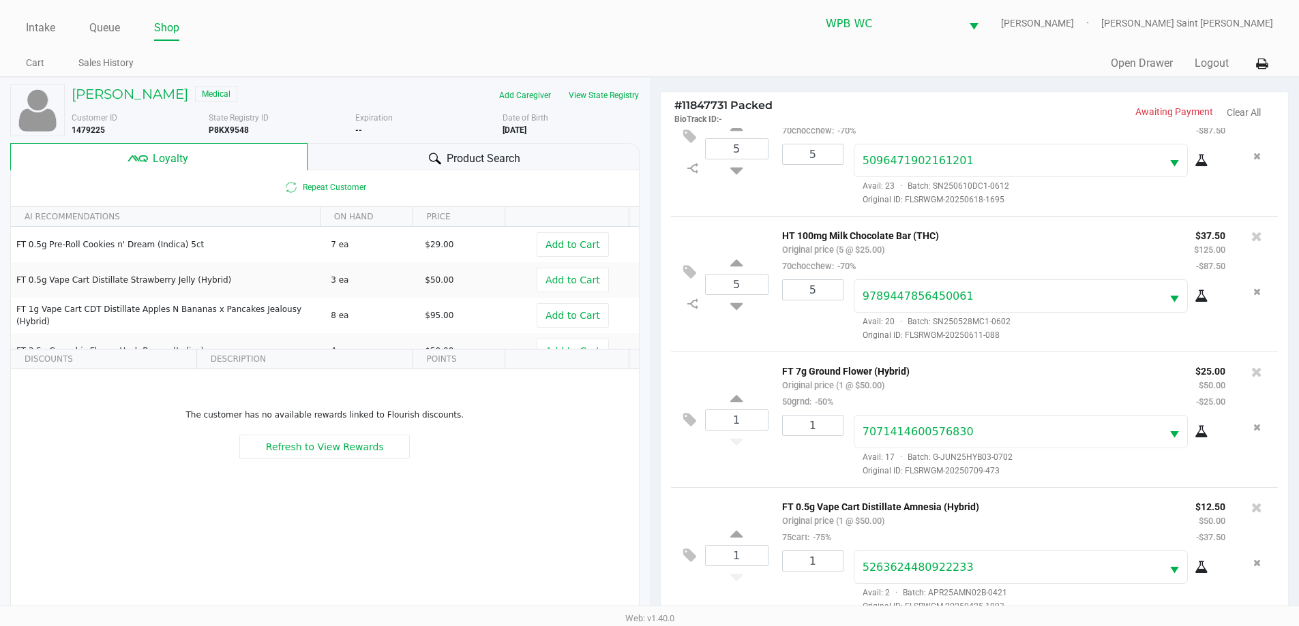
click at [626, 368] on div "Print customer labels Which item(s) would you like to print customer label(s) f…" at bounding box center [649, 177] width 777 height 384
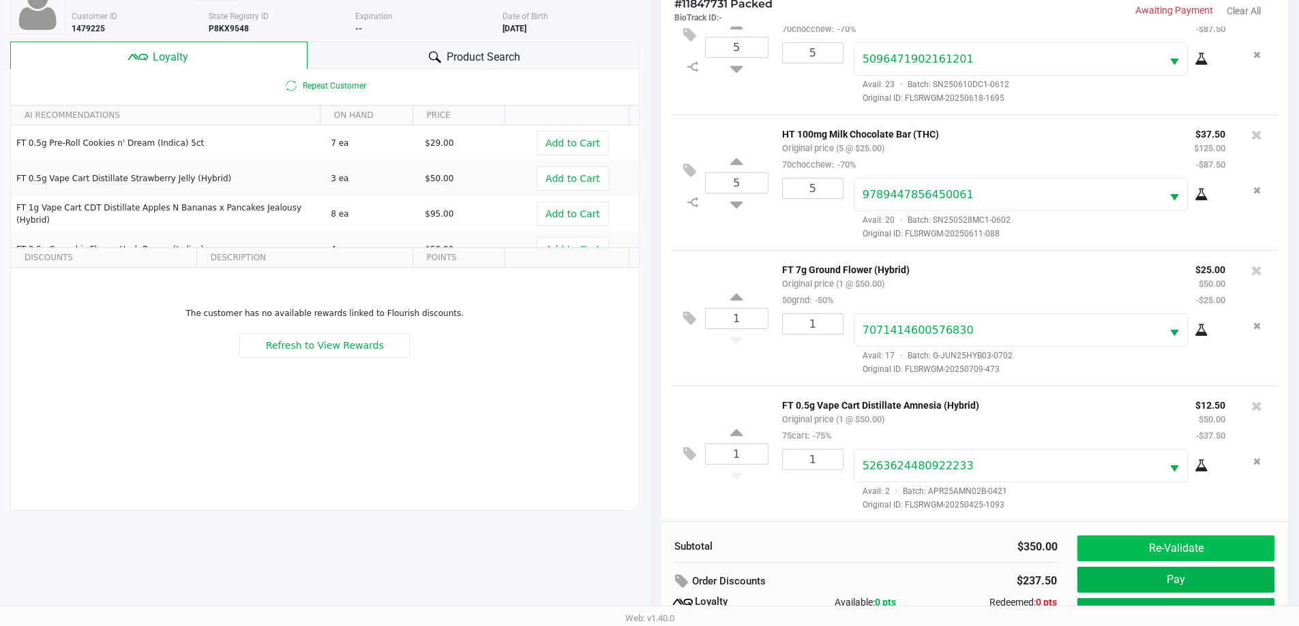
scroll to position [164, 0]
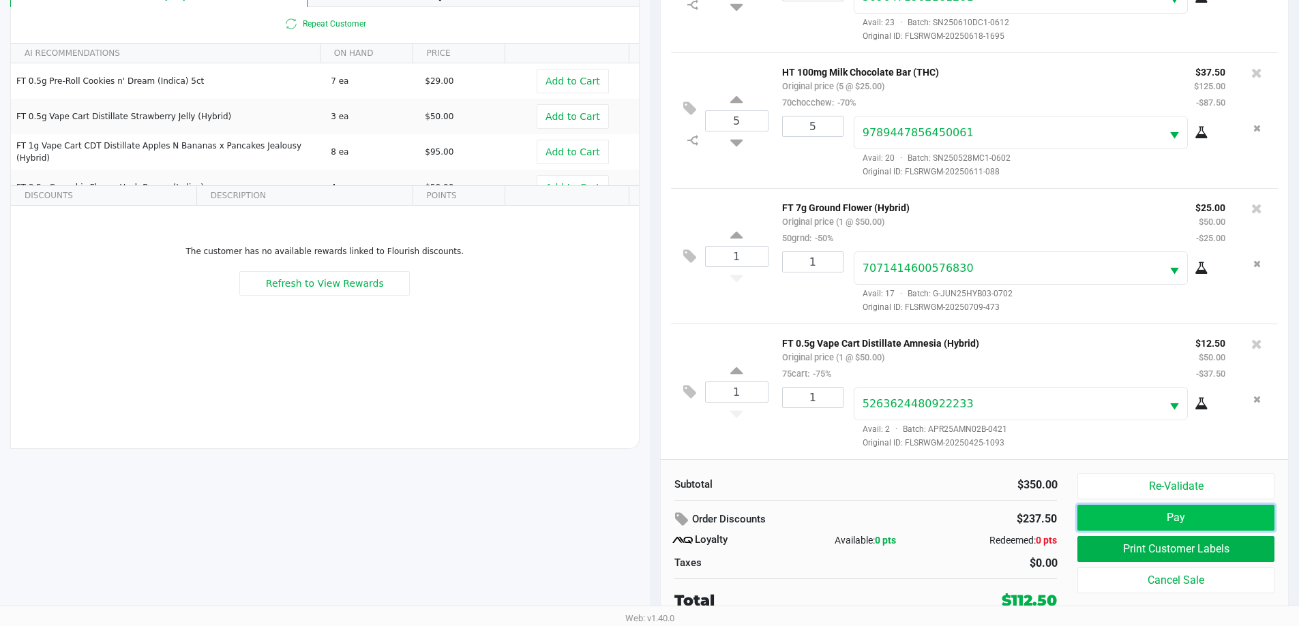
click at [1249, 529] on button "Pay" at bounding box center [1175, 518] width 196 height 26
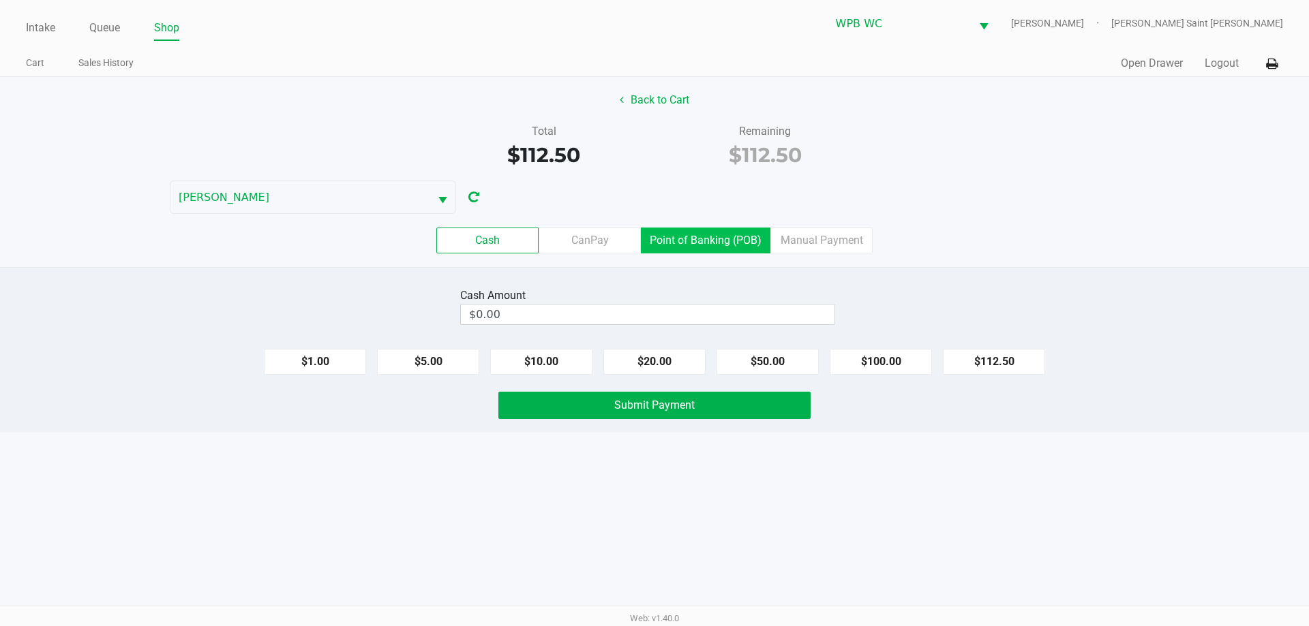
click at [704, 241] on label "Point of Banking (POB)" at bounding box center [706, 241] width 130 height 26
click at [0, 0] on 7 "Point of Banking (POB)" at bounding box center [0, 0] width 0 height 0
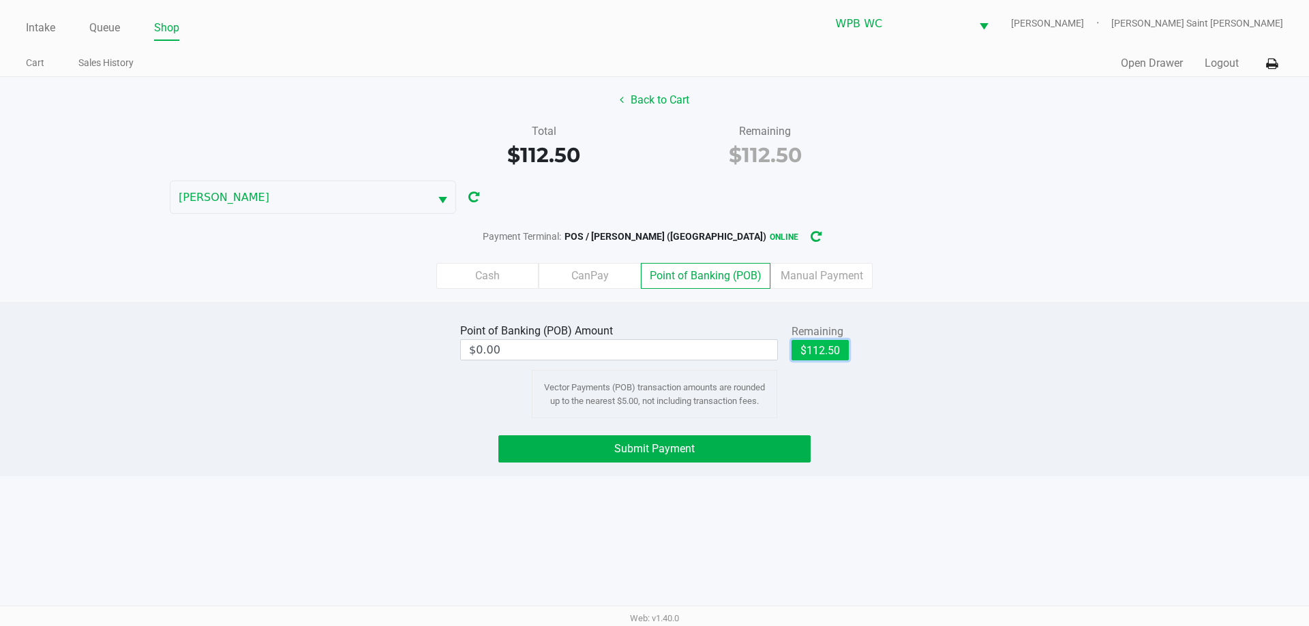
click at [834, 359] on button "$112.50" at bounding box center [819, 350] width 57 height 20
type input "$112.50"
click at [641, 447] on span "Submit Payment" at bounding box center [654, 448] width 80 height 13
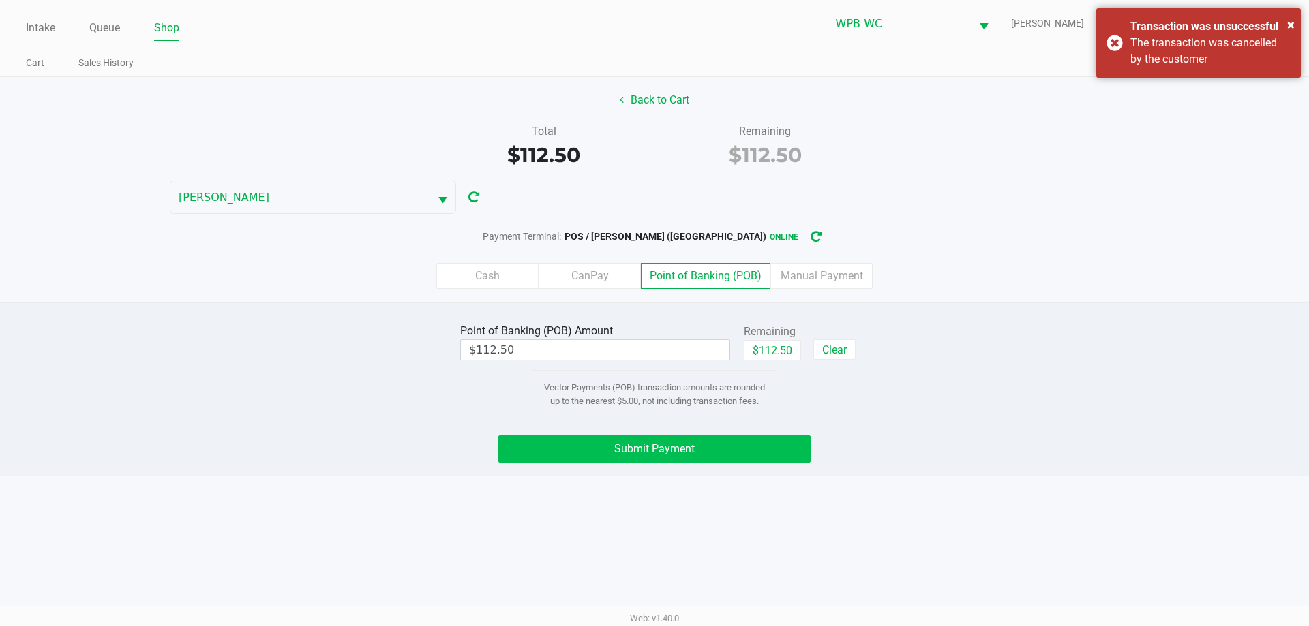
click at [672, 446] on span "Submit Payment" at bounding box center [654, 448] width 80 height 13
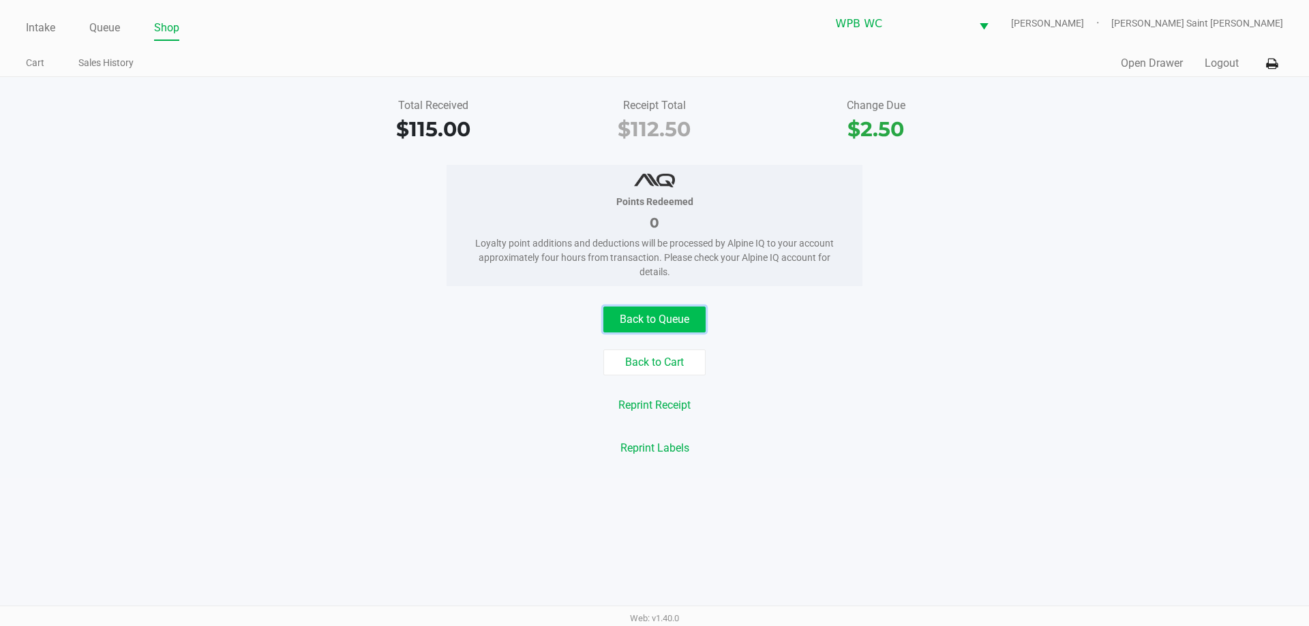
click at [701, 322] on button "Back to Queue" at bounding box center [654, 320] width 102 height 26
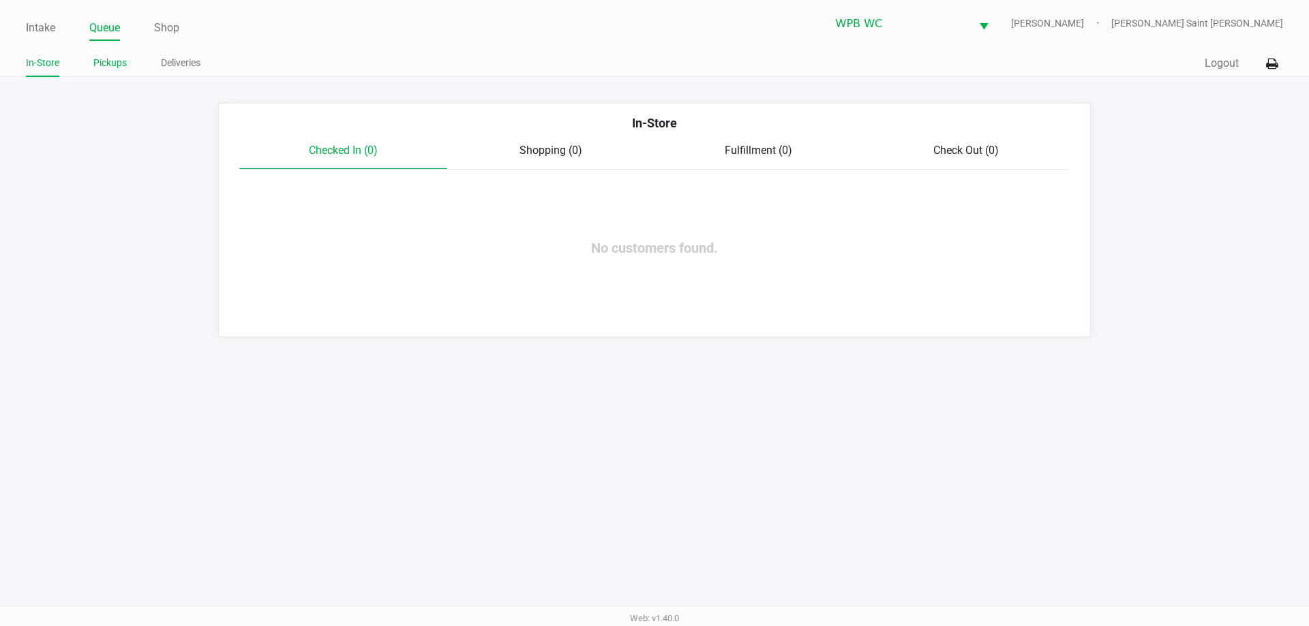
click at [119, 56] on link "Pickups" at bounding box center [109, 63] width 33 height 17
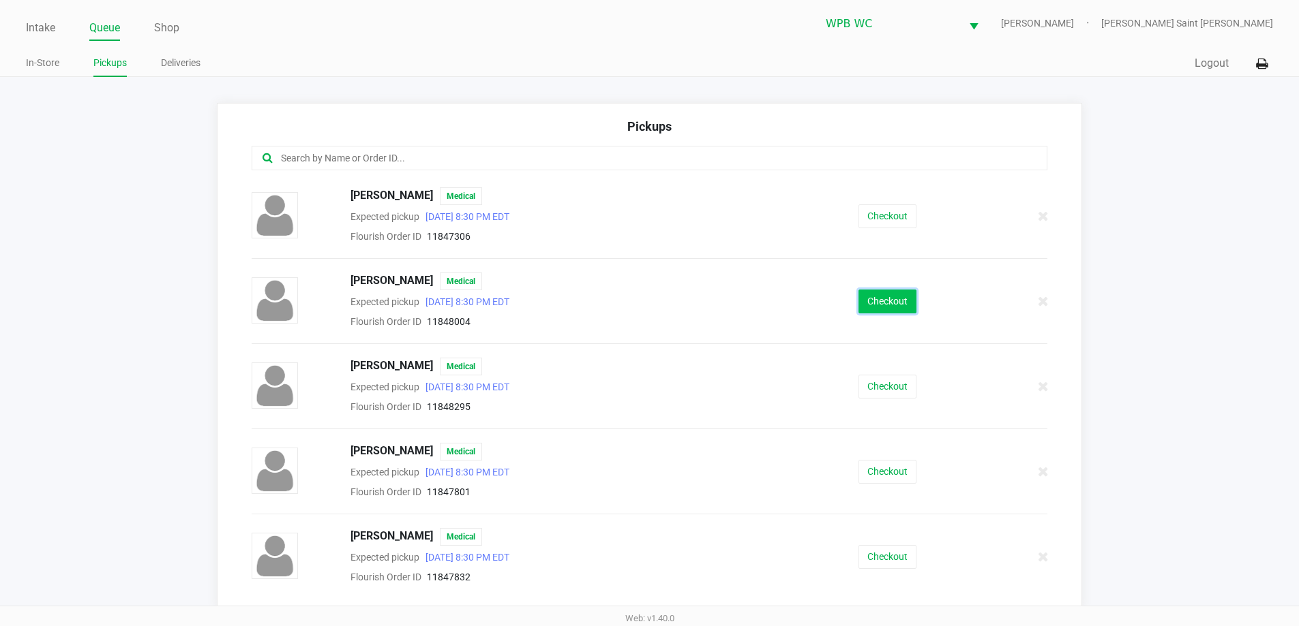
click at [864, 291] on button "Checkout" at bounding box center [887, 302] width 58 height 24
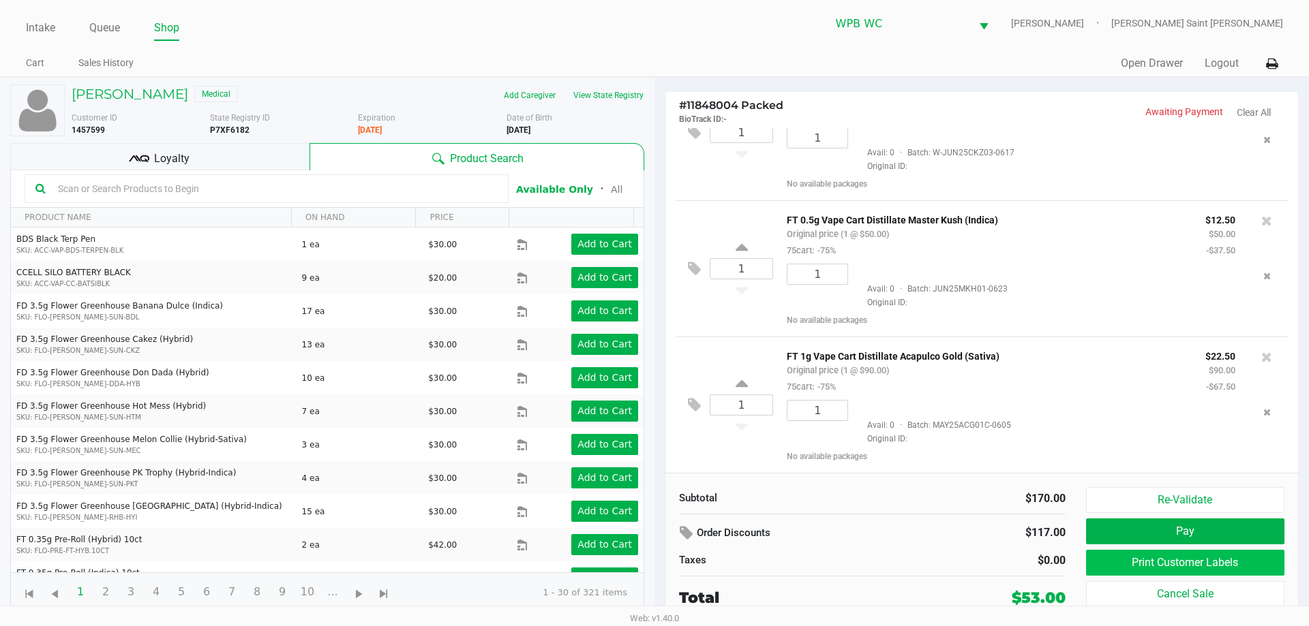
scroll to position [64, 0]
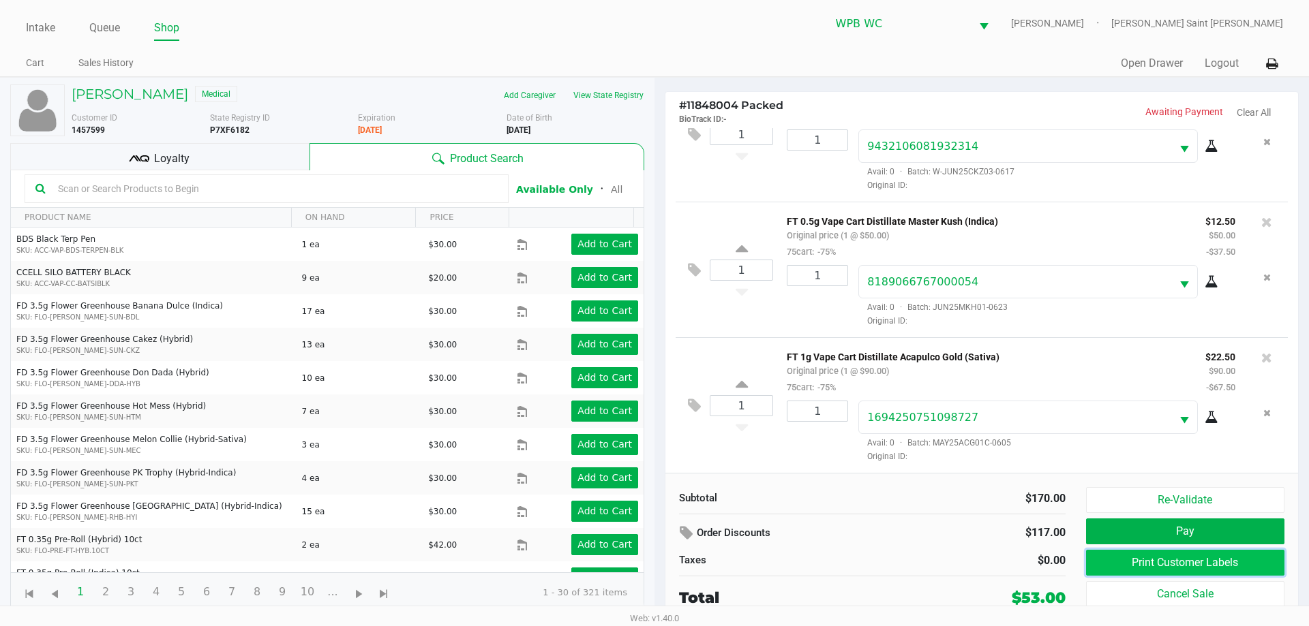
click at [1152, 569] on button "Print Customer Labels" at bounding box center [1185, 563] width 198 height 26
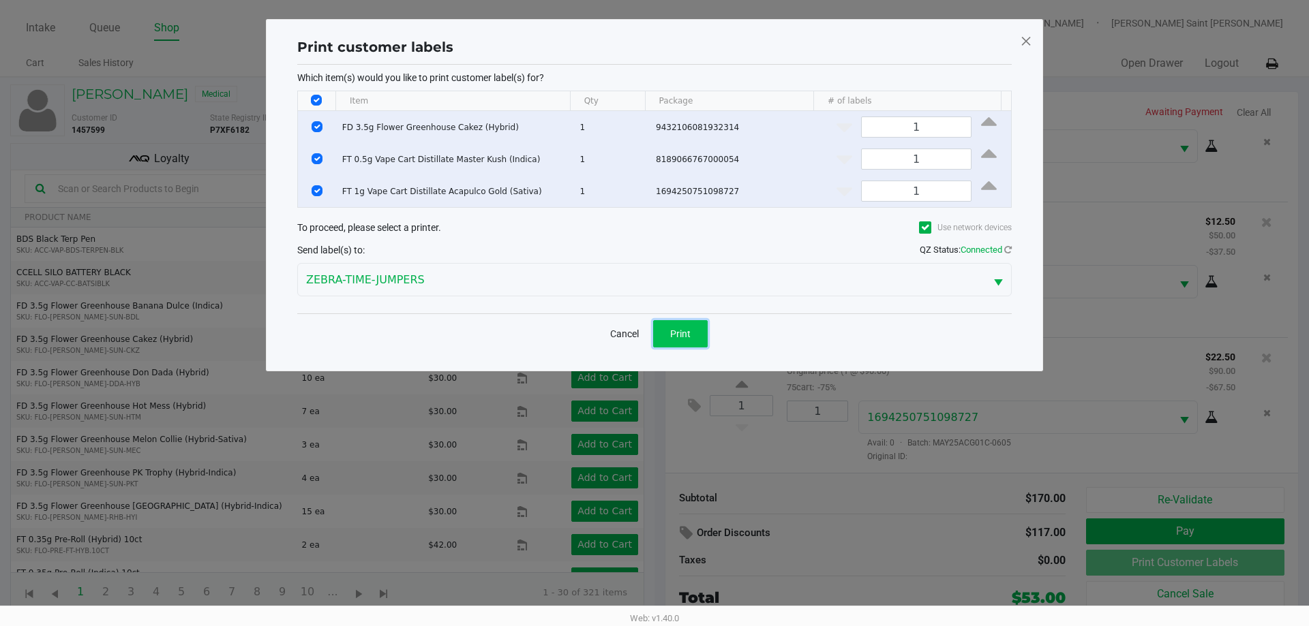
click at [669, 332] on button "Print" at bounding box center [680, 333] width 55 height 27
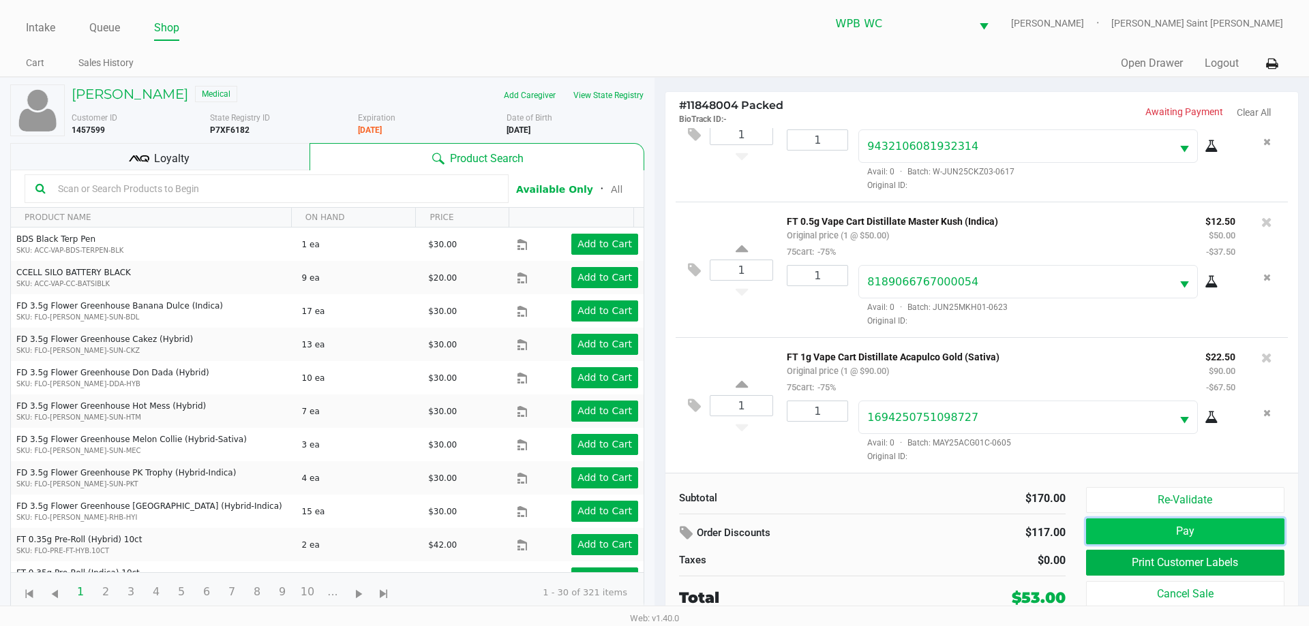
click at [1180, 533] on button "Pay" at bounding box center [1185, 532] width 198 height 26
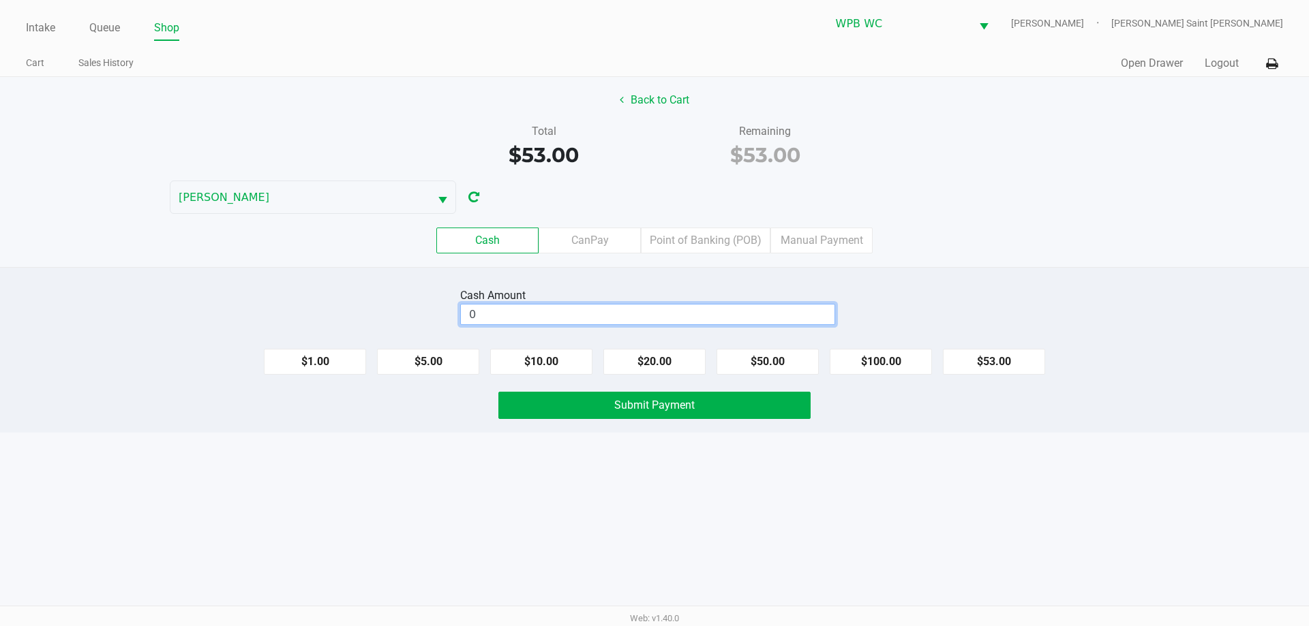
click at [543, 318] on input "0" at bounding box center [648, 315] width 374 height 20
type input "$60.00"
click at [592, 437] on div "Intake Queue Shop WPB WC [PERSON_NAME] Saint [PERSON_NAME] Cart Sales History Q…" at bounding box center [654, 313] width 1309 height 626
click at [598, 403] on button "Submit Payment" at bounding box center [654, 405] width 312 height 27
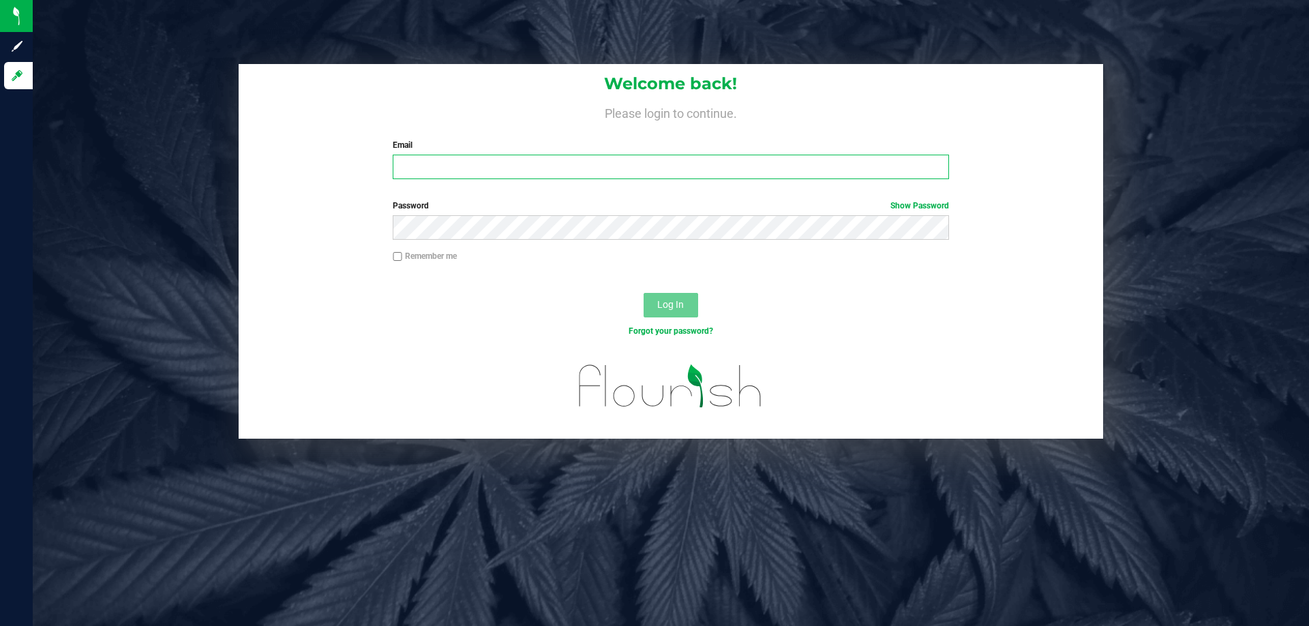
click at [466, 160] on input "Email" at bounding box center [671, 167] width 556 height 25
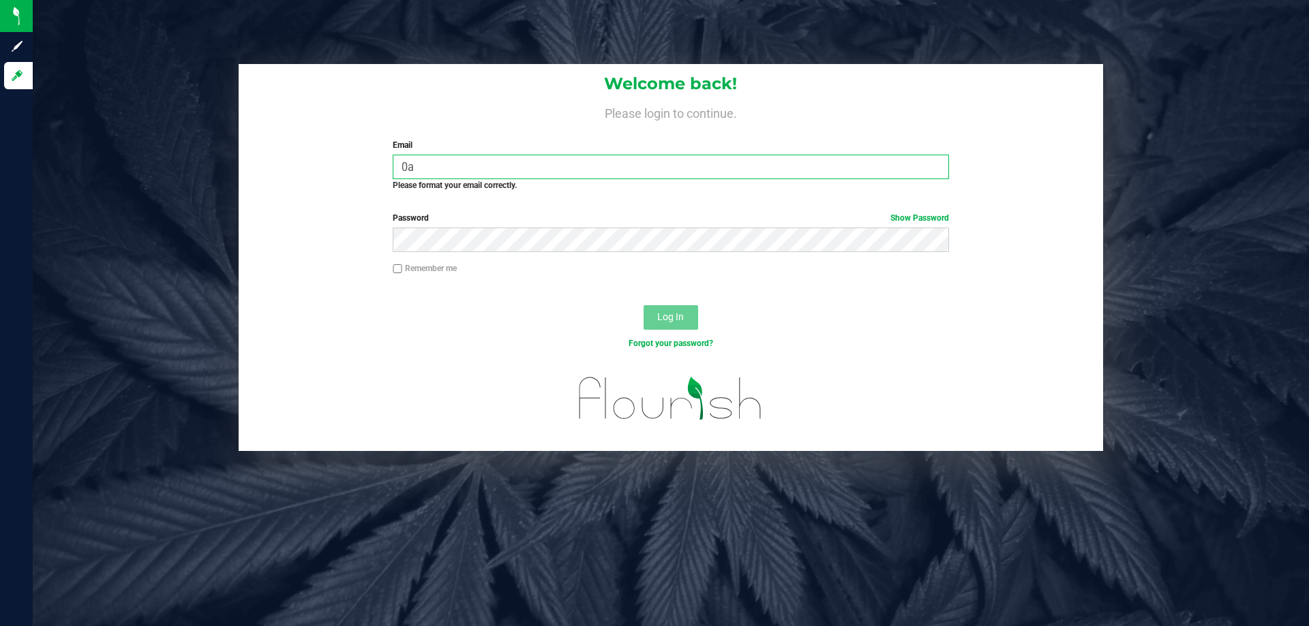
type input "0"
type input "A"
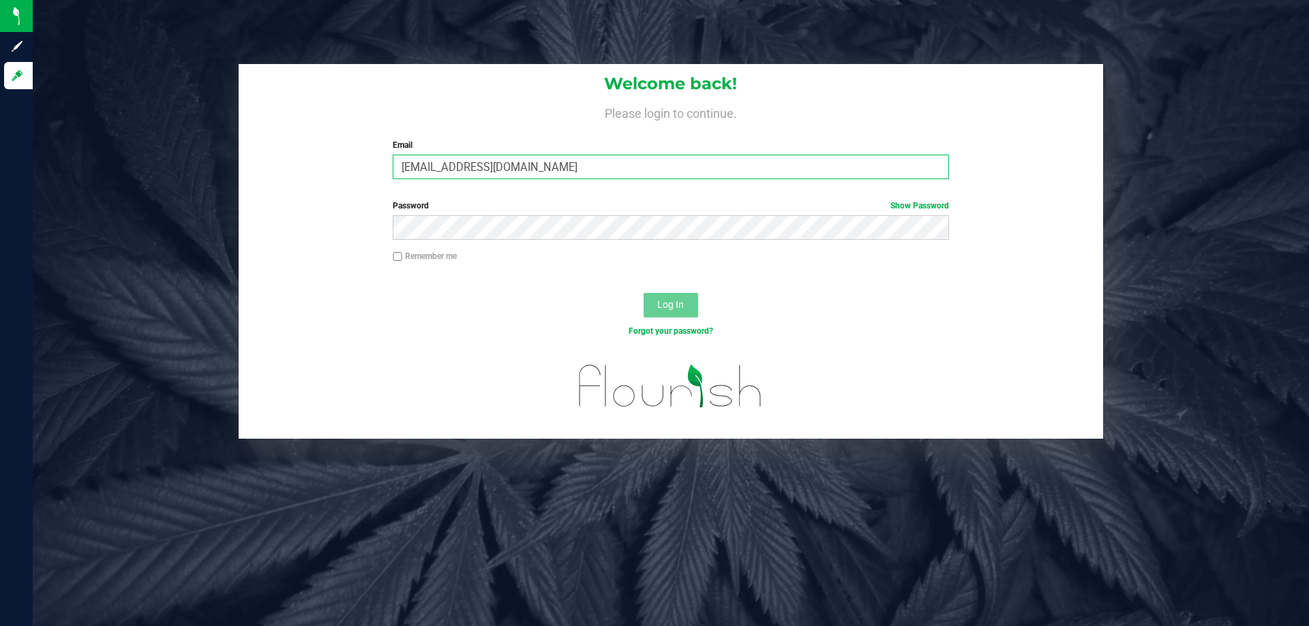
type input "[EMAIL_ADDRESS][DOMAIN_NAME]"
click at [643, 293] on button "Log In" at bounding box center [670, 305] width 55 height 25
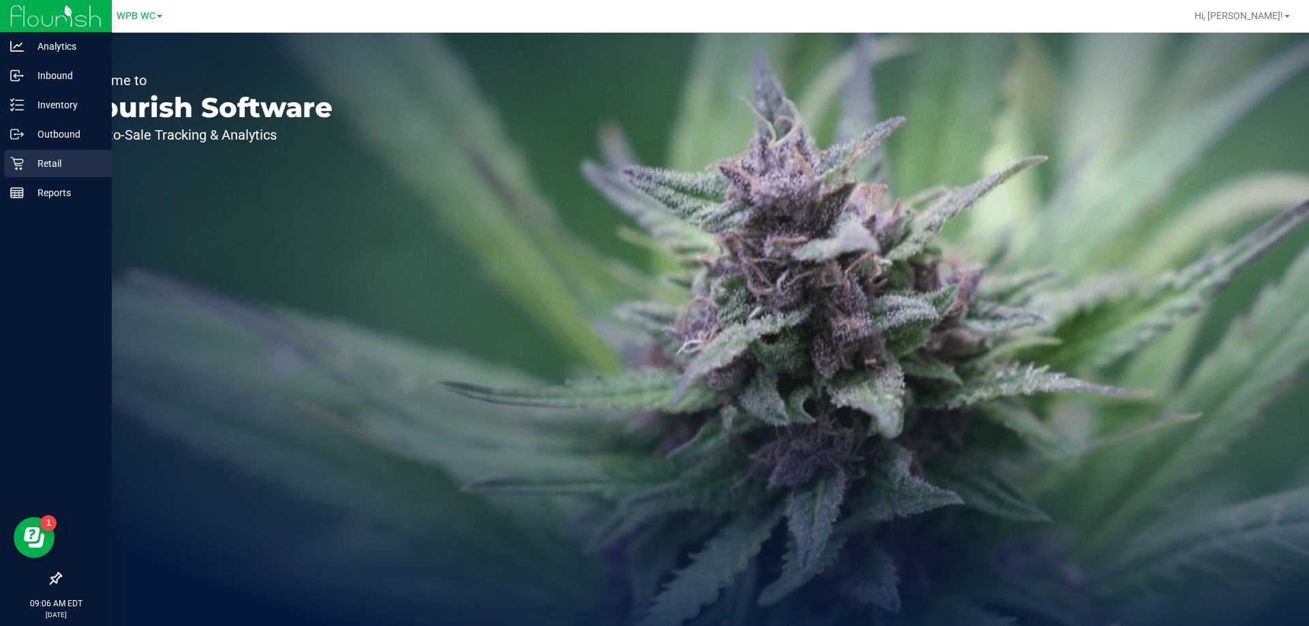
click at [32, 152] on div "Retail" at bounding box center [58, 163] width 108 height 27
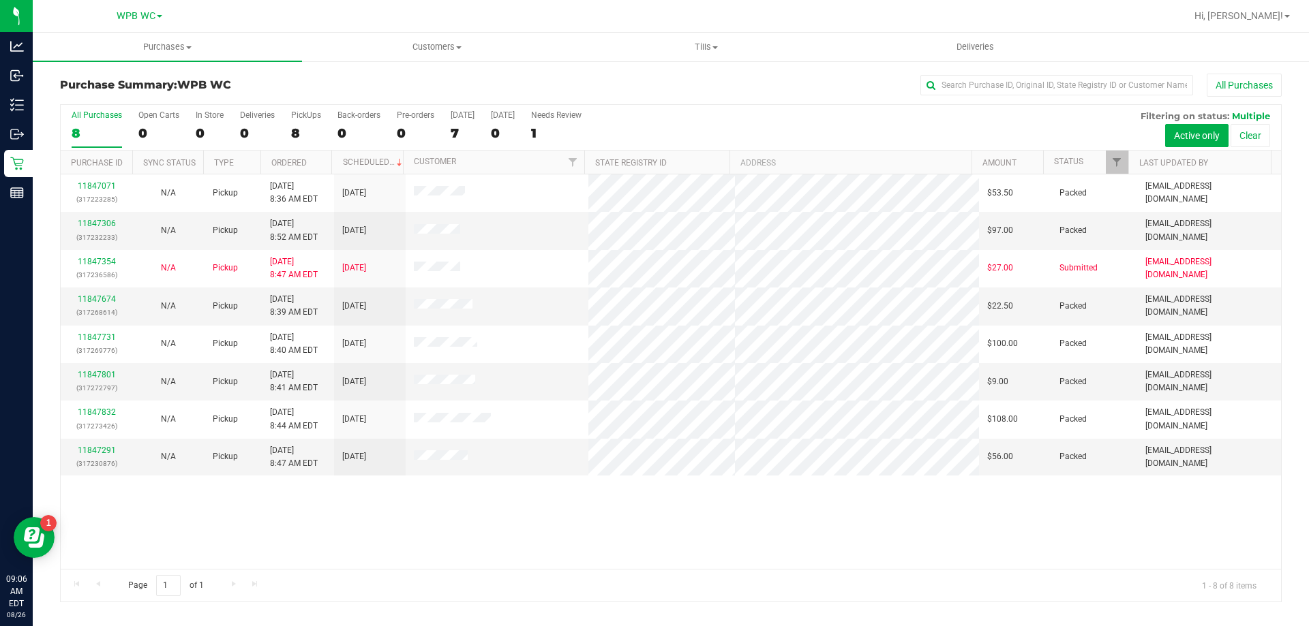
click at [566, 497] on div "11847071 (317223285) N/A Pickup 8/26/2025 8:36 AM EDT 8/26/2025 $53.50 Packed t…" at bounding box center [671, 372] width 1220 height 395
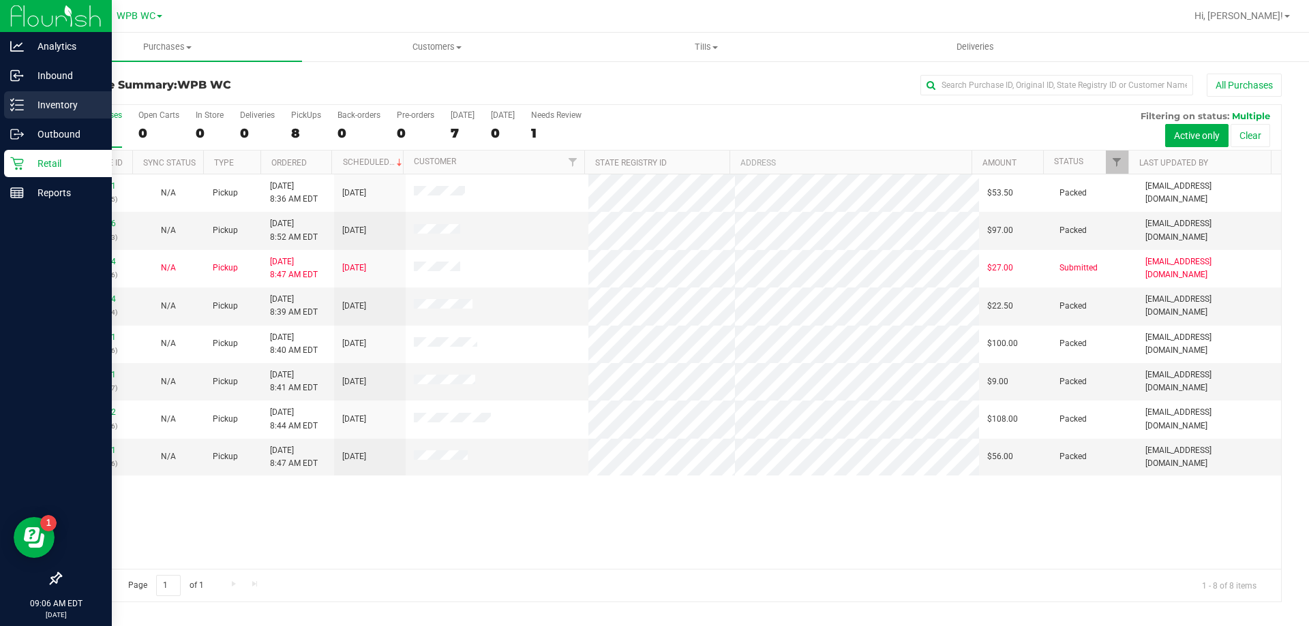
click at [59, 97] on p "Inventory" at bounding box center [65, 105] width 82 height 16
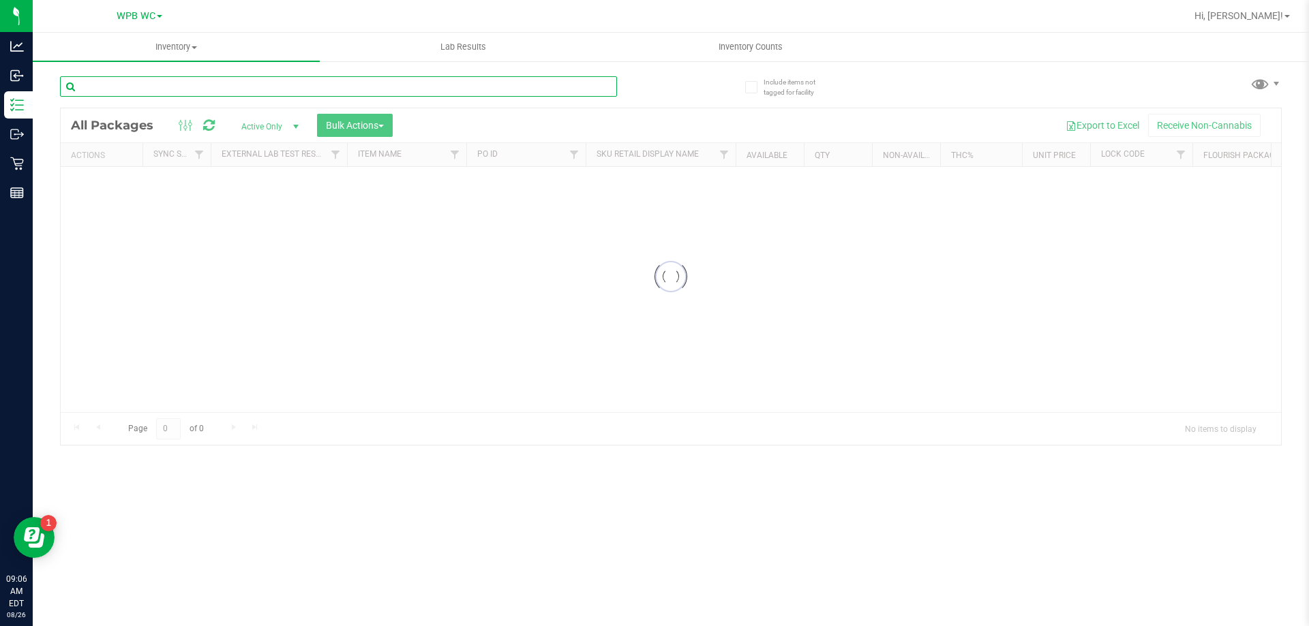
click at [175, 78] on input "text" at bounding box center [338, 86] width 557 height 20
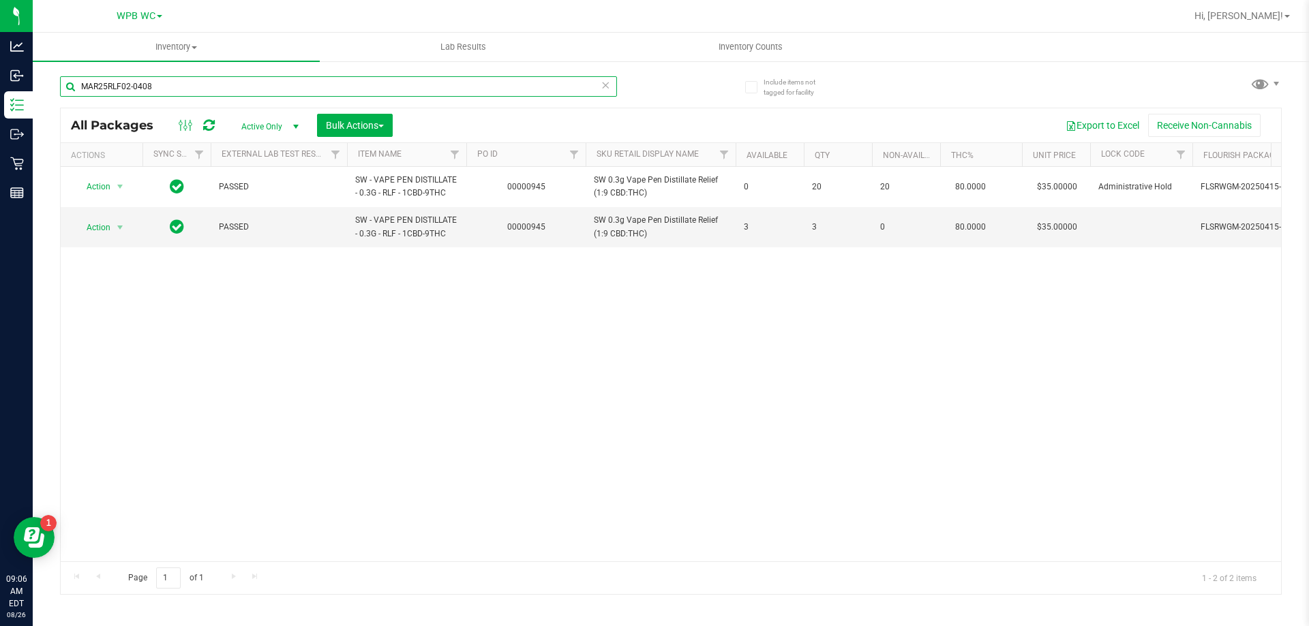
type input "MAR25RLF02-0408"
click at [795, 376] on div "Action Action Edit attributes Global inventory Locate package Package audit log…" at bounding box center [671, 364] width 1220 height 395
click at [110, 224] on span "Action" at bounding box center [92, 227] width 37 height 19
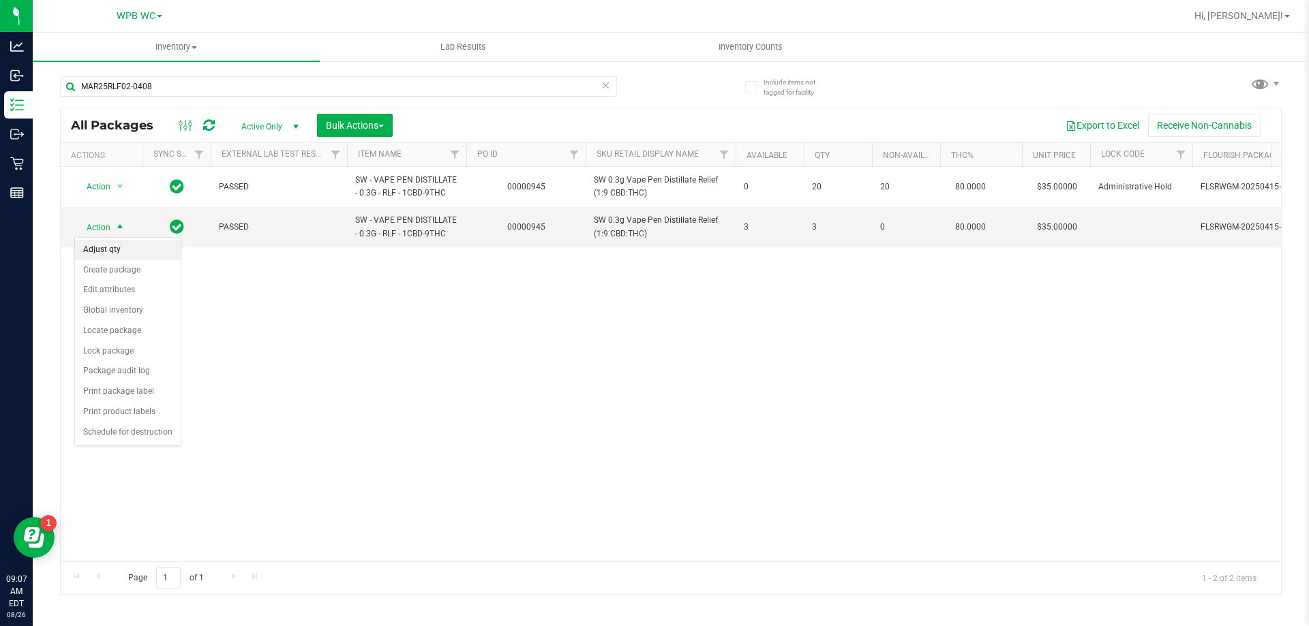
click at [123, 251] on li "Adjust qty" at bounding box center [128, 250] width 106 height 20
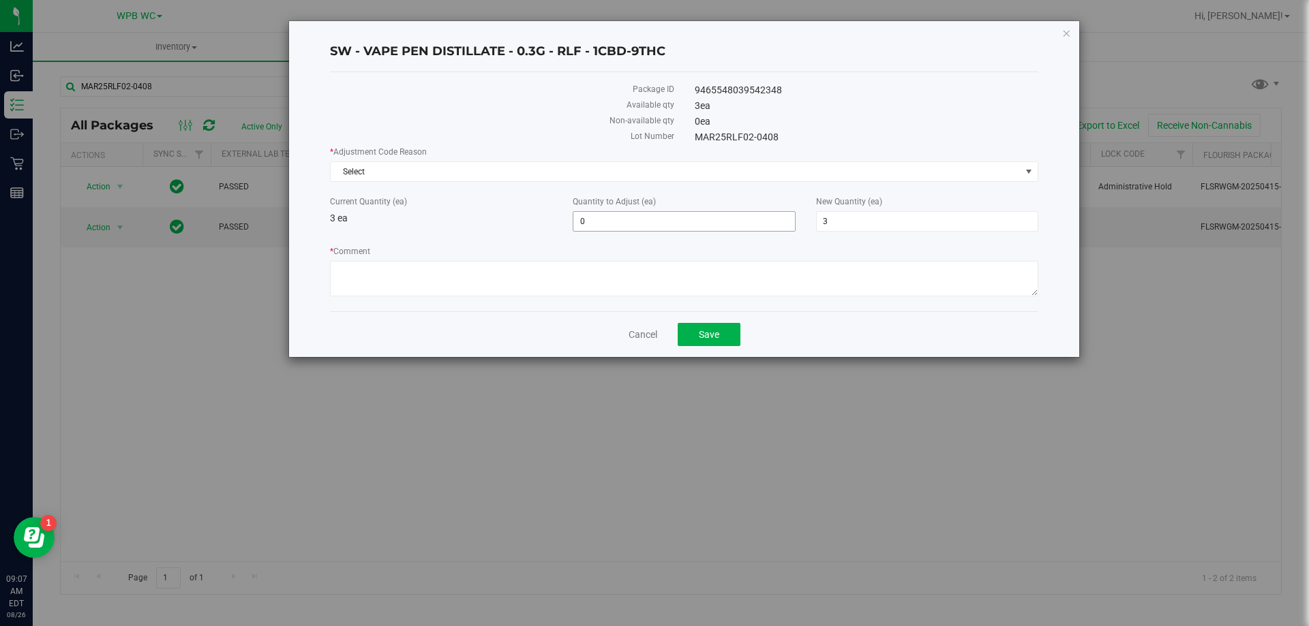
click at [665, 225] on span "0 0" at bounding box center [684, 221] width 222 height 20
click at [665, 225] on input "0" at bounding box center [683, 221] width 221 height 19
type input "1"
type input "4"
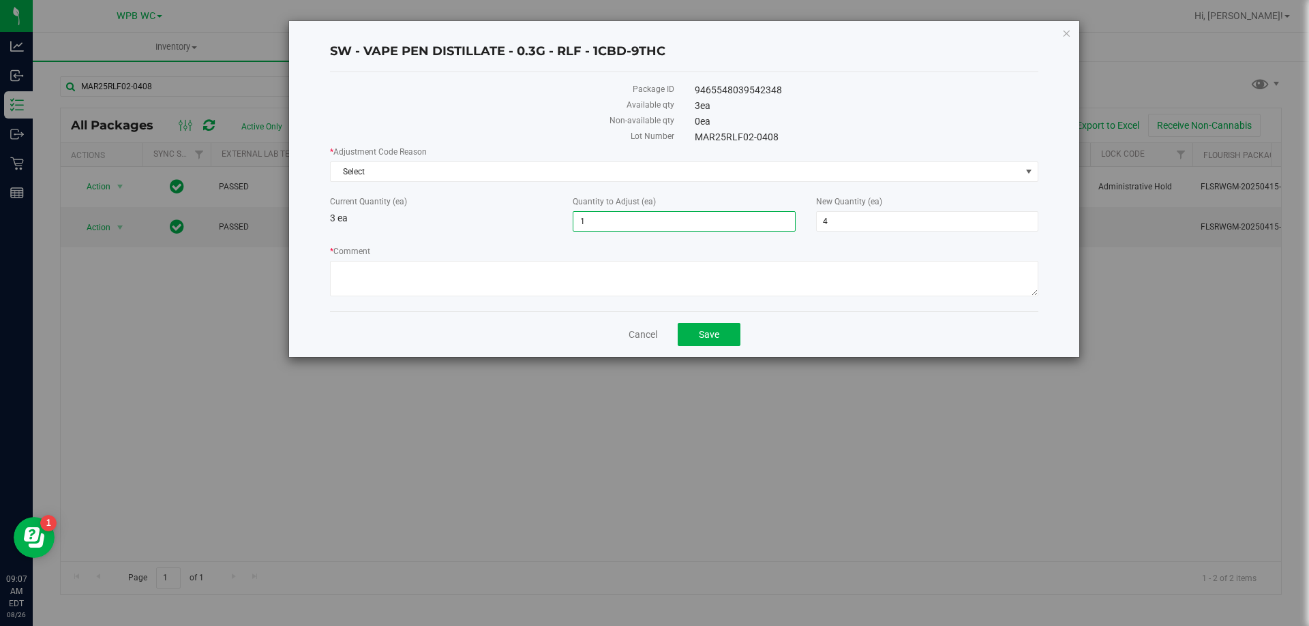
click at [652, 256] on label "* Comment" at bounding box center [684, 251] width 708 height 12
click at [652, 261] on textarea "* Comment" at bounding box center [684, 278] width 708 height 35
click at [652, 273] on textarea "* Comment" at bounding box center [684, 278] width 708 height 35
click at [703, 320] on div "Cancel Save" at bounding box center [684, 335] width 708 height 46
click at [596, 171] on span "Select" at bounding box center [676, 171] width 690 height 19
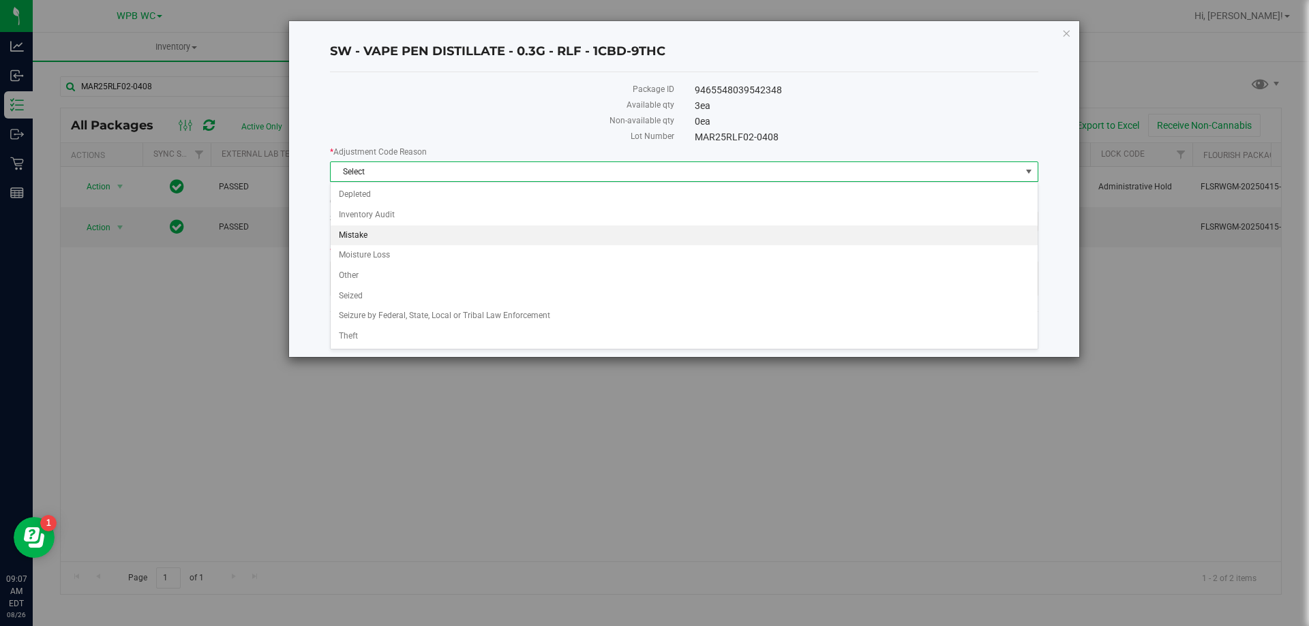
click at [492, 234] on li "Mistake" at bounding box center [684, 236] width 707 height 20
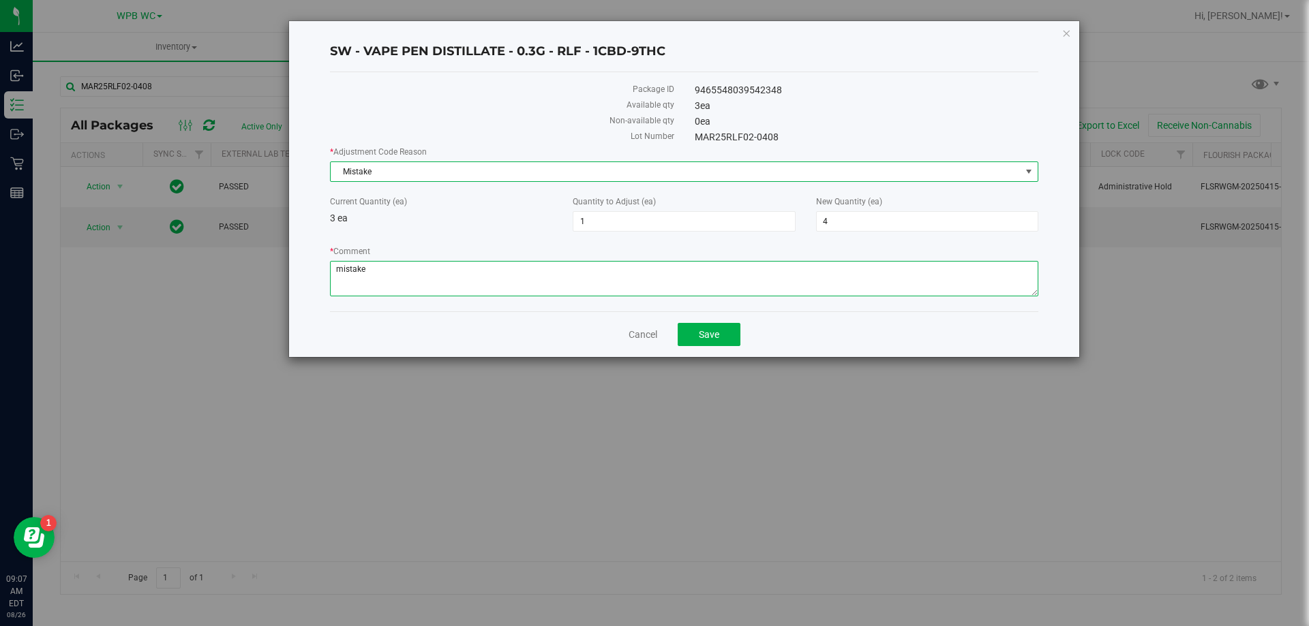
click at [437, 279] on textarea "* Comment" at bounding box center [684, 278] width 708 height 35
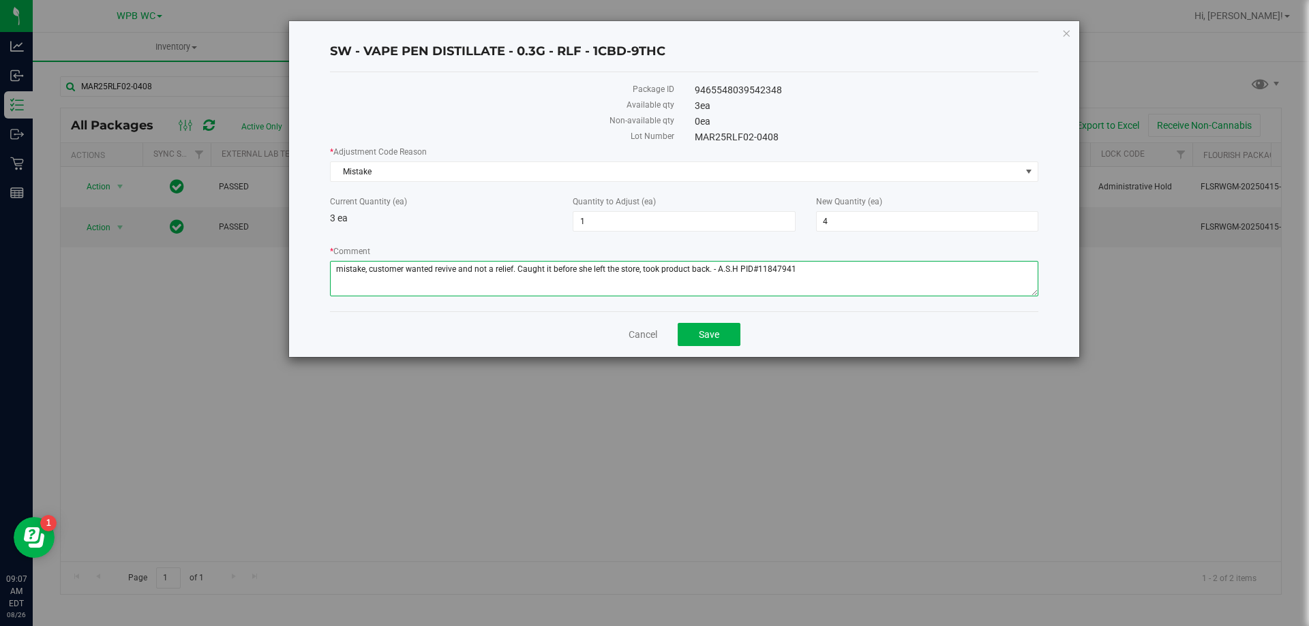
click at [756, 269] on textarea "* Comment" at bounding box center [684, 278] width 708 height 35
type textarea "mistake, customer wanted revive and not a relief. Caught it before she left the…"
click at [735, 321] on div "Cancel Save" at bounding box center [684, 335] width 708 height 46
click at [733, 335] on button "Save" at bounding box center [709, 334] width 63 height 23
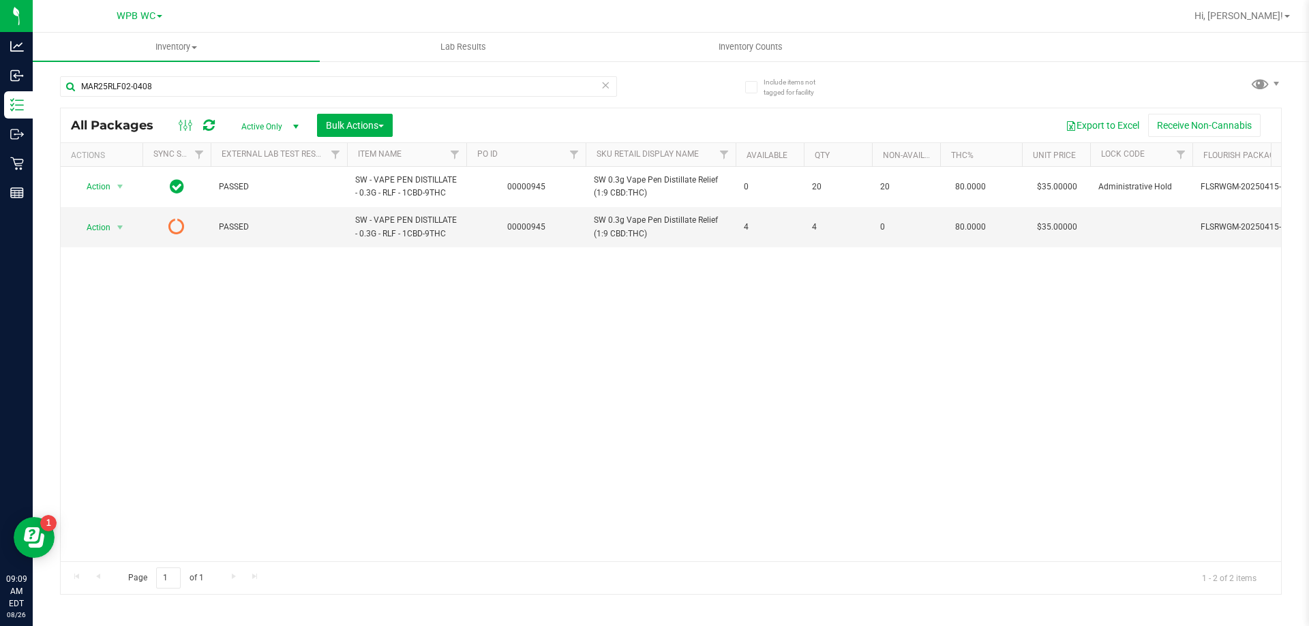
click at [755, 451] on div "Action Action Edit attributes Global inventory Locate package Package audit log…" at bounding box center [671, 364] width 1220 height 395
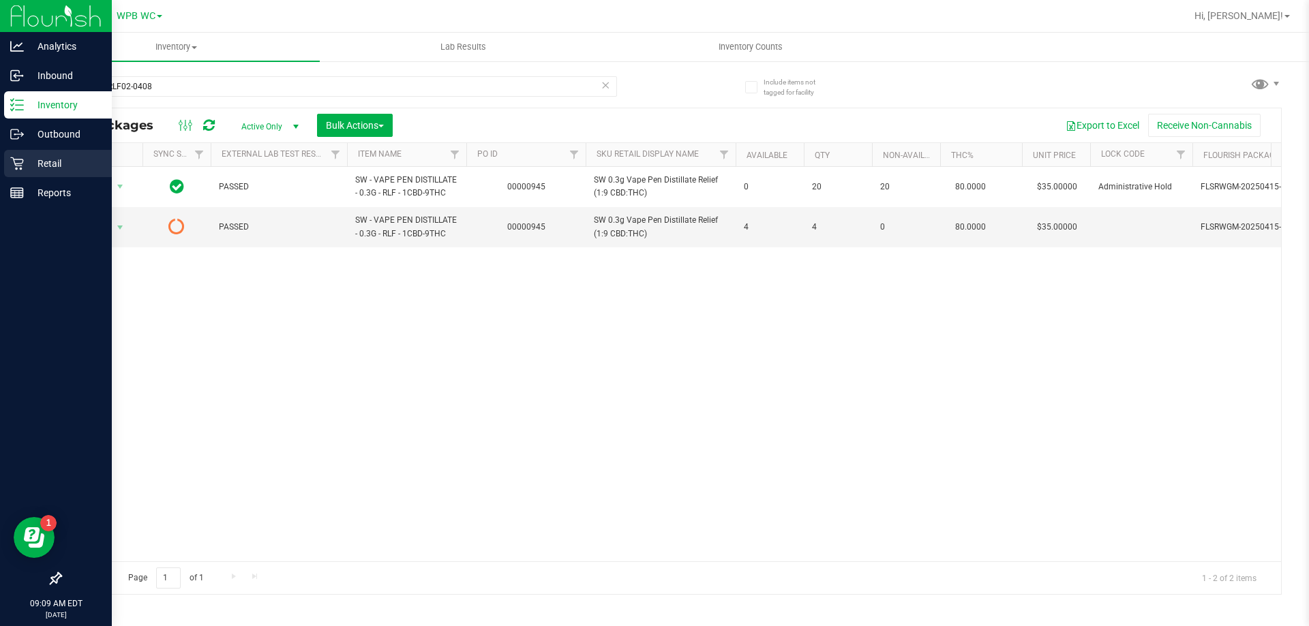
click at [58, 152] on div "Retail" at bounding box center [58, 163] width 108 height 27
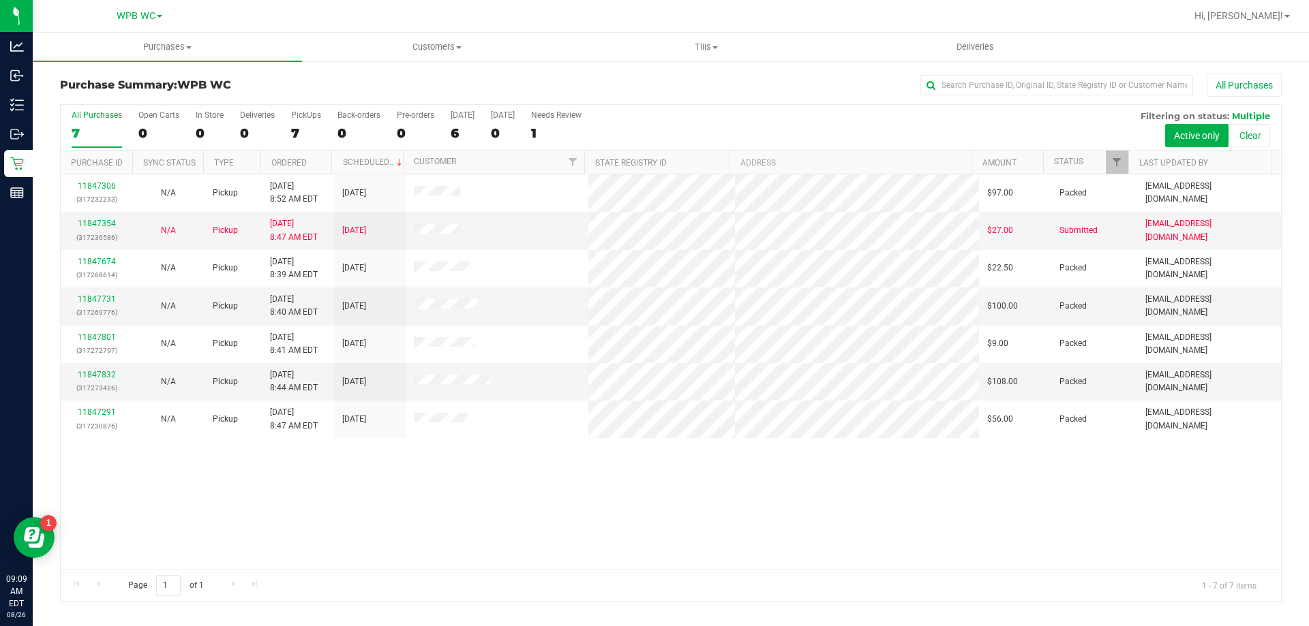
click at [586, 493] on div "11847306 (317232233) N/A Pickup 8/26/2025 8:52 AM EDT 8/26/2025 $97.00 Packed t…" at bounding box center [671, 372] width 1220 height 395
click at [701, 521] on div "11847306 (317232233) N/A Pickup 8/26/2025 8:52 AM EDT 8/26/2025 $97.00 Packed t…" at bounding box center [671, 372] width 1220 height 395
